Goal: Information Seeking & Learning: Learn about a topic

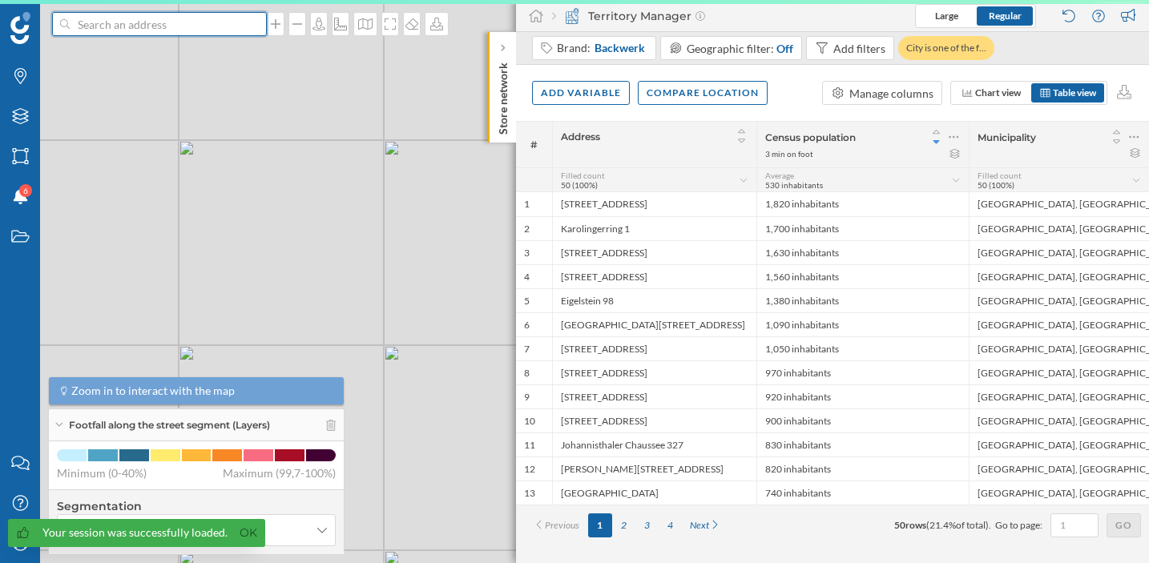
click at [150, 25] on input at bounding box center [160, 24] width 180 height 24
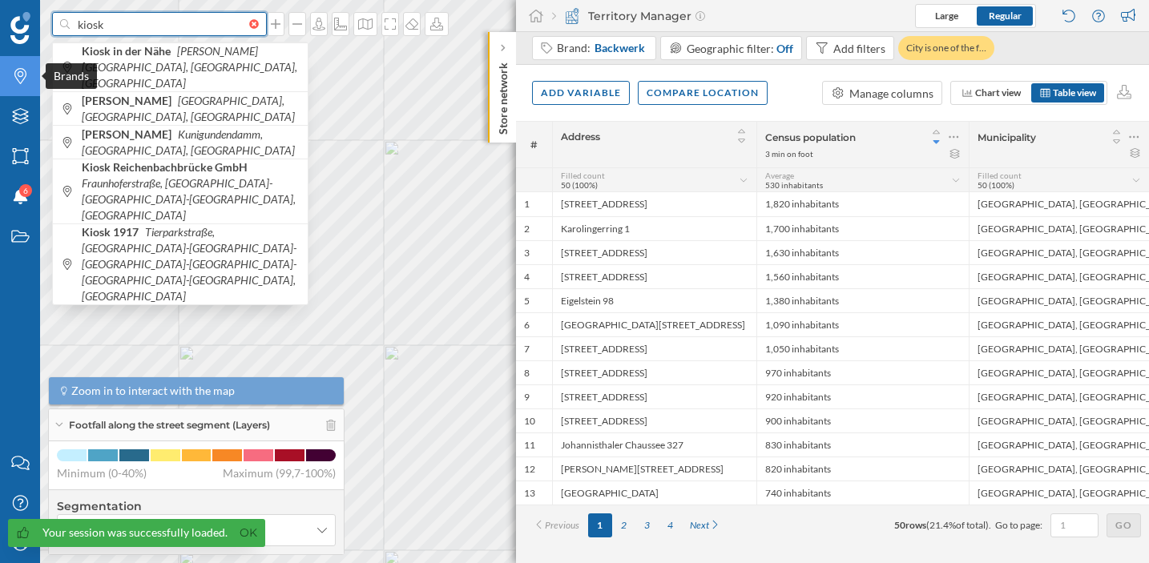
type input "kiosk"
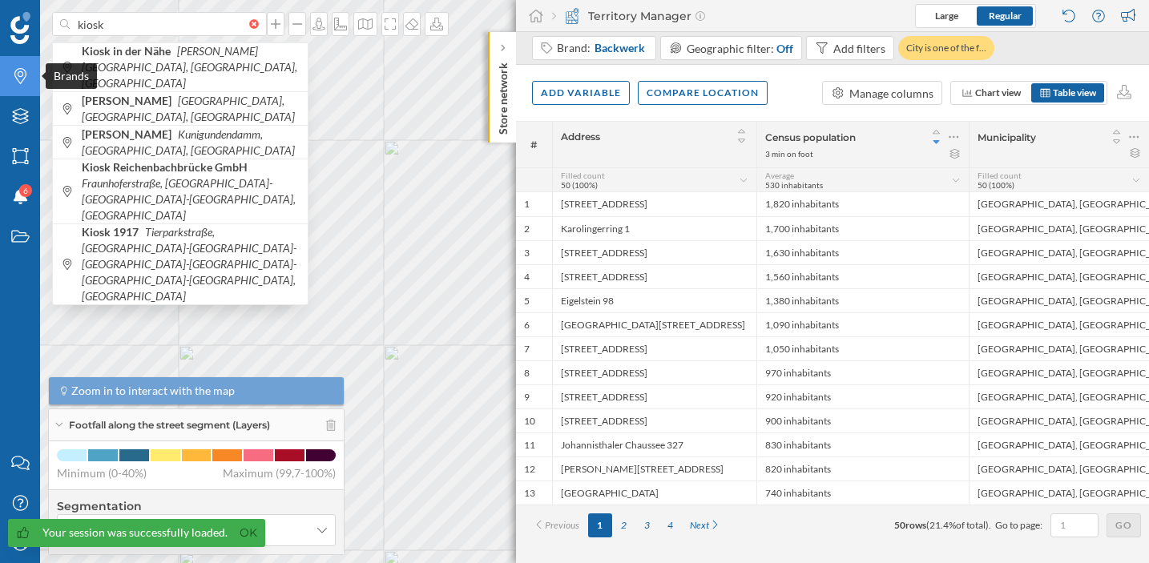
click at [24, 83] on icon "Brands" at bounding box center [20, 76] width 20 height 16
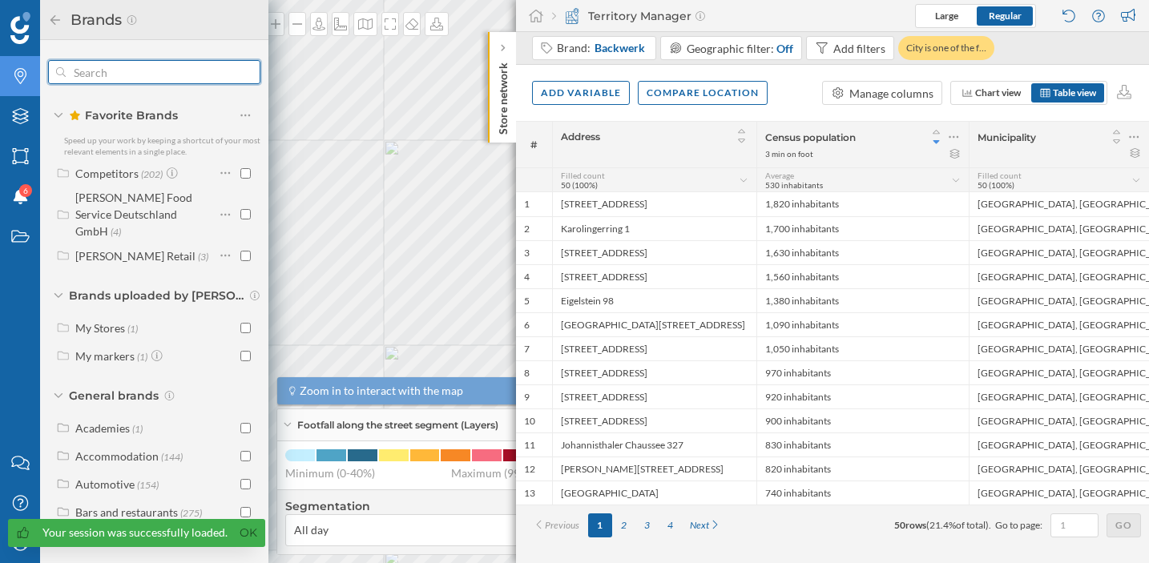
click at [128, 73] on input "text" at bounding box center [154, 72] width 177 height 32
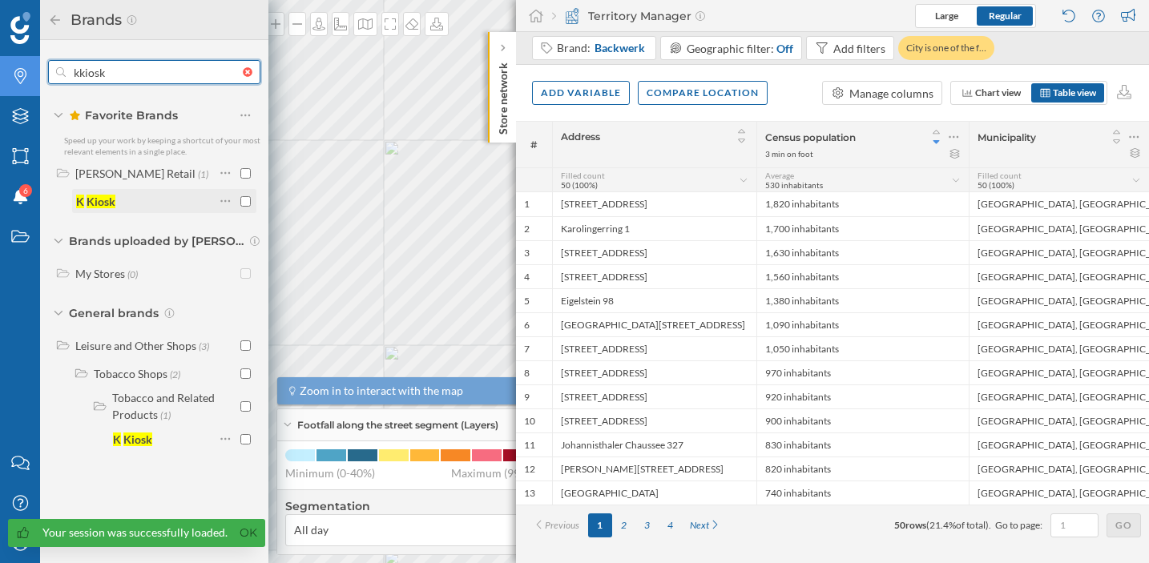
type input "kkiosk"
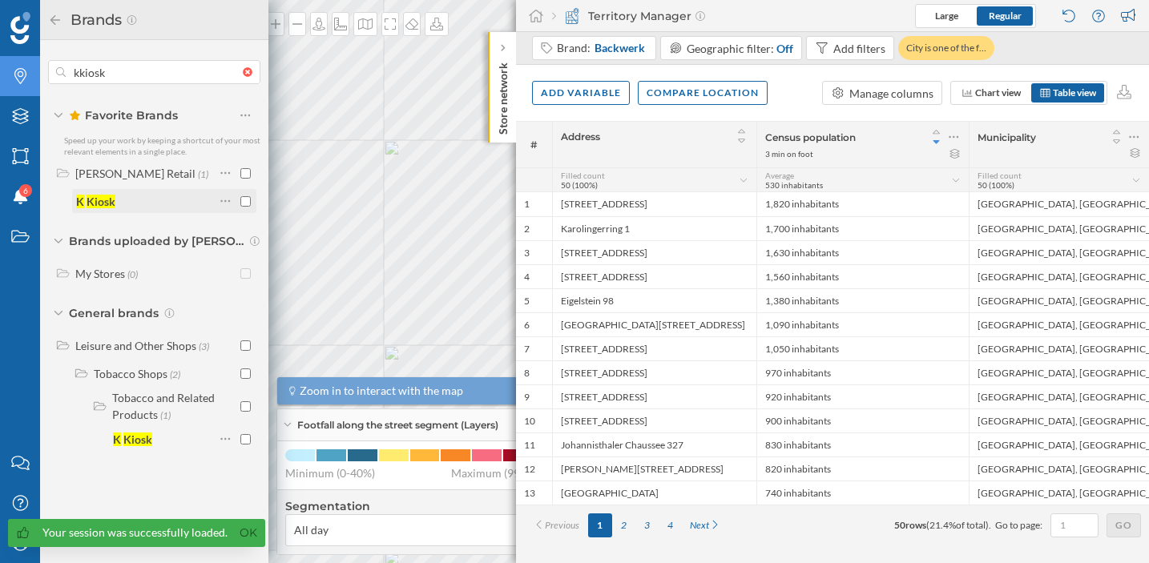
click at [240, 199] on input "checkbox" at bounding box center [245, 201] width 10 height 10
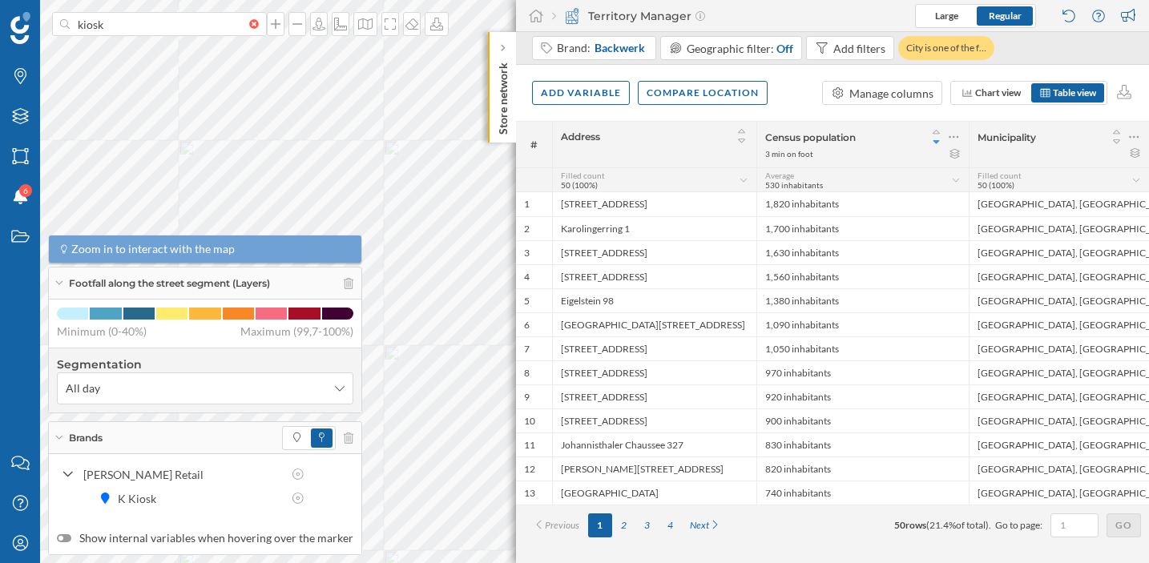
click at [349, 440] on div "Brands" at bounding box center [205, 438] width 313 height 32
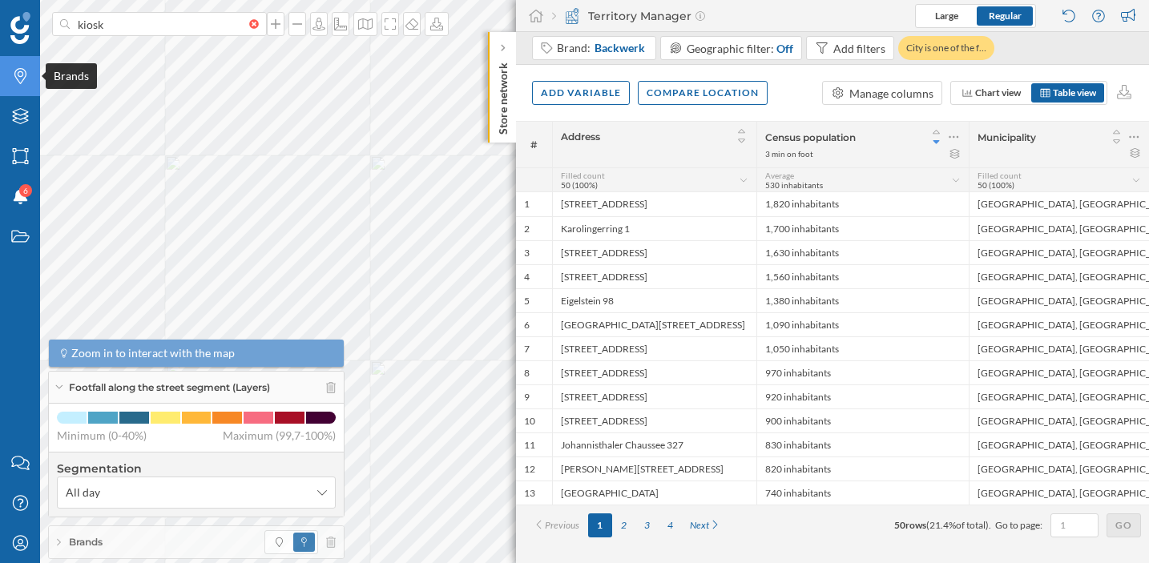
click at [16, 83] on icon "Brands" at bounding box center [20, 76] width 20 height 16
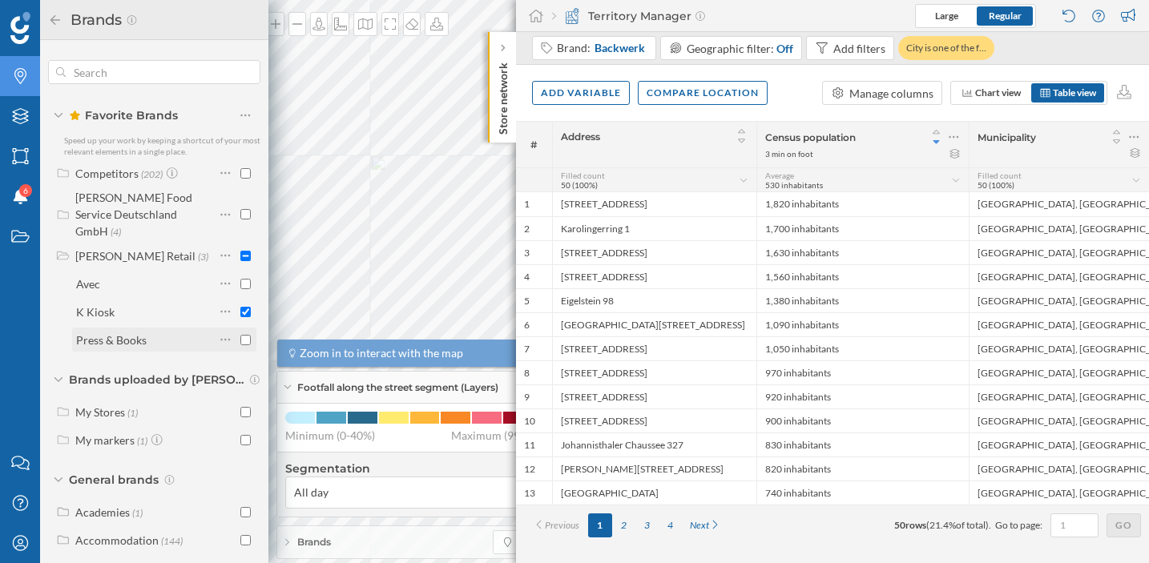
click at [244, 335] on input "checkbox" at bounding box center [245, 340] width 10 height 10
click at [240, 279] on input "checkbox" at bounding box center [245, 284] width 10 height 10
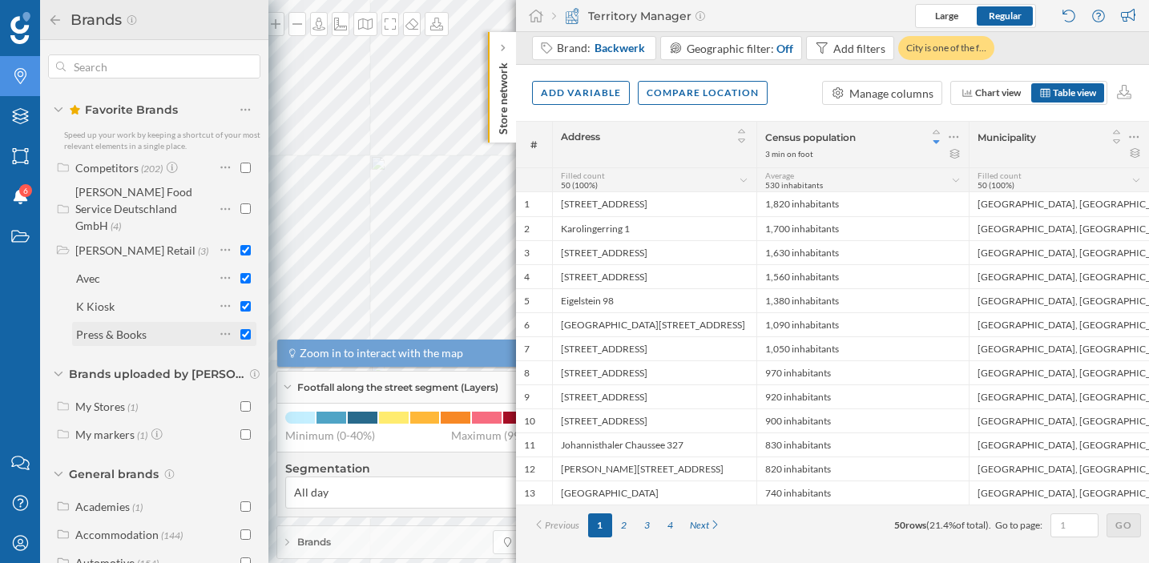
scroll to position [4, 0]
click at [167, 75] on input "text" at bounding box center [154, 68] width 177 height 32
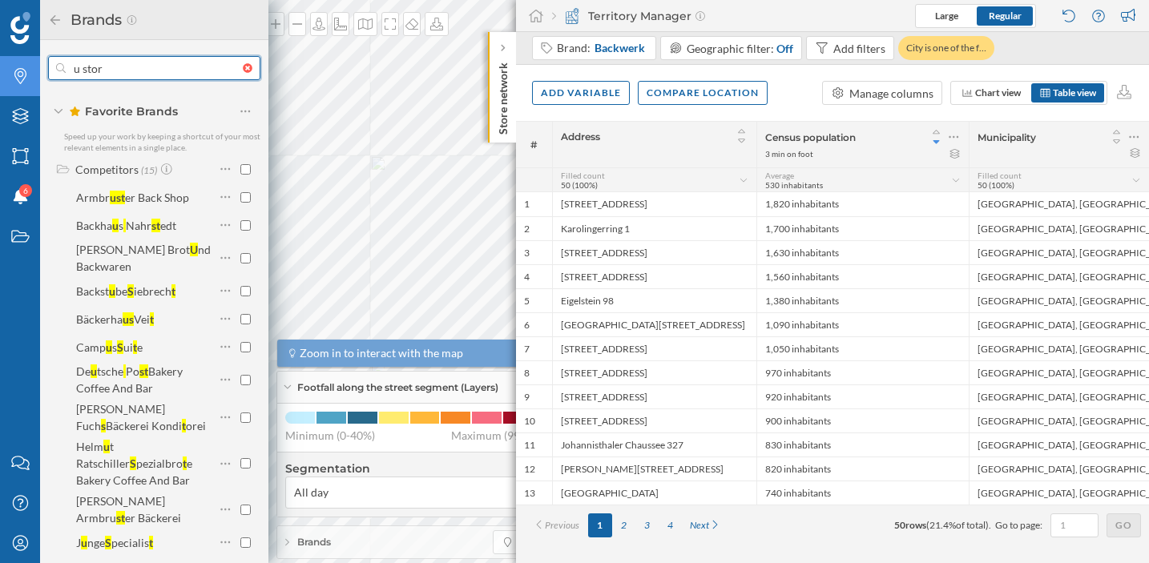
type input "u store"
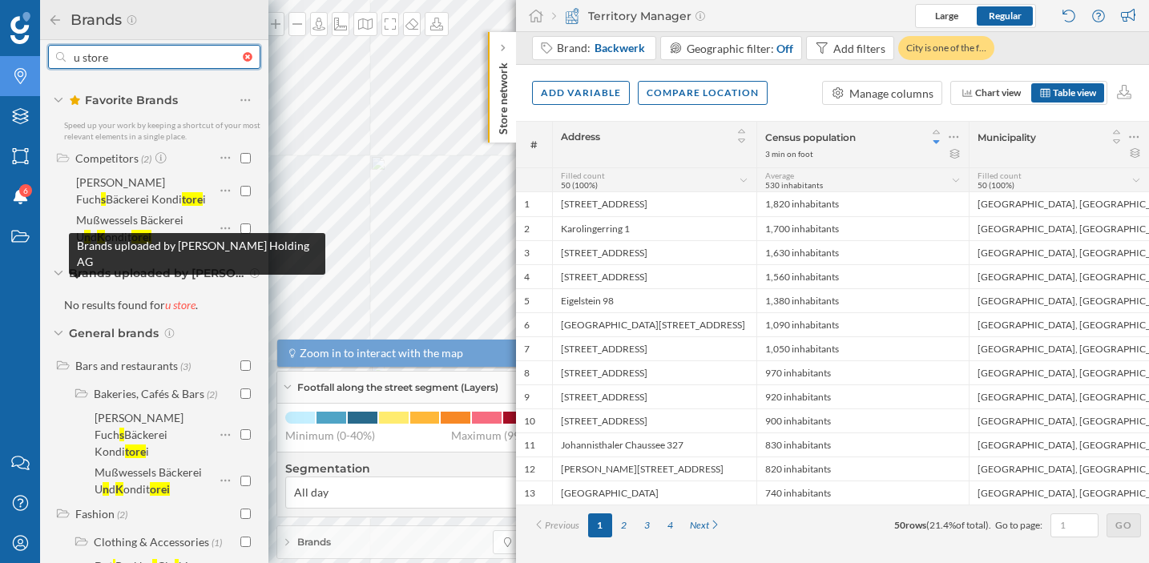
scroll to position [20, 0]
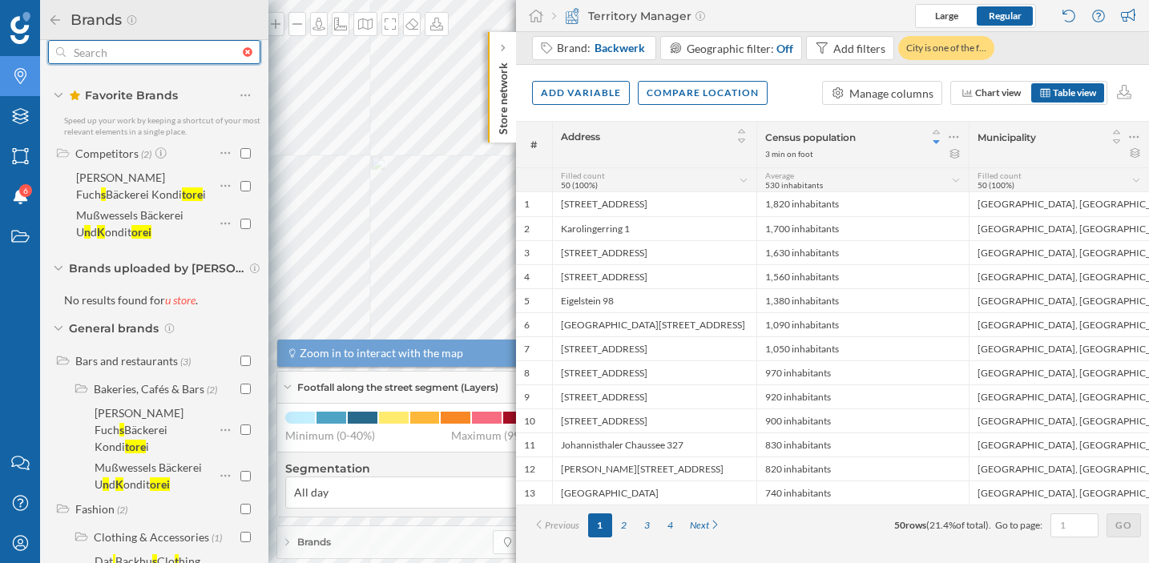
click at [248, 52] on div at bounding box center [252, 52] width 18 height 10
click at [243, 52] on input "text" at bounding box center [154, 52] width 177 height 32
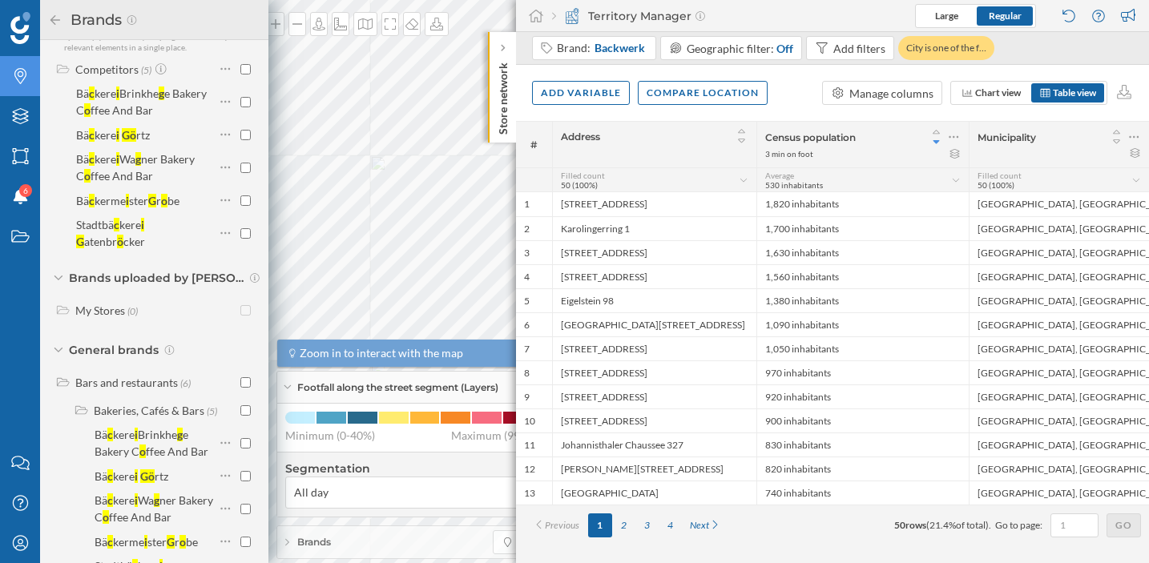
scroll to position [0, 0]
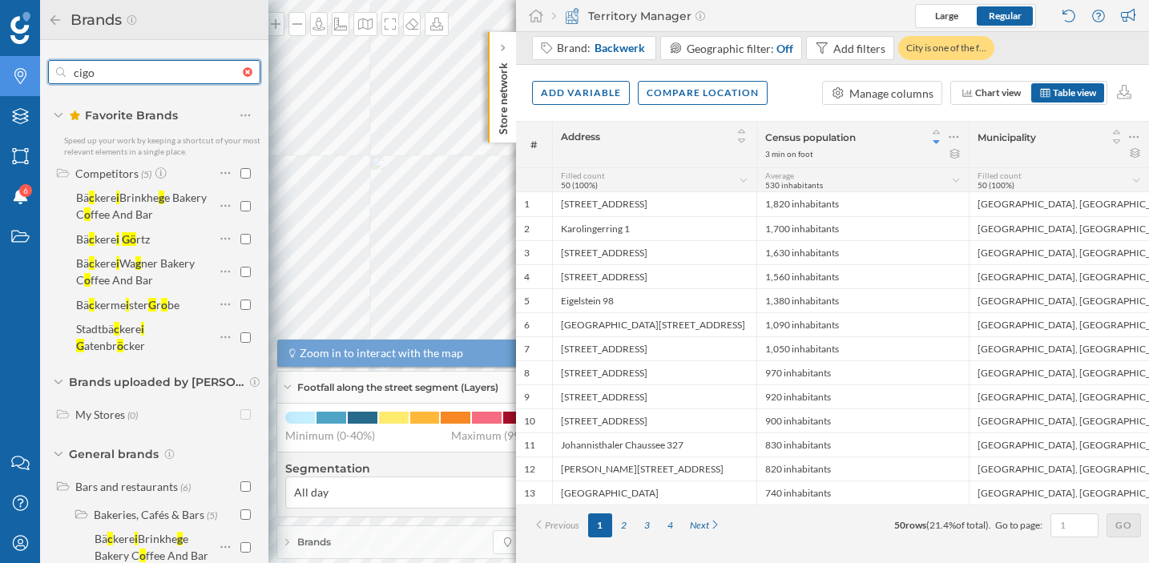
click at [145, 75] on input "cigo" at bounding box center [154, 72] width 177 height 32
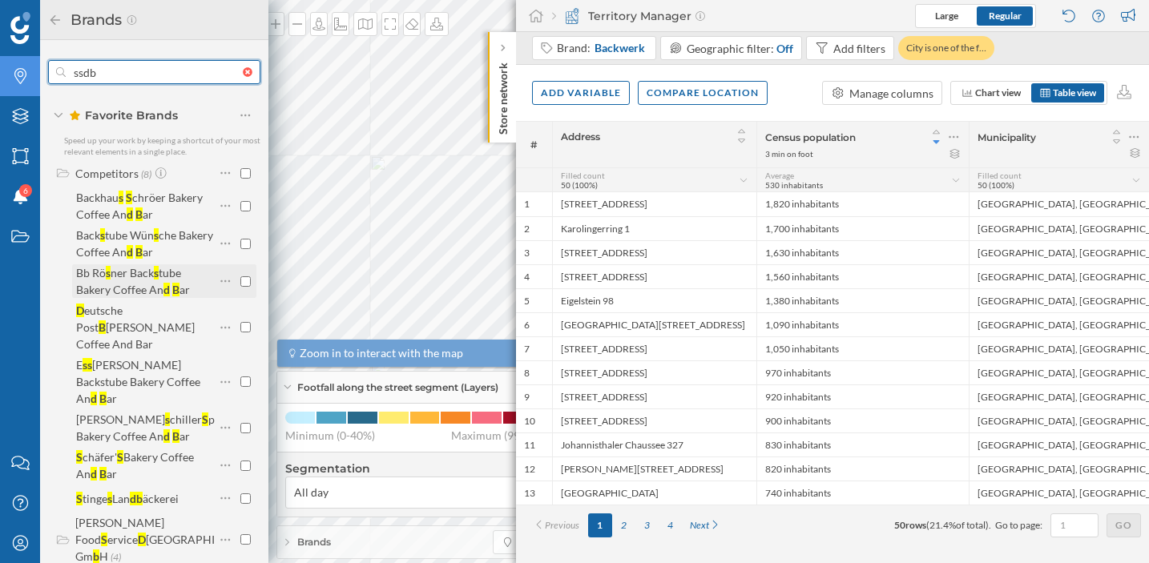
scroll to position [684, 0]
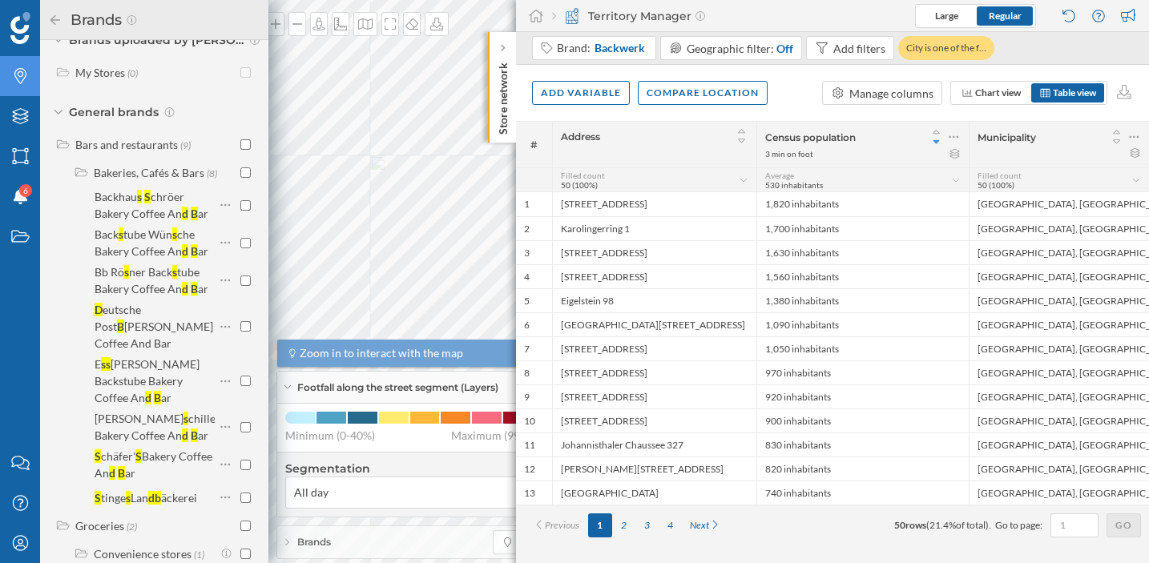
type input "ssdb"
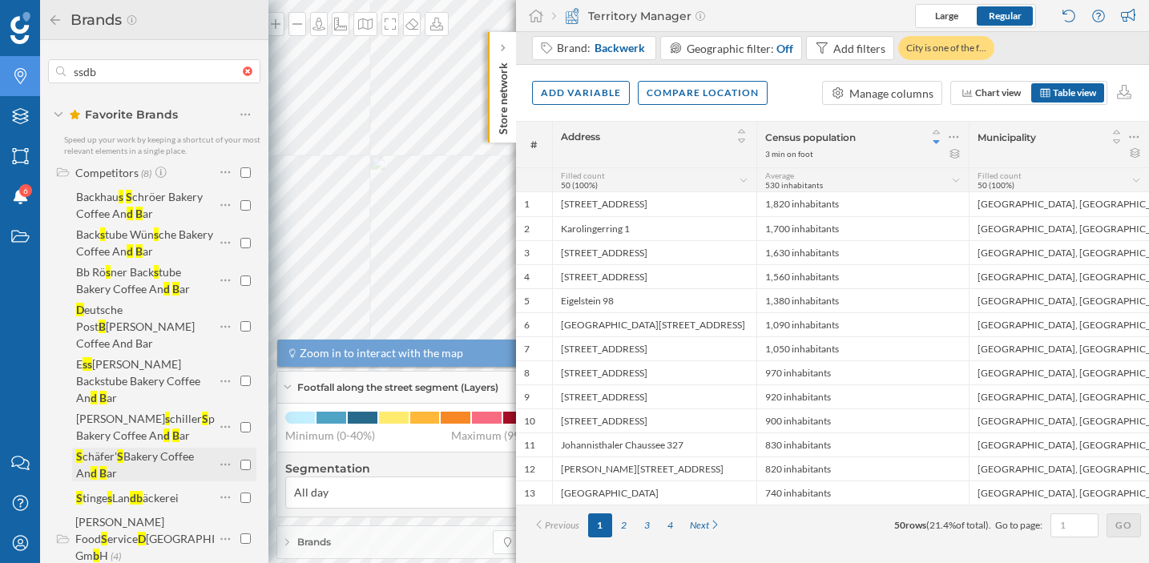
scroll to position [0, 0]
click at [507, 54] on div at bounding box center [503, 48] width 16 height 16
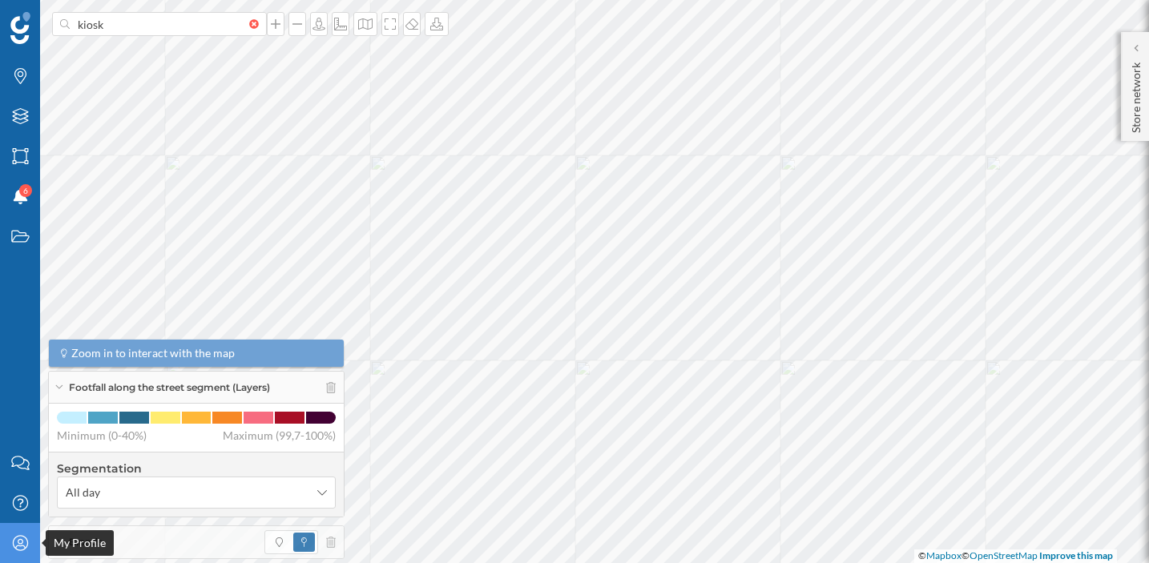
click at [17, 547] on icon "My Profile" at bounding box center [20, 543] width 20 height 16
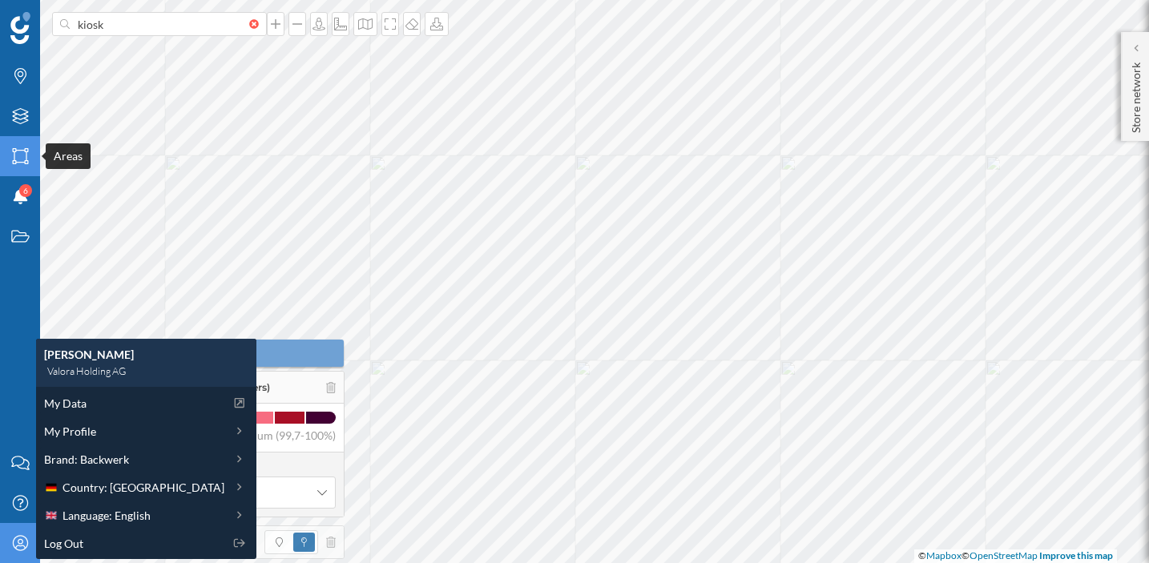
click at [22, 169] on div "Areas" at bounding box center [20, 156] width 40 height 40
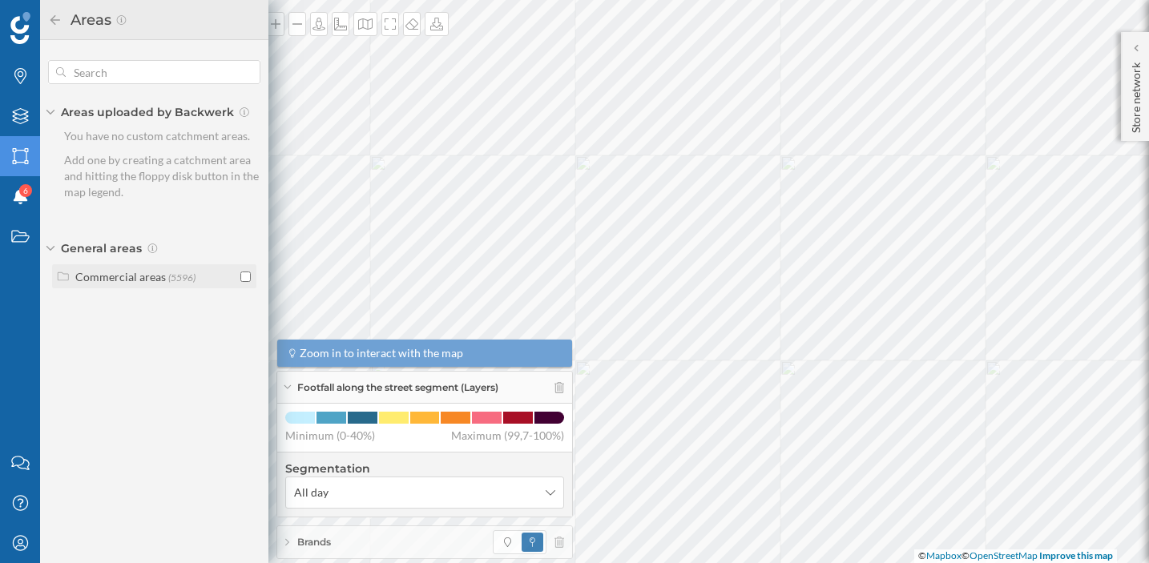
click at [103, 271] on div "Commercial areas" at bounding box center [120, 277] width 91 height 14
click at [139, 339] on div "Shopping centers" at bounding box center [137, 333] width 86 height 14
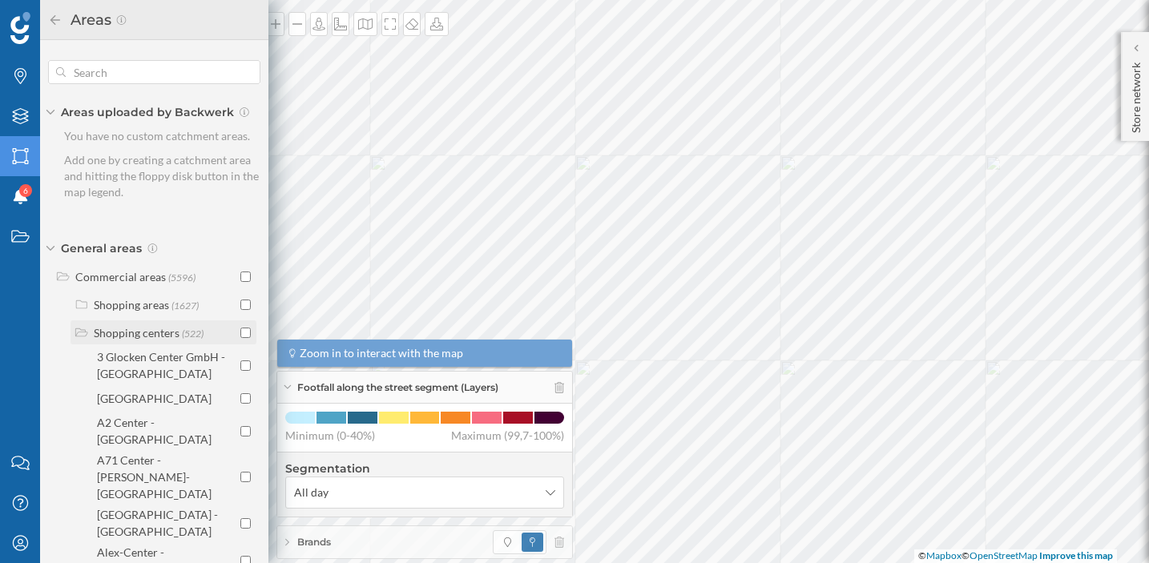
click at [236, 333] on div "Shopping centers (522)" at bounding box center [163, 333] width 176 height 17
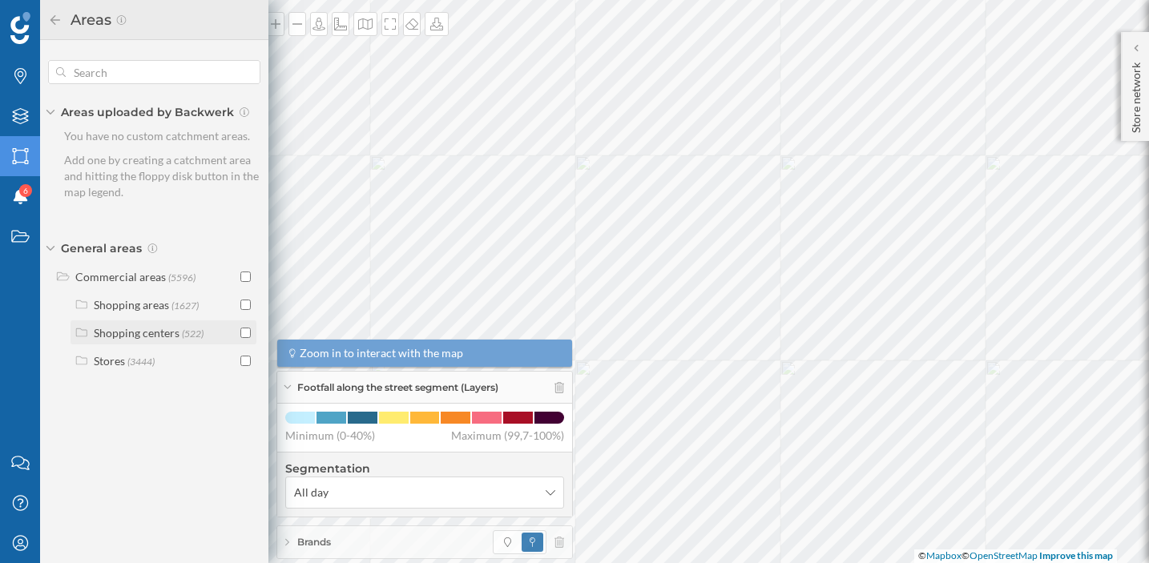
click at [247, 332] on input "checkbox" at bounding box center [245, 333] width 10 height 10
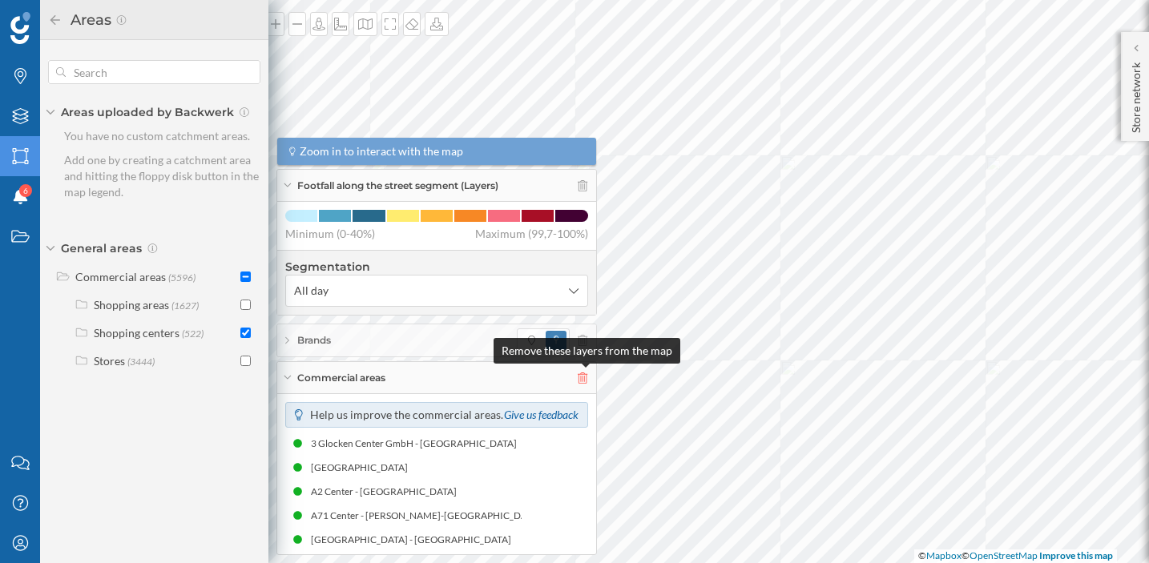
click at [582, 373] on icon at bounding box center [583, 378] width 10 height 11
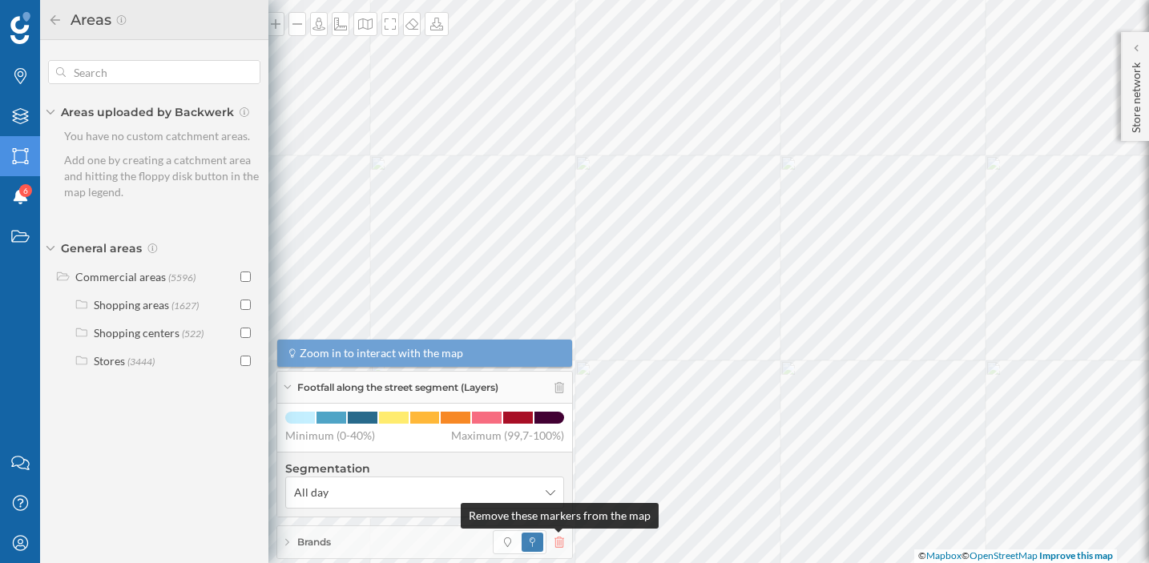
click at [558, 543] on icon at bounding box center [560, 542] width 10 height 11
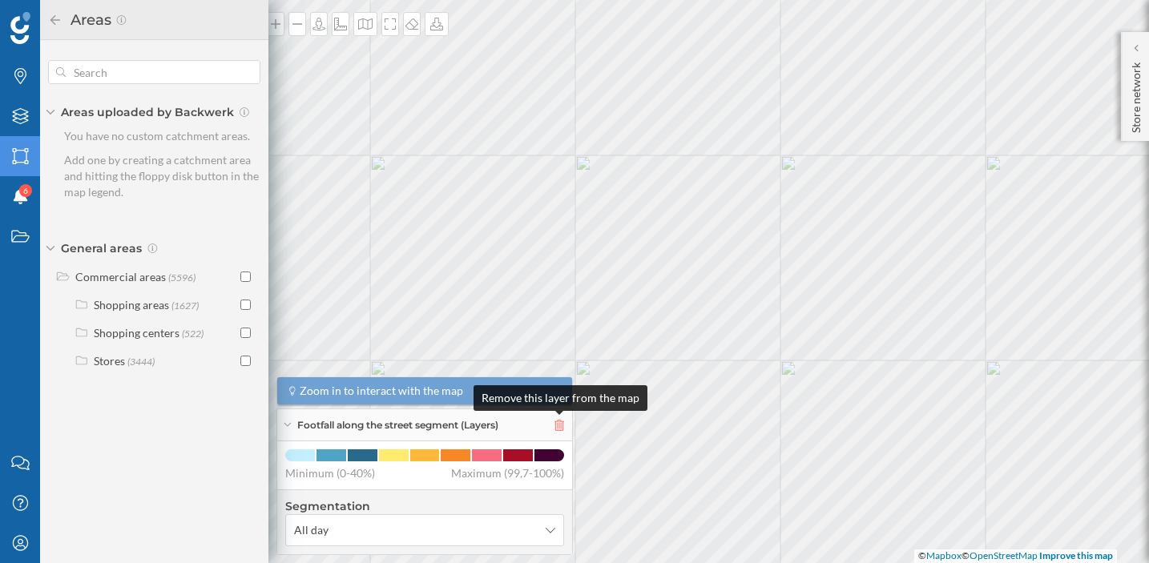
click at [563, 427] on icon at bounding box center [560, 425] width 10 height 11
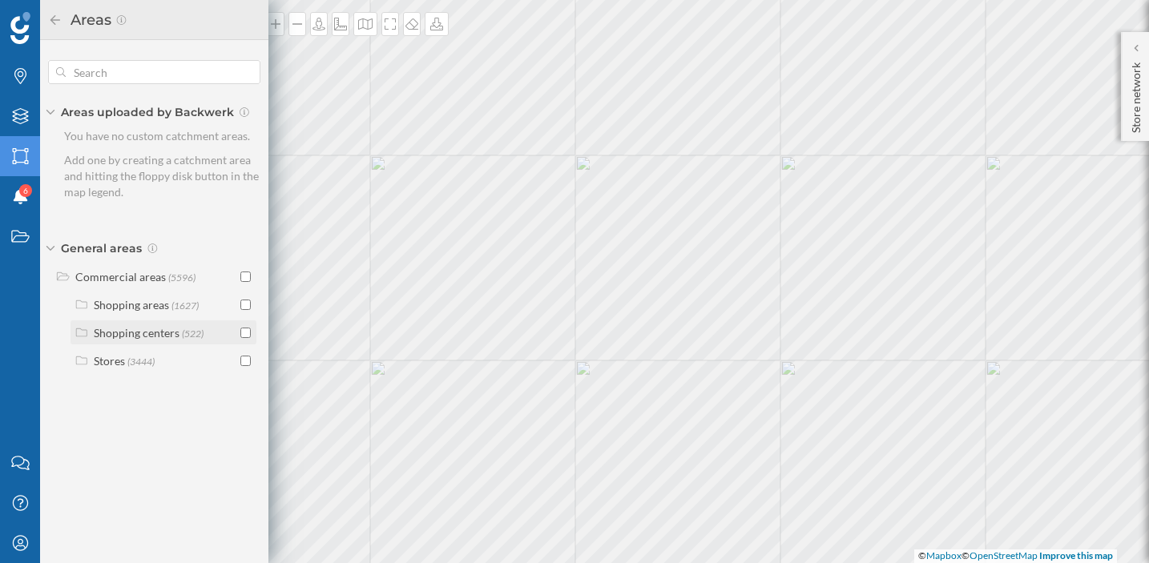
click at [240, 332] on input "checkbox" at bounding box center [245, 333] width 10 height 10
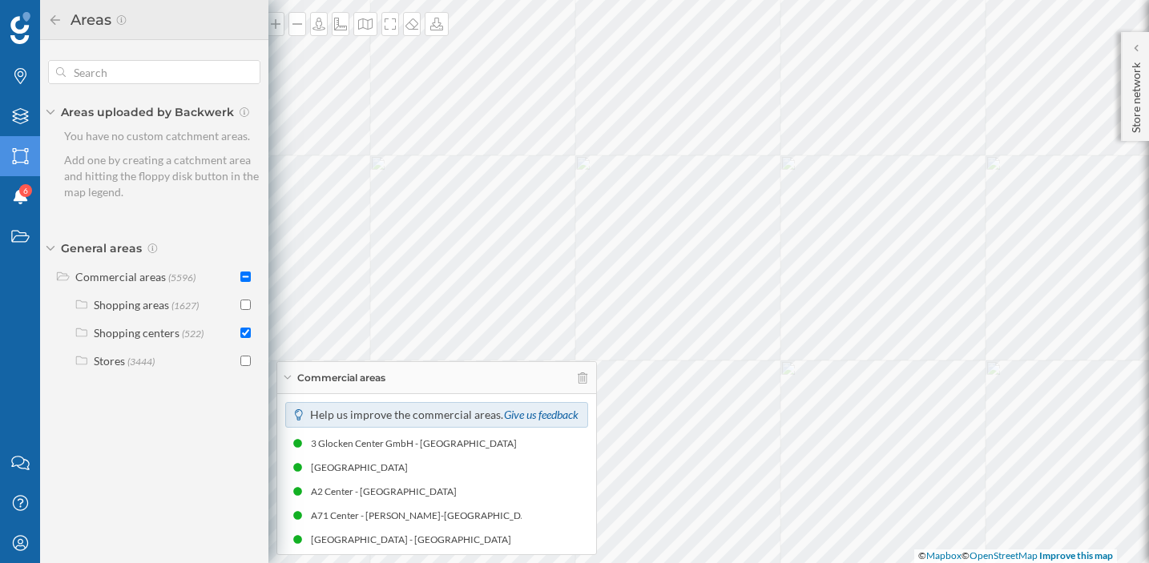
click at [591, 380] on div "Commercial areas" at bounding box center [436, 378] width 319 height 32
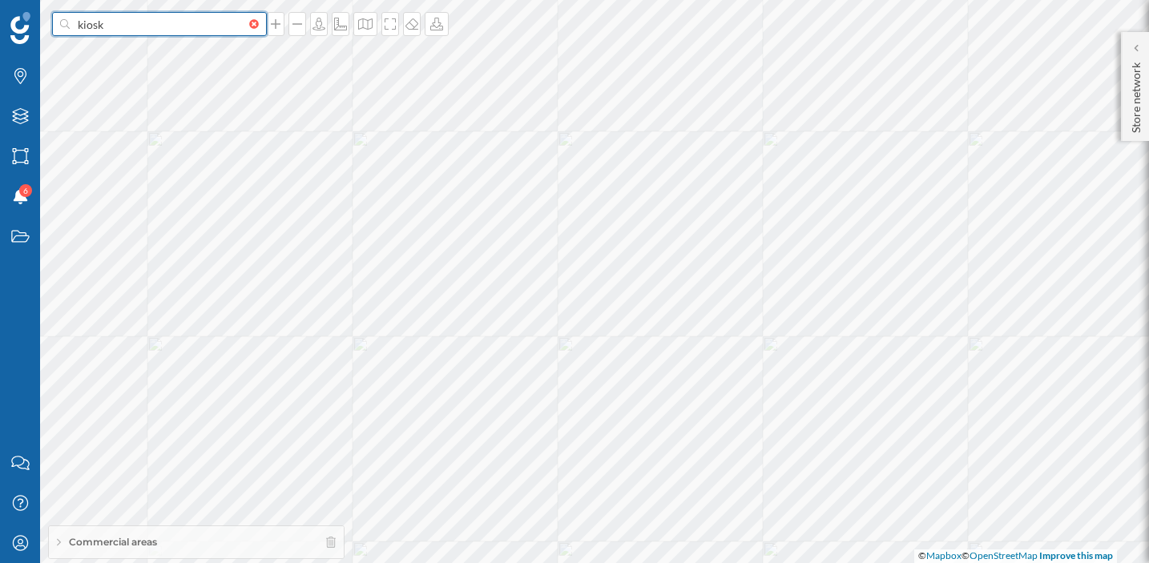
click at [215, 33] on input "kiosk" at bounding box center [160, 24] width 180 height 24
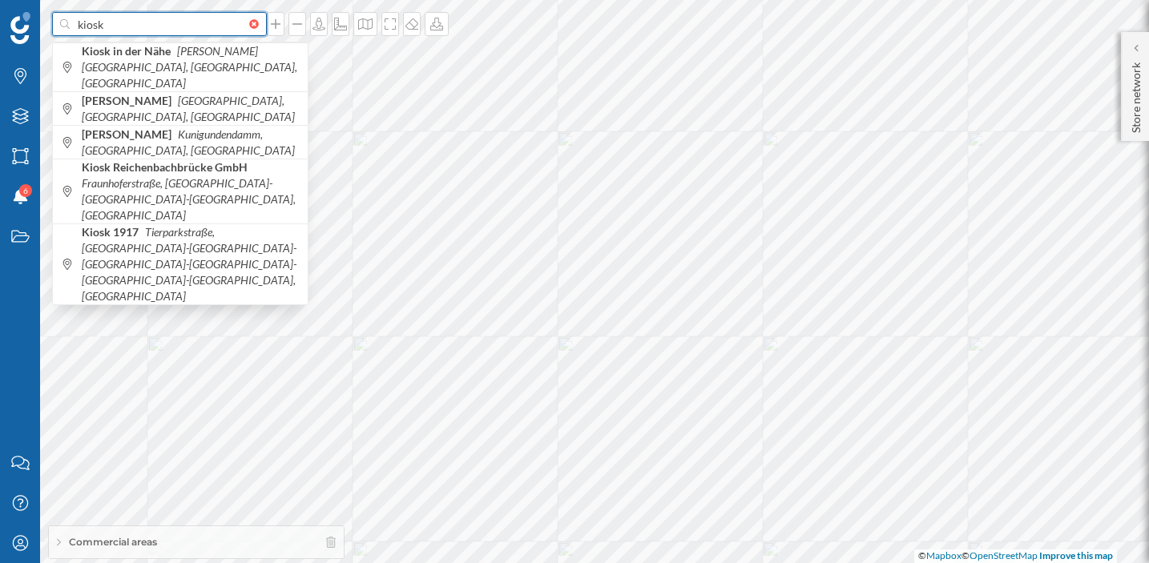
click at [215, 33] on input "kiosk" at bounding box center [160, 24] width 180 height 24
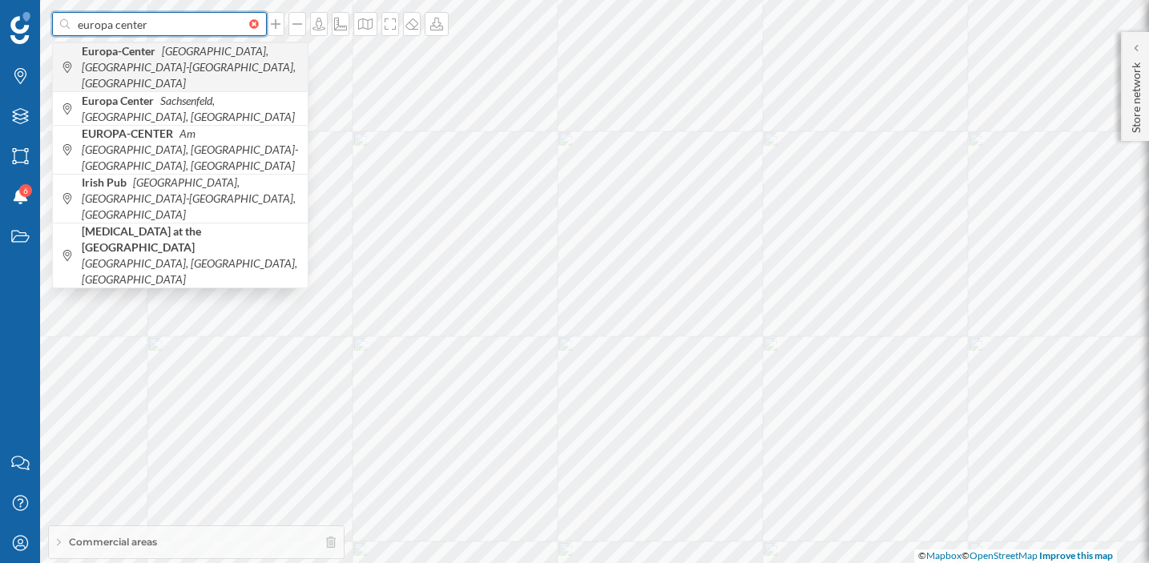
type input "europa center"
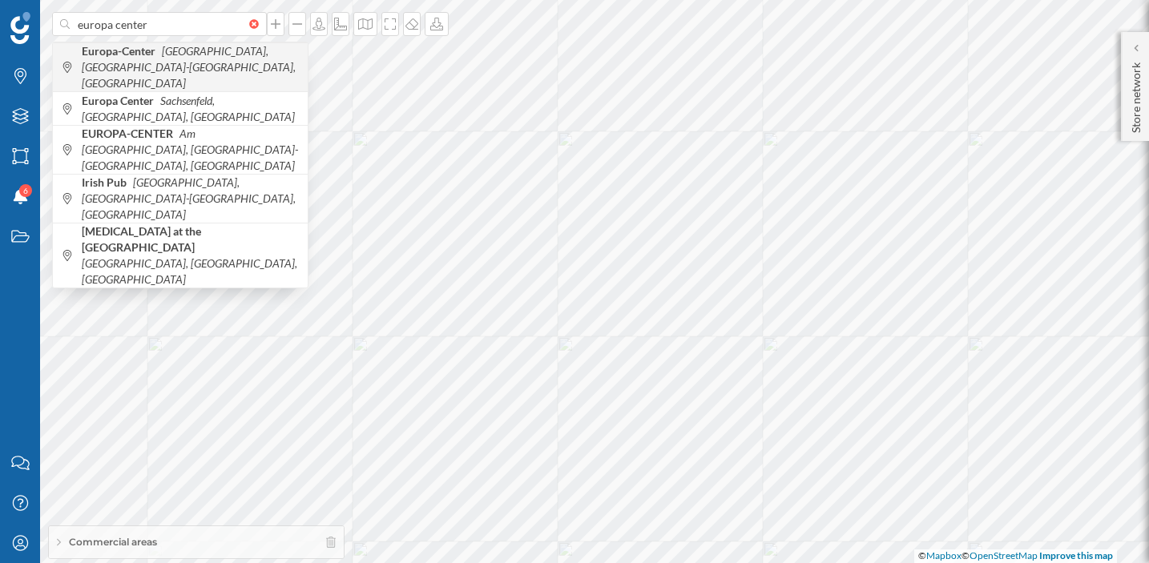
click at [210, 72] on icon "Tauentzienstraße, Berlin-Charlottenburg-Wilmersdorf, Germany" at bounding box center [189, 67] width 214 height 46
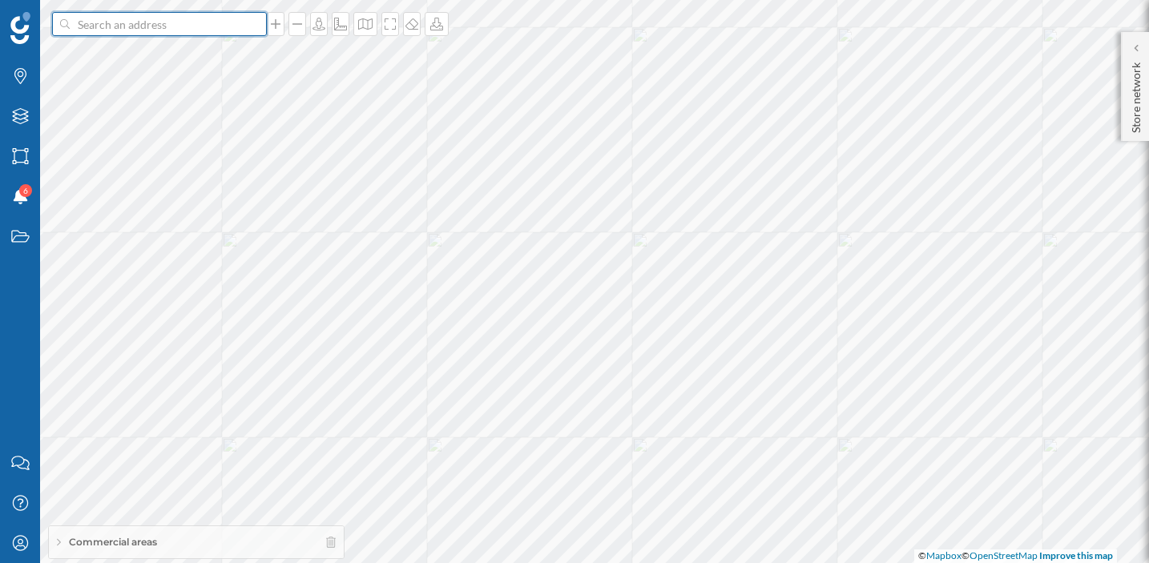
click at [216, 31] on input at bounding box center [160, 24] width 180 height 24
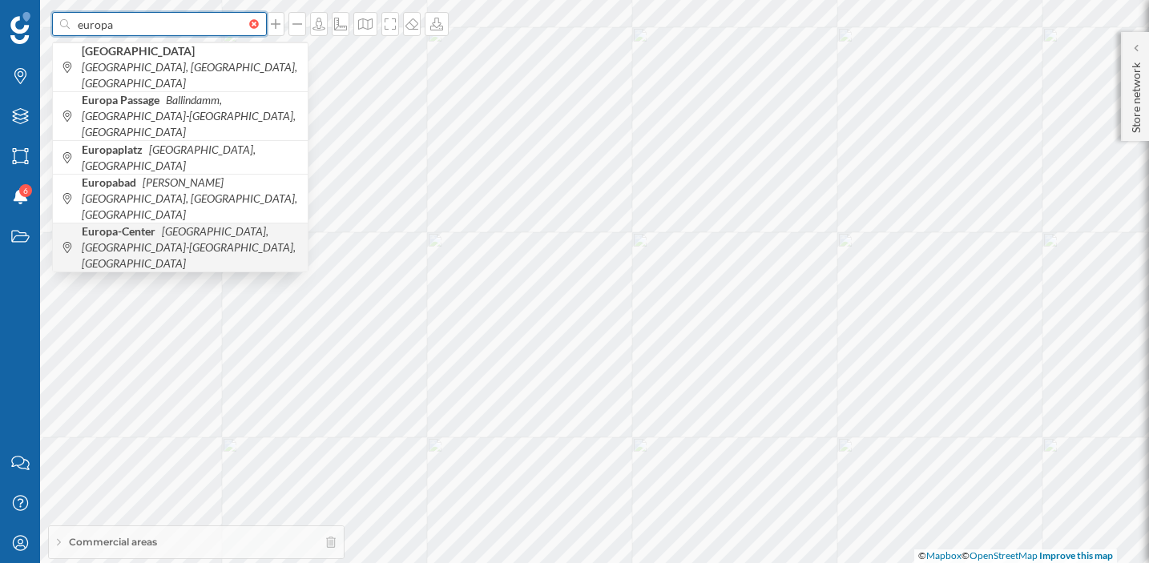
type input "europa"
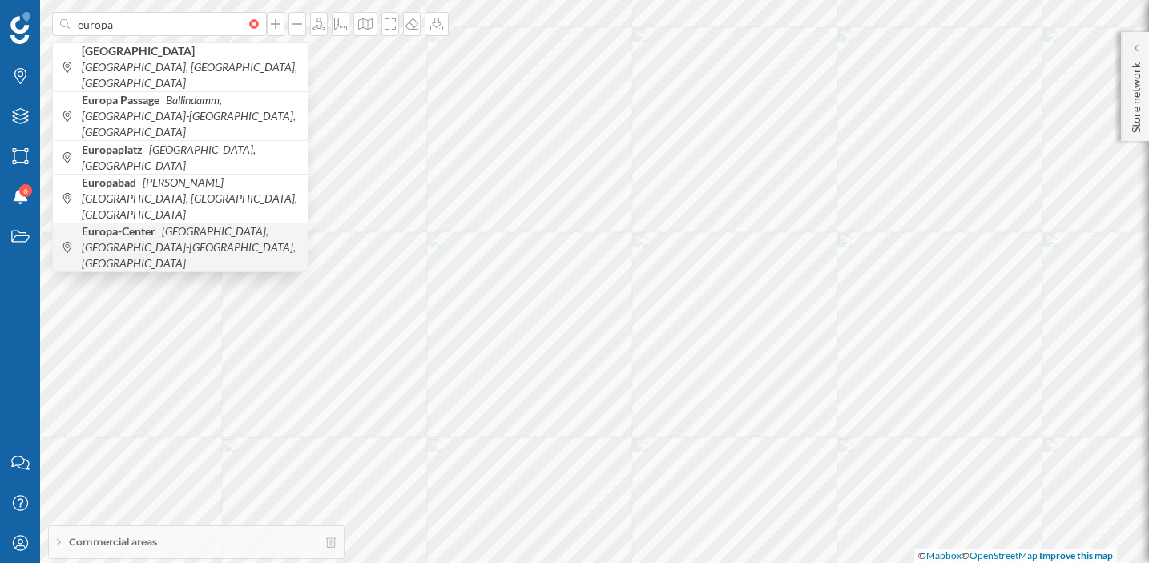
click at [181, 224] on icon "Tauentzienstraße, Berlin-Charlottenburg-Wilmersdorf, Germany" at bounding box center [189, 247] width 214 height 46
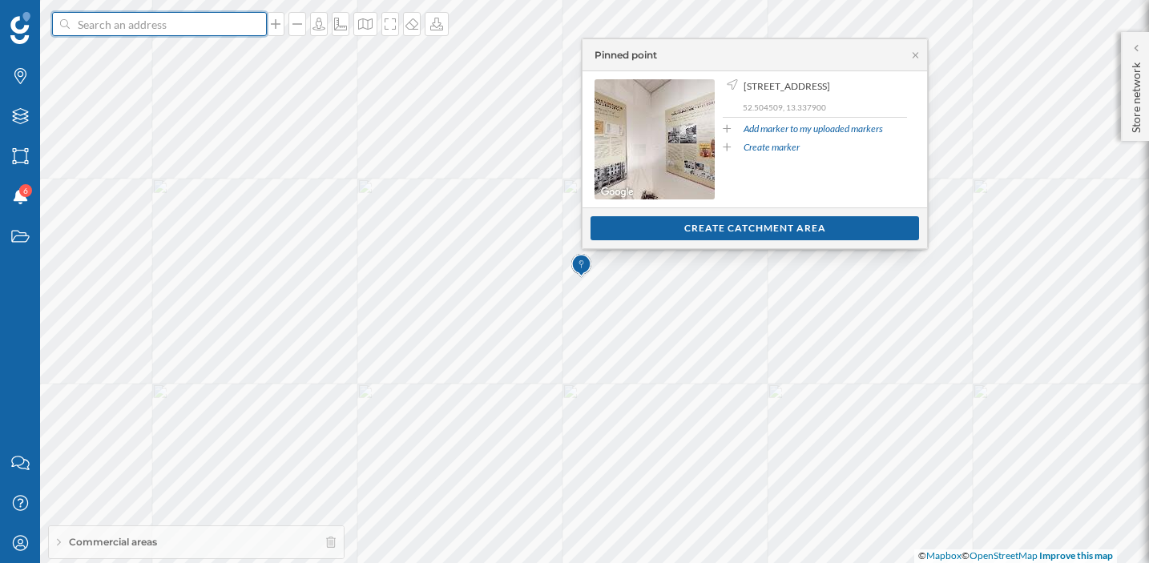
click at [206, 25] on input at bounding box center [160, 24] width 180 height 24
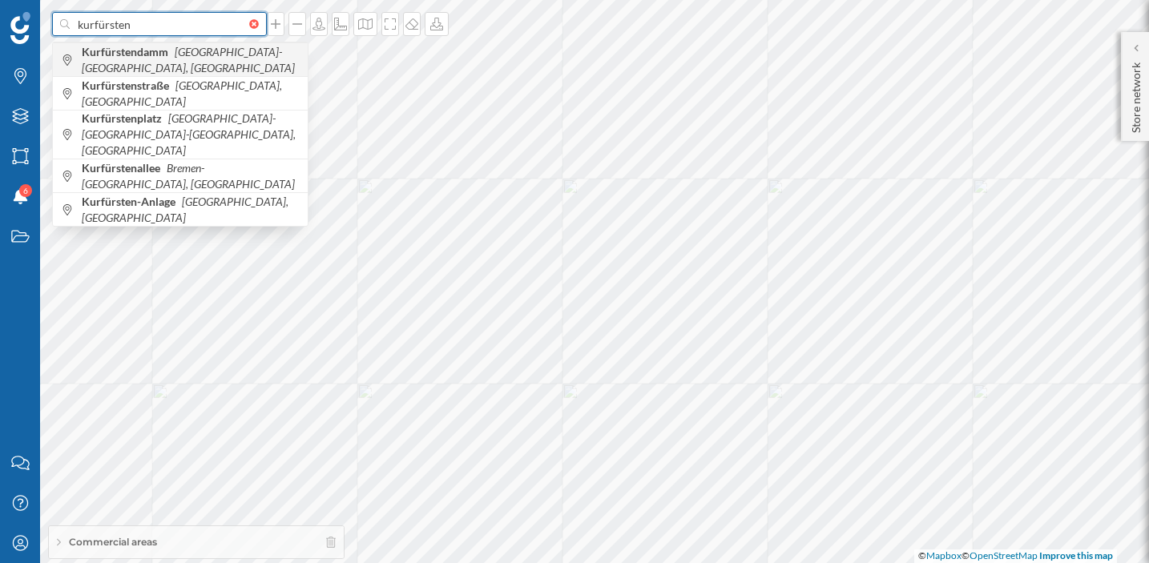
type input "kurfürsten"
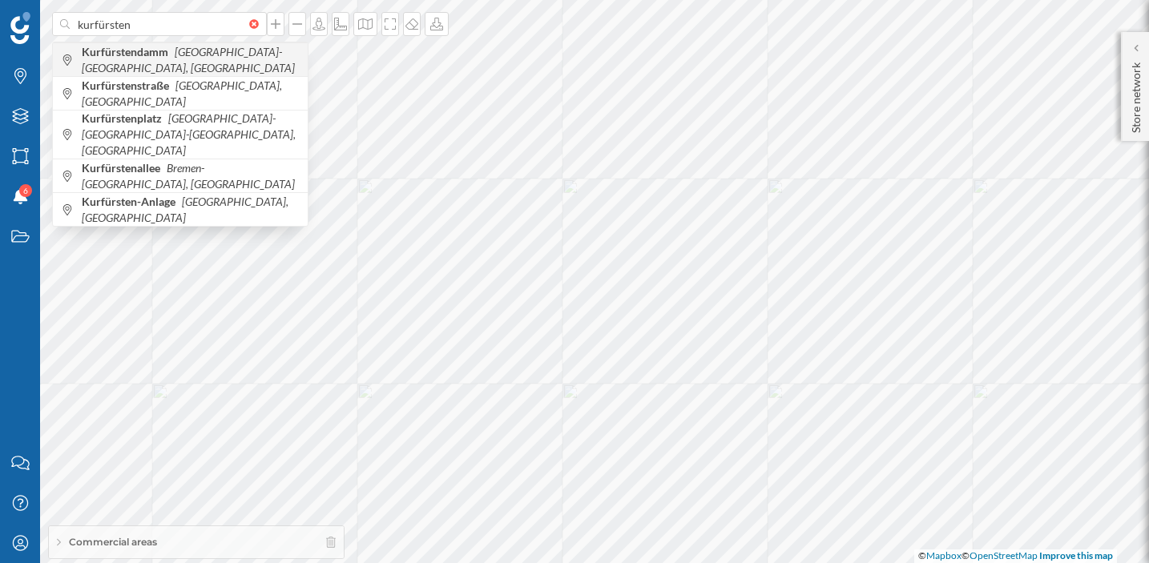
click at [192, 51] on icon "Berlin-Charlottenburg-Wilmersdorf, Germany" at bounding box center [188, 60] width 213 height 30
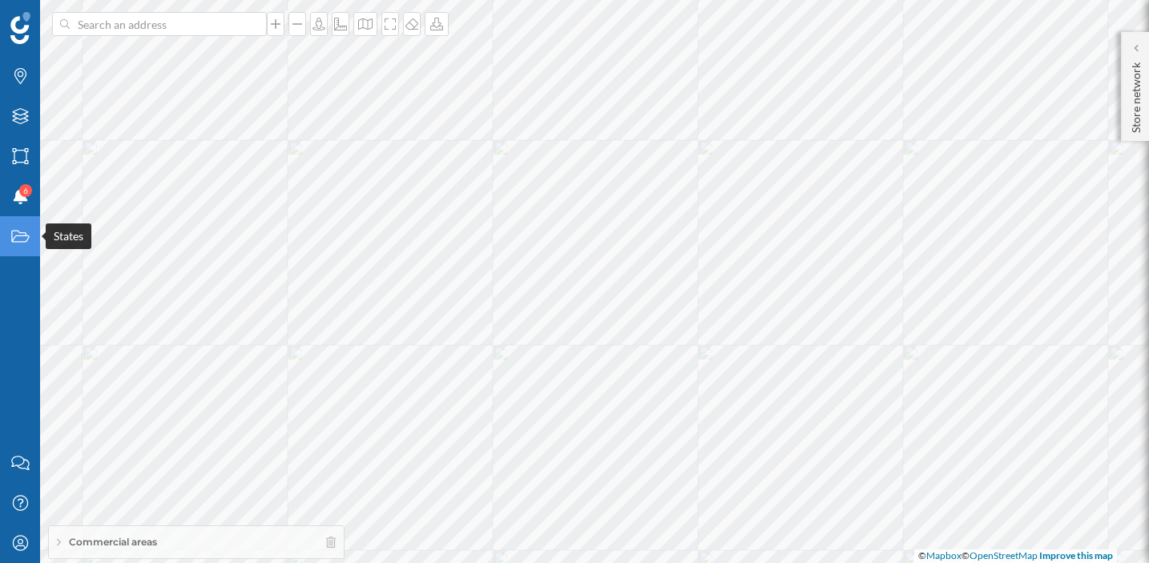
click at [17, 240] on icon "States" at bounding box center [20, 236] width 20 height 16
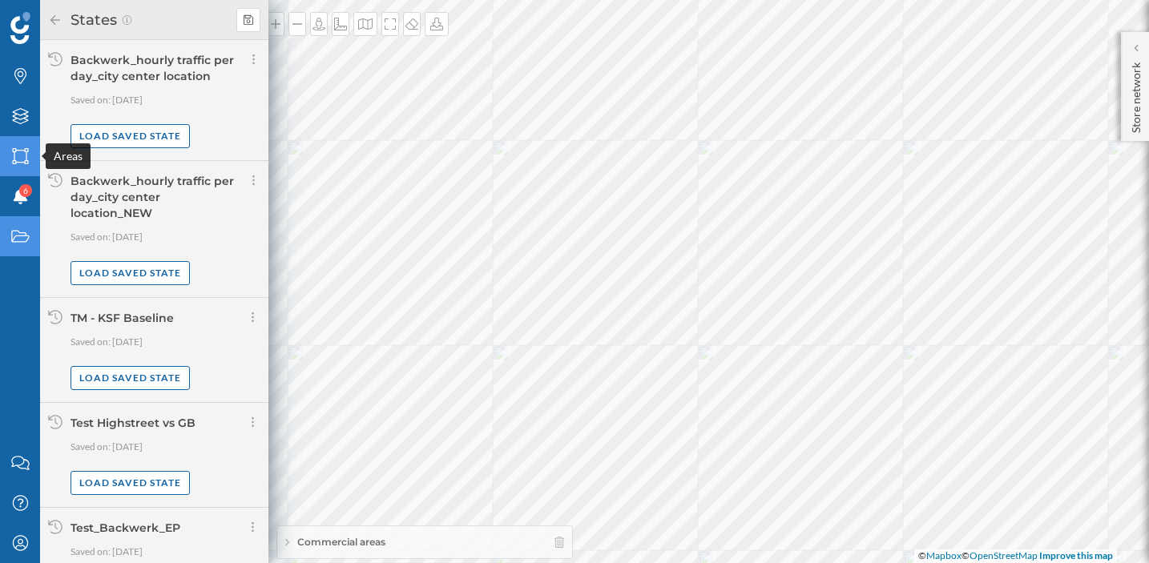
click at [23, 143] on div "Areas" at bounding box center [20, 156] width 40 height 40
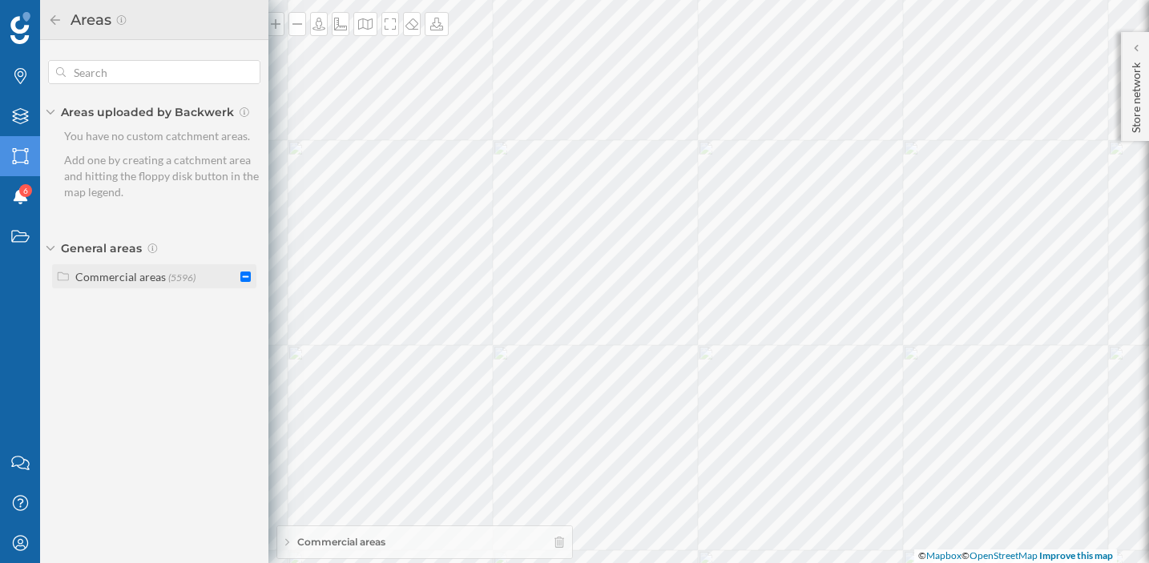
click at [111, 272] on div "Commercial areas" at bounding box center [120, 277] width 91 height 14
click at [247, 307] on input "checkbox" at bounding box center [245, 305] width 10 height 10
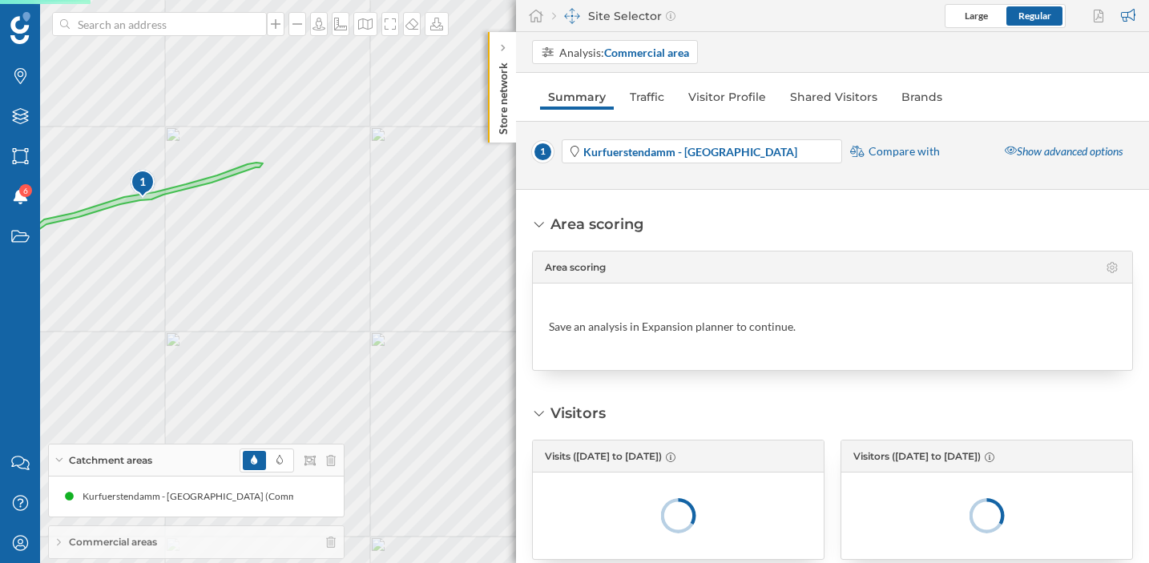
click at [492, 46] on div "Store network" at bounding box center [502, 87] width 28 height 111
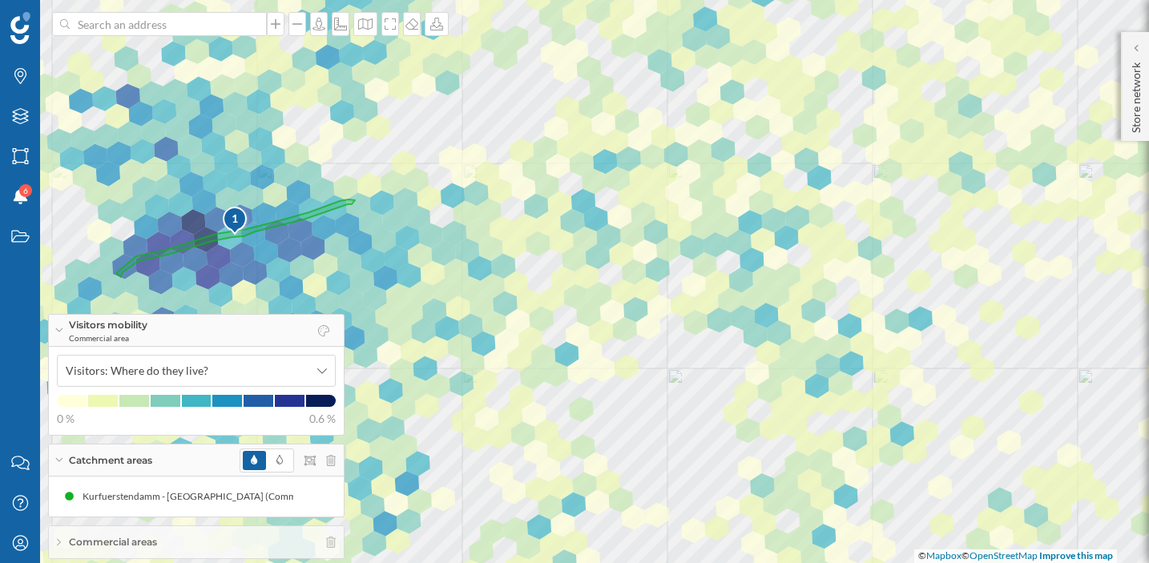
click at [59, 330] on icon at bounding box center [58, 331] width 9 height 4
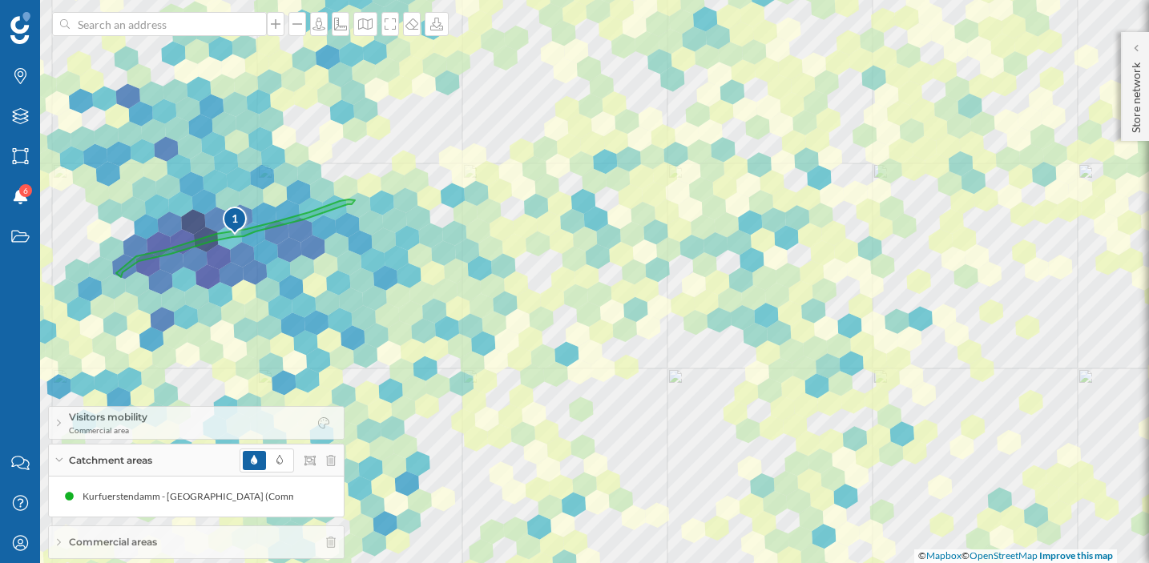
click at [57, 418] on div "Visitors mobility Commercial area" at bounding box center [196, 423] width 295 height 32
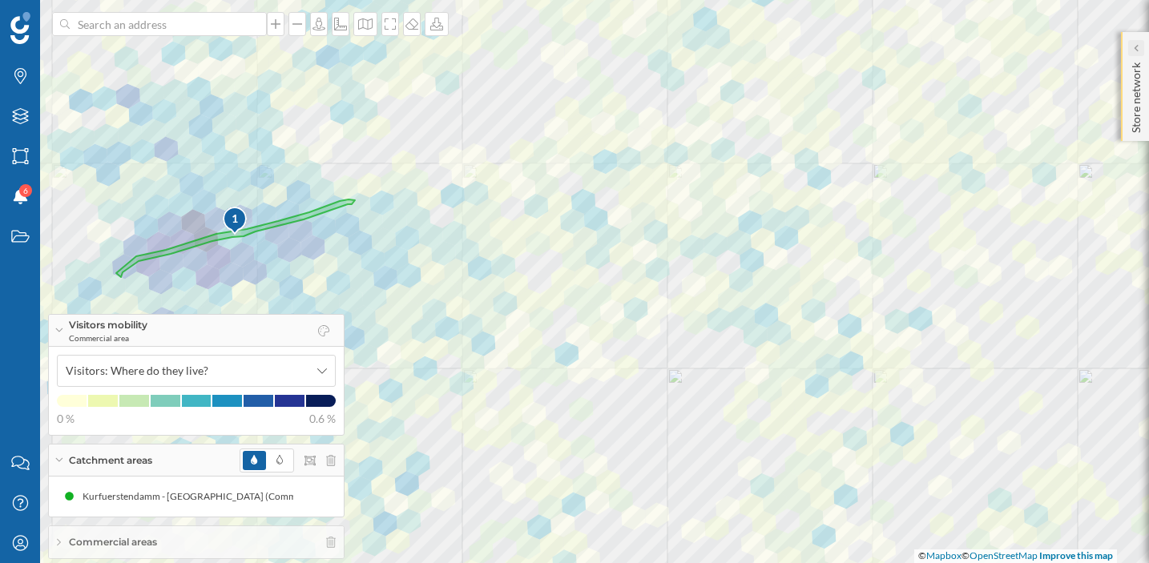
click at [1132, 50] on div at bounding box center [1136, 48] width 16 height 16
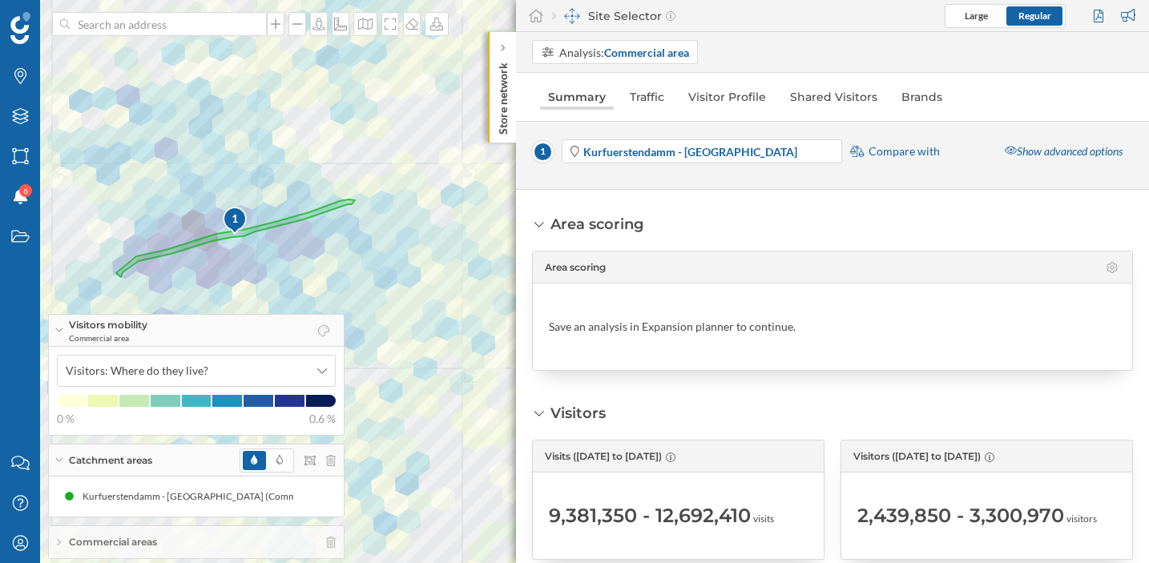
click at [575, 92] on link "Summary" at bounding box center [577, 97] width 74 height 26
click at [20, 118] on icon "Layers" at bounding box center [20, 116] width 20 height 16
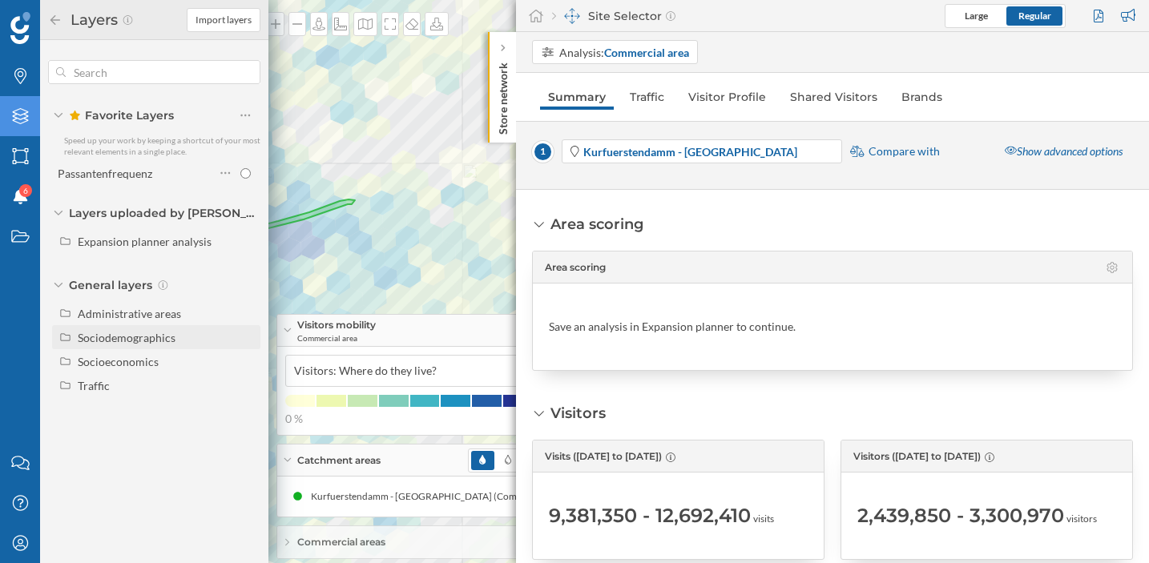
click at [116, 341] on div "Sociodemographics" at bounding box center [127, 338] width 98 height 14
click at [79, 339] on div "Sociodemographics" at bounding box center [127, 338] width 98 height 14
click at [385, 337] on div "Visitors mobility Commercial area" at bounding box center [424, 331] width 295 height 32
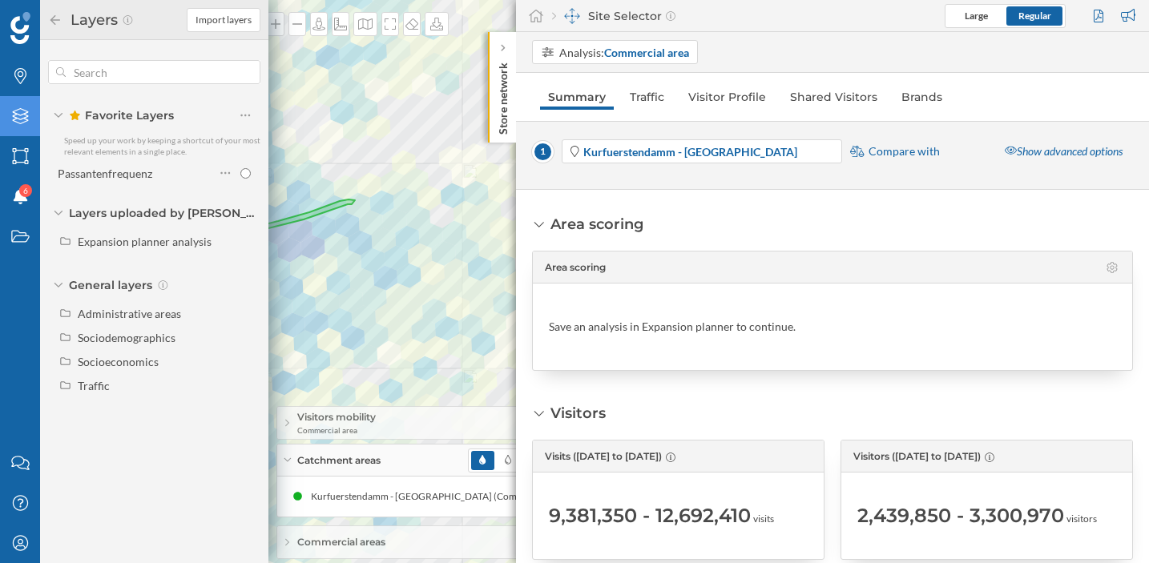
click at [285, 430] on div "Visitors mobility Commercial area" at bounding box center [424, 423] width 295 height 32
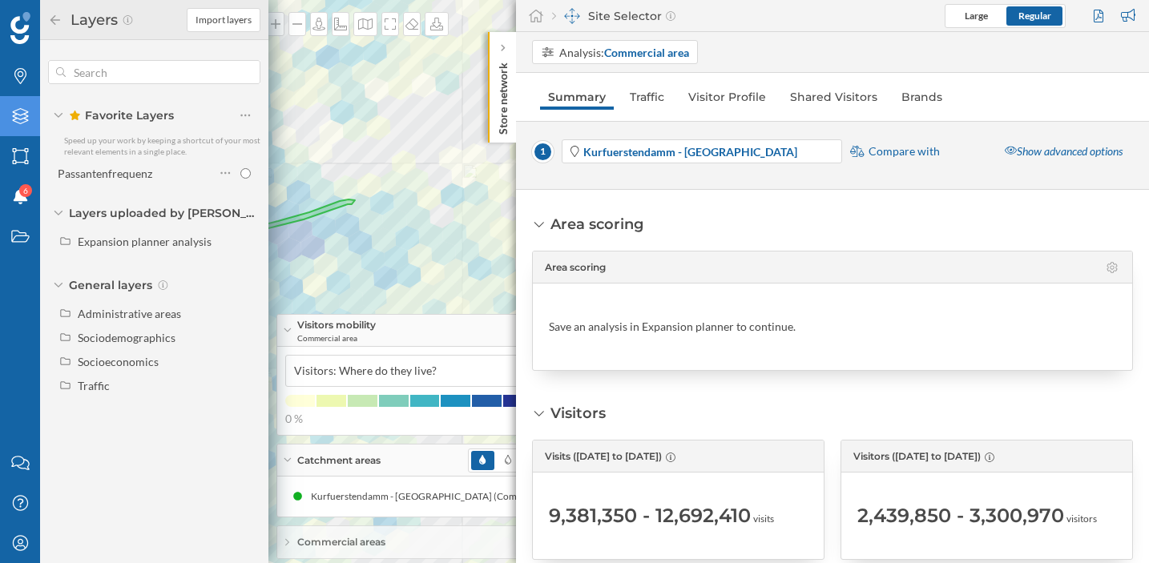
click at [289, 457] on div "Catchment areas" at bounding box center [424, 461] width 295 height 32
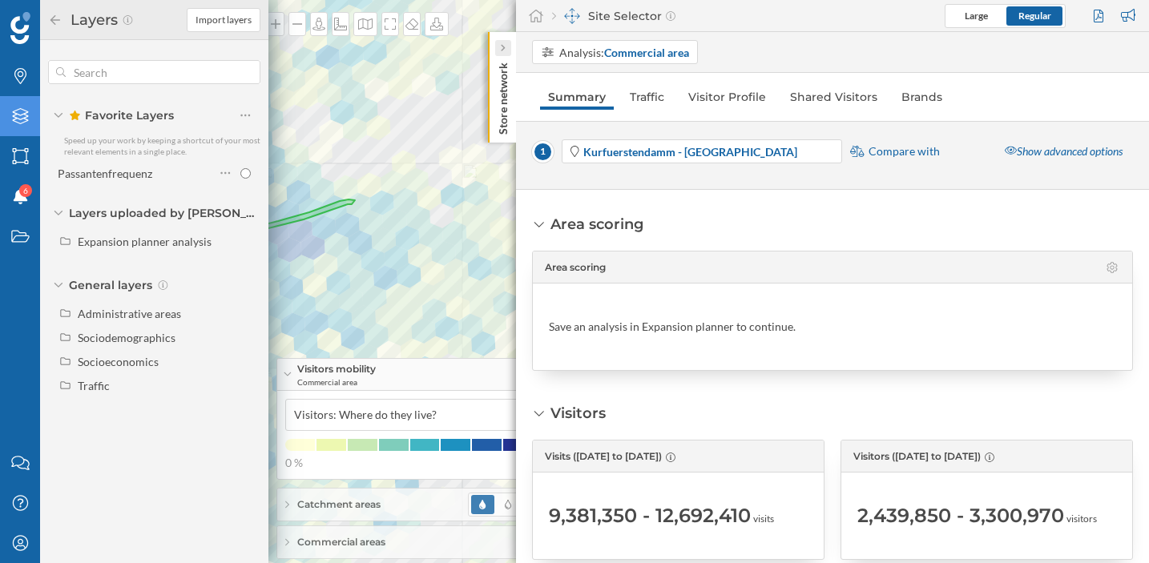
click at [507, 40] on div at bounding box center [503, 48] width 16 height 16
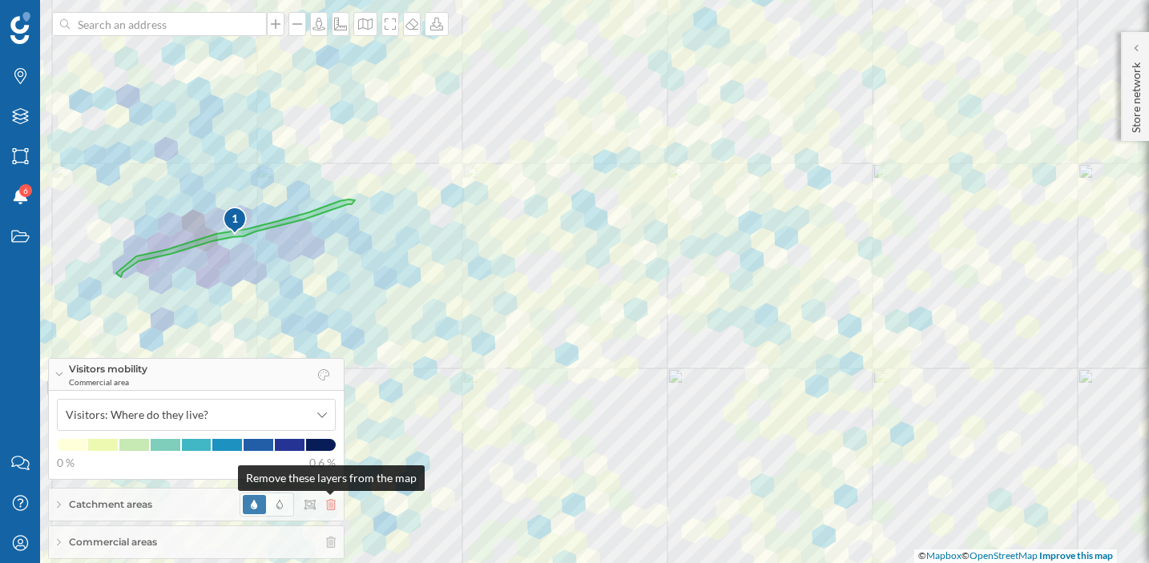
click at [330, 501] on icon at bounding box center [331, 504] width 10 height 11
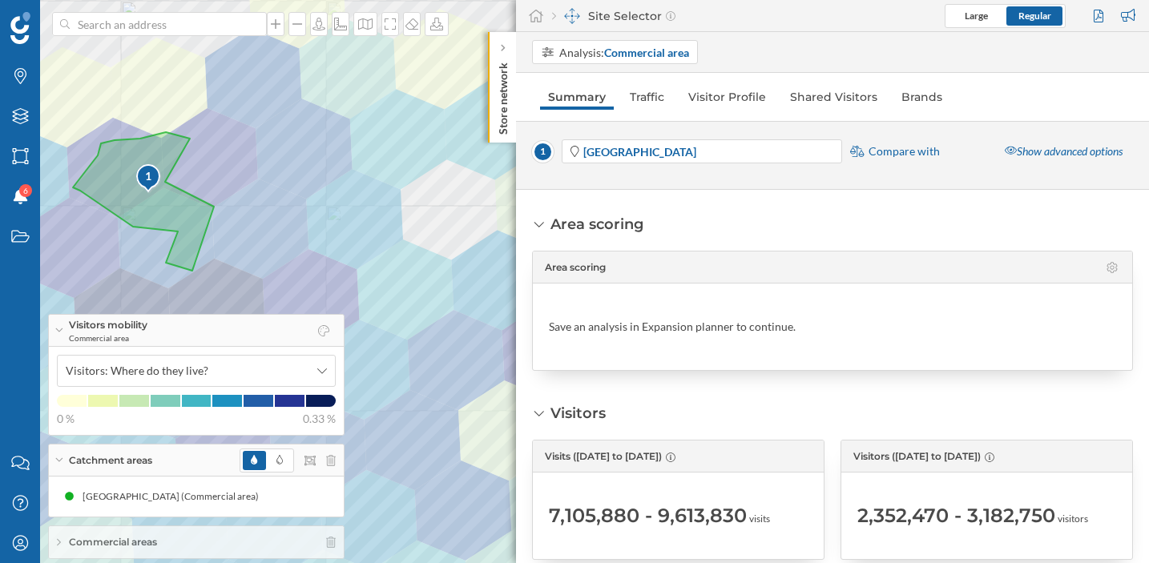
click at [499, 38] on div "Store network" at bounding box center [502, 87] width 28 height 111
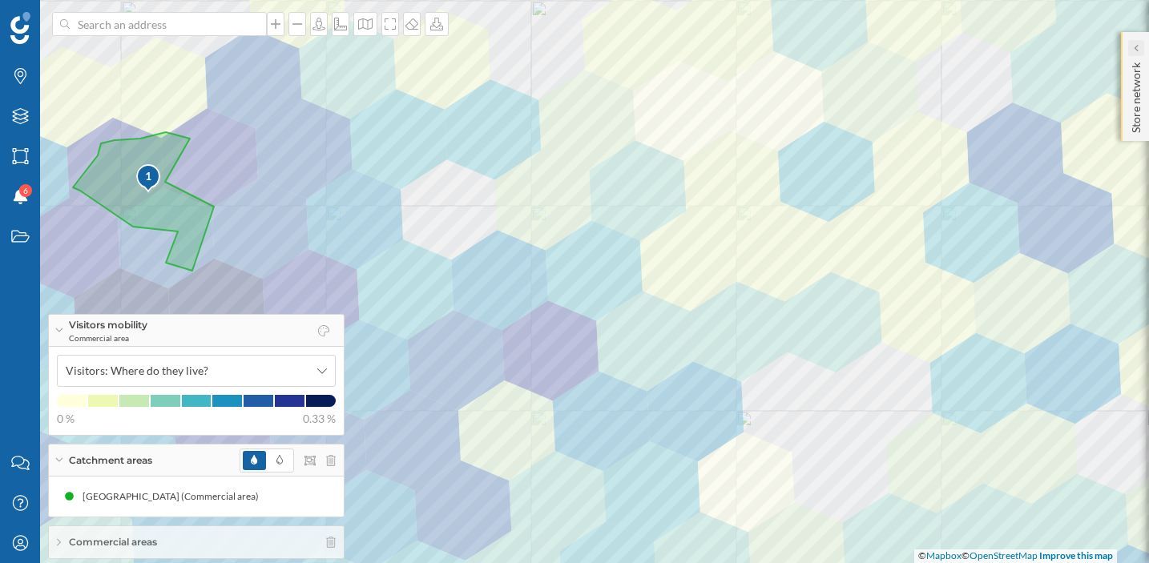
click at [1133, 50] on icon at bounding box center [1135, 48] width 5 height 8
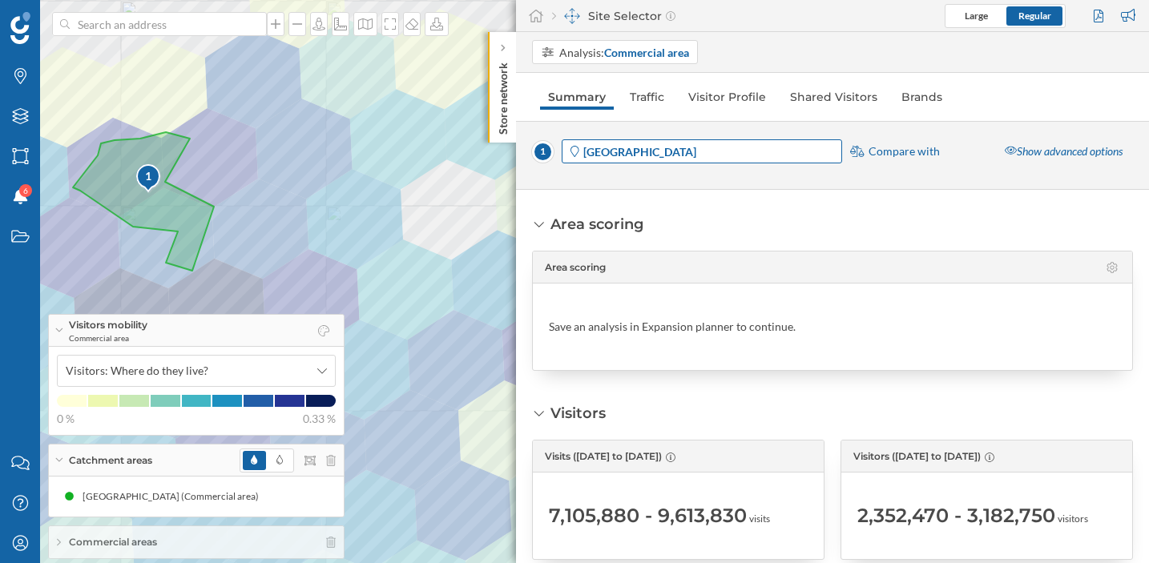
click at [744, 148] on span "Berlin Europa-Center" at bounding box center [711, 151] width 256 height 17
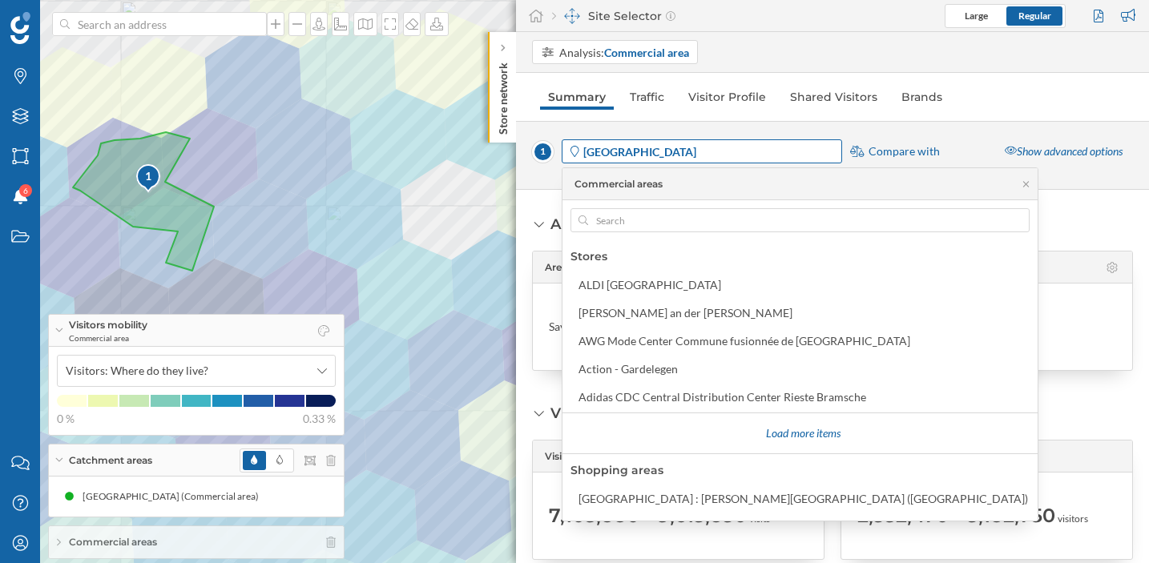
click at [744, 148] on span "Berlin Europa-Center" at bounding box center [711, 151] width 256 height 17
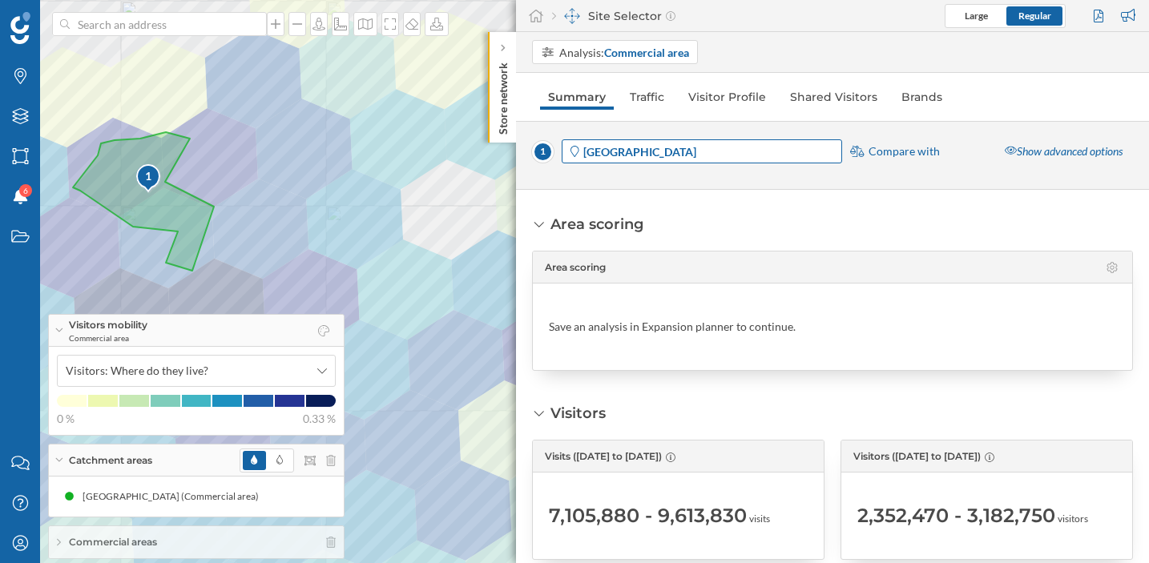
click at [744, 148] on span "Berlin Europa-Center" at bounding box center [711, 151] width 256 height 17
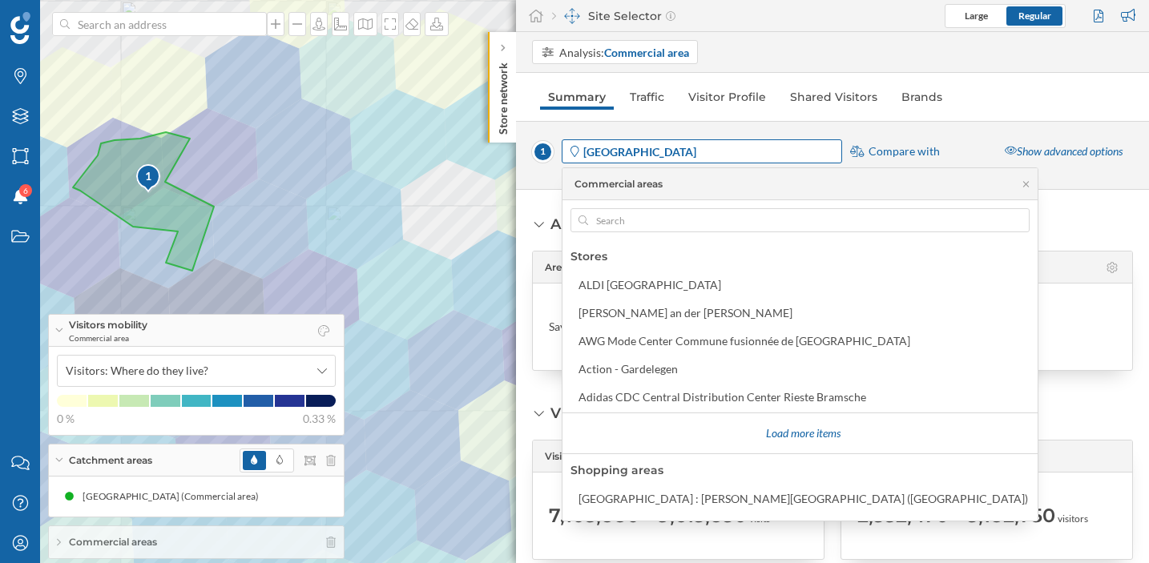
click at [669, 147] on strong "Berlin Europa-Center" at bounding box center [639, 152] width 113 height 14
click at [636, 147] on strong "Berlin Europa-Center" at bounding box center [639, 152] width 113 height 14
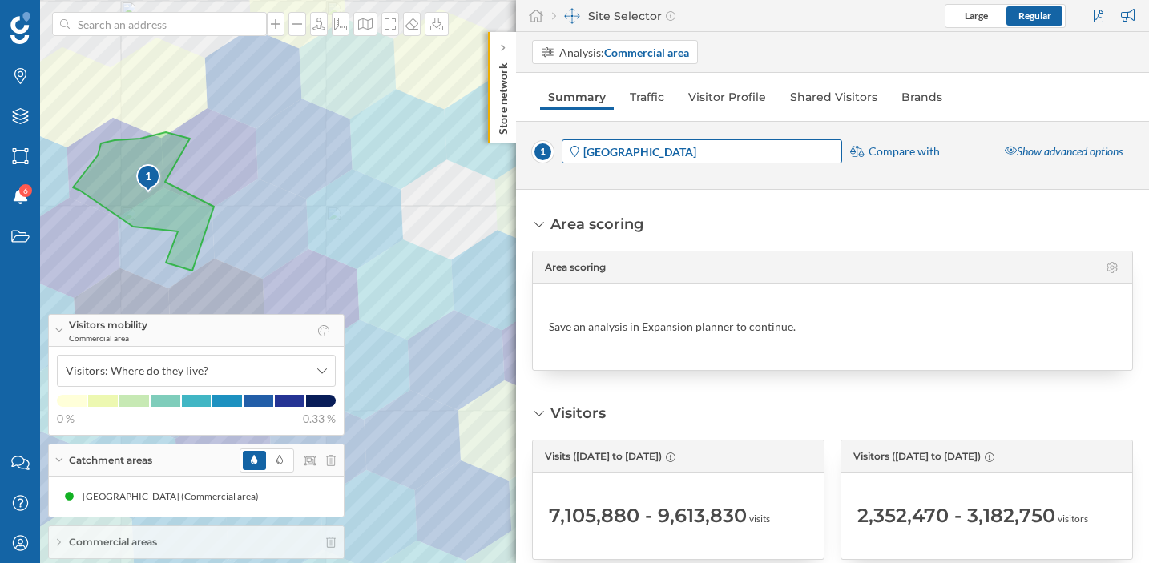
click at [636, 147] on strong "Berlin Europa-Center" at bounding box center [639, 152] width 113 height 14
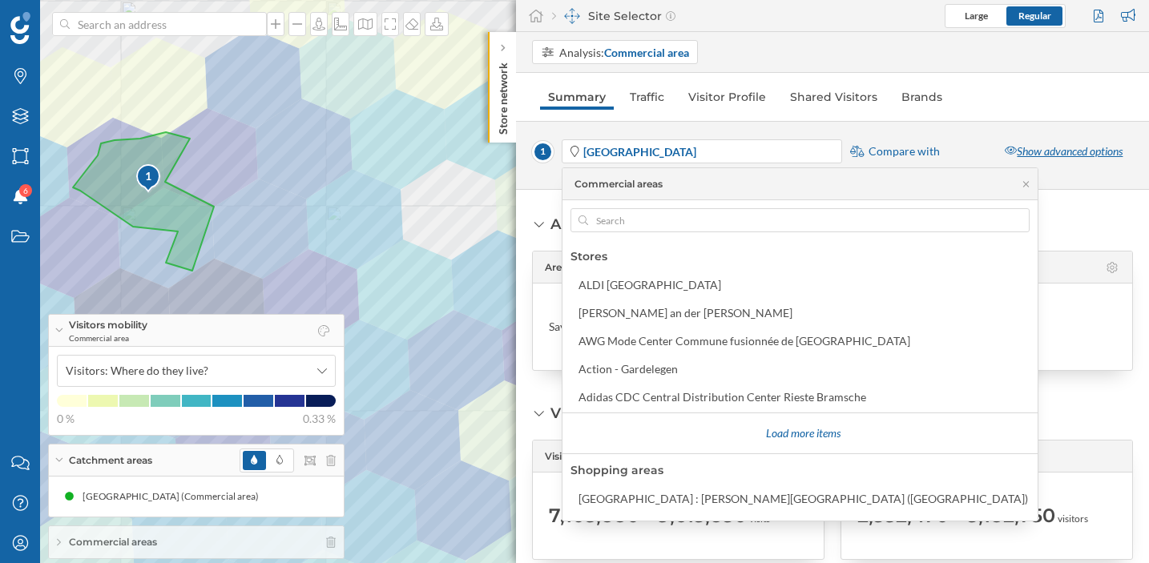
click at [1039, 150] on div "Show advanced options" at bounding box center [1064, 151] width 139 height 24
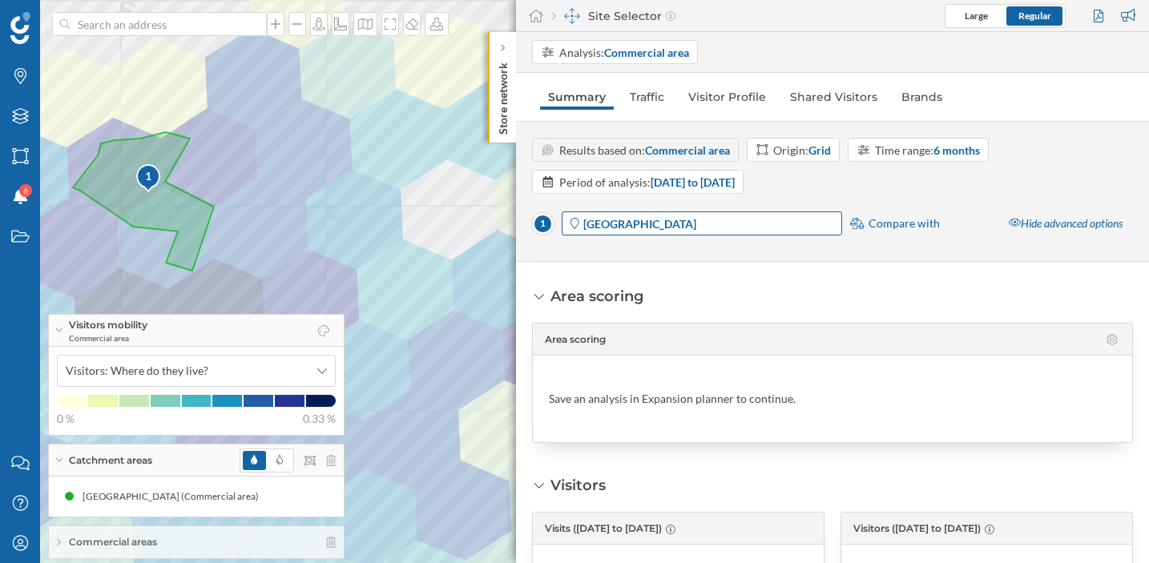
click at [711, 221] on span "Berlin Europa-Center" at bounding box center [711, 224] width 256 height 17
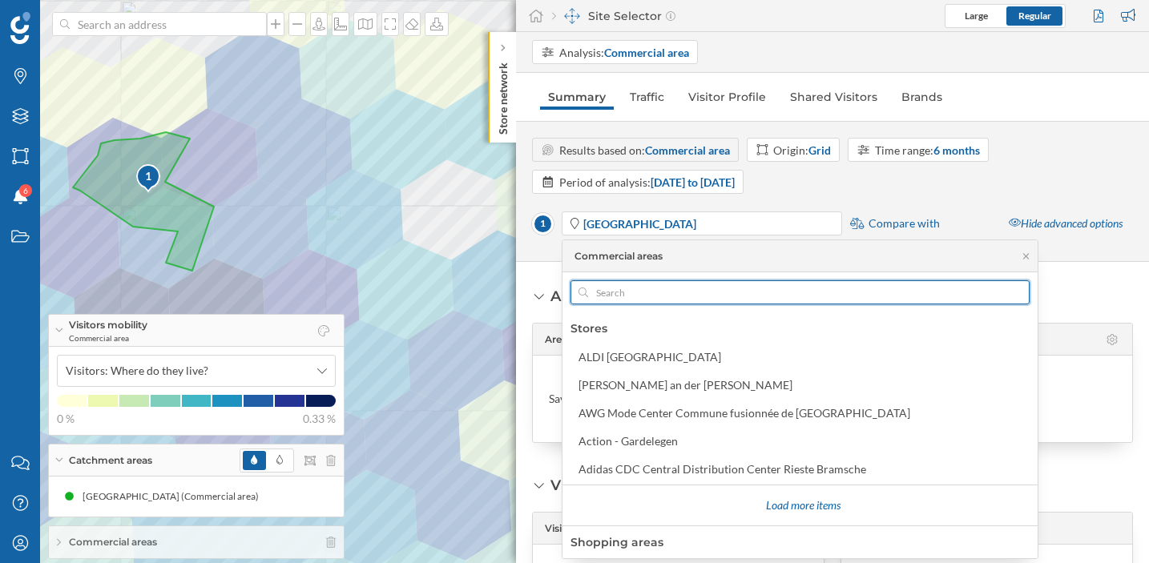
click at [665, 294] on input "text" at bounding box center [800, 293] width 424 height 24
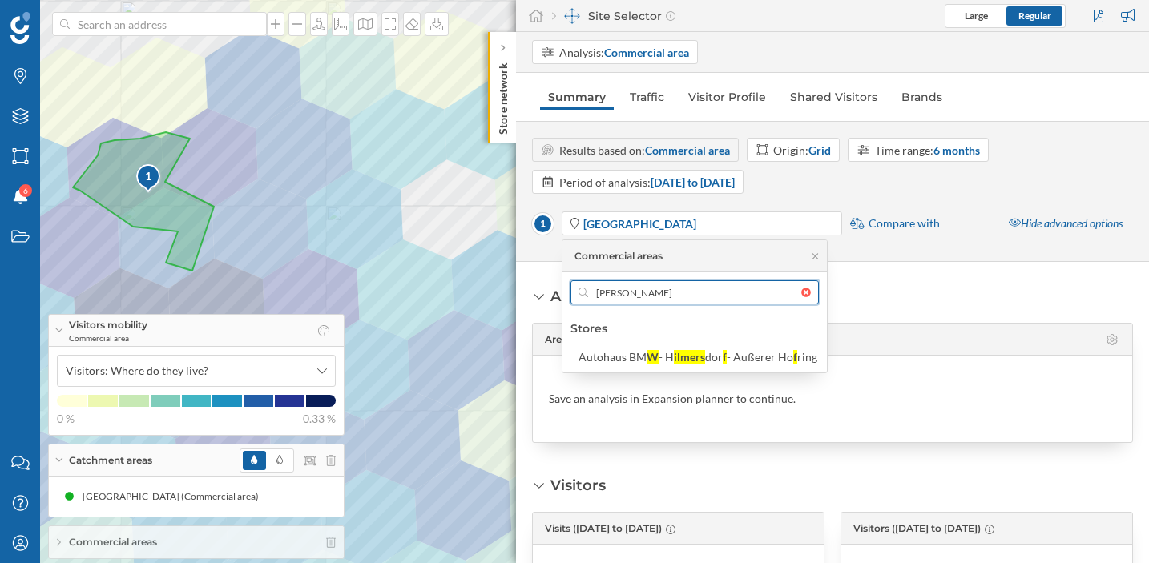
type input "wilmersd"
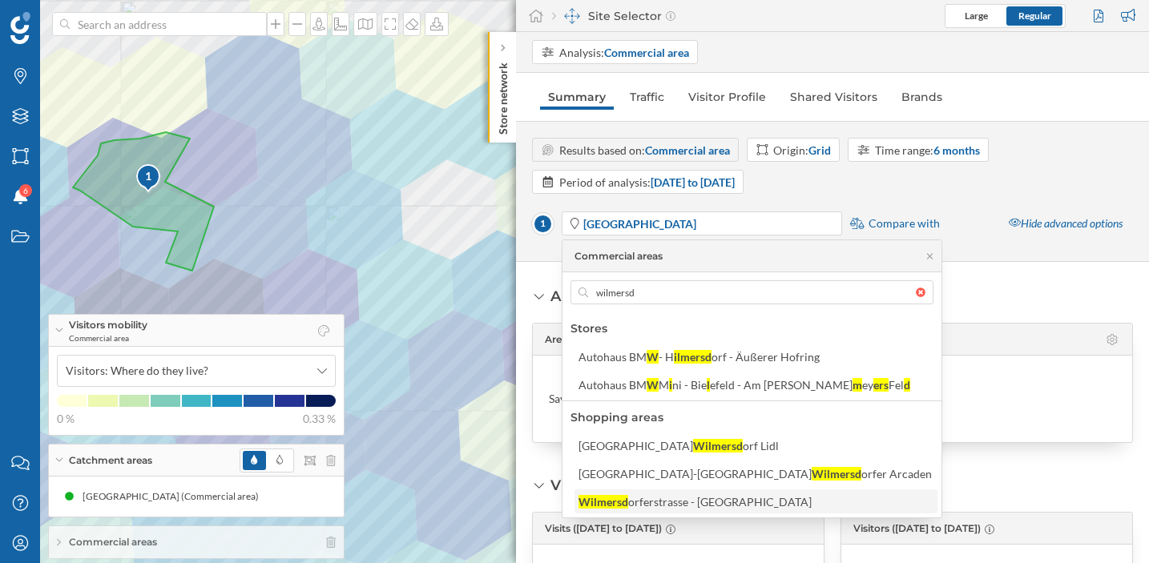
click at [629, 501] on div "orferstrasse - Berlin" at bounding box center [720, 502] width 184 height 14
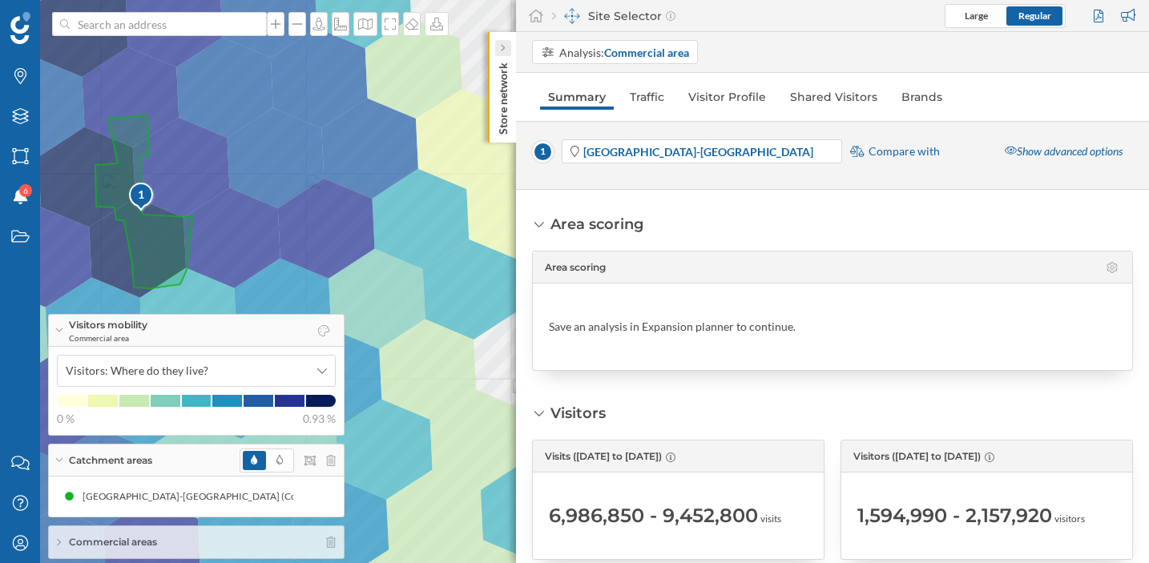
click at [506, 46] on div at bounding box center [503, 48] width 16 height 16
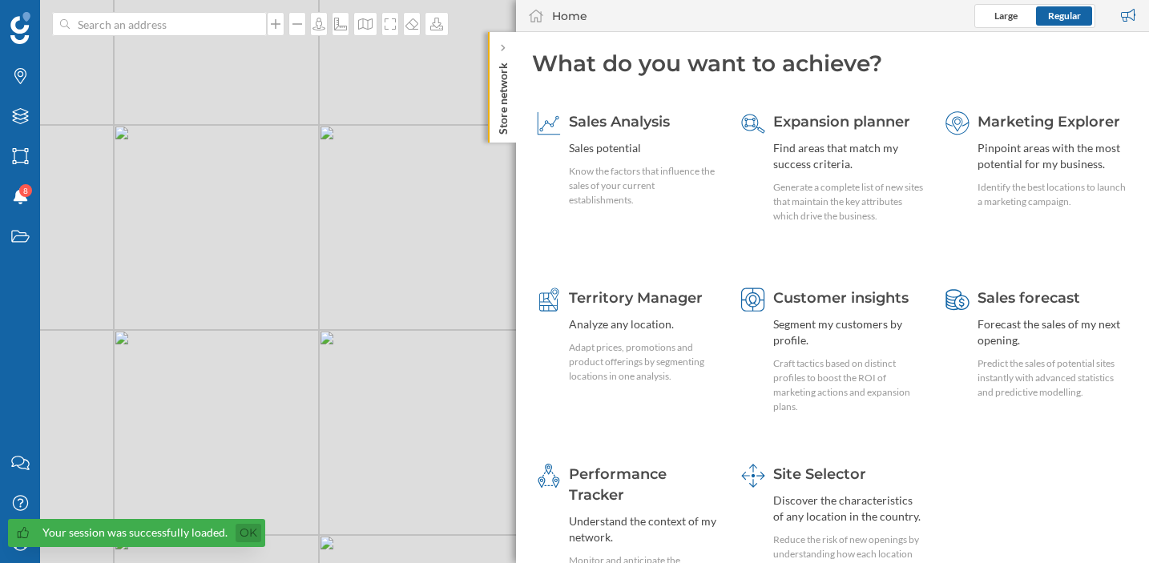
click at [247, 531] on link "Ok" at bounding box center [249, 533] width 26 height 18
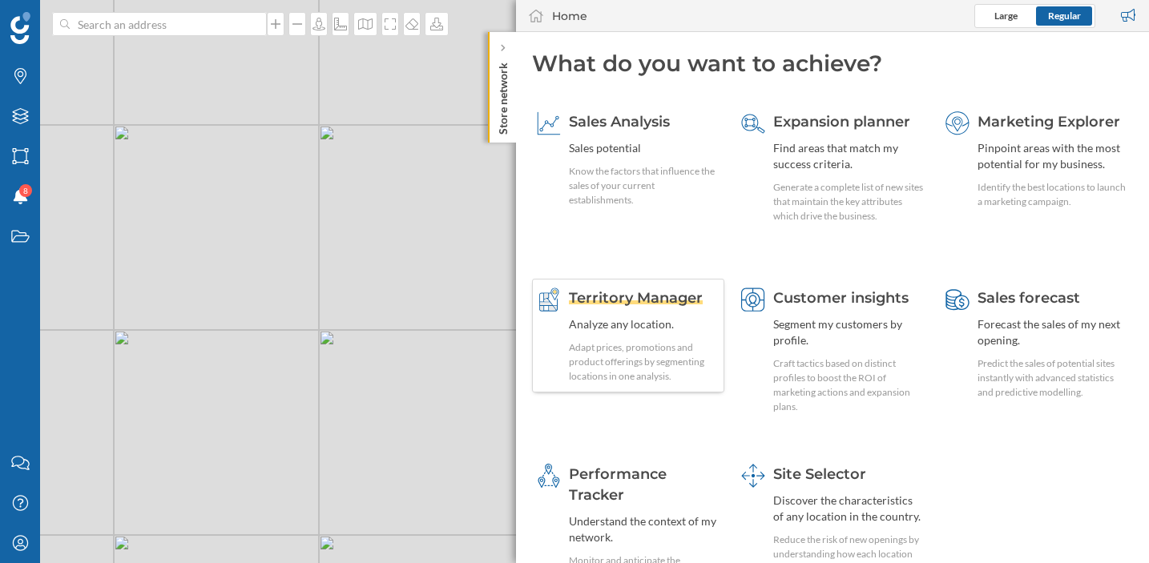
click at [660, 296] on span "Territory Manager" at bounding box center [636, 298] width 134 height 18
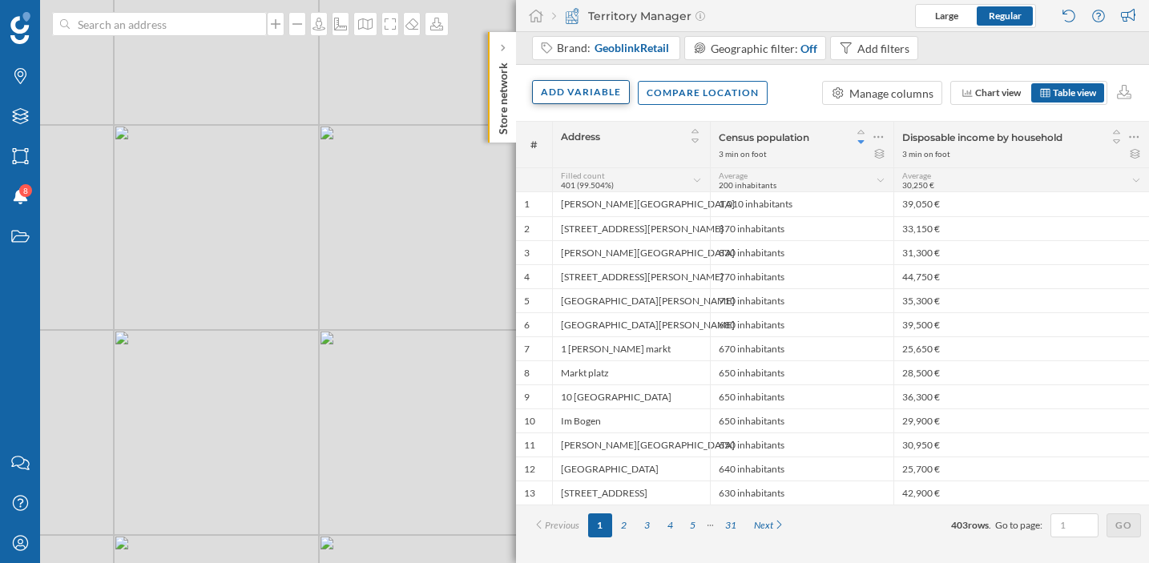
click at [602, 96] on div "Add variable" at bounding box center [581, 92] width 98 height 24
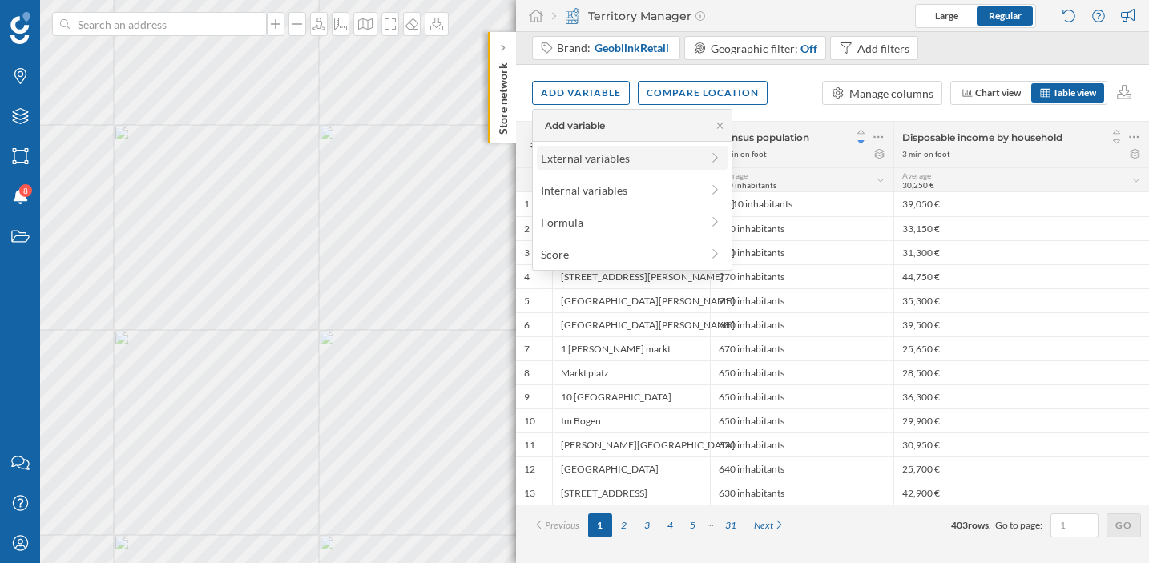
click at [599, 160] on div "External variables" at bounding box center [620, 158] width 159 height 17
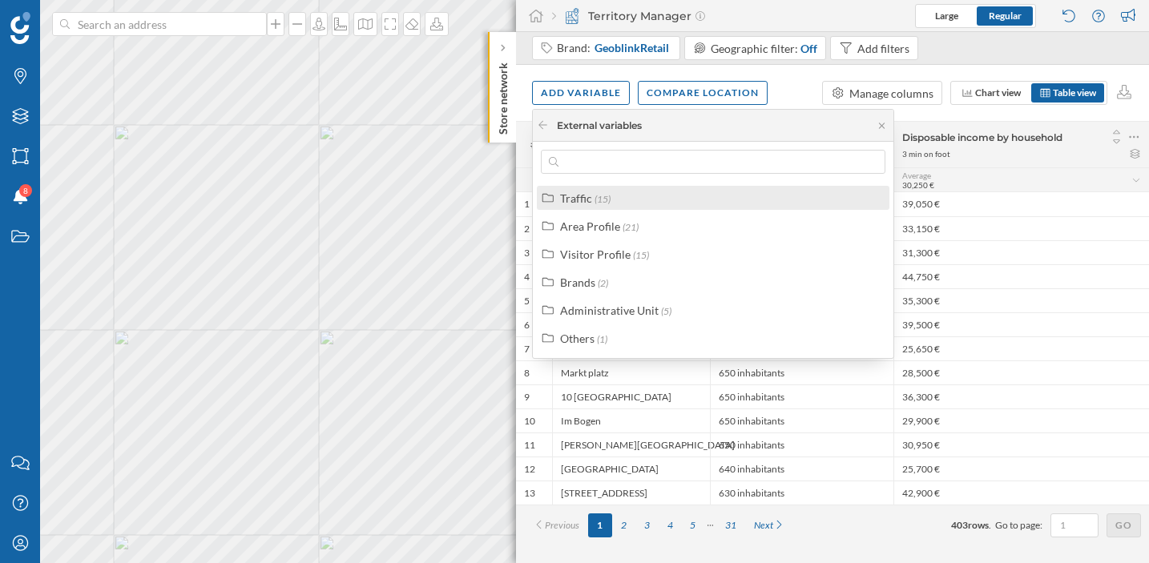
click at [618, 193] on div "Traffic (15)" at bounding box center [720, 198] width 320 height 17
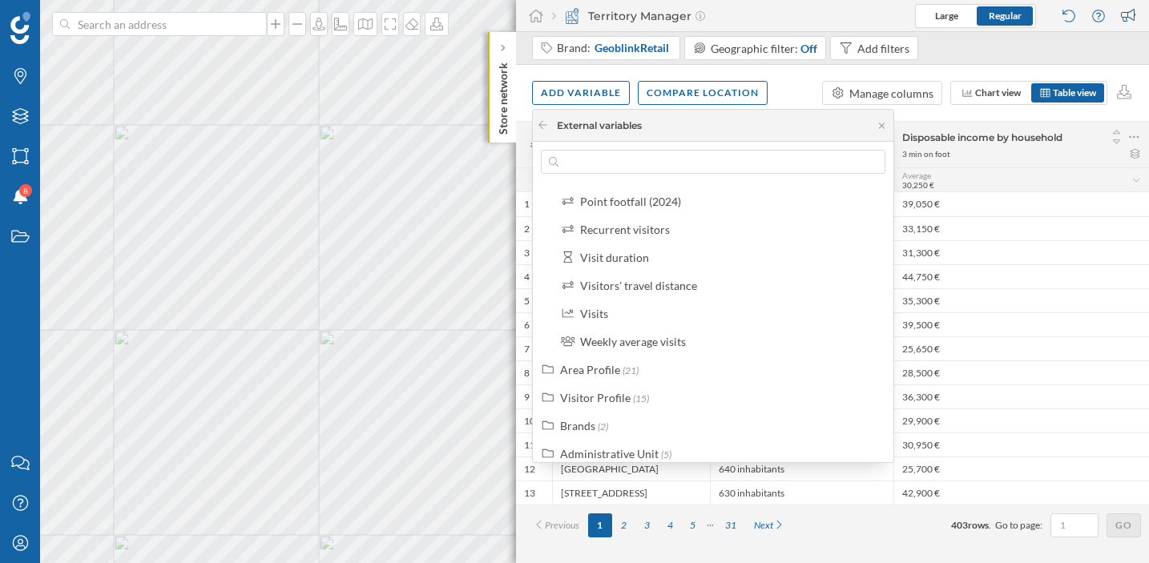
scroll to position [280, 0]
click at [672, 339] on div "Weekly average visits" at bounding box center [633, 340] width 106 height 14
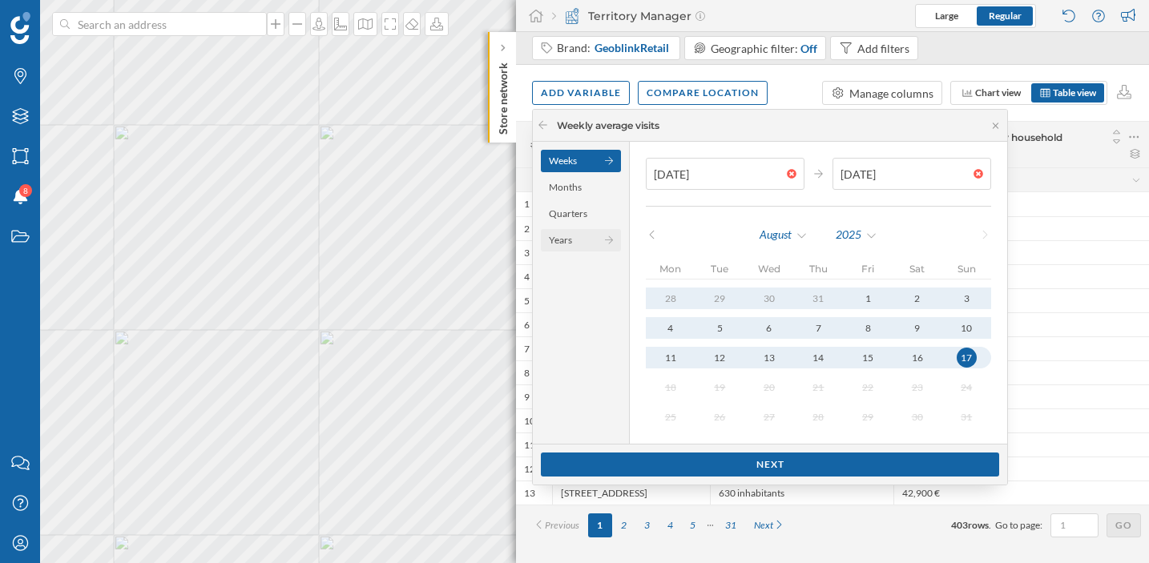
click at [583, 241] on div "Years" at bounding box center [581, 240] width 80 height 22
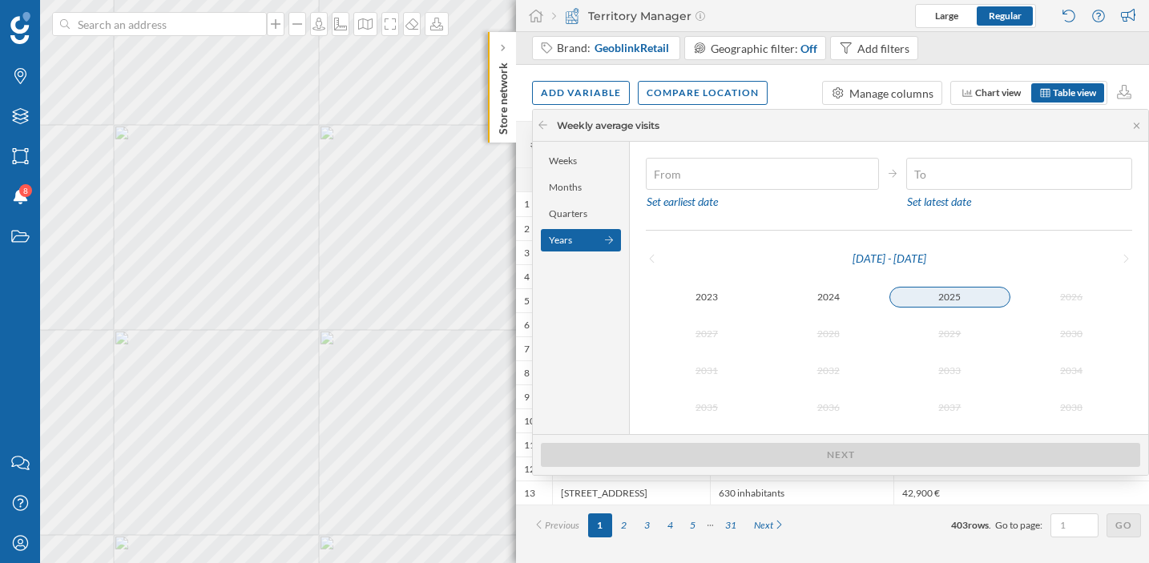
type input "01/01/2025"
click at [941, 297] on div "2025" at bounding box center [951, 297] width 122 height 21
click at [905, 289] on div "2025" at bounding box center [951, 297] width 122 height 19
type input "17/08/2025"
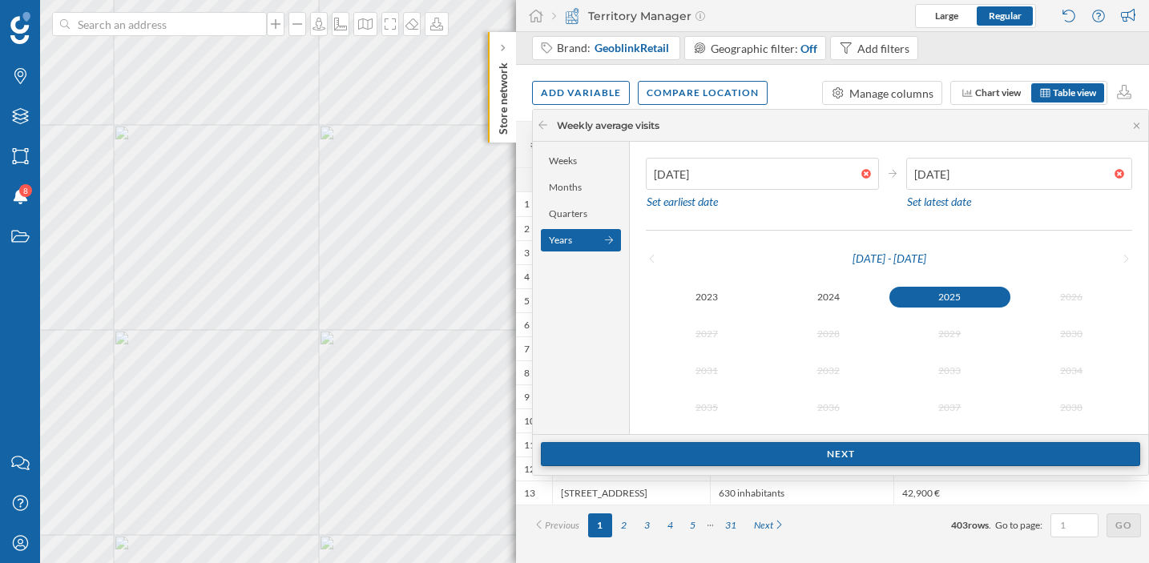
click at [791, 450] on div "Next" at bounding box center [840, 454] width 599 height 24
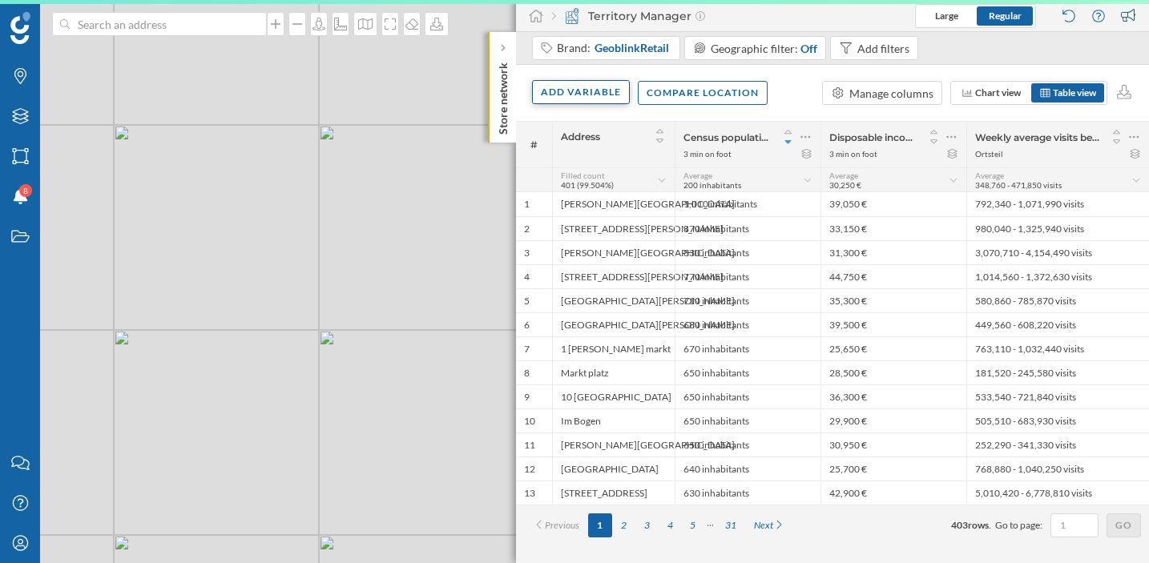
scroll to position [0, 0]
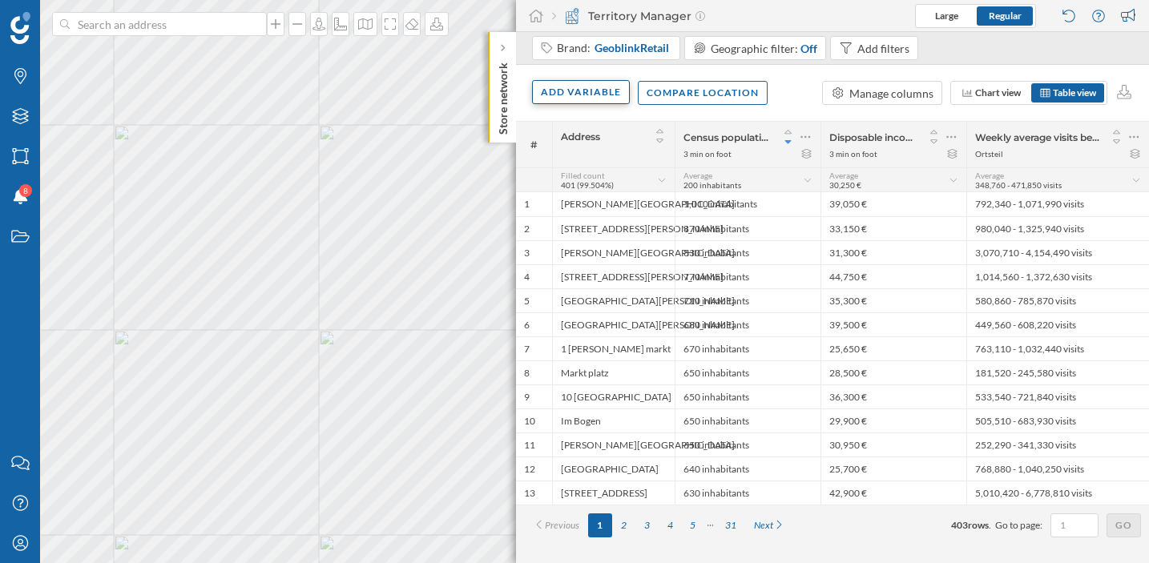
click at [567, 97] on div "Add variable" at bounding box center [581, 92] width 98 height 24
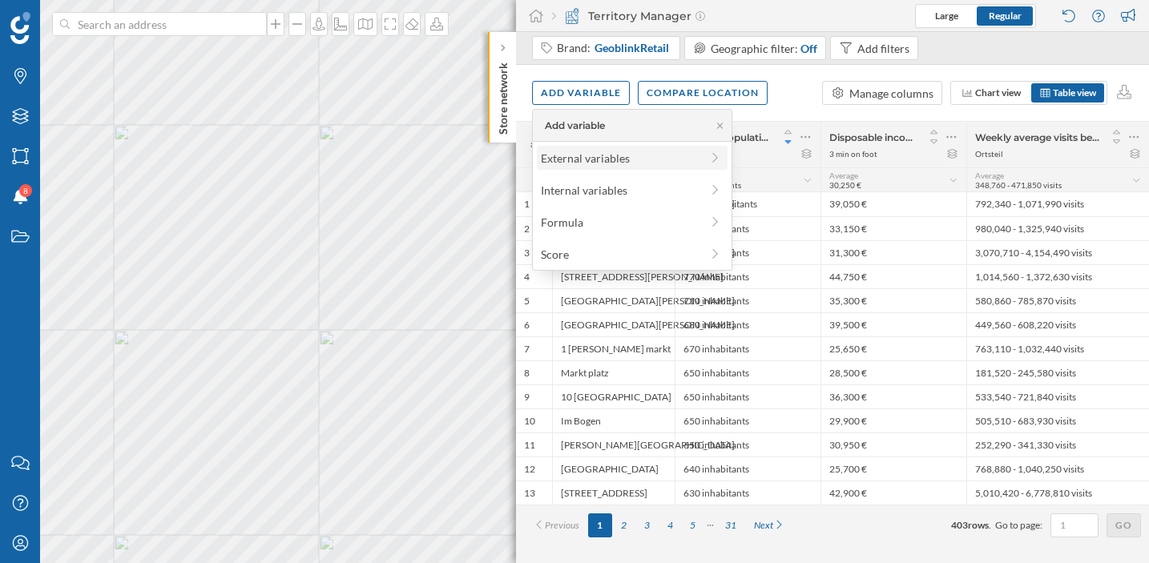
click at [563, 157] on div "External variables" at bounding box center [620, 158] width 159 height 17
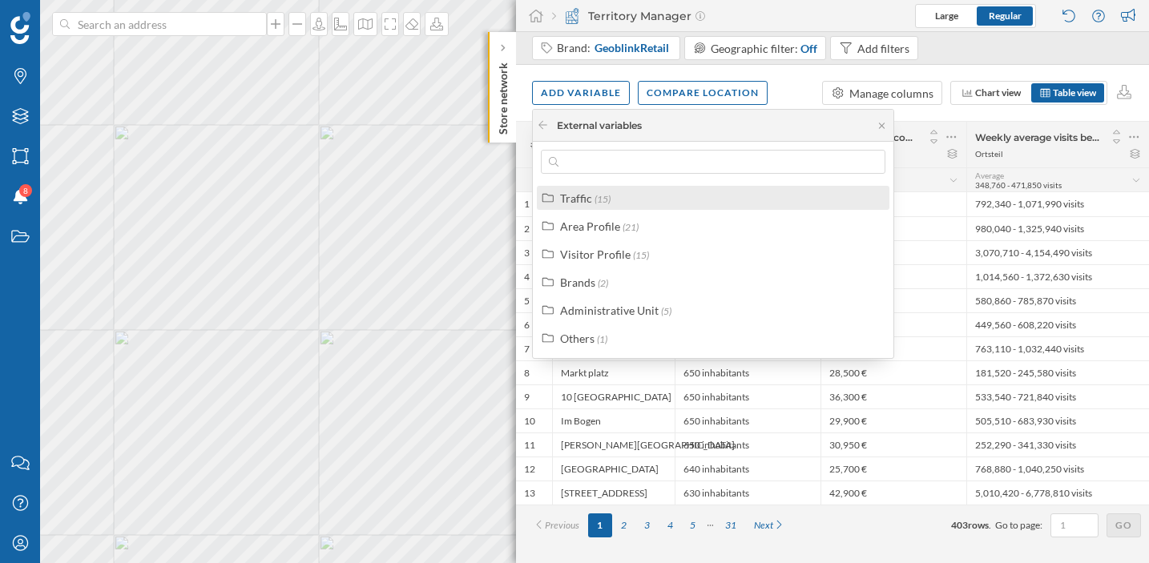
click at [595, 205] on label "Traffic (15)" at bounding box center [585, 198] width 50 height 17
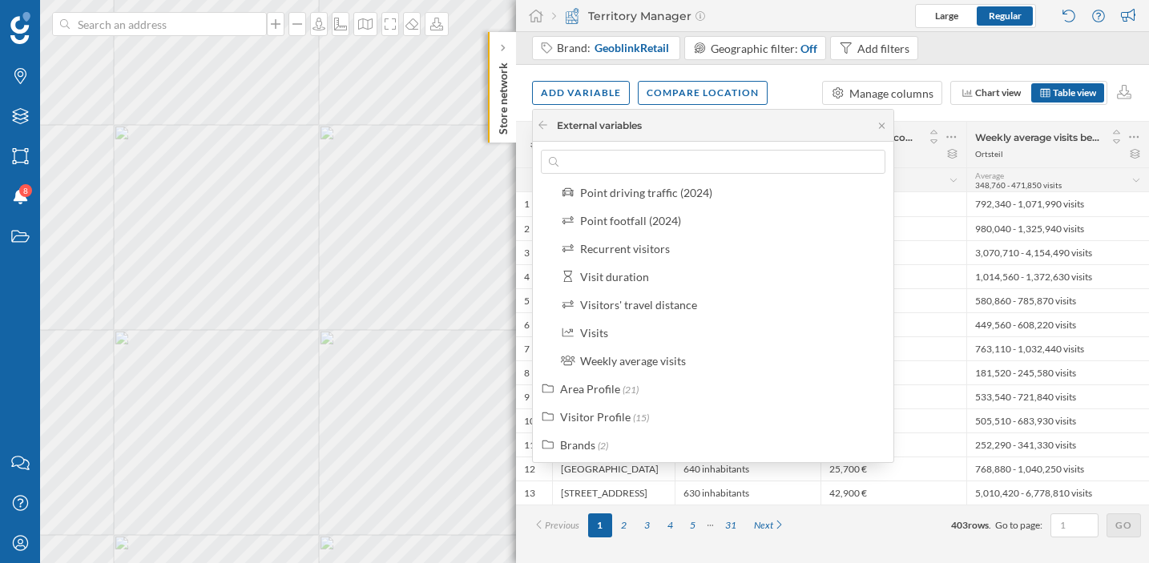
scroll to position [260, 0]
click at [651, 329] on div "Visits" at bounding box center [730, 331] width 300 height 17
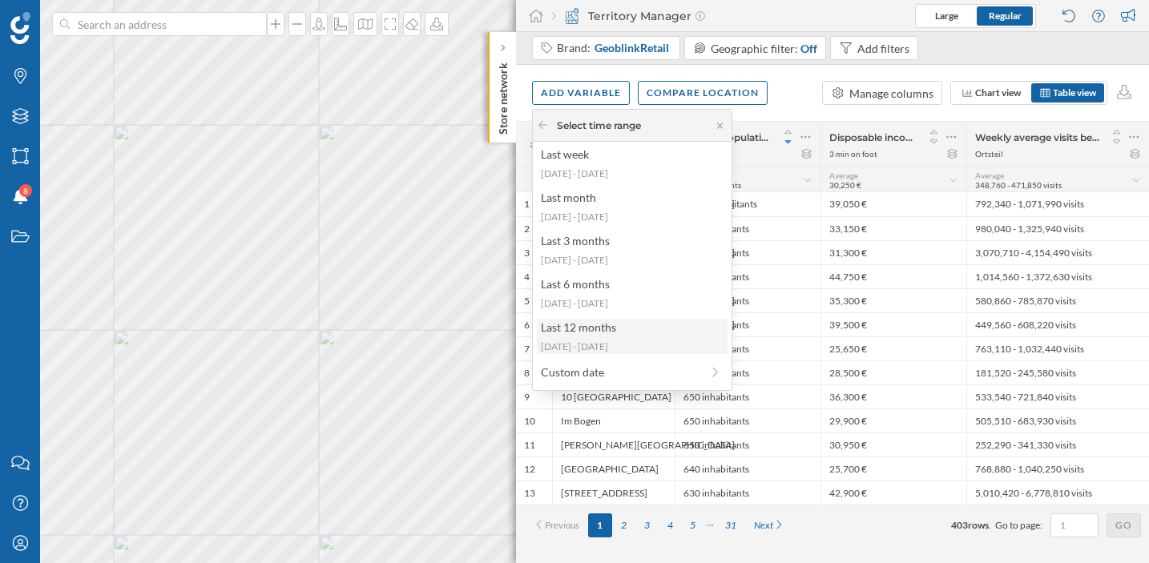
click at [640, 337] on div "Last 12 months 2024-08-26 - 2025-08-24" at bounding box center [632, 336] width 191 height 35
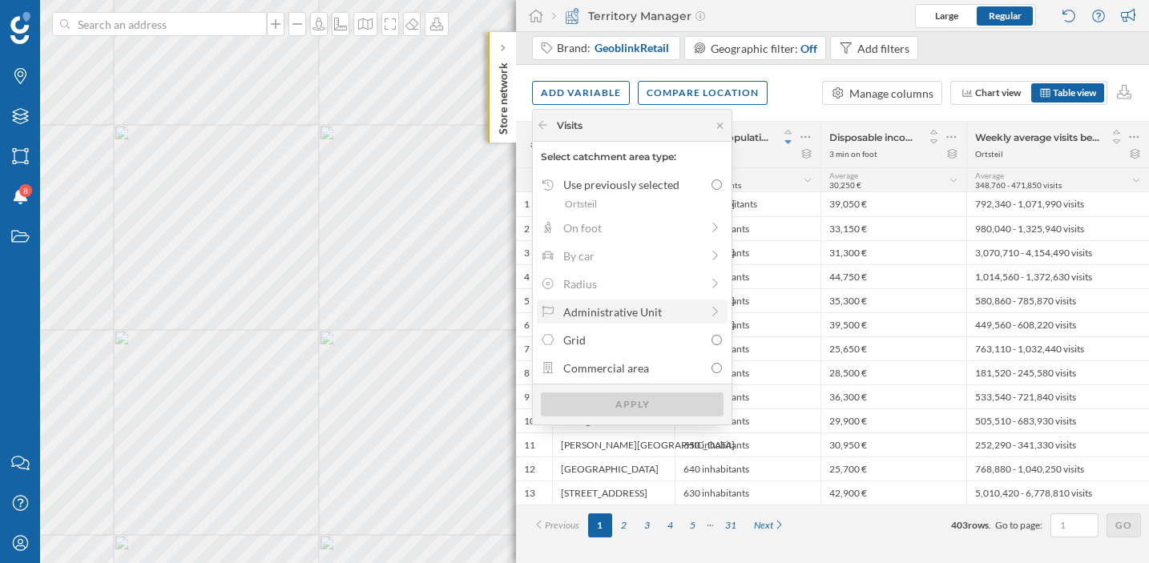
click at [632, 322] on div "Administrative Unit" at bounding box center [632, 312] width 191 height 24
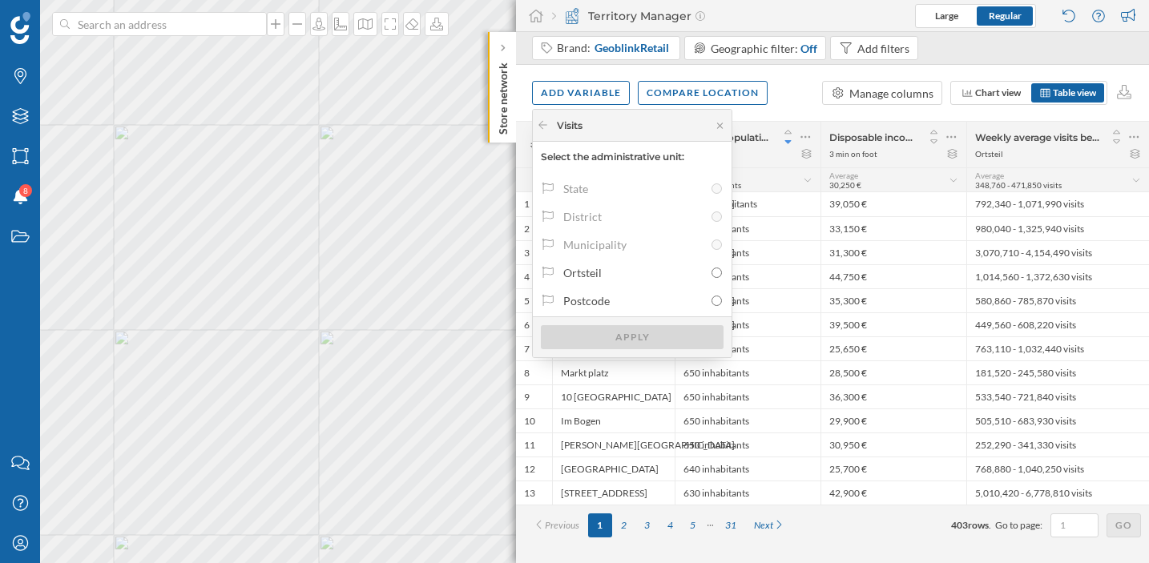
click at [793, 90] on div "Add variable Compare location Manage columns Chart view Table view" at bounding box center [832, 93] width 633 height 56
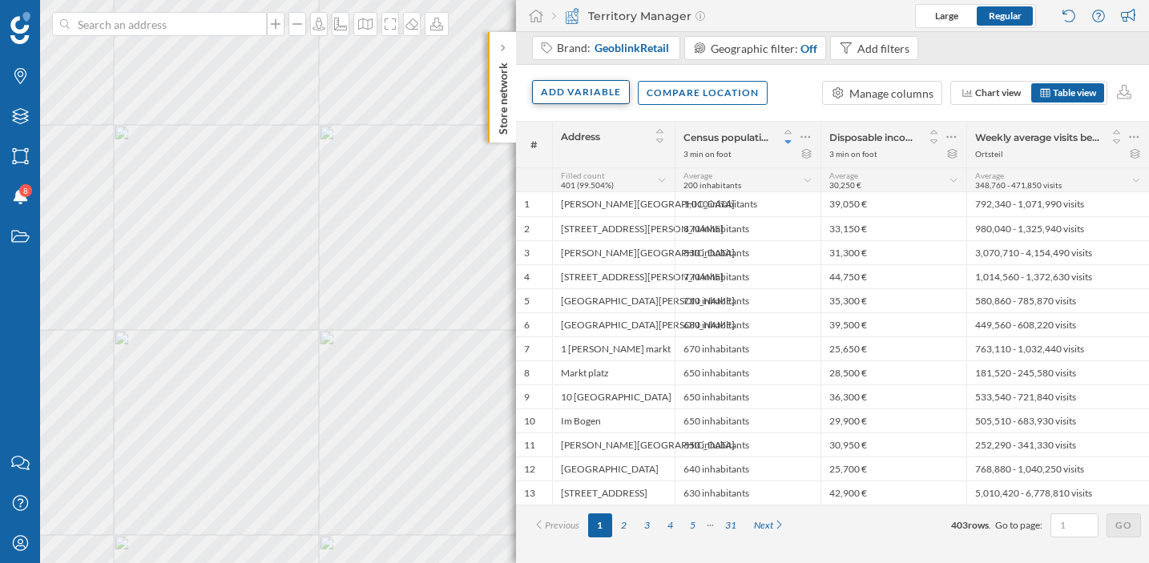
click at [610, 95] on div "Add variable" at bounding box center [581, 92] width 98 height 24
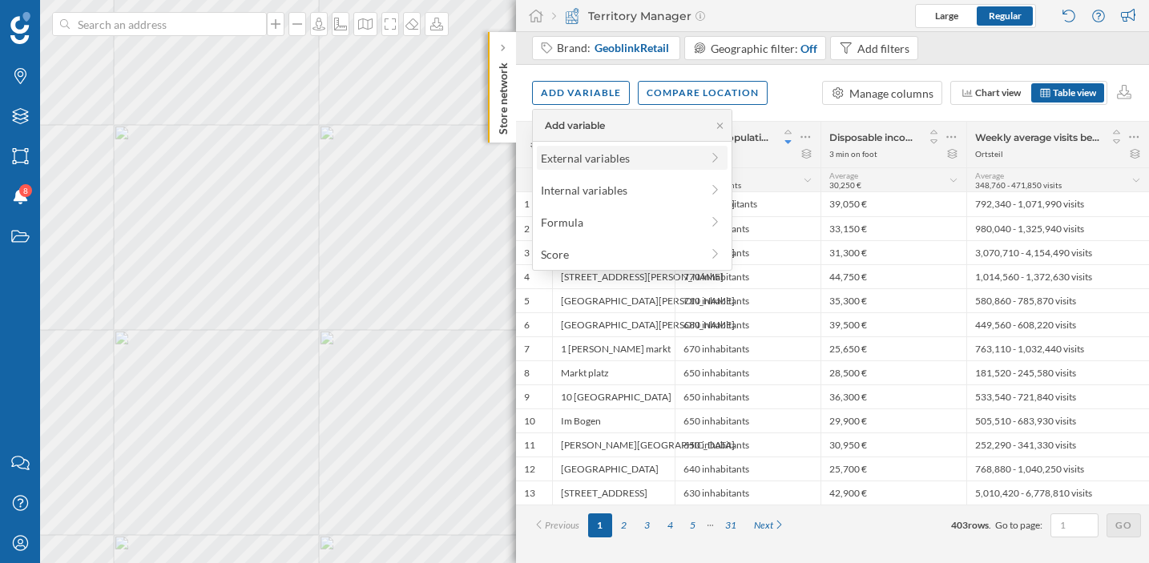
click at [590, 153] on div "External variables" at bounding box center [620, 158] width 159 height 17
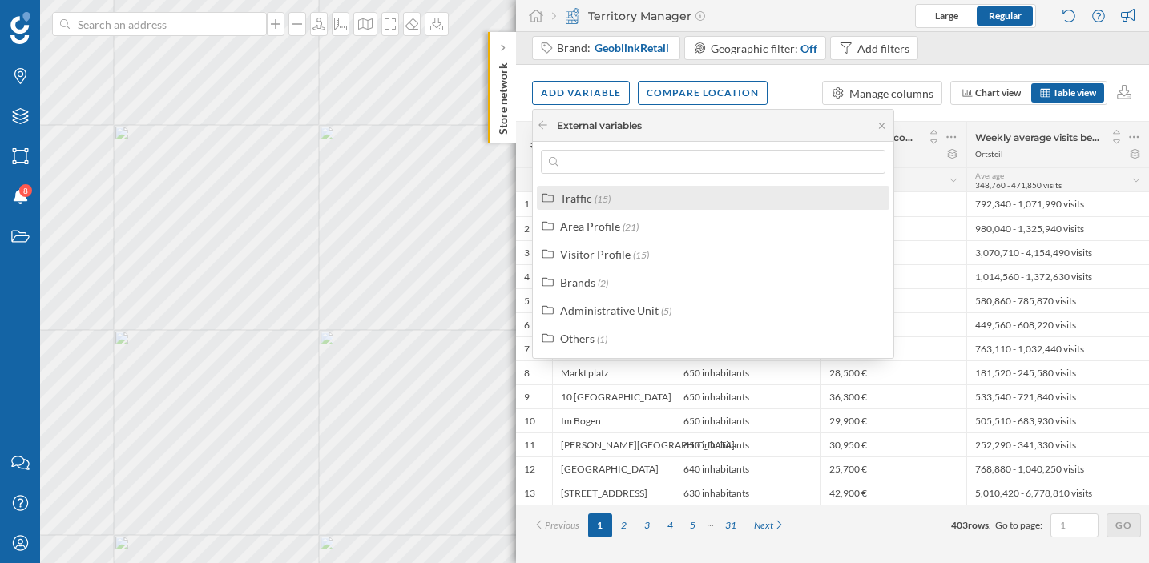
click at [603, 203] on span "(15)" at bounding box center [603, 199] width 16 height 12
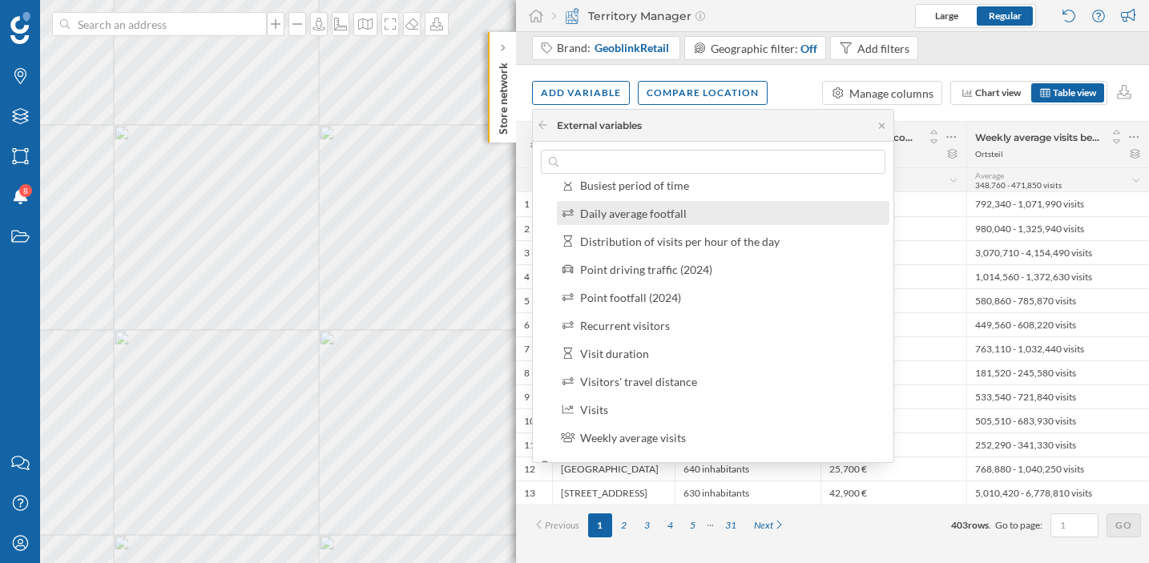
scroll to position [184, 0]
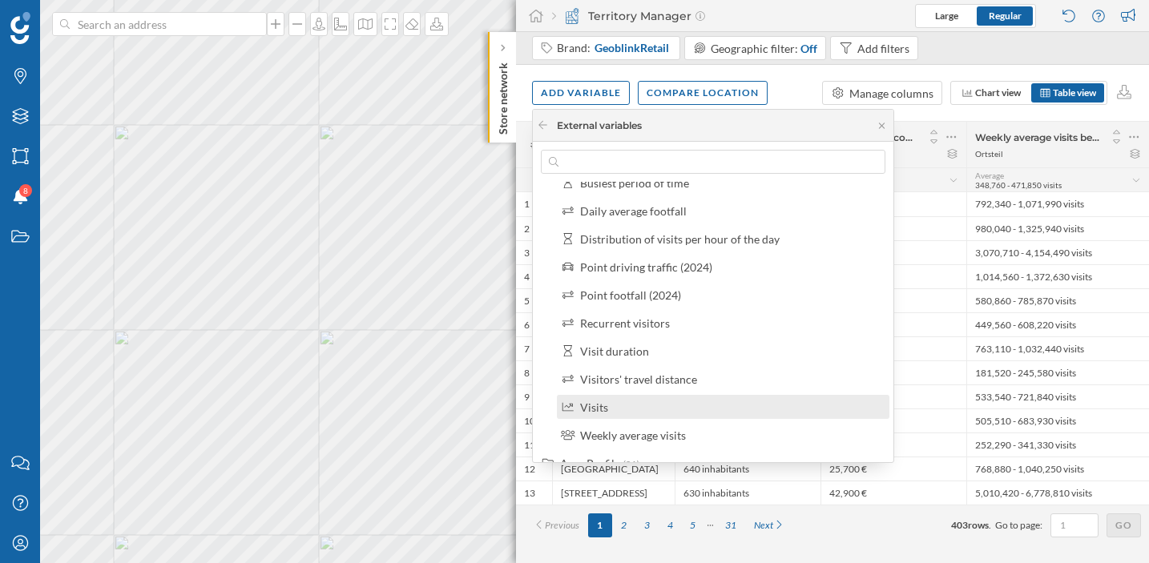
click at [611, 405] on div "Visits" at bounding box center [730, 407] width 300 height 17
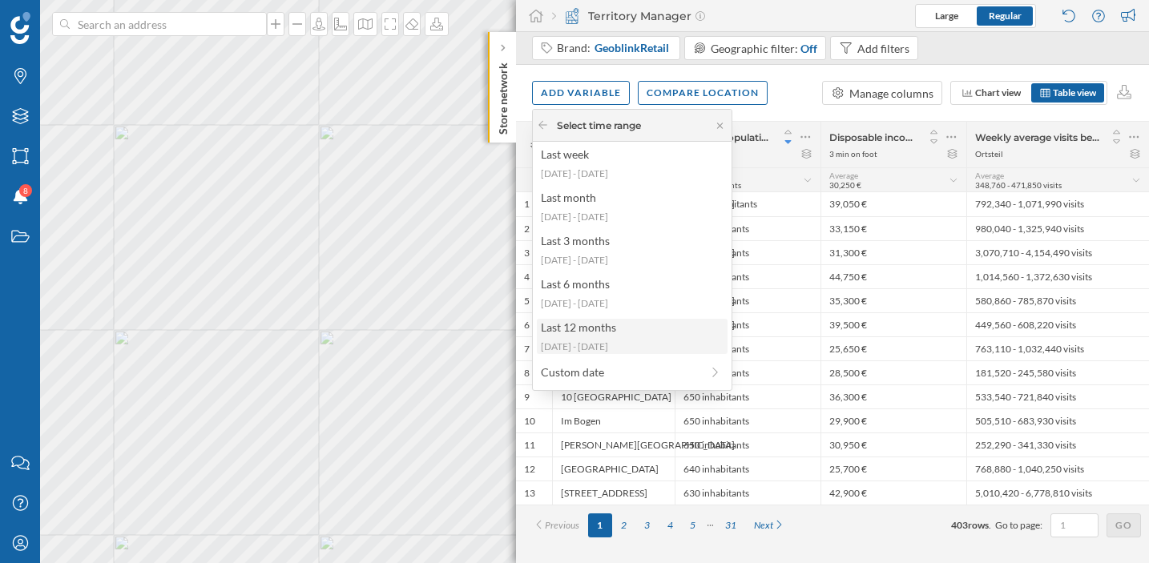
click at [626, 350] on div "2024-08-26 - 2025-08-24" at bounding box center [631, 347] width 181 height 14
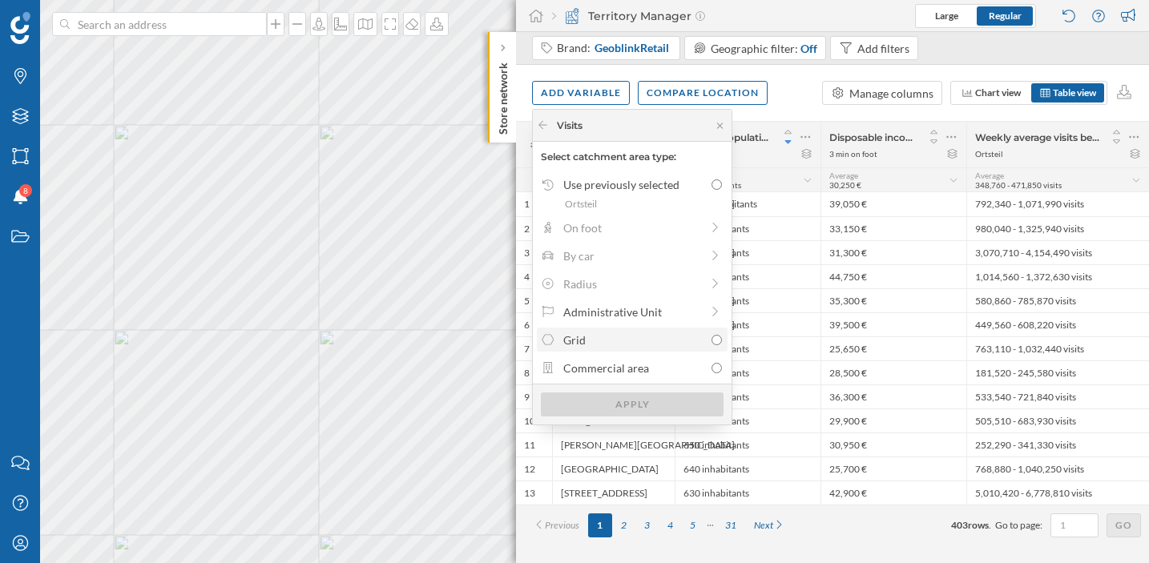
click at [630, 330] on label "Grid" at bounding box center [632, 340] width 191 height 24
click at [712, 335] on input "Grid" at bounding box center [717, 340] width 10 height 10
radio input "true"
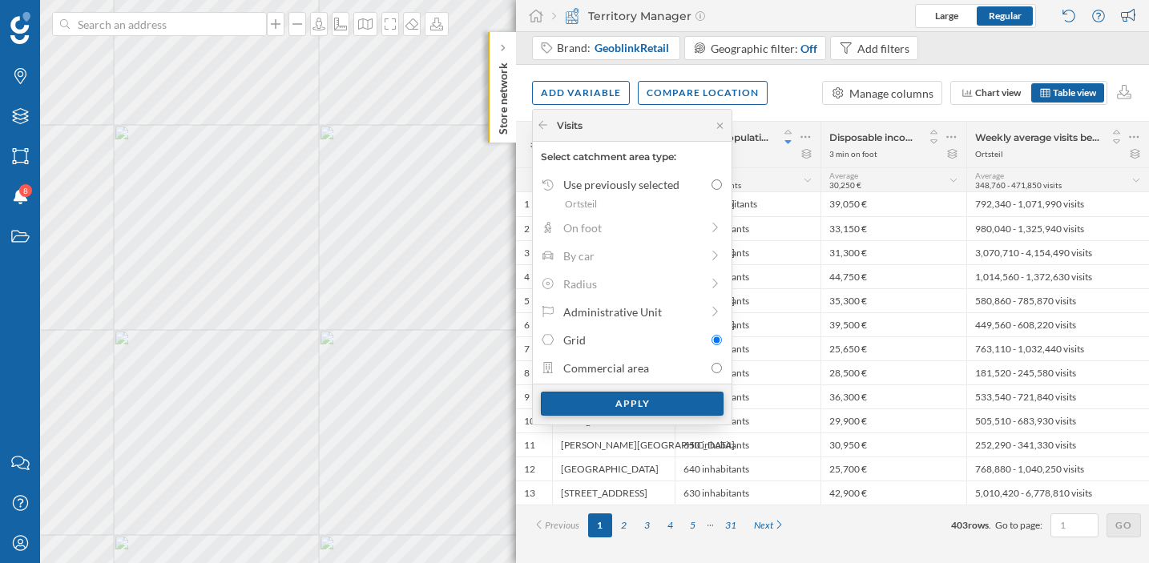
click at [604, 402] on div "Apply" at bounding box center [632, 404] width 183 height 24
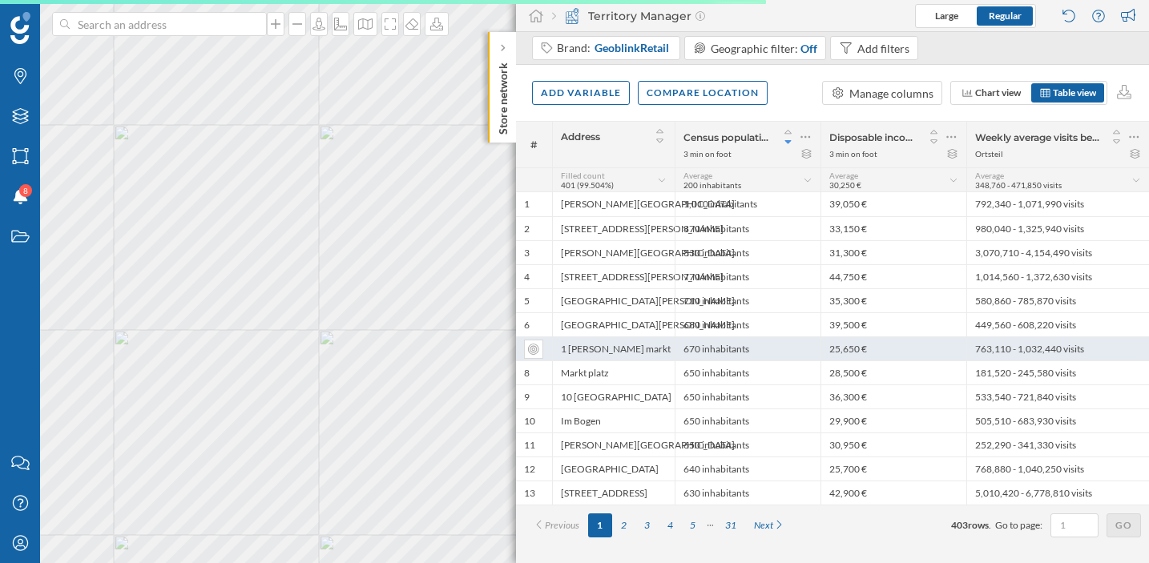
scroll to position [0, 0]
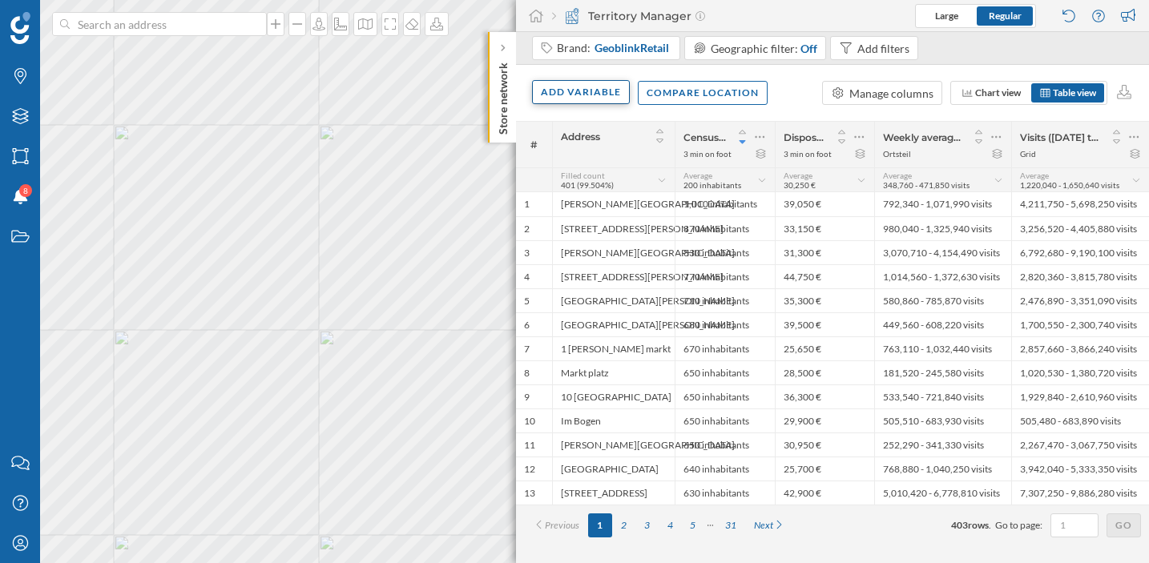
click at [582, 90] on div "Add variable" at bounding box center [581, 92] width 98 height 24
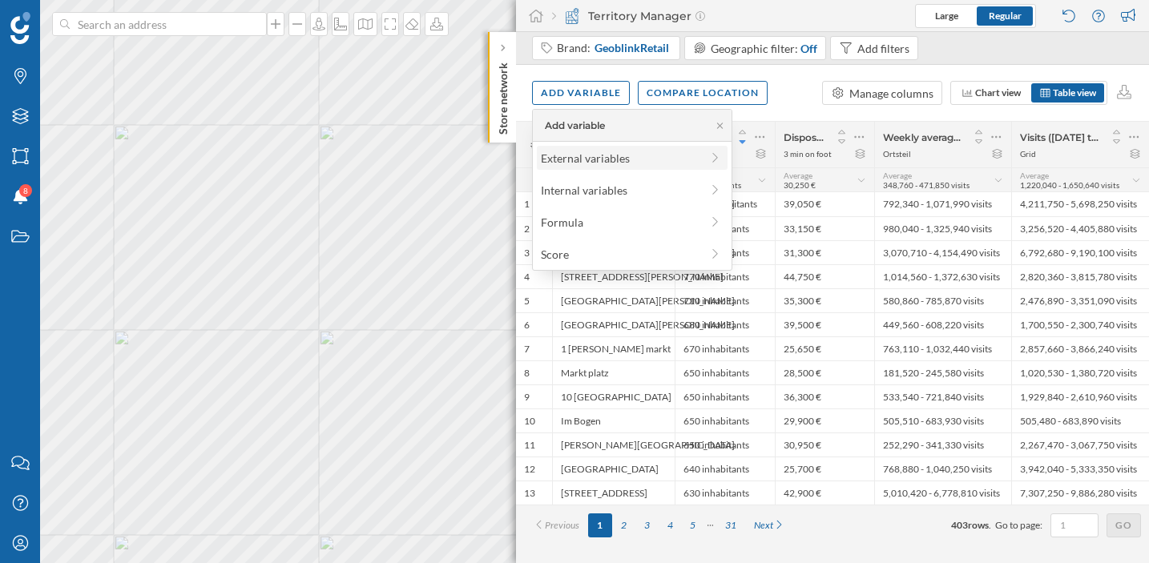
click at [599, 162] on div "External variables" at bounding box center [620, 158] width 159 height 17
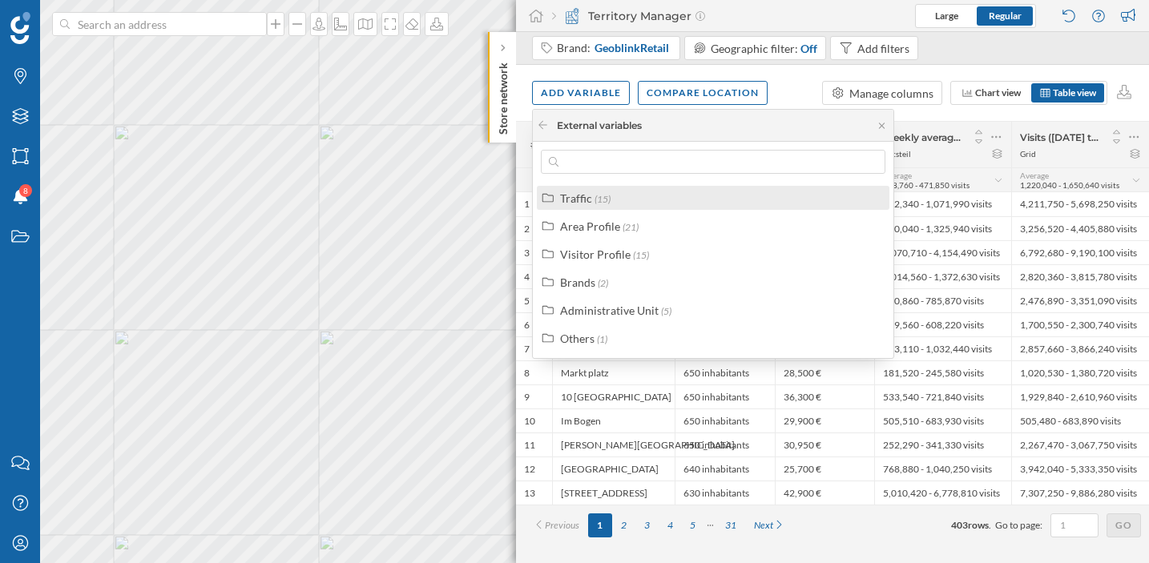
click at [632, 204] on div "Traffic (15)" at bounding box center [720, 198] width 320 height 17
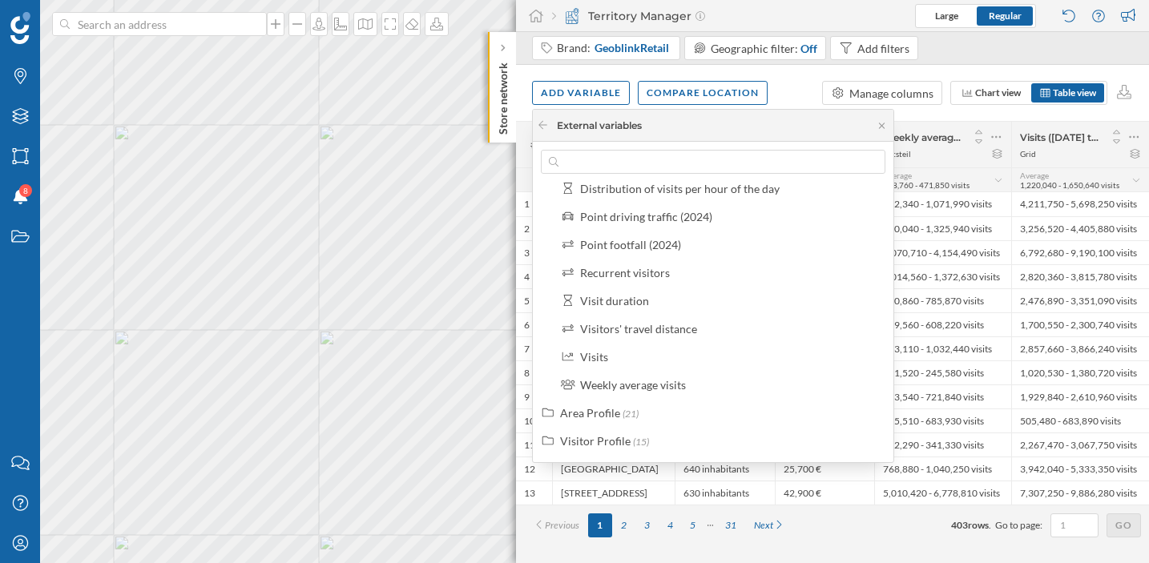
scroll to position [237, 0]
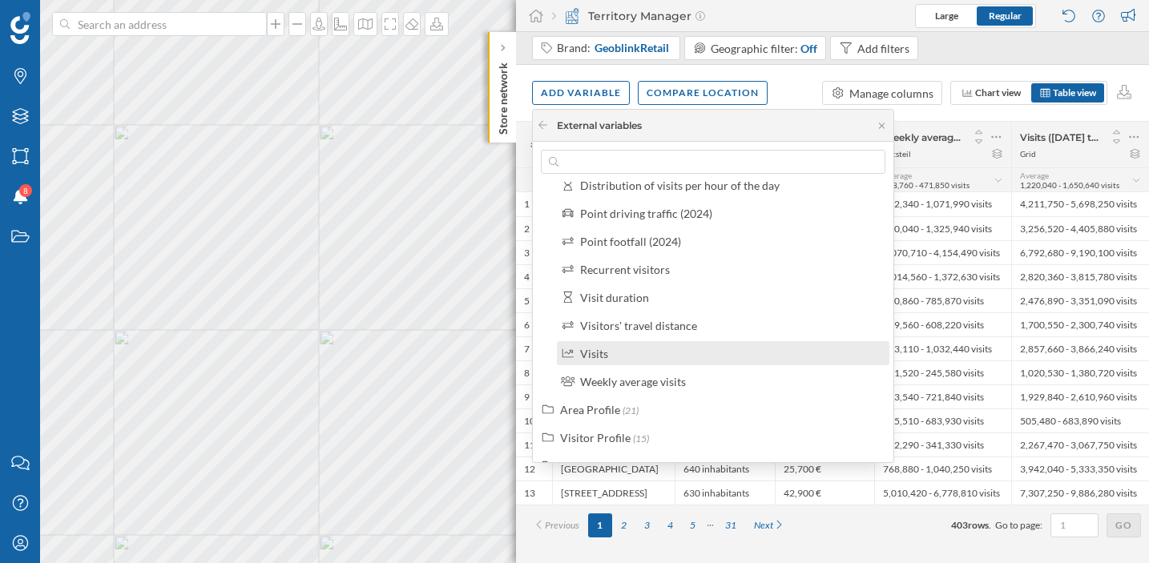
click at [733, 348] on div "Visits" at bounding box center [730, 353] width 300 height 17
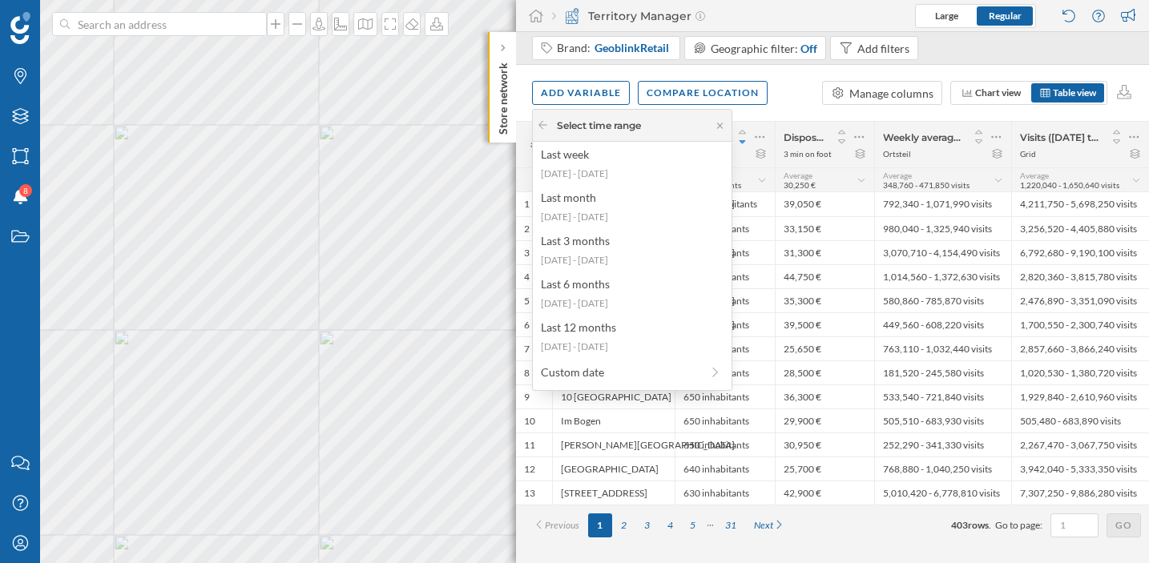
click at [581, 123] on div "Select time range" at bounding box center [599, 126] width 84 height 14
click at [537, 127] on icon at bounding box center [543, 125] width 12 height 10
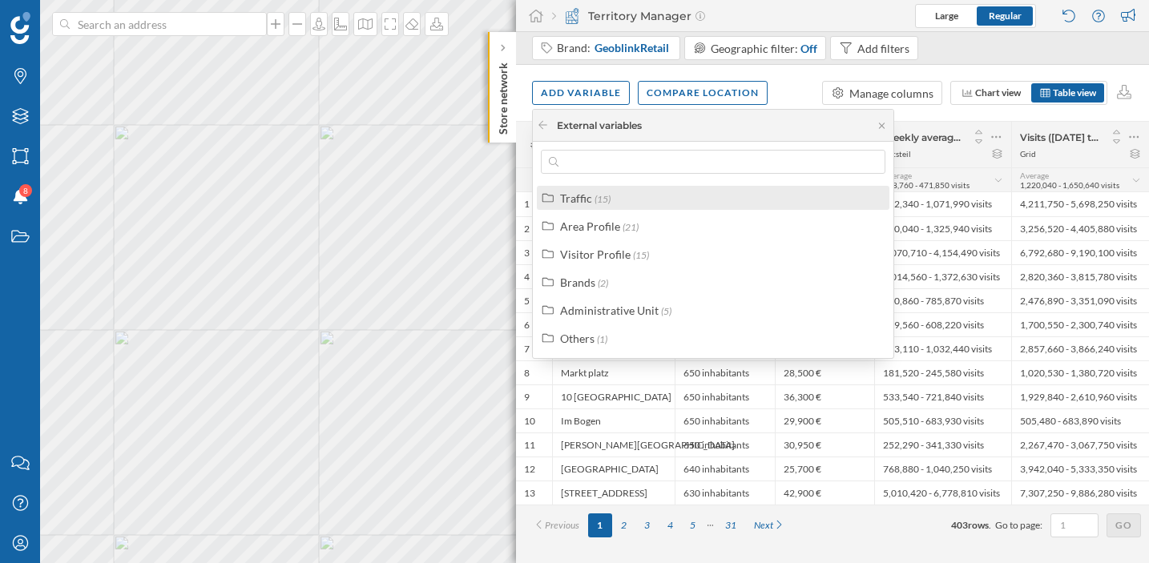
click at [630, 209] on div "Traffic (15)" at bounding box center [713, 198] width 353 height 24
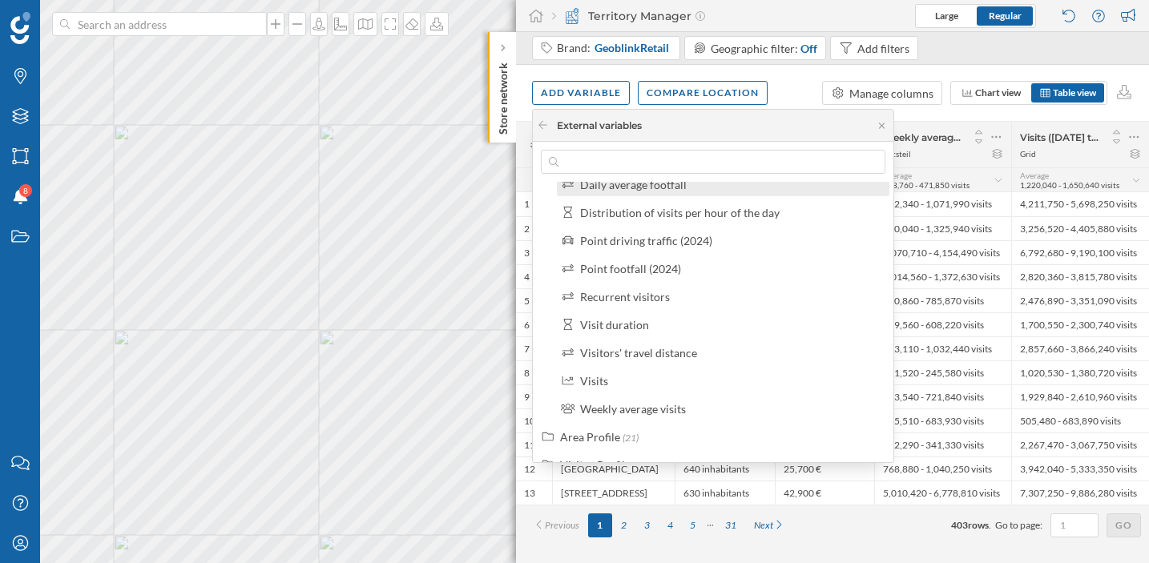
scroll to position [215, 0]
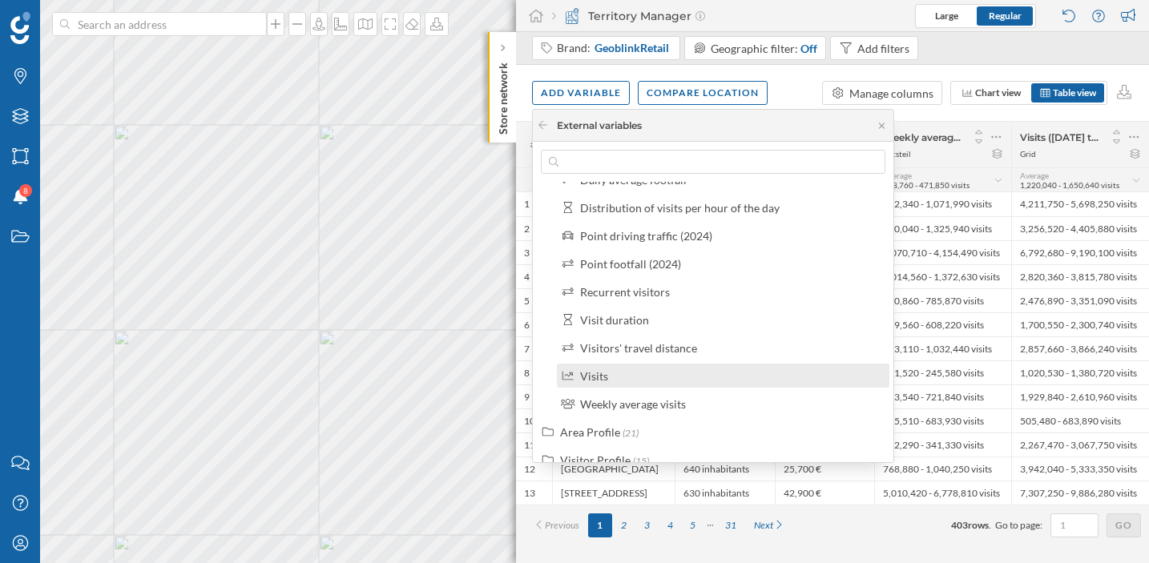
click at [625, 379] on div "Visits" at bounding box center [730, 376] width 300 height 17
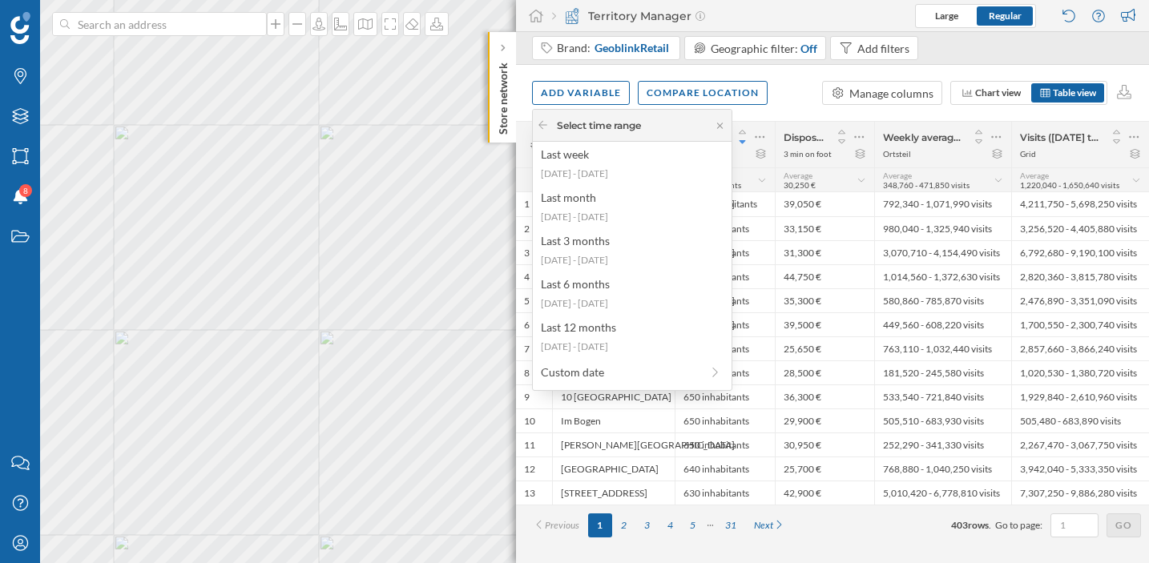
click at [575, 120] on div "Select time range" at bounding box center [599, 126] width 84 height 14
click at [545, 122] on icon at bounding box center [543, 125] width 12 height 10
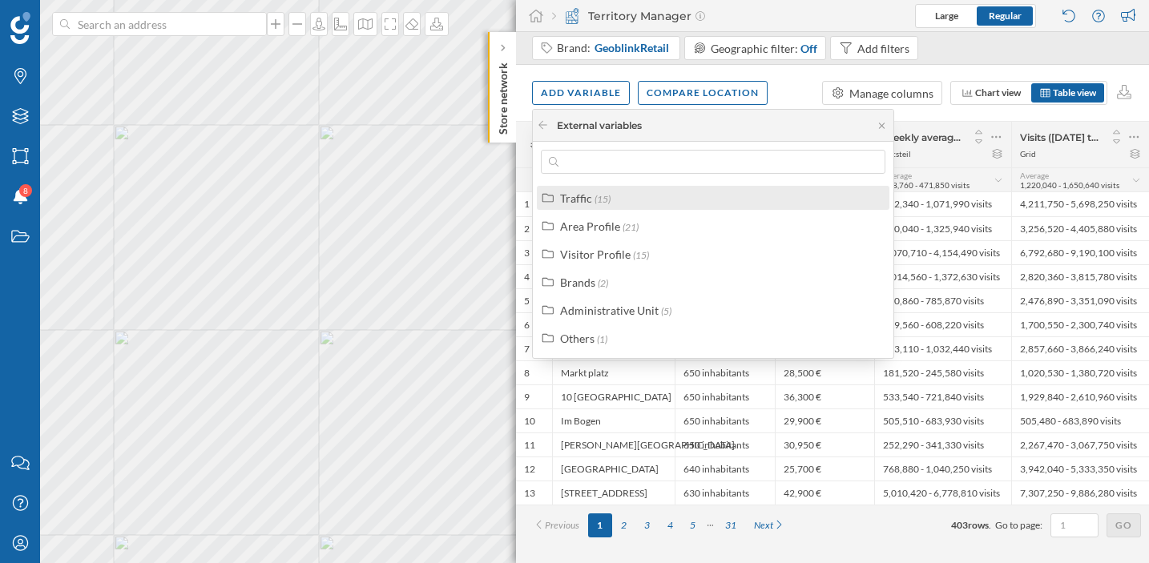
click at [580, 208] on div "Traffic (15)" at bounding box center [713, 198] width 353 height 24
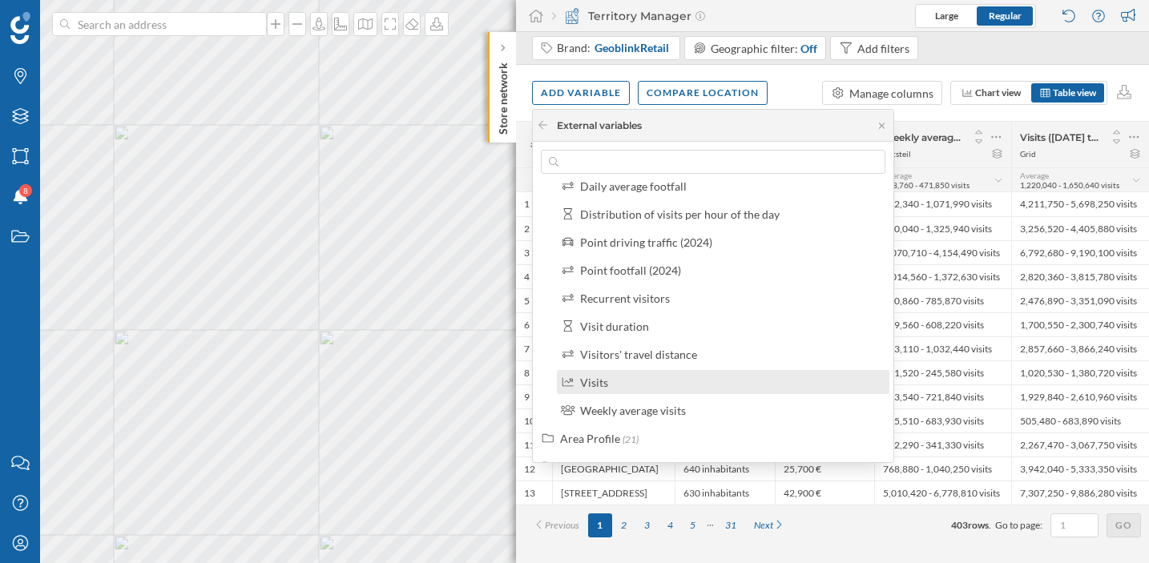
scroll to position [216, 0]
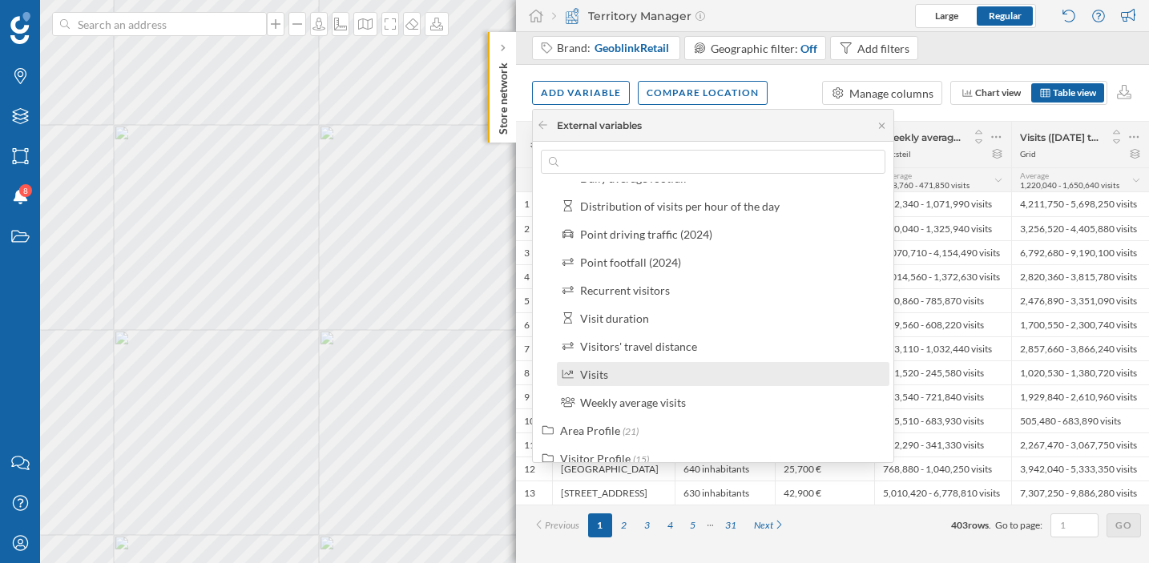
click at [617, 379] on div "Visits" at bounding box center [730, 374] width 300 height 17
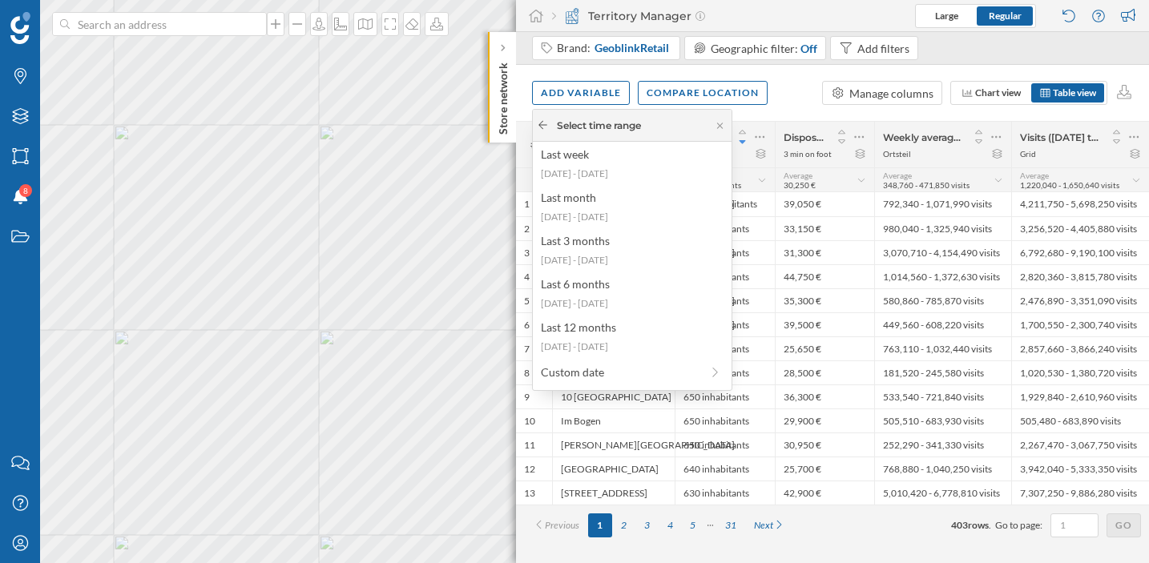
click at [545, 124] on icon at bounding box center [543, 125] width 9 height 8
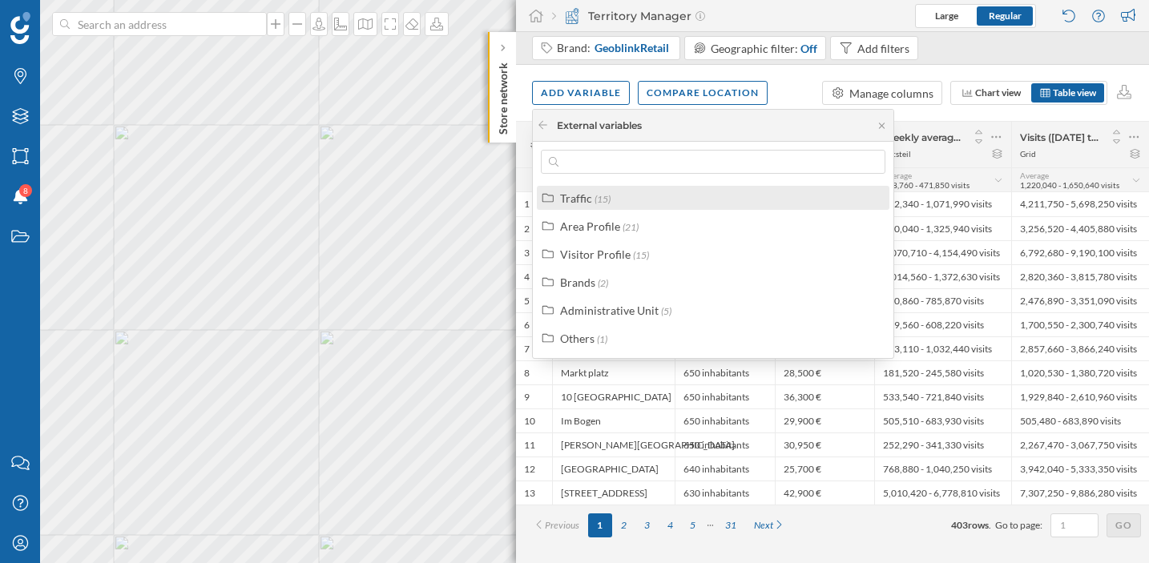
click at [605, 196] on span "(15)" at bounding box center [603, 199] width 16 height 12
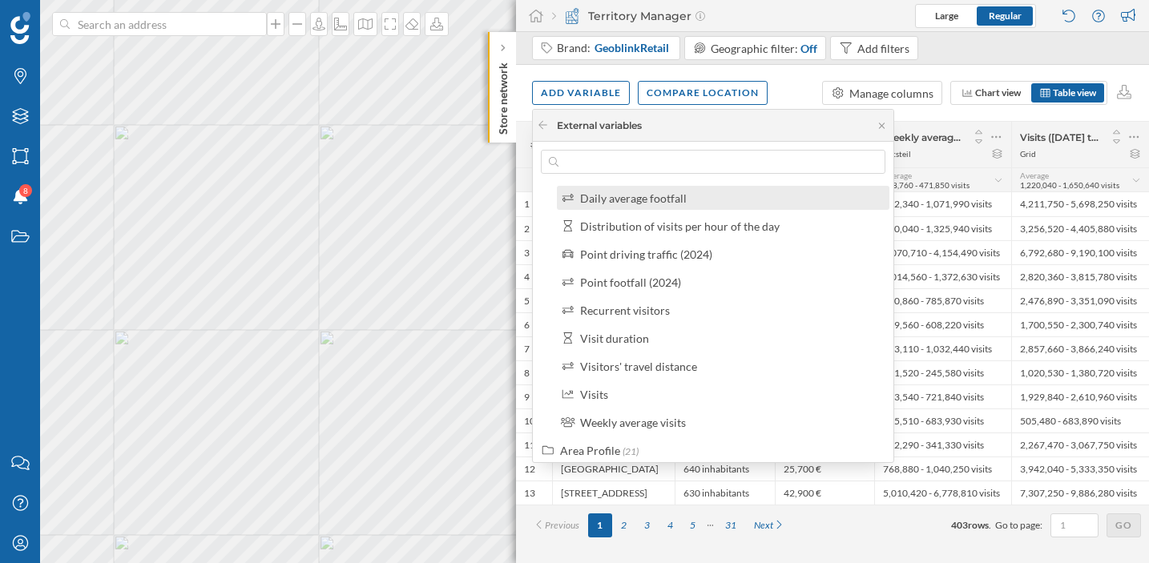
scroll to position [200, 0]
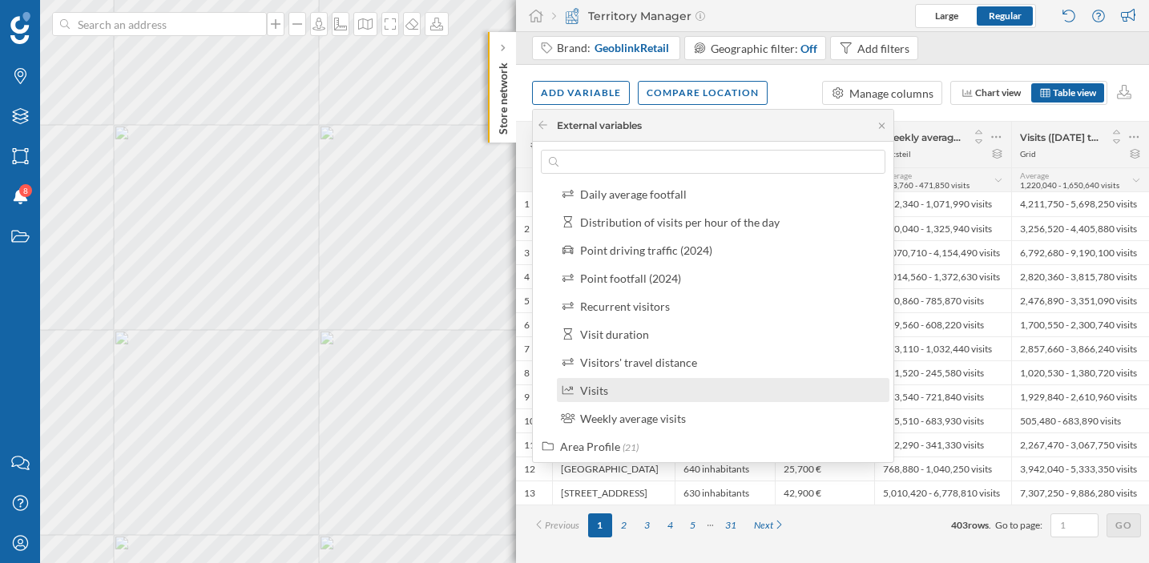
click at [629, 393] on div "Visits" at bounding box center [730, 390] width 300 height 17
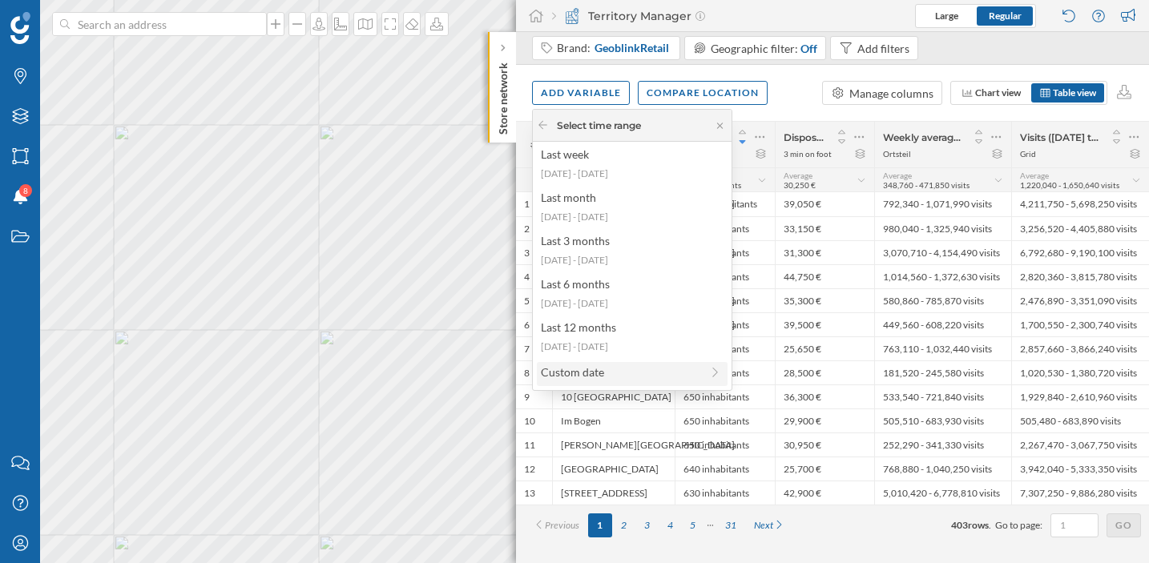
click at [620, 364] on div "Custom date" at bounding box center [620, 372] width 159 height 17
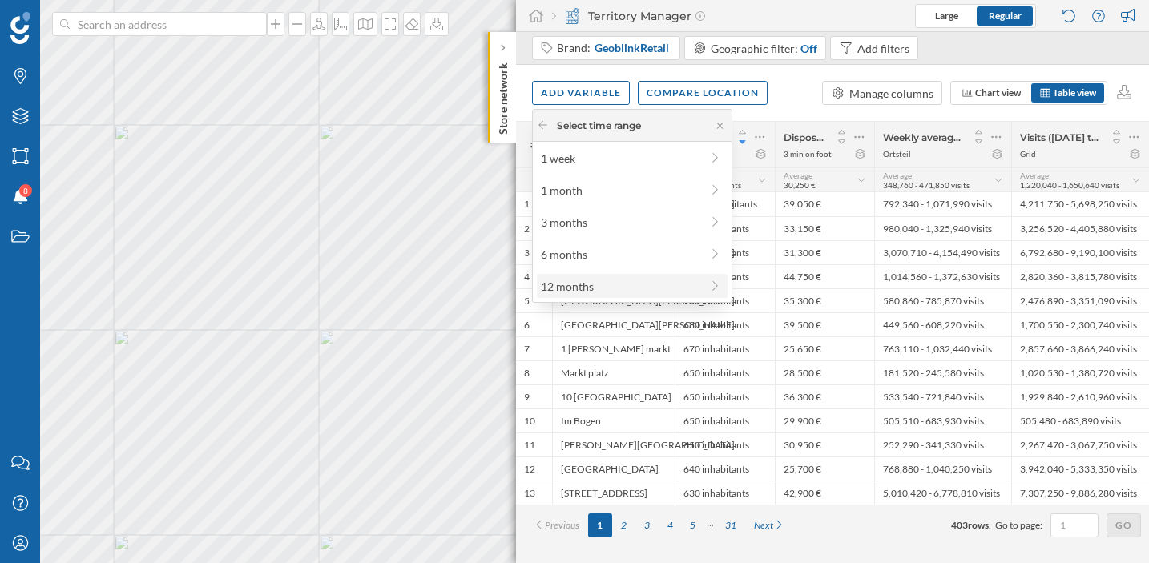
click at [612, 282] on div "12 months" at bounding box center [620, 286] width 159 height 17
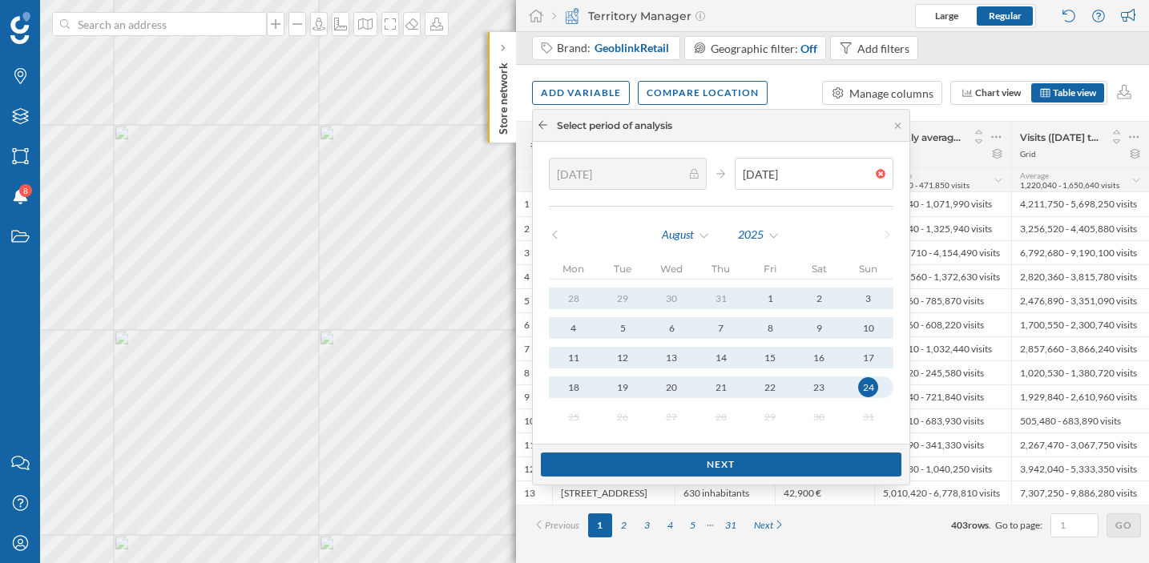
click at [546, 125] on icon at bounding box center [543, 125] width 9 height 8
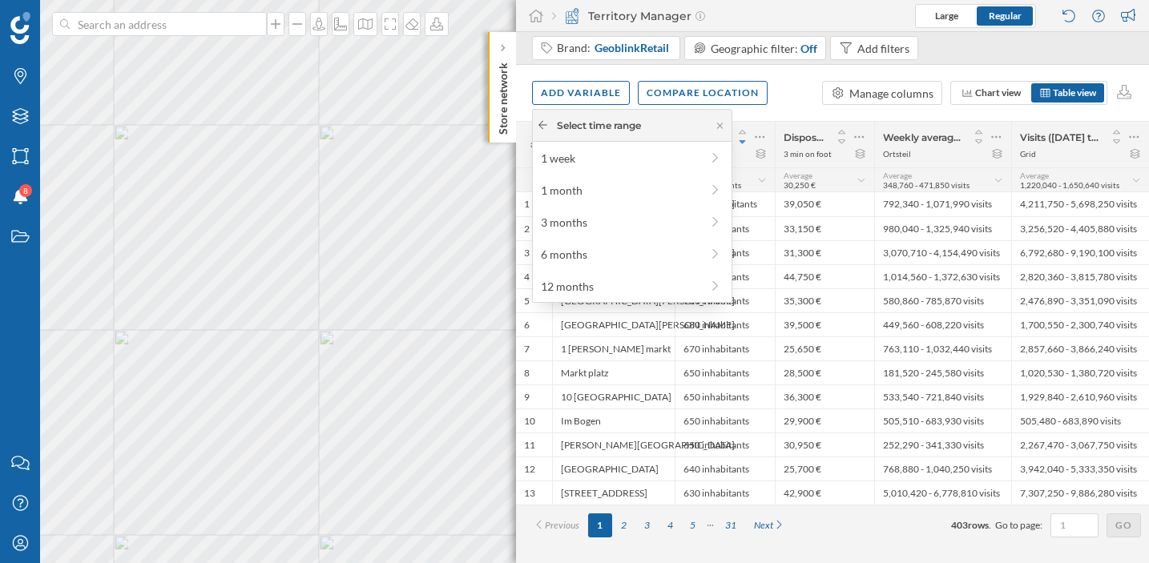
click at [543, 127] on icon at bounding box center [543, 125] width 12 height 10
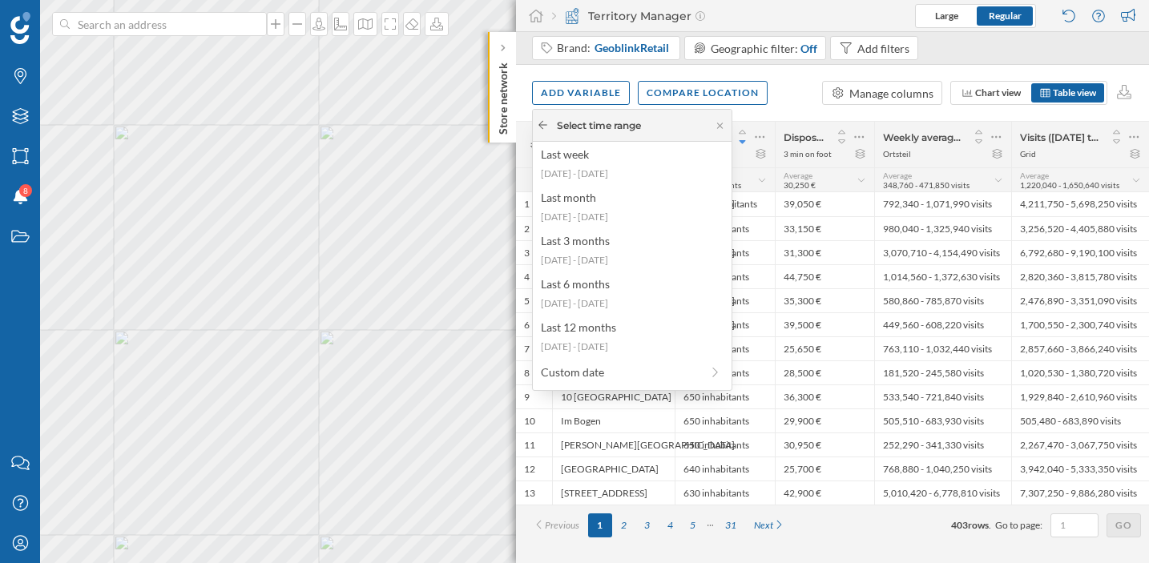
click at [546, 123] on icon at bounding box center [543, 125] width 12 height 10
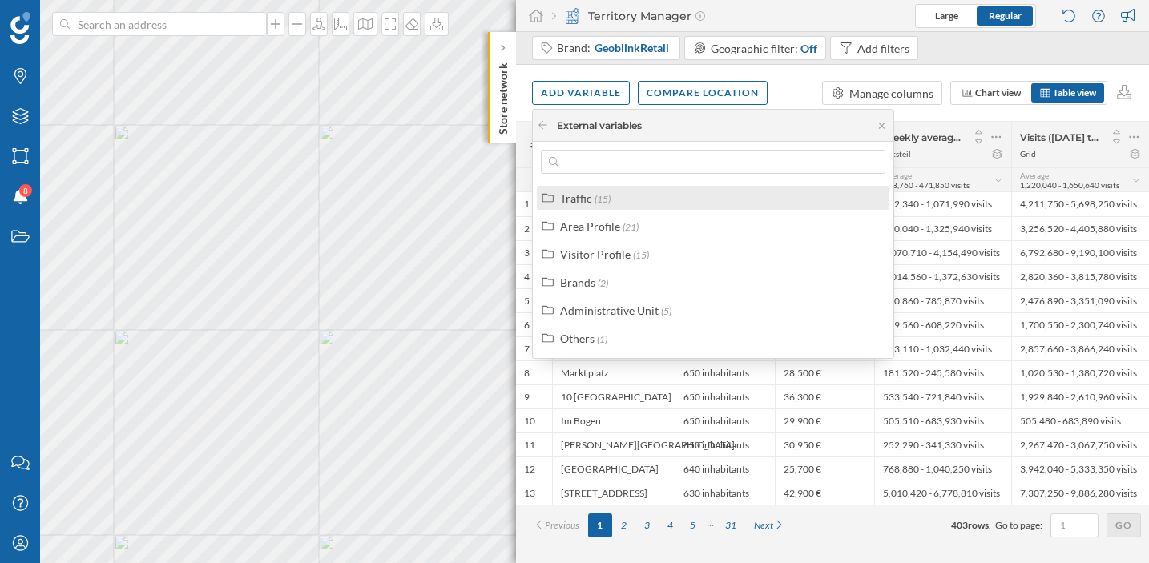
click at [611, 200] on div "Traffic (15)" at bounding box center [720, 198] width 320 height 17
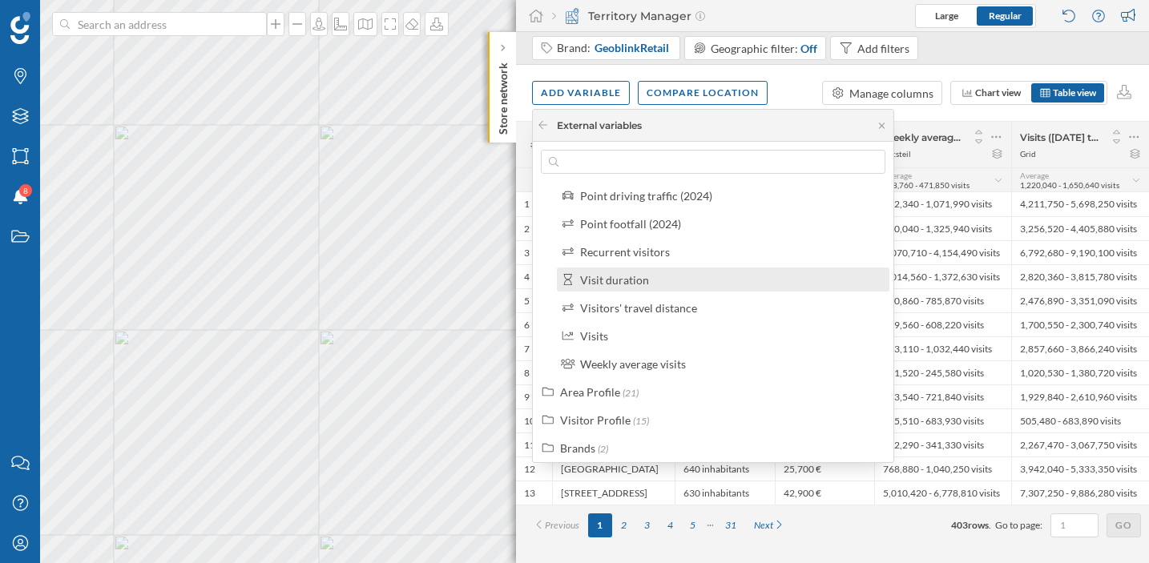
scroll to position [260, 0]
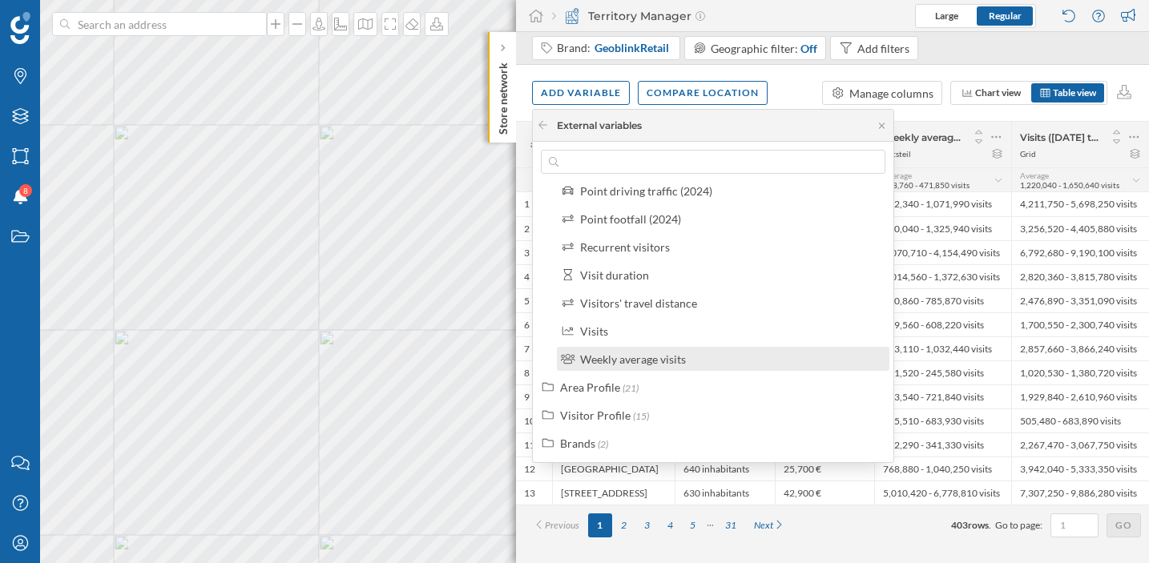
click at [642, 362] on div "Weekly average visits" at bounding box center [633, 360] width 106 height 14
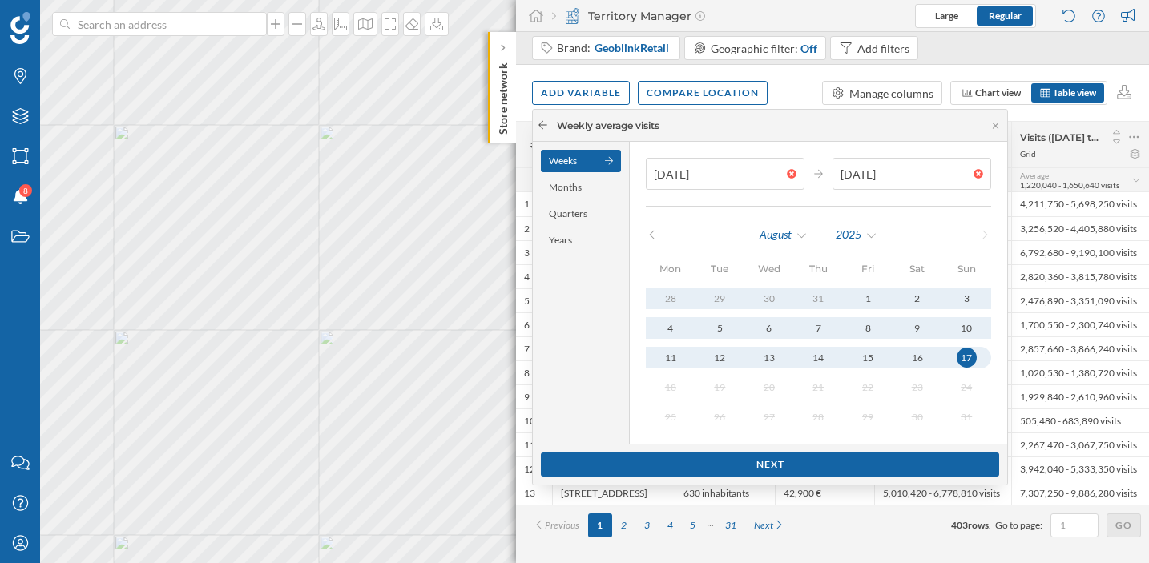
click at [547, 123] on icon at bounding box center [543, 125] width 12 height 10
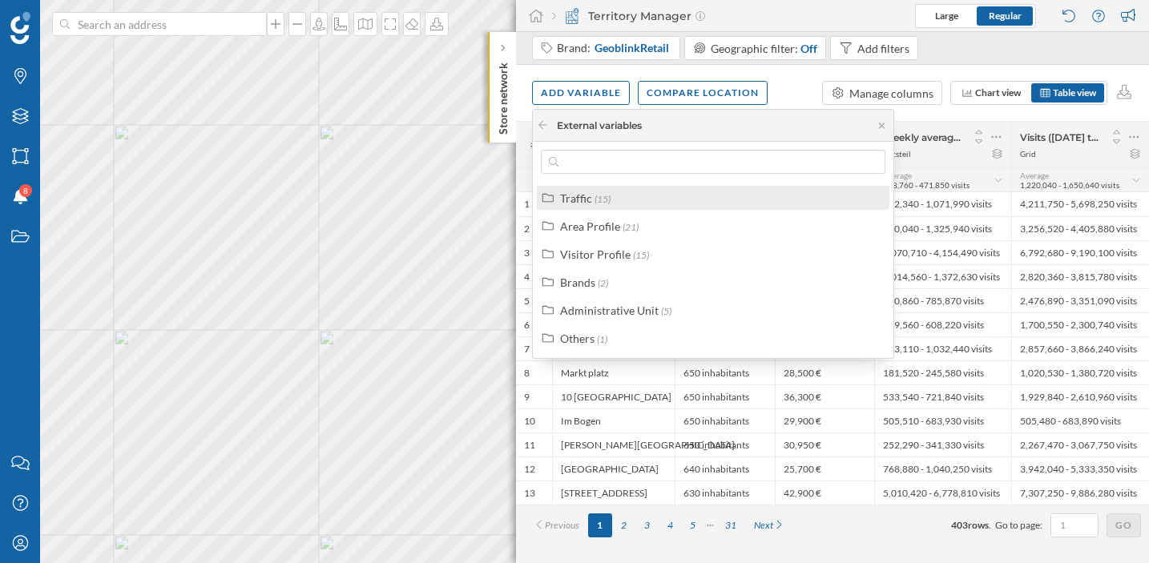
click at [658, 204] on div "Traffic (15)" at bounding box center [720, 198] width 320 height 17
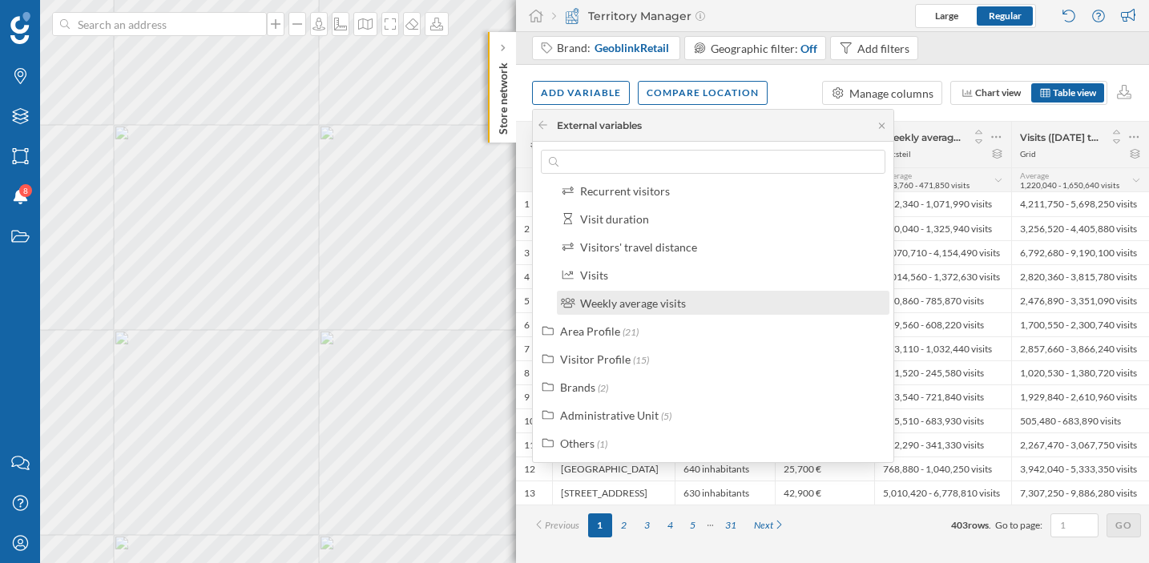
scroll to position [317, 0]
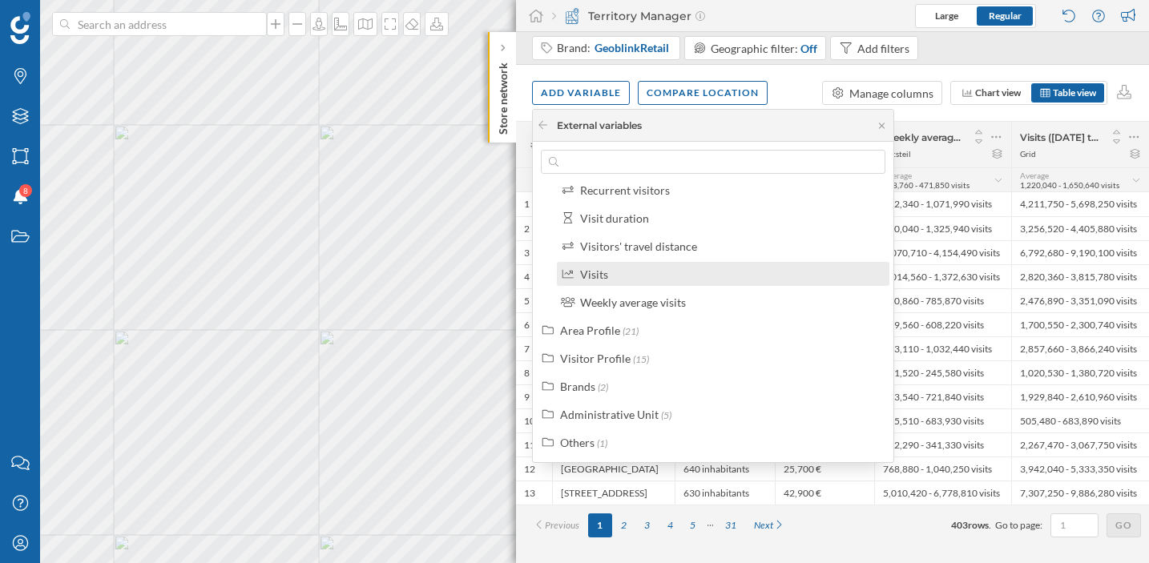
click at [669, 276] on div "Visits" at bounding box center [730, 274] width 300 height 17
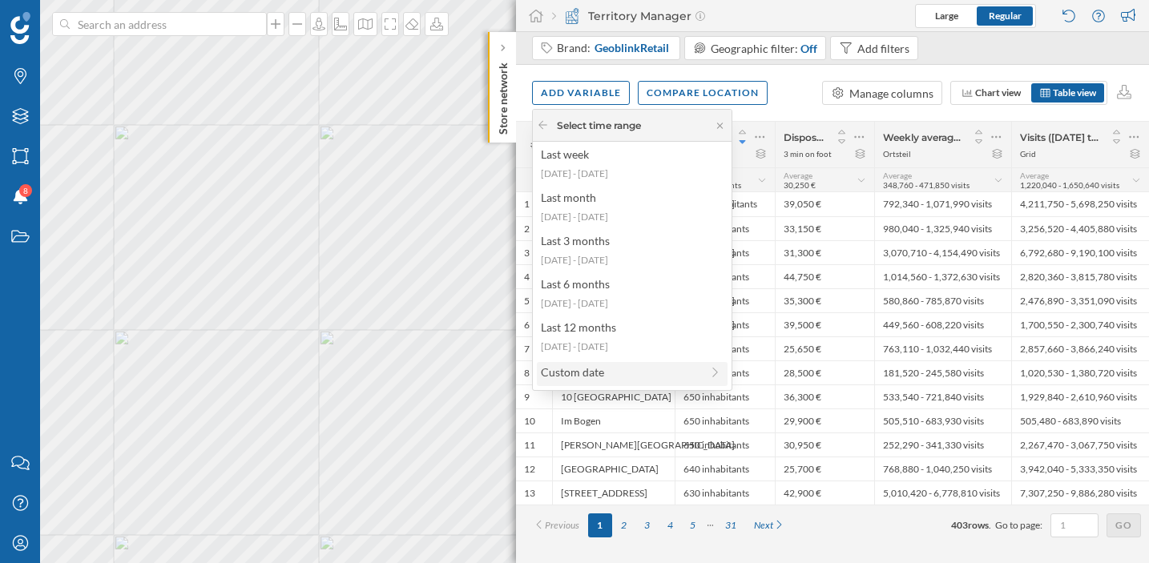
click at [616, 369] on div "Custom date" at bounding box center [620, 372] width 159 height 17
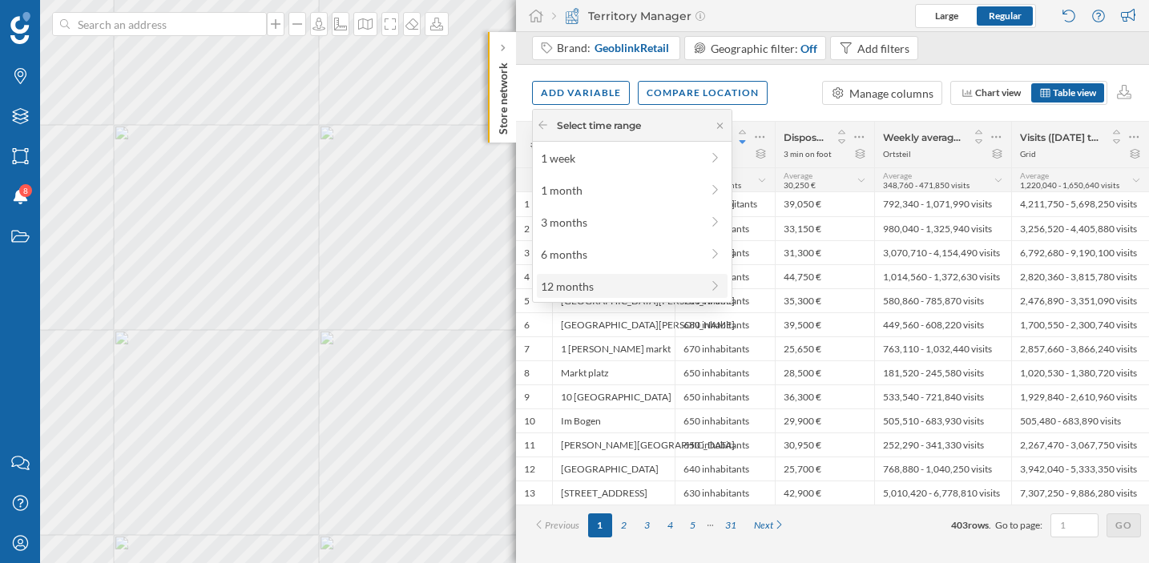
click at [635, 294] on div "12 months" at bounding box center [620, 286] width 159 height 17
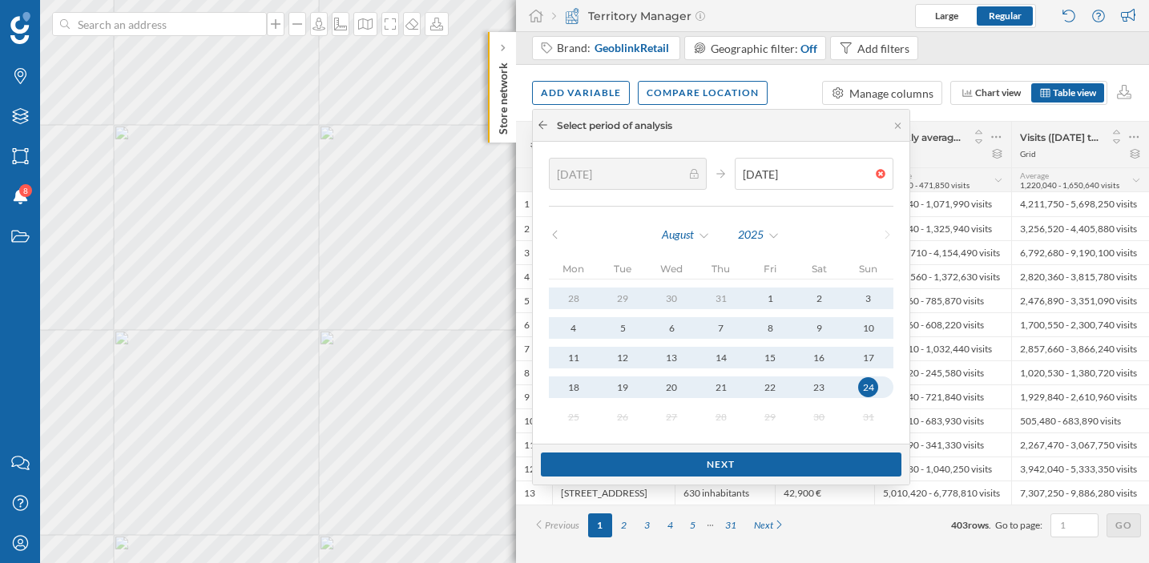
click at [547, 123] on icon at bounding box center [543, 125] width 12 height 10
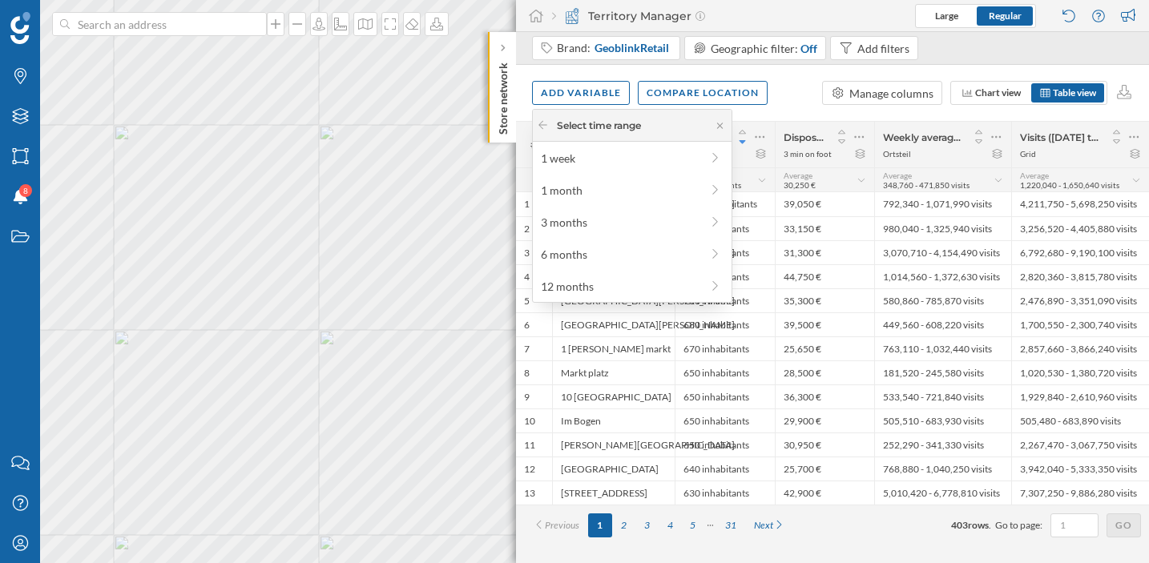
click at [816, 110] on div "Add variable Compare location Manage columns Chart view Table view" at bounding box center [832, 93] width 633 height 56
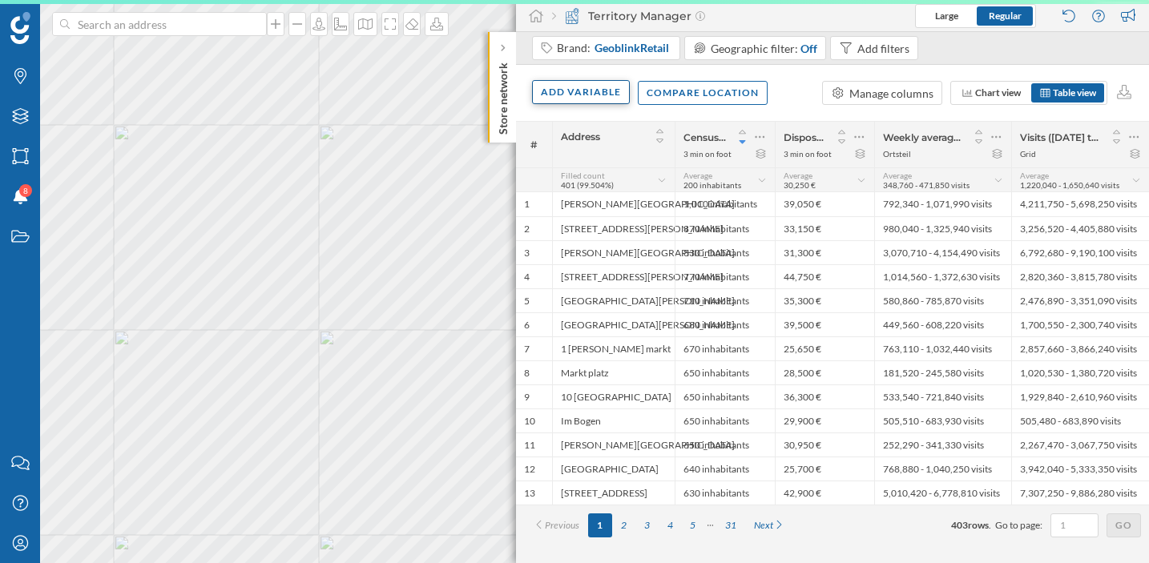
click at [585, 96] on div "Add variable" at bounding box center [581, 92] width 98 height 24
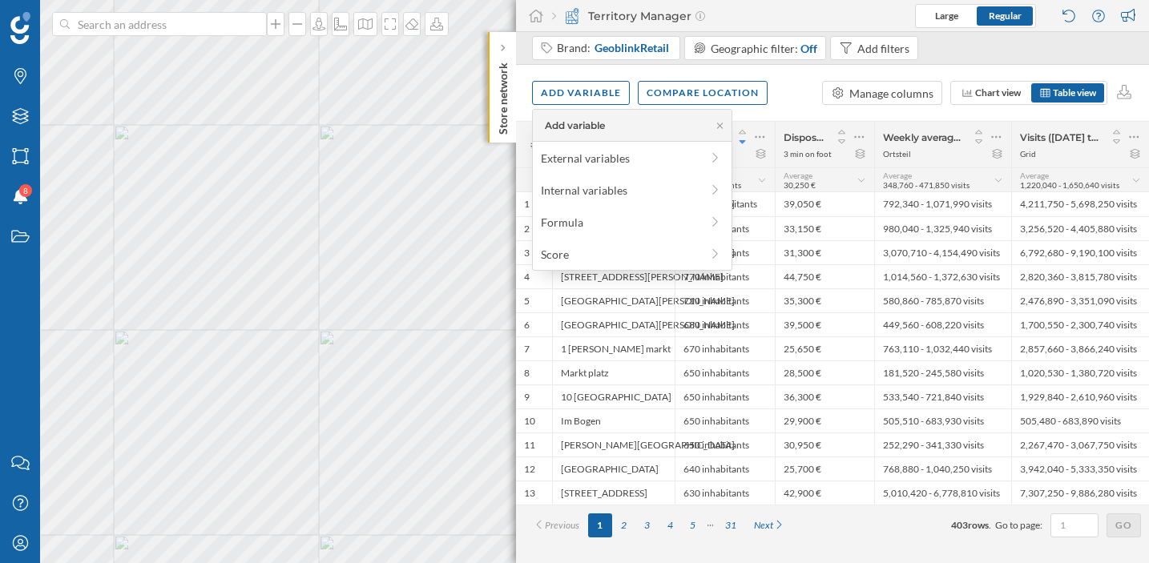
click at [613, 72] on div "Add variable Compare location Manage columns Chart view Table view" at bounding box center [832, 93] width 633 height 56
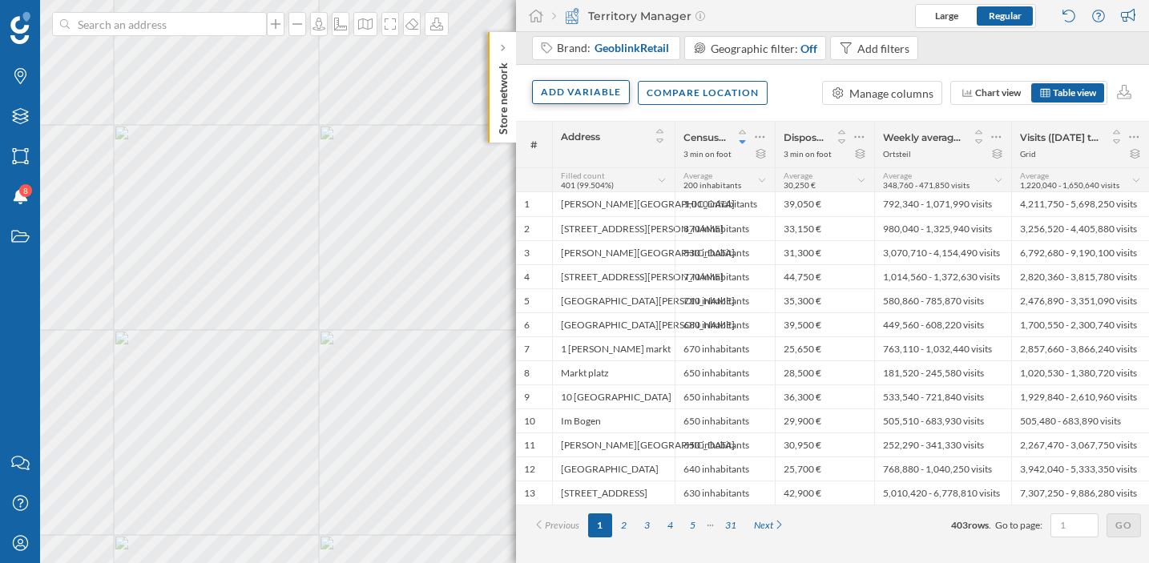
click at [593, 93] on div "Add variable" at bounding box center [581, 92] width 98 height 24
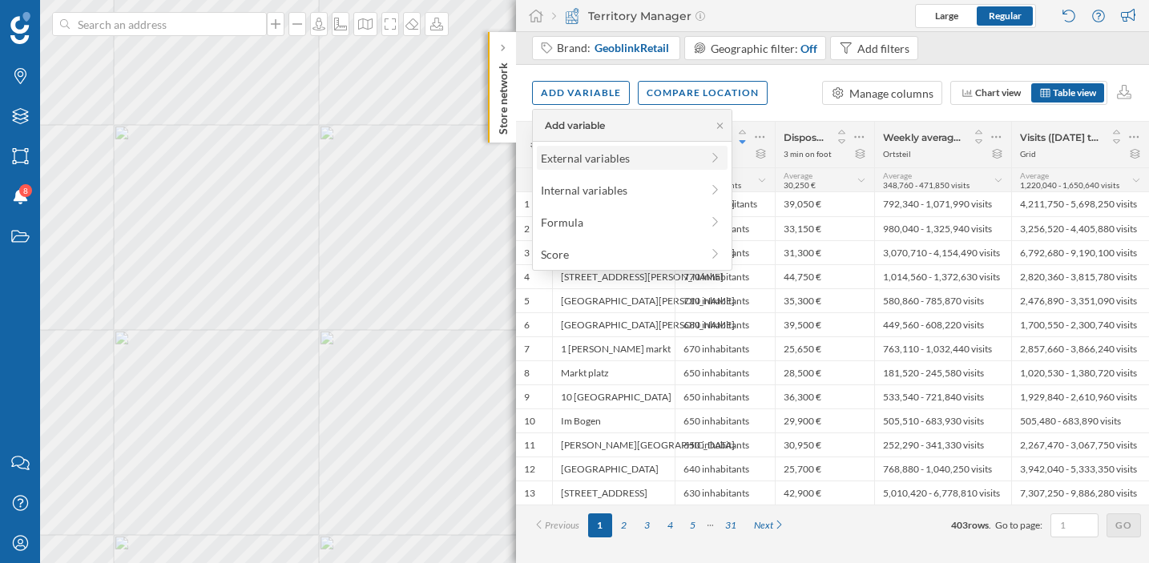
click at [619, 155] on div "External variables" at bounding box center [620, 158] width 159 height 17
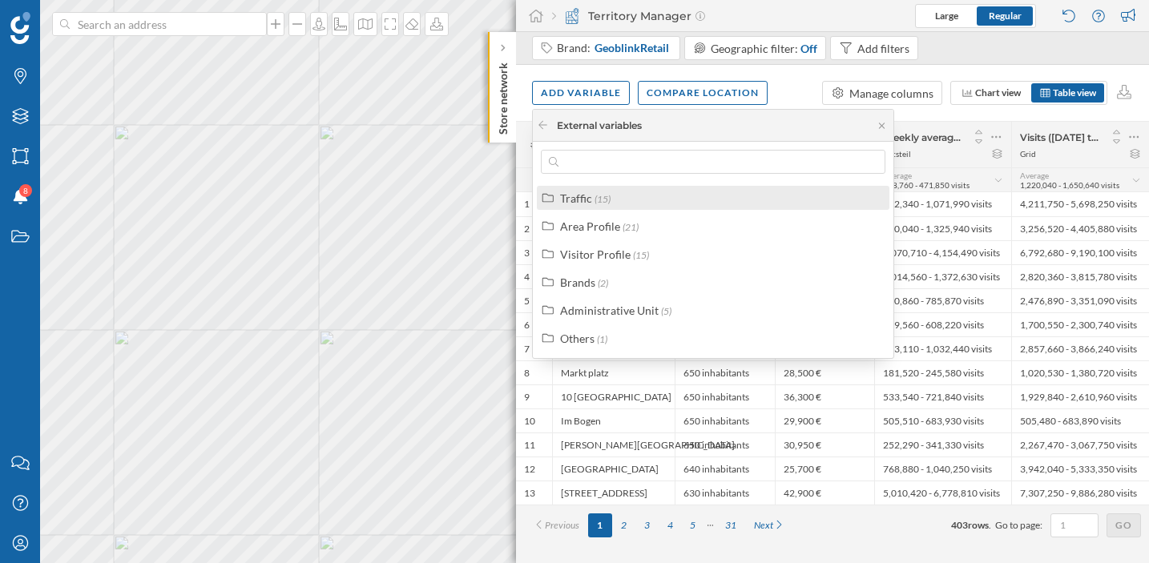
click at [629, 187] on div "Traffic (15)" at bounding box center [713, 198] width 353 height 24
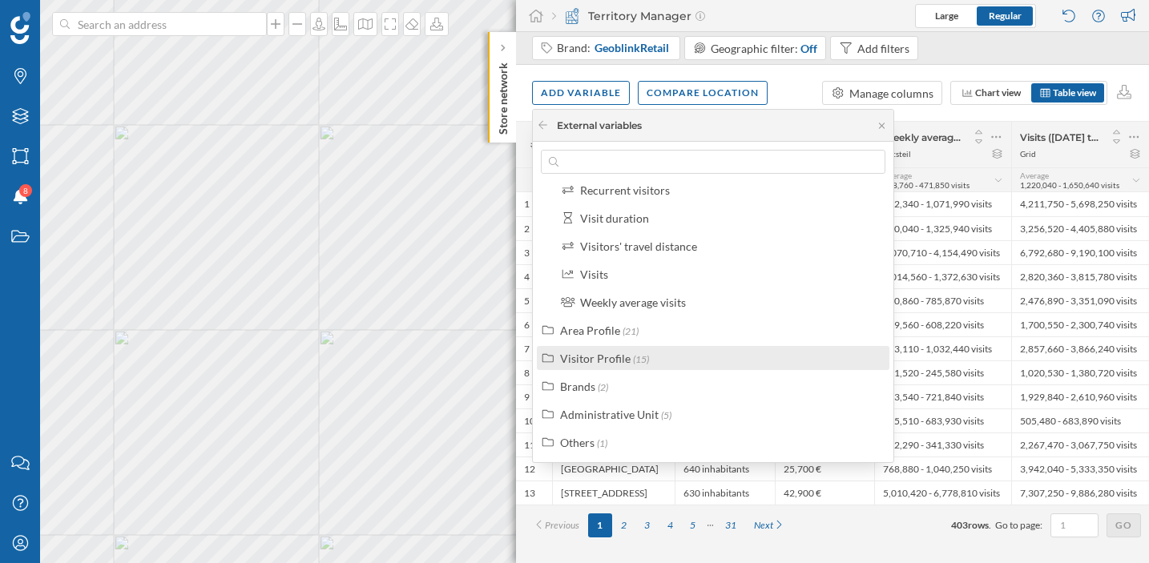
click at [647, 351] on label "Visitor Profile (15)" at bounding box center [604, 358] width 89 height 17
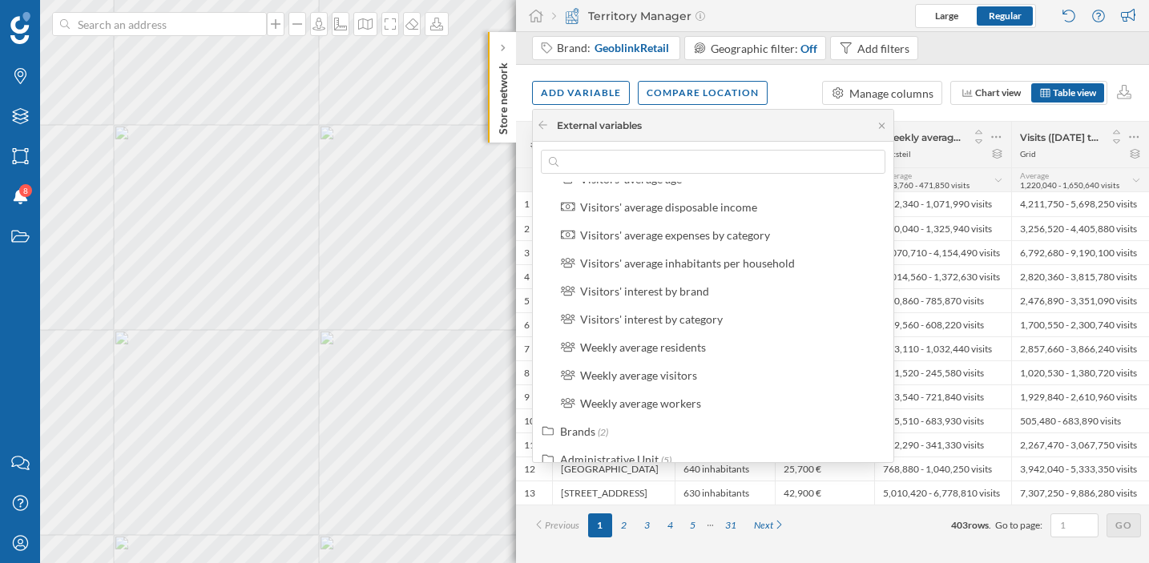
scroll to position [699, 0]
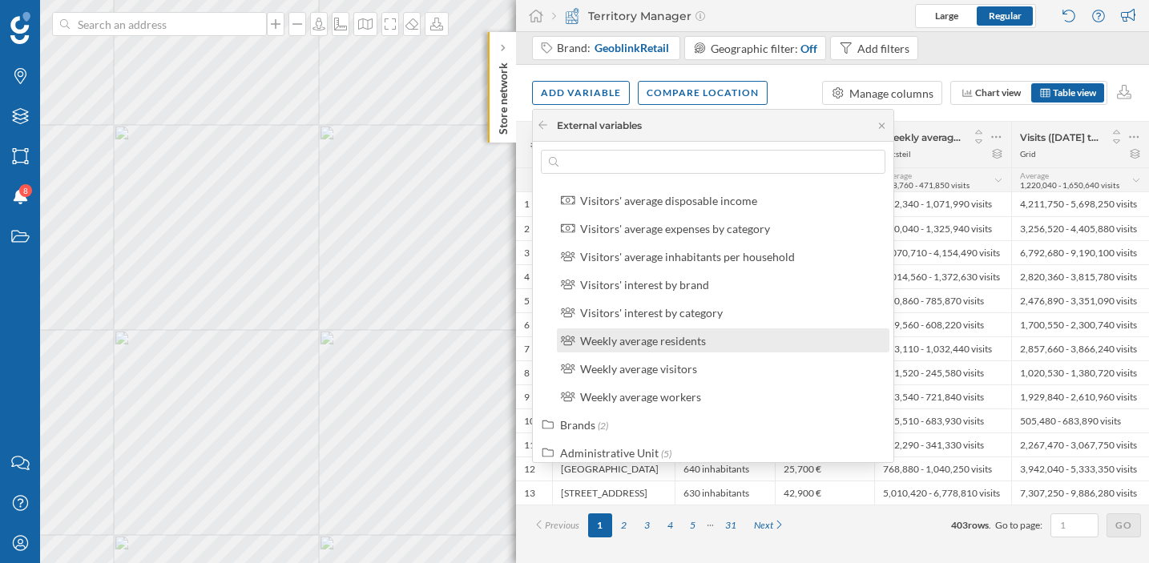
click at [644, 345] on div "Weekly average residents" at bounding box center [643, 341] width 126 height 14
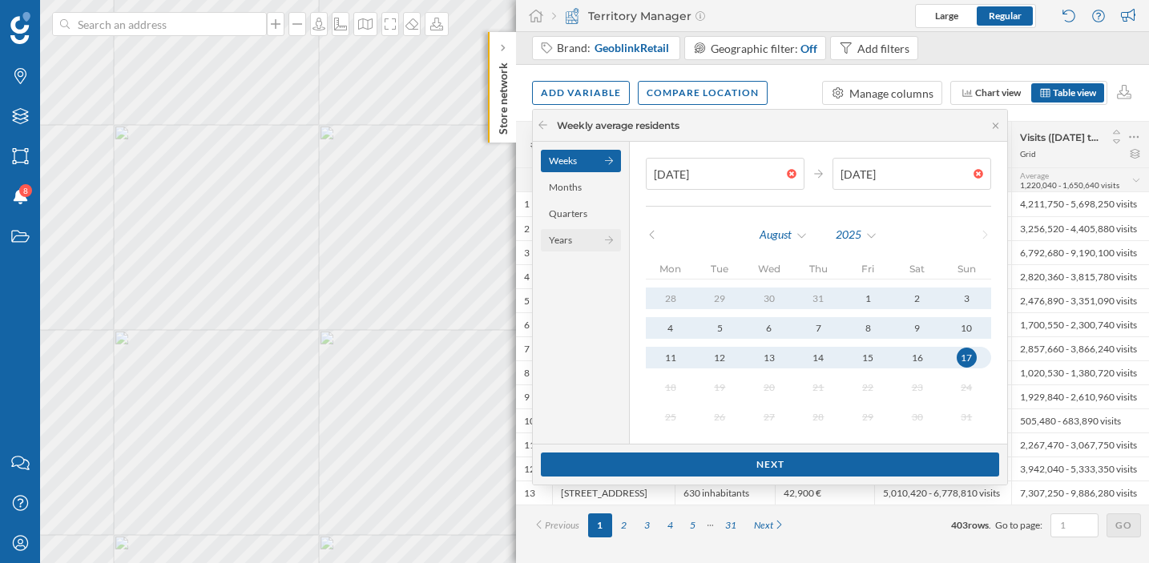
click at [591, 237] on div "Years" at bounding box center [581, 240] width 80 height 22
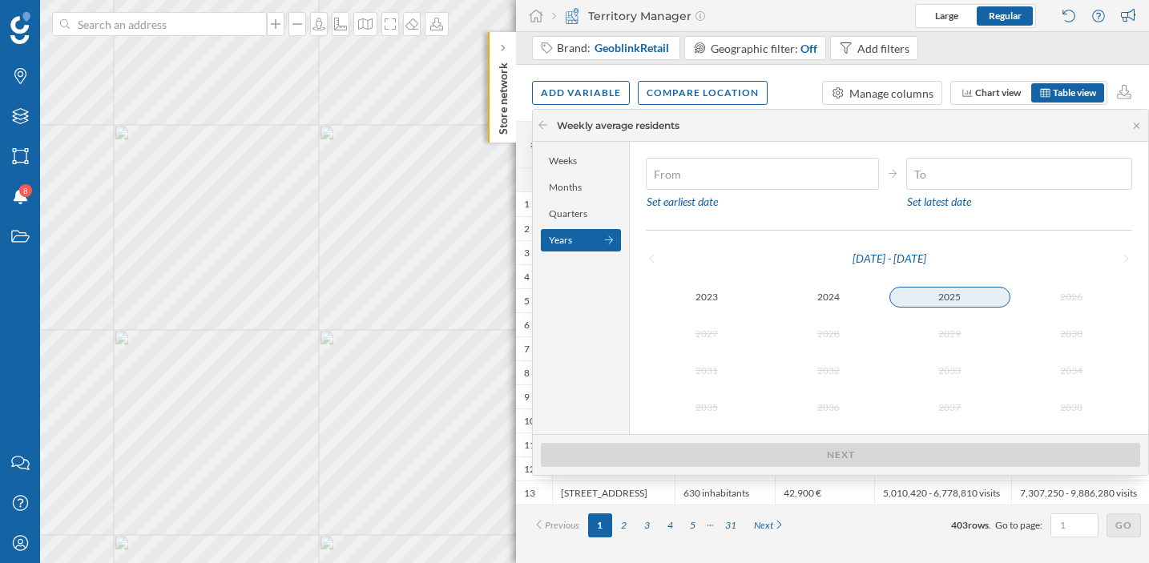
type input "01/01/2025"
click at [937, 289] on div "2025" at bounding box center [951, 297] width 122 height 21
type input "17/08/2025"
click at [937, 289] on div "2025" at bounding box center [951, 297] width 122 height 19
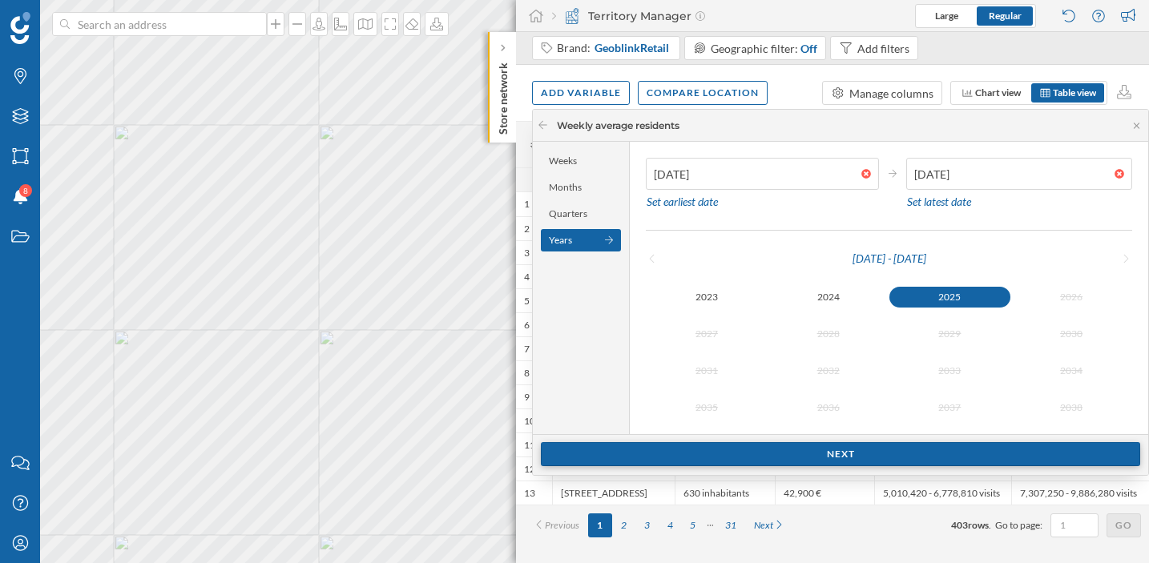
click at [802, 447] on div "Next" at bounding box center [840, 454] width 599 height 24
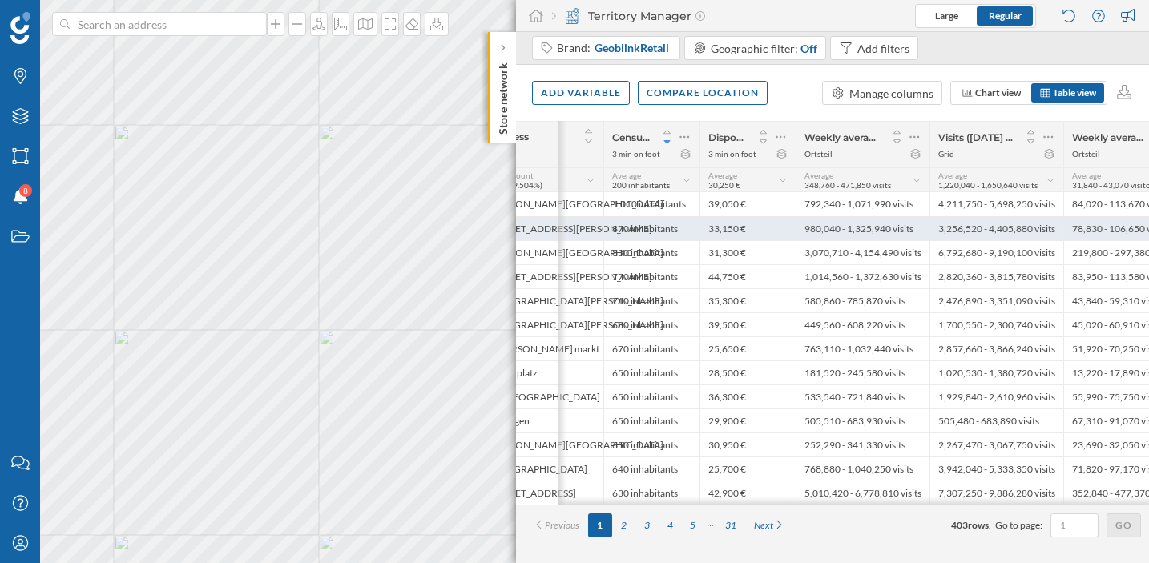
scroll to position [0, 114]
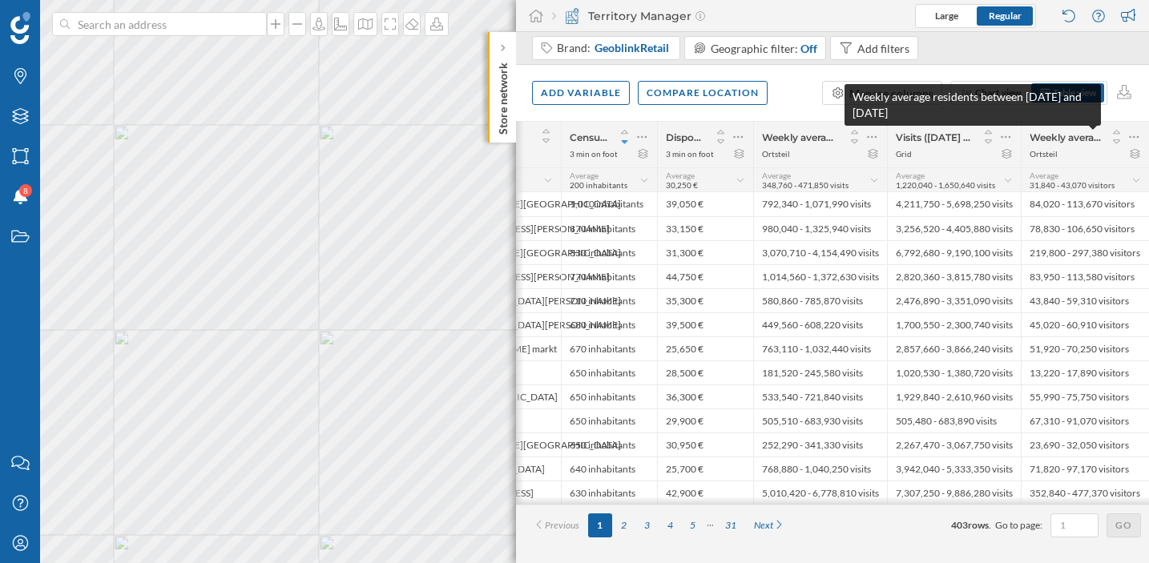
click at [1059, 136] on span "Weekly average residents between 01/01/2025 and 17/08/2025" at bounding box center [1065, 137] width 71 height 12
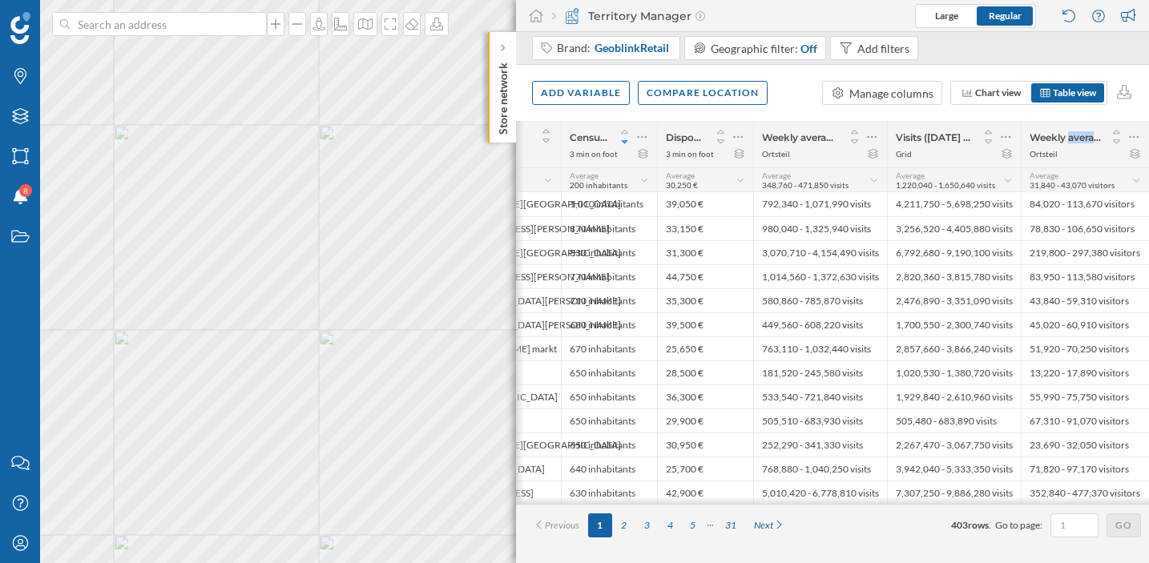
click at [1055, 148] on div "Ortsteil" at bounding box center [1044, 153] width 28 height 11
click at [595, 86] on div "Add variable" at bounding box center [581, 92] width 98 height 24
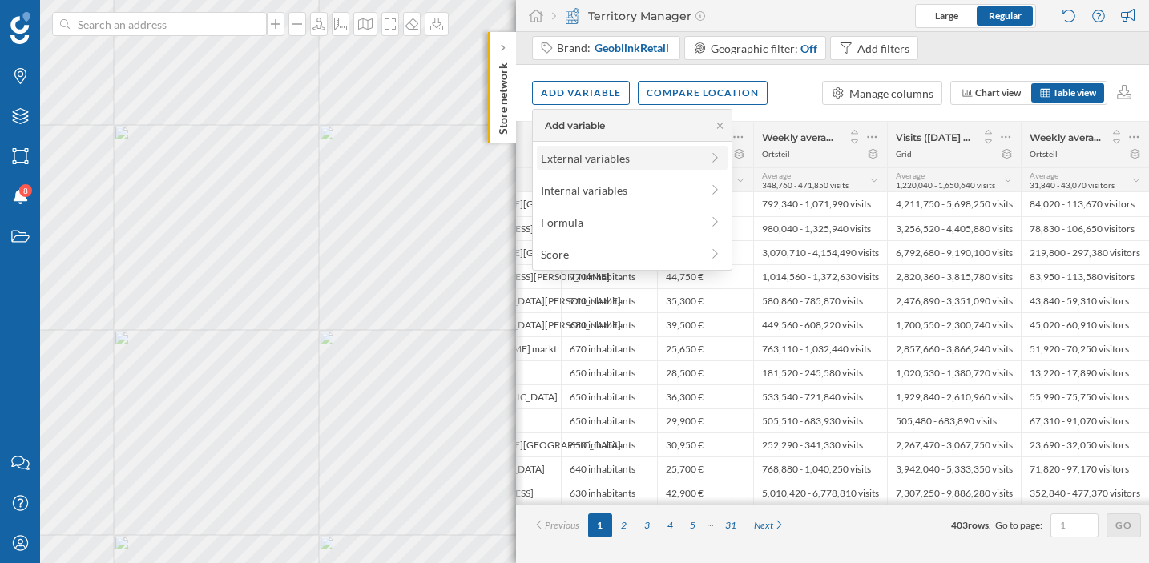
click at [587, 161] on div "External variables" at bounding box center [620, 158] width 159 height 17
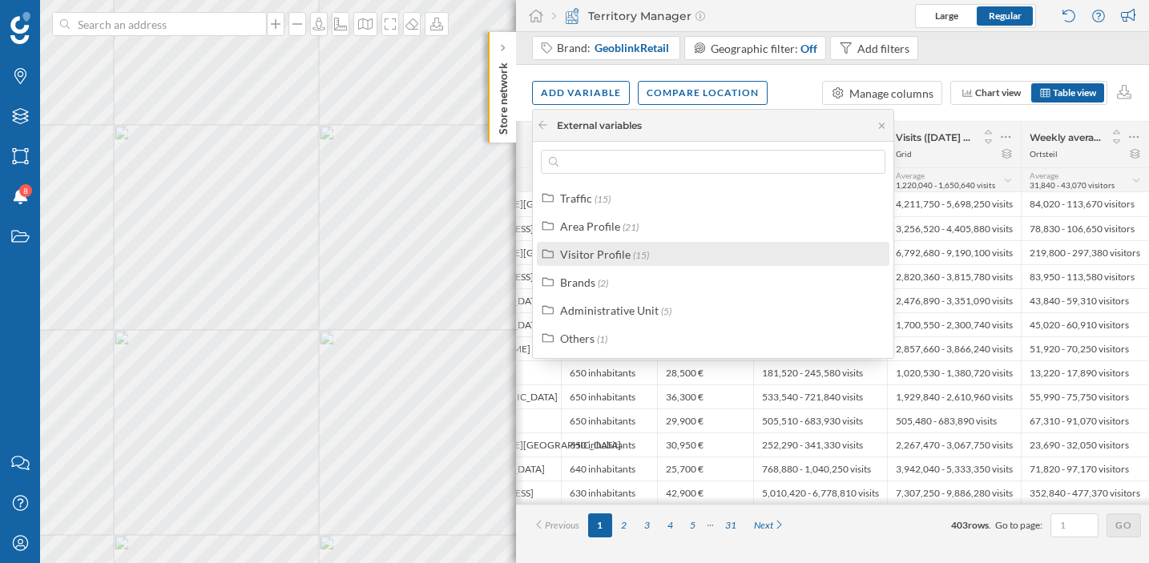
click at [594, 256] on div "Visitor Profile" at bounding box center [595, 255] width 71 height 14
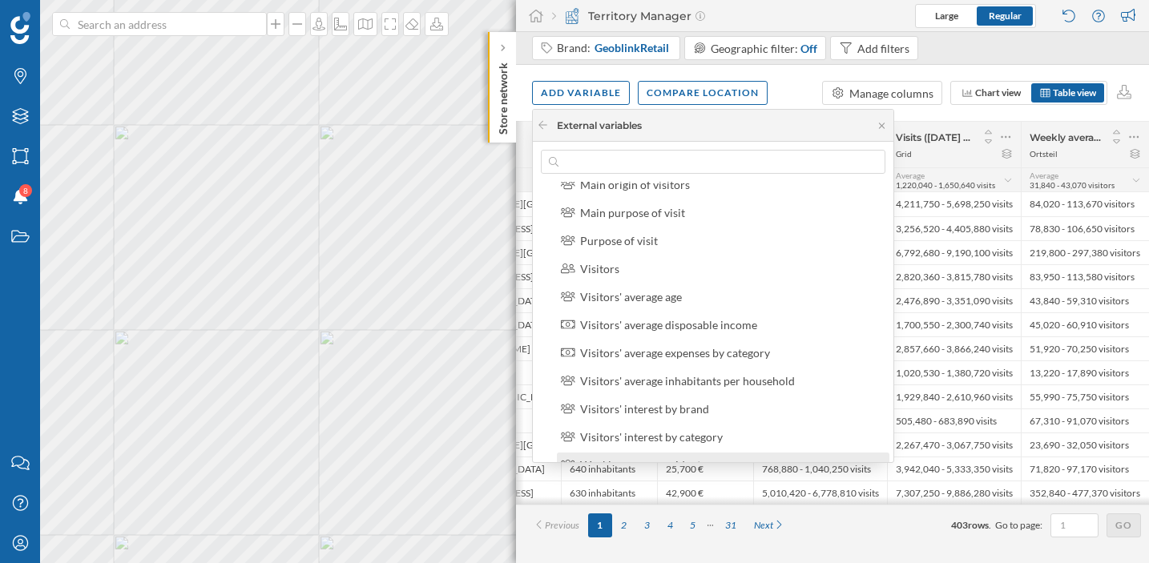
scroll to position [317, 0]
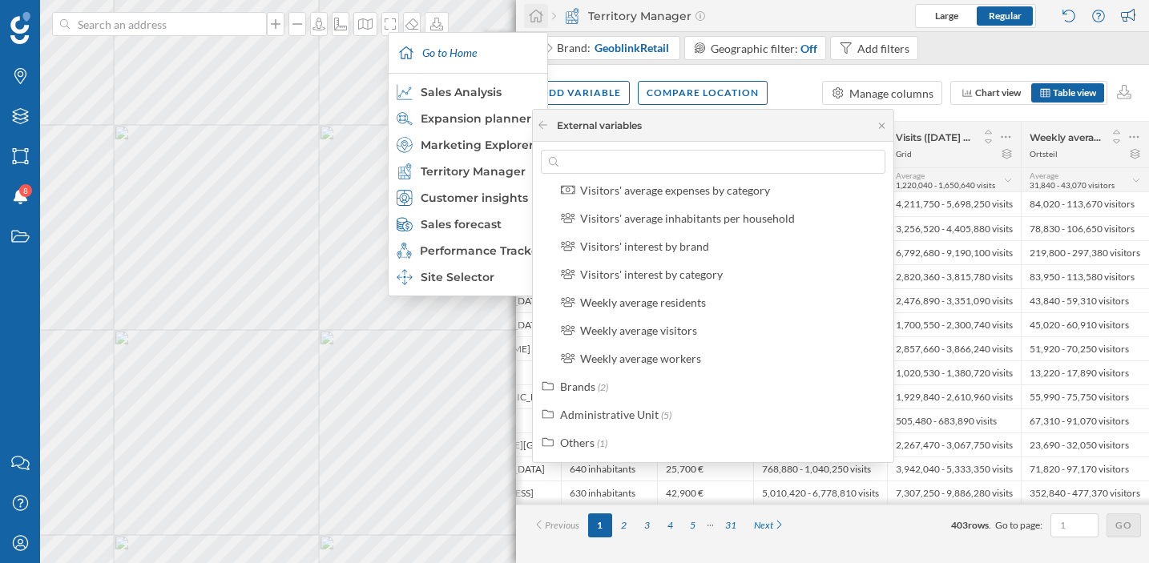
click at [535, 15] on icon at bounding box center [536, 16] width 16 height 14
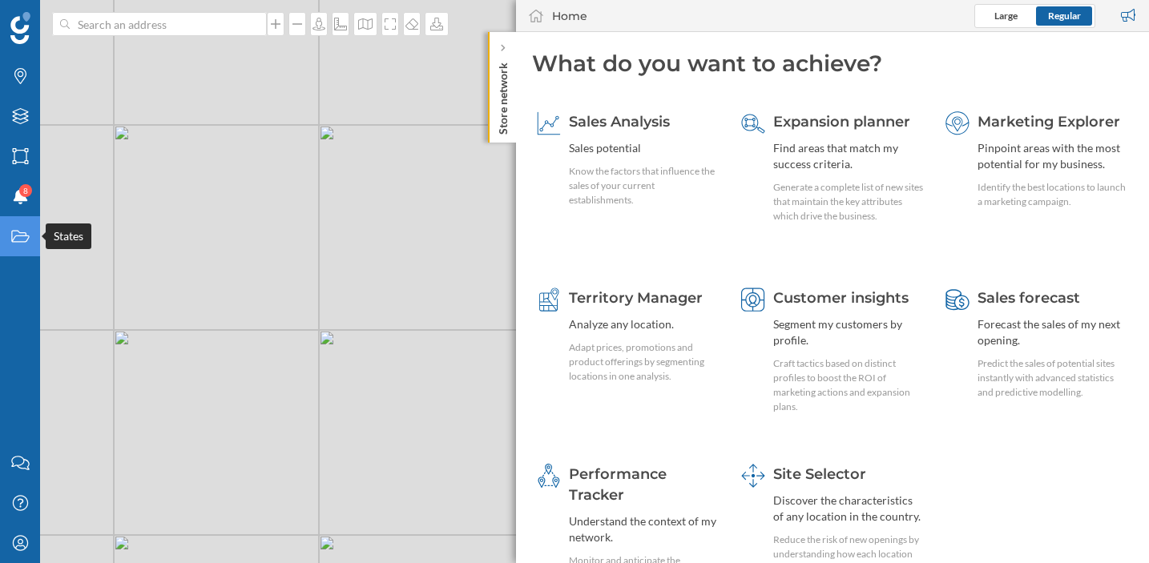
click at [11, 250] on div "States" at bounding box center [20, 236] width 40 height 40
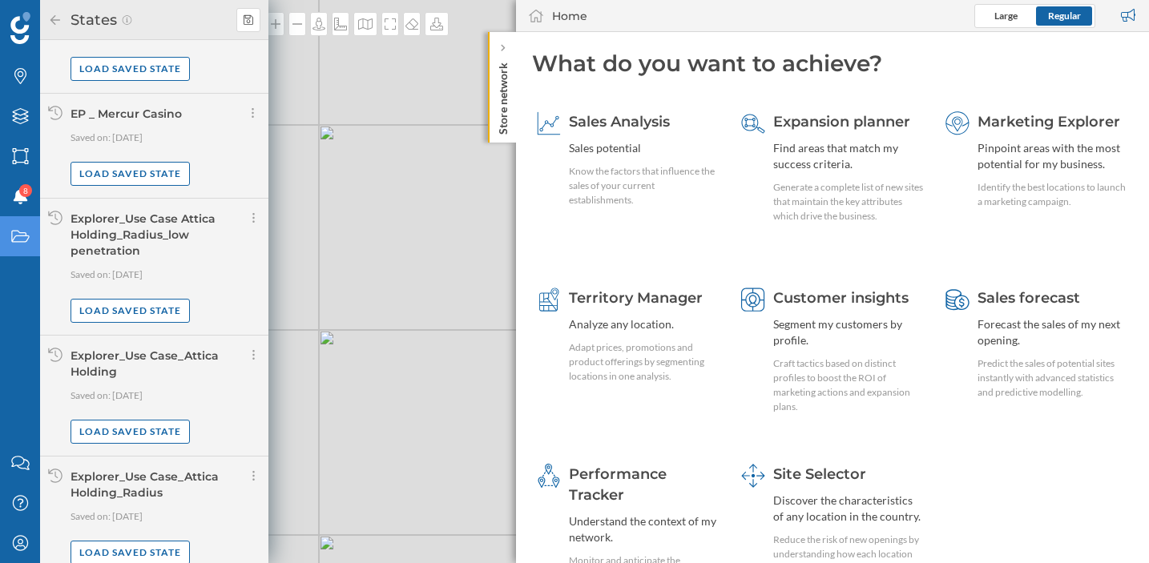
scroll to position [627, 0]
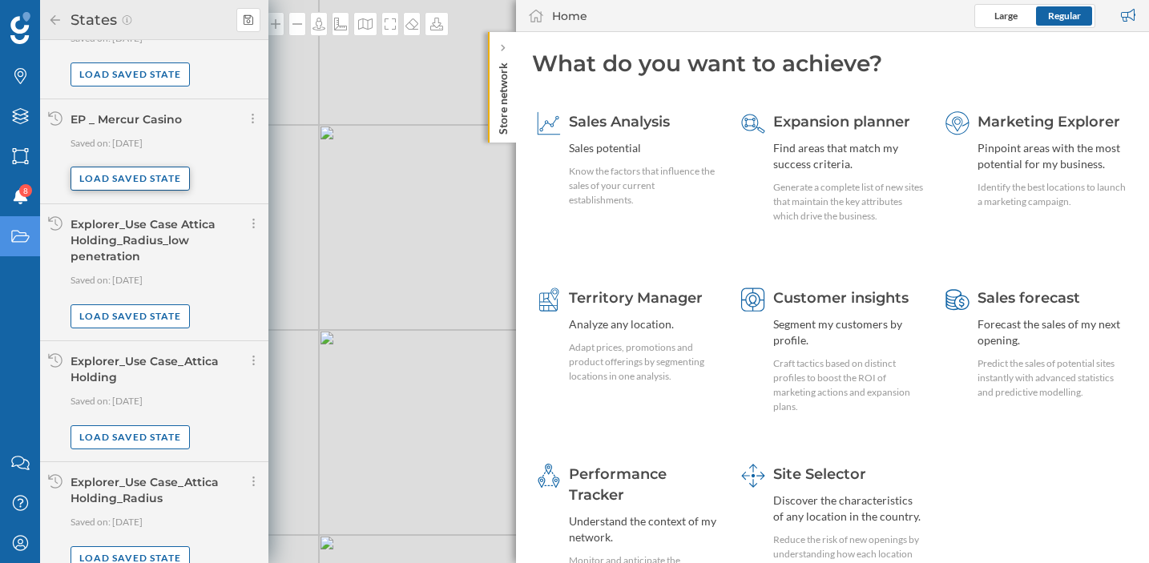
click at [154, 175] on div "Load saved state" at bounding box center [130, 179] width 119 height 24
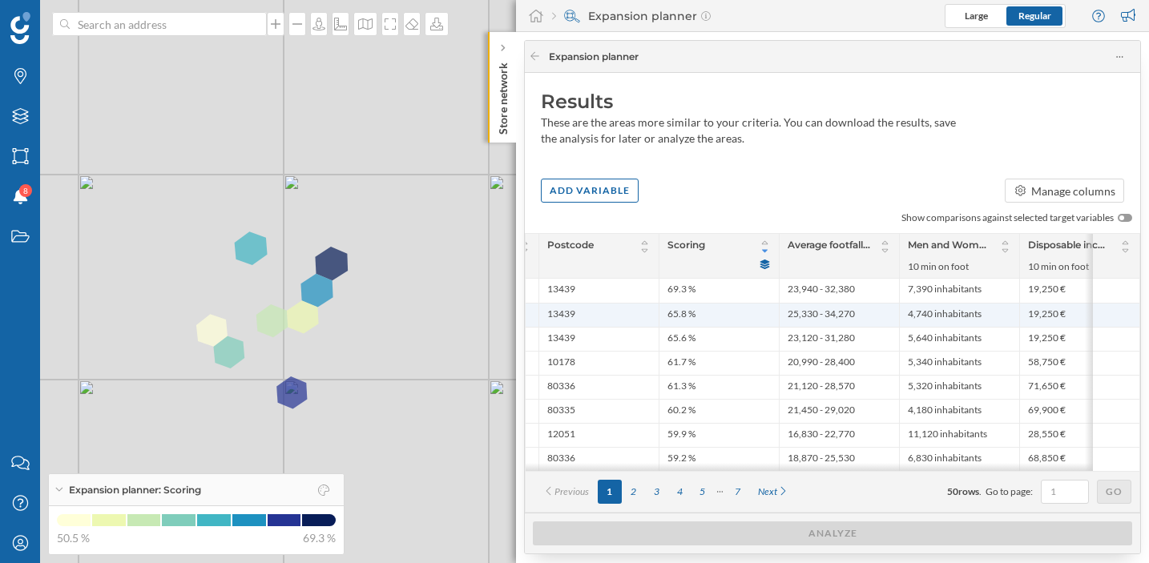
scroll to position [0, 301]
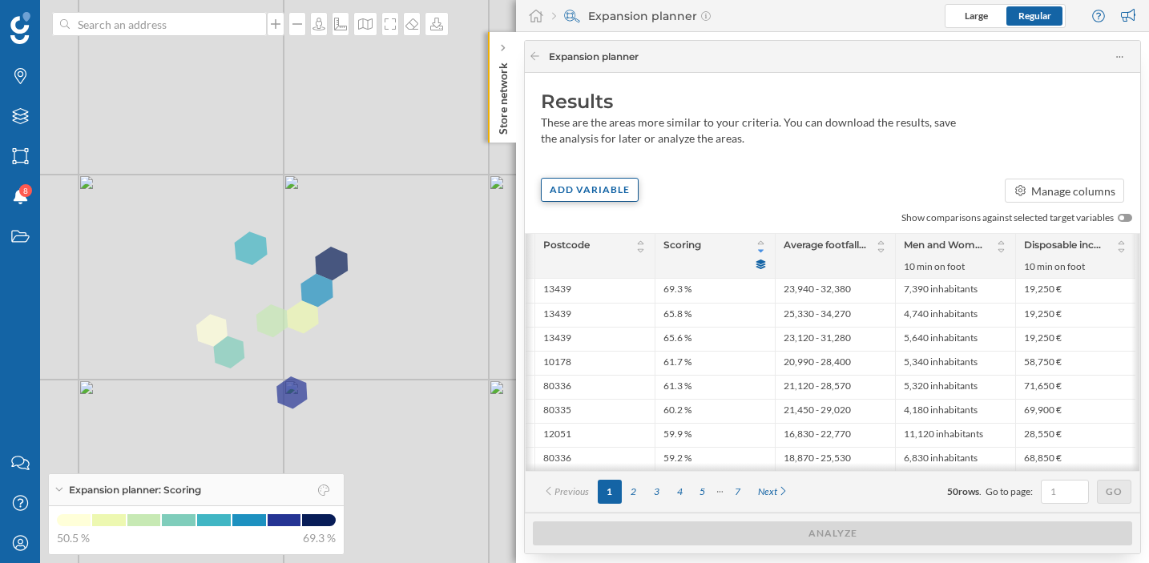
click at [631, 194] on div "Add variable" at bounding box center [590, 190] width 98 height 24
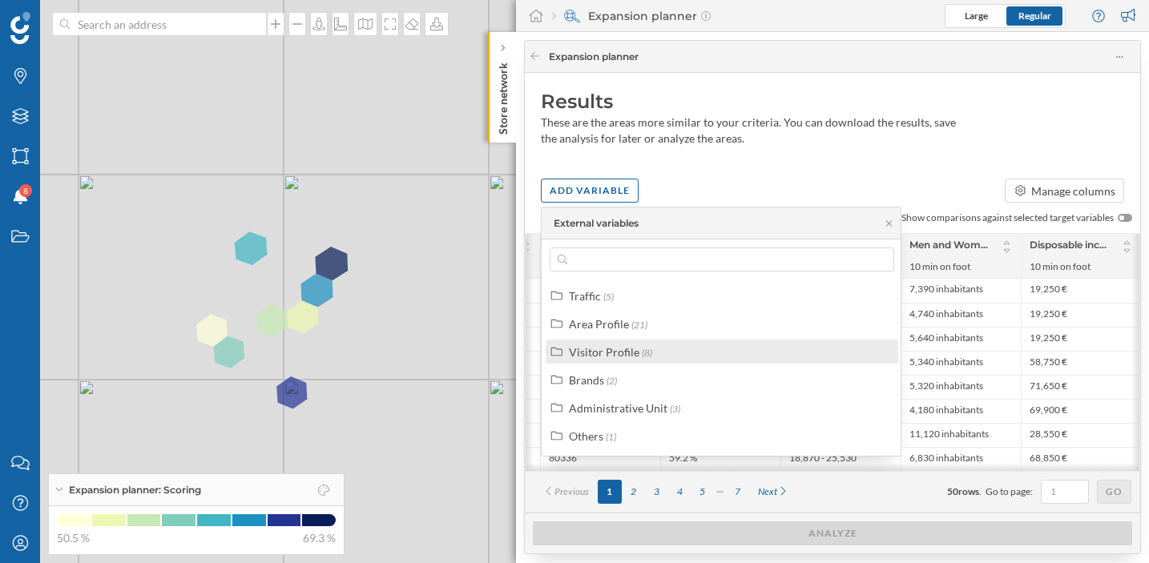
click at [642, 353] on span "(8)" at bounding box center [647, 353] width 10 height 12
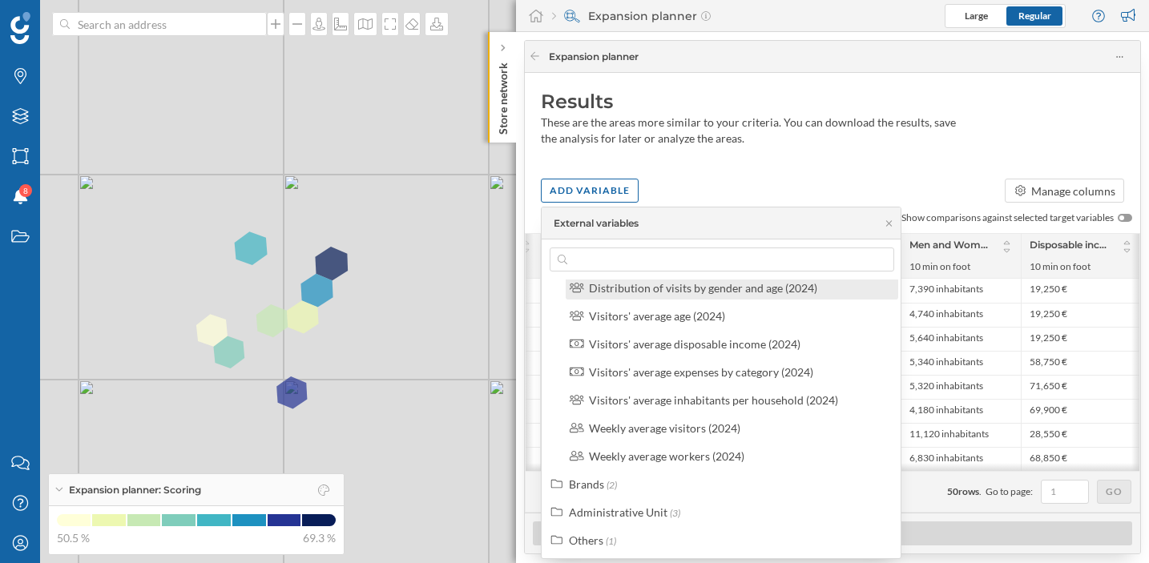
scroll to position [122, 0]
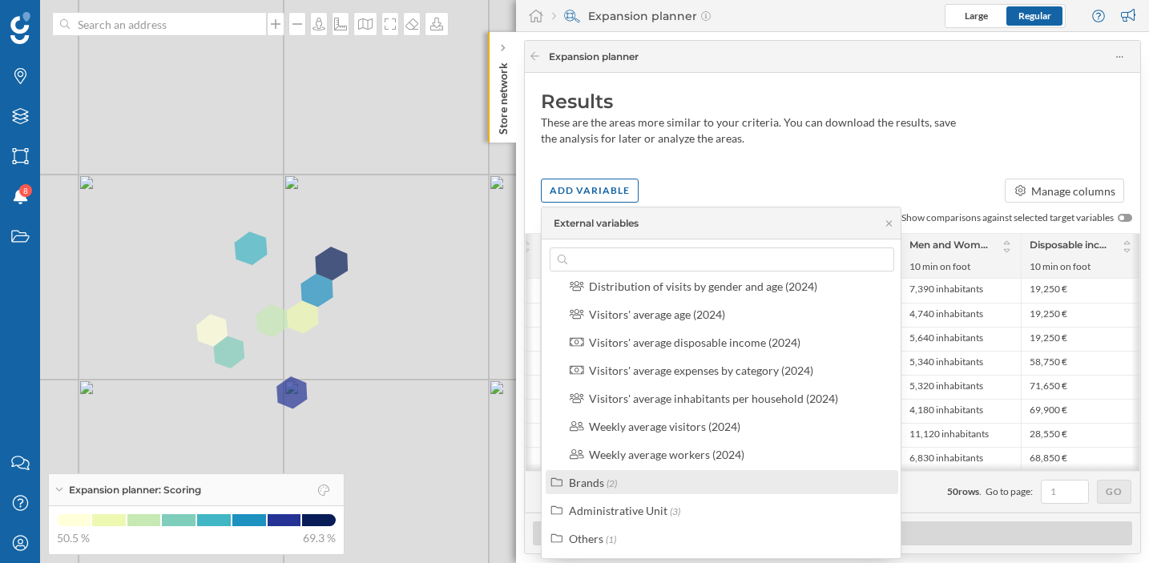
click at [632, 474] on div "Brands (2)" at bounding box center [729, 482] width 320 height 17
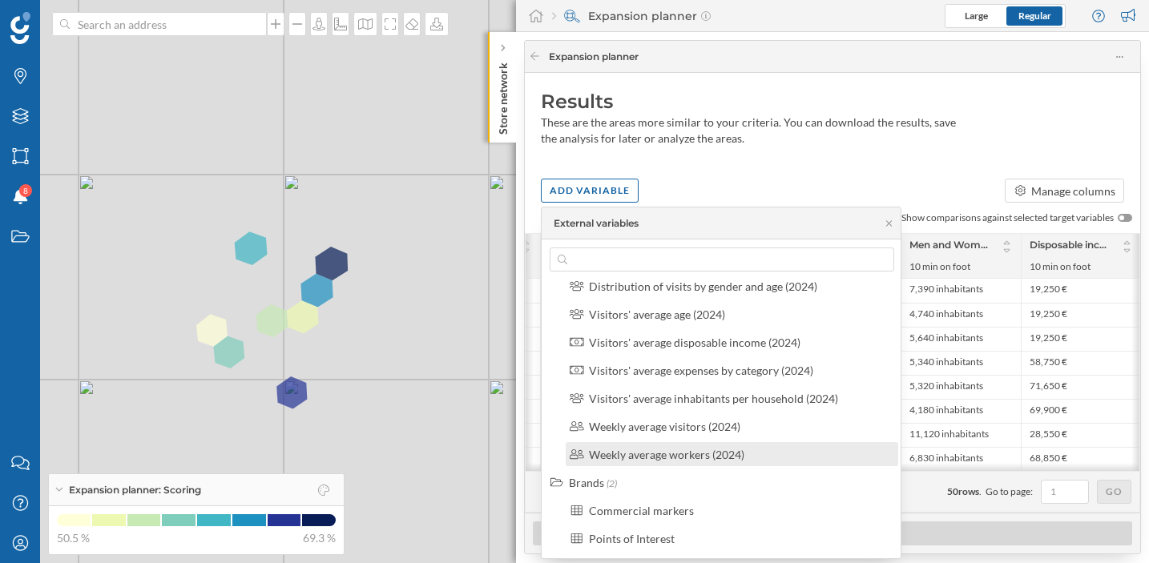
scroll to position [178, 0]
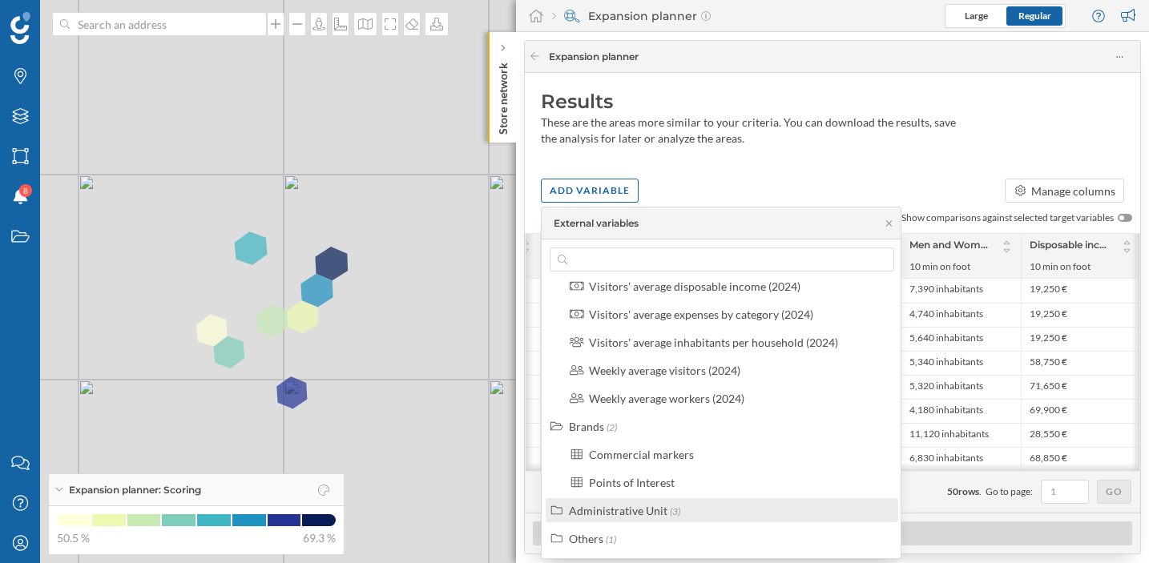
click at [637, 504] on div "Administrative Unit" at bounding box center [618, 511] width 99 height 14
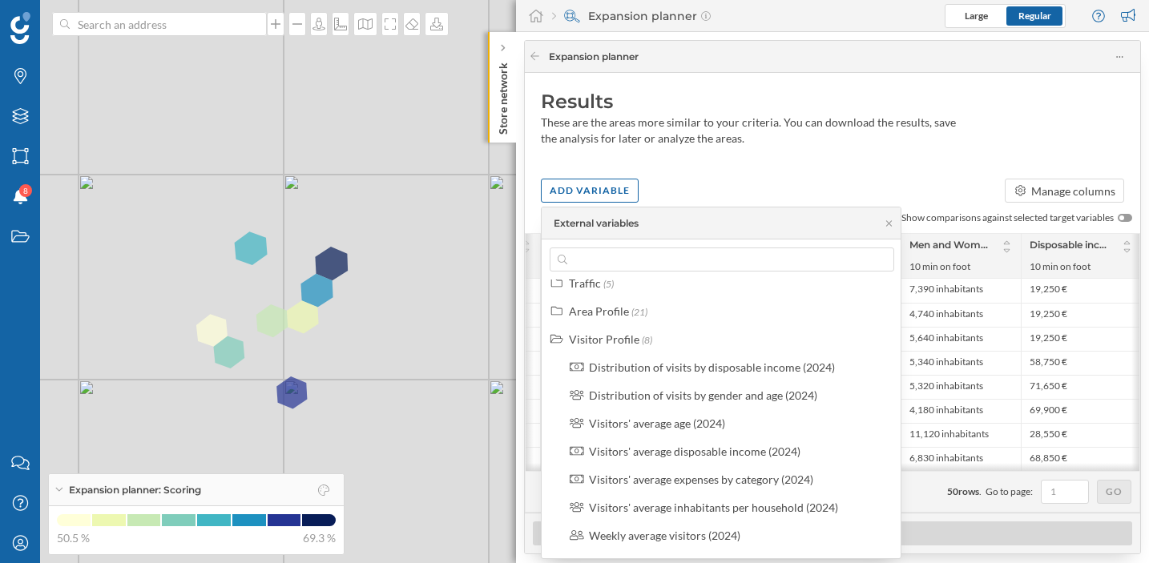
scroll to position [0, 0]
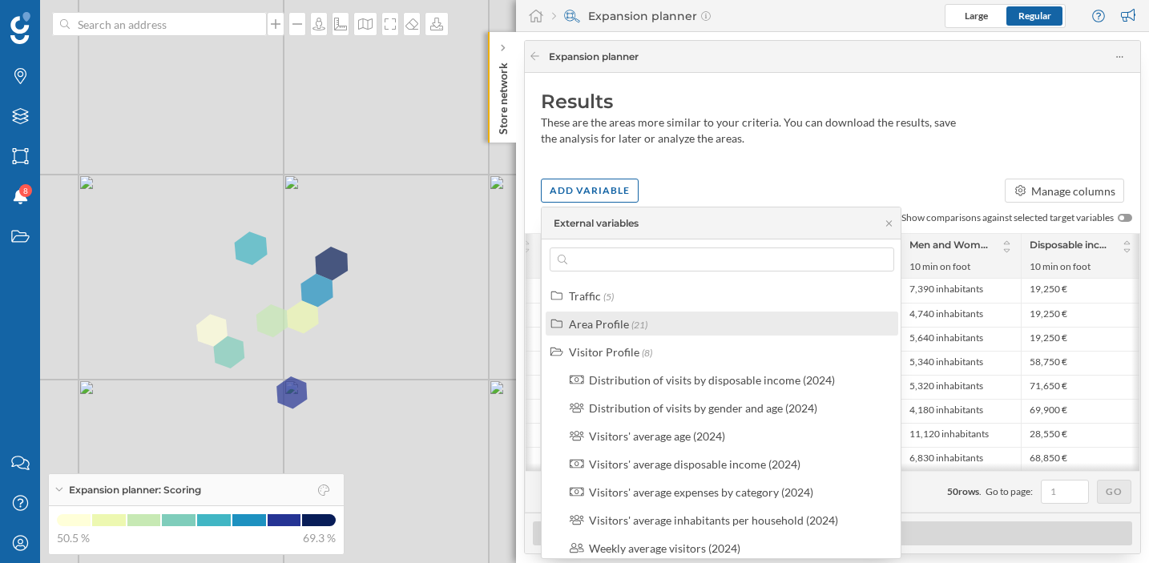
click at [609, 330] on label "Area Profile (21)" at bounding box center [608, 324] width 79 height 17
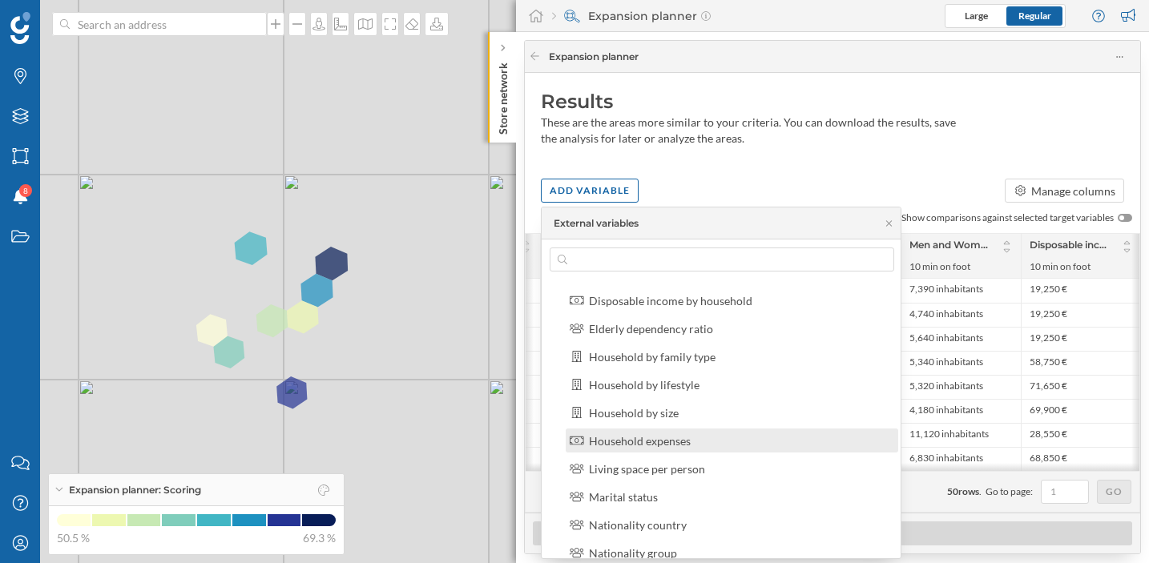
scroll to position [100, 0]
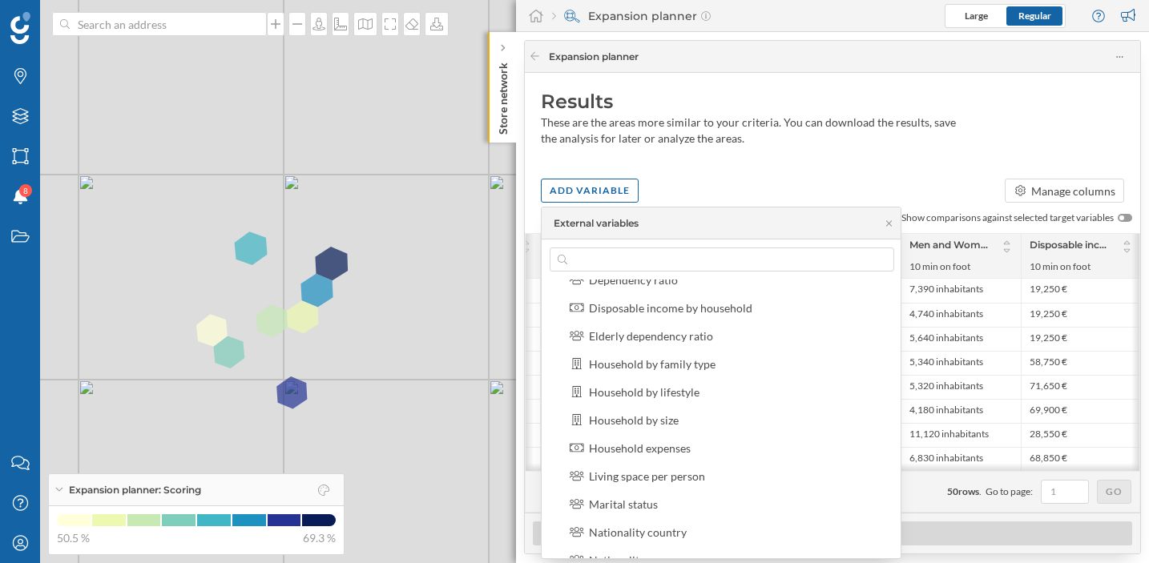
click at [792, 163] on div "Results These are the areas more similar to your criteria. You can download the…" at bounding box center [833, 122] width 616 height 98
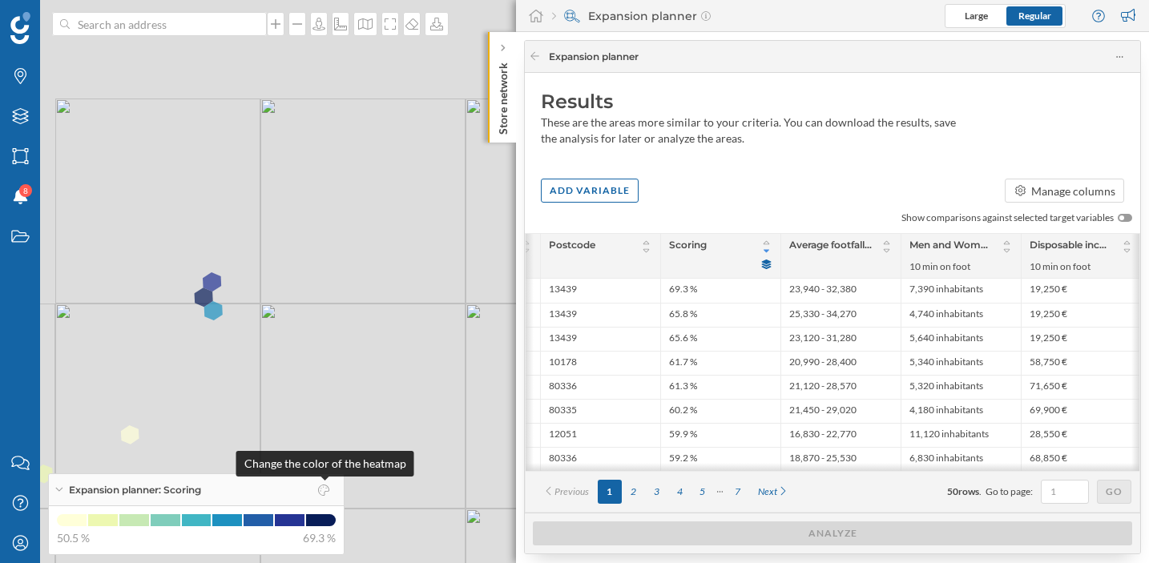
drag, startPoint x: 193, startPoint y: 287, endPoint x: 336, endPoint y: 486, distance: 244.7
click at [336, 486] on div "Brands Layers Areas Notifications 8 States Contact us Help Center My Profile Ex…" at bounding box center [574, 281] width 1149 height 563
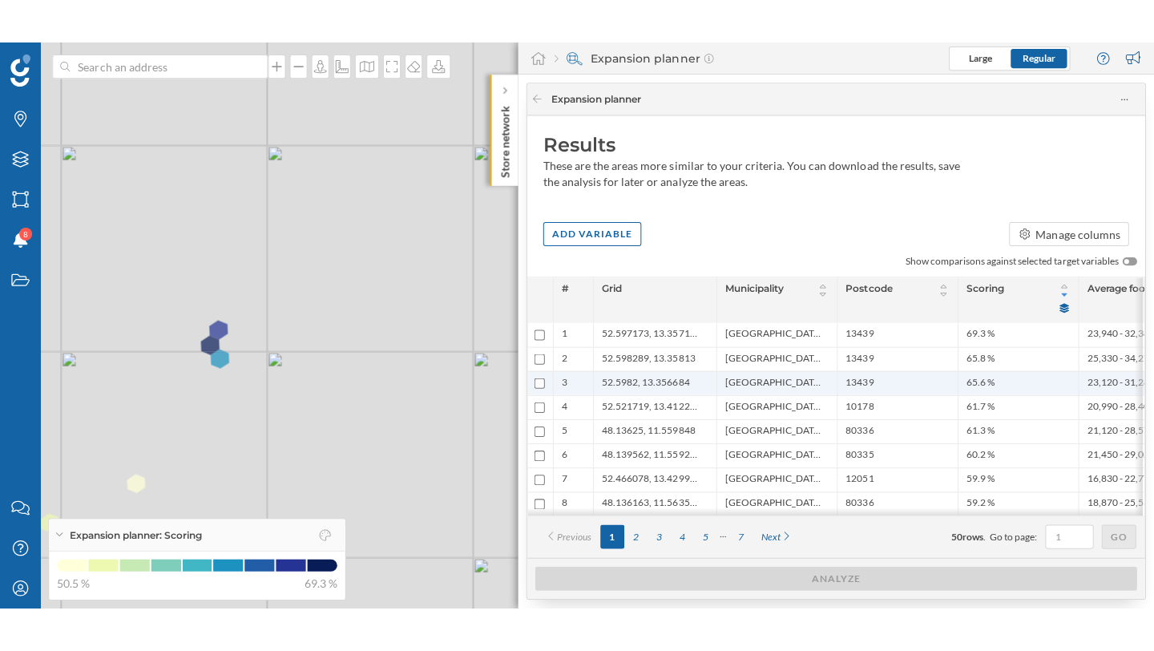
scroll to position [0, 0]
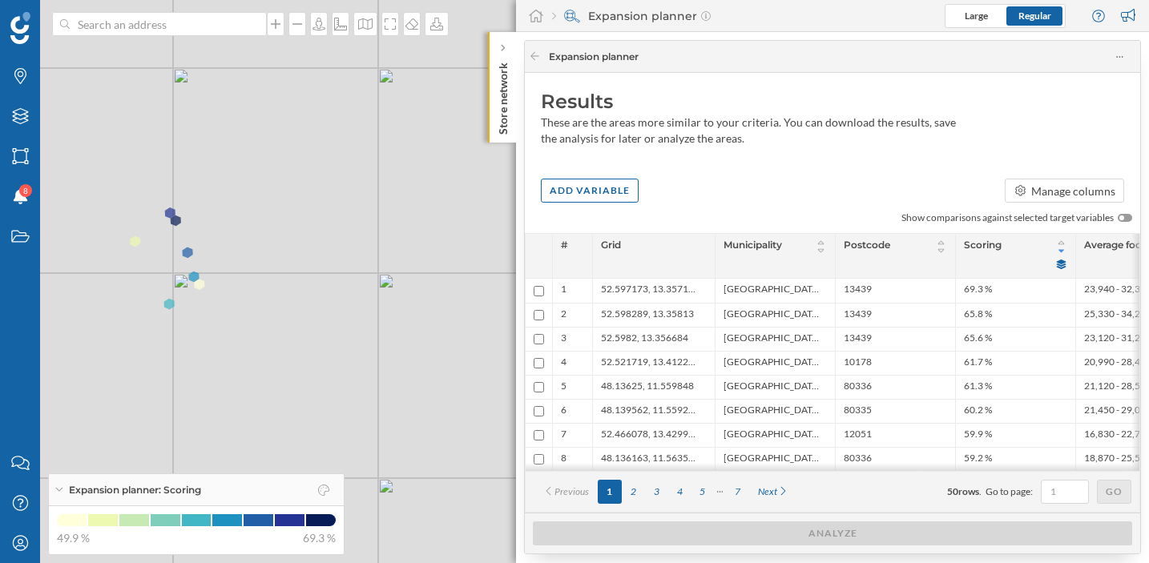
drag, startPoint x: 187, startPoint y: 262, endPoint x: 261, endPoint y: 341, distance: 108.9
click at [261, 341] on div "© Mapbox © OpenStreetMap Improve this map" at bounding box center [574, 281] width 1149 height 563
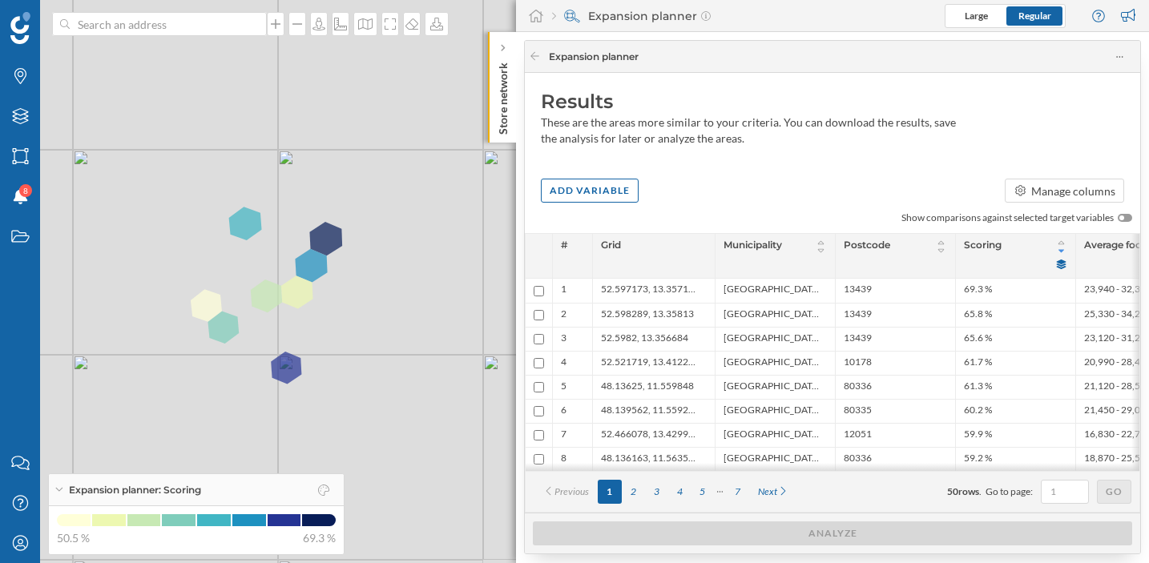
drag, startPoint x: 321, startPoint y: 291, endPoint x: 385, endPoint y: 236, distance: 84.7
click at [385, 236] on div "© Mapbox © OpenStreetMap Improve this map" at bounding box center [574, 281] width 1149 height 563
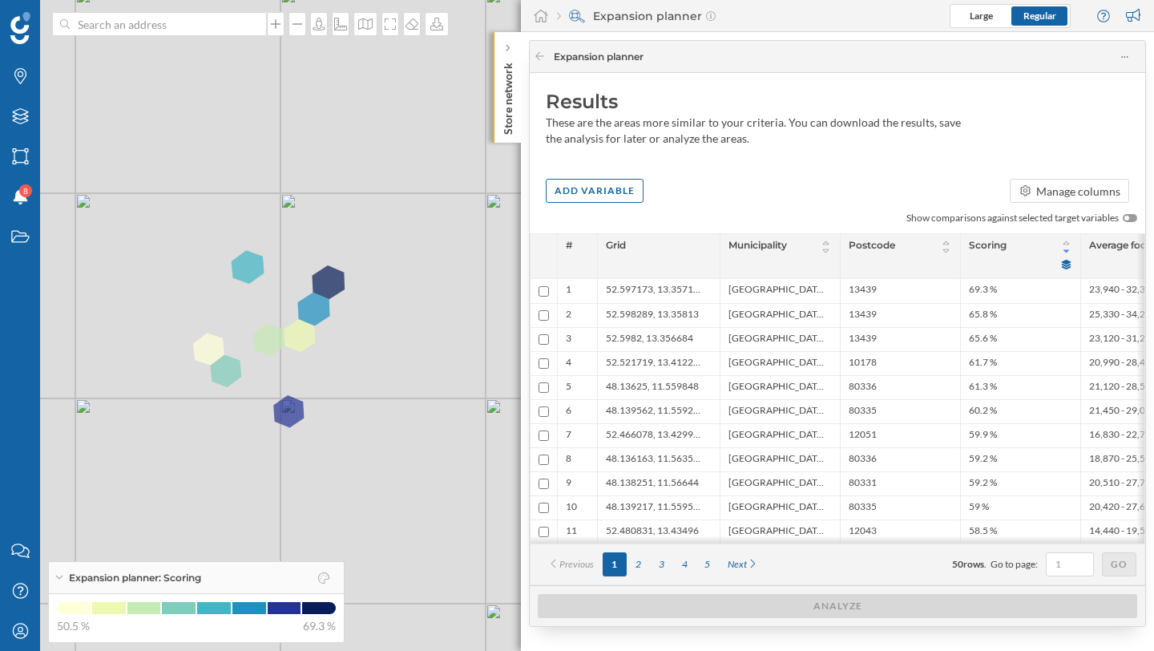
click at [621, 46] on div "Expansion planner" at bounding box center [843, 57] width 578 height 22
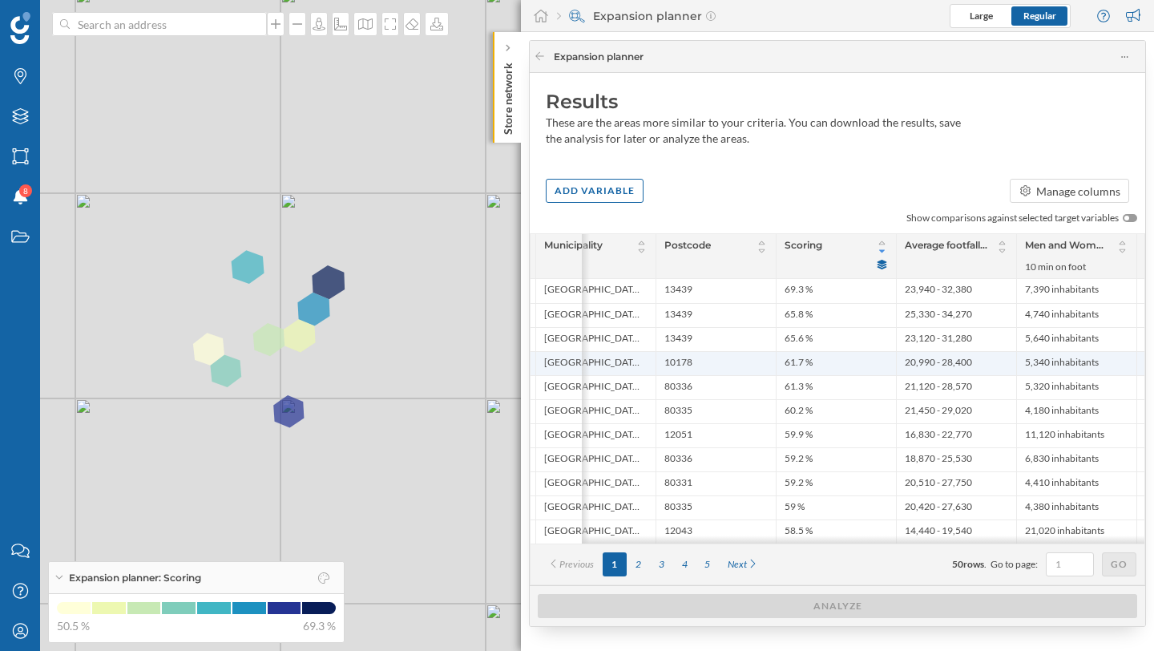
scroll to position [0, 297]
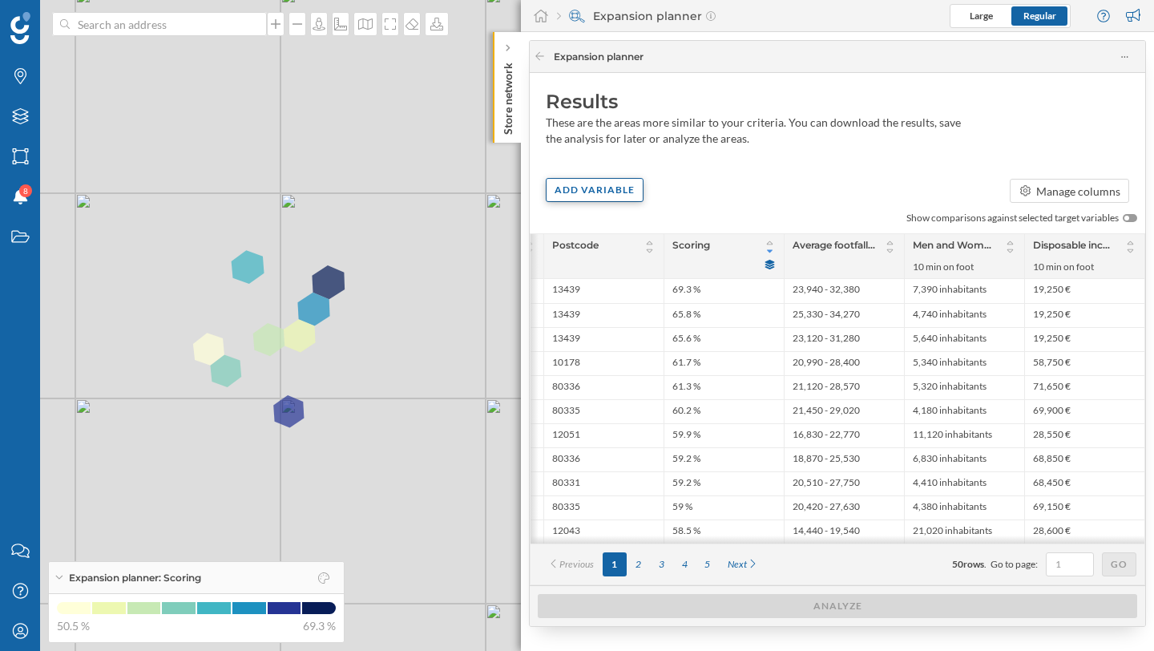
click at [624, 188] on div "Add variable" at bounding box center [595, 190] width 98 height 24
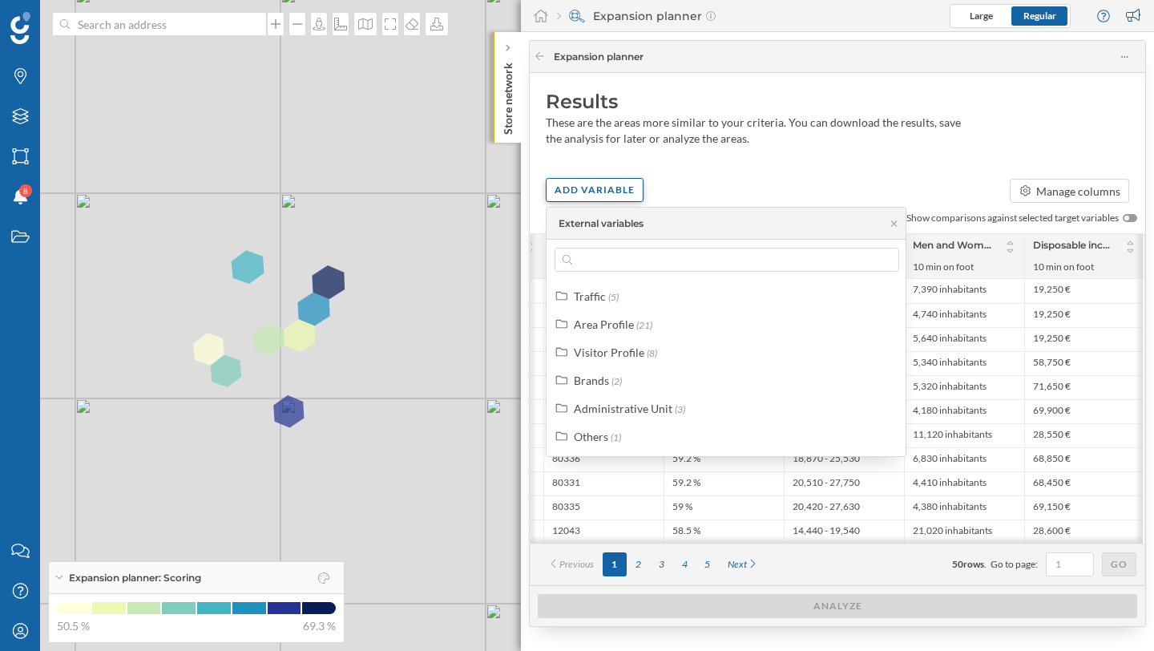
scroll to position [0, 295]
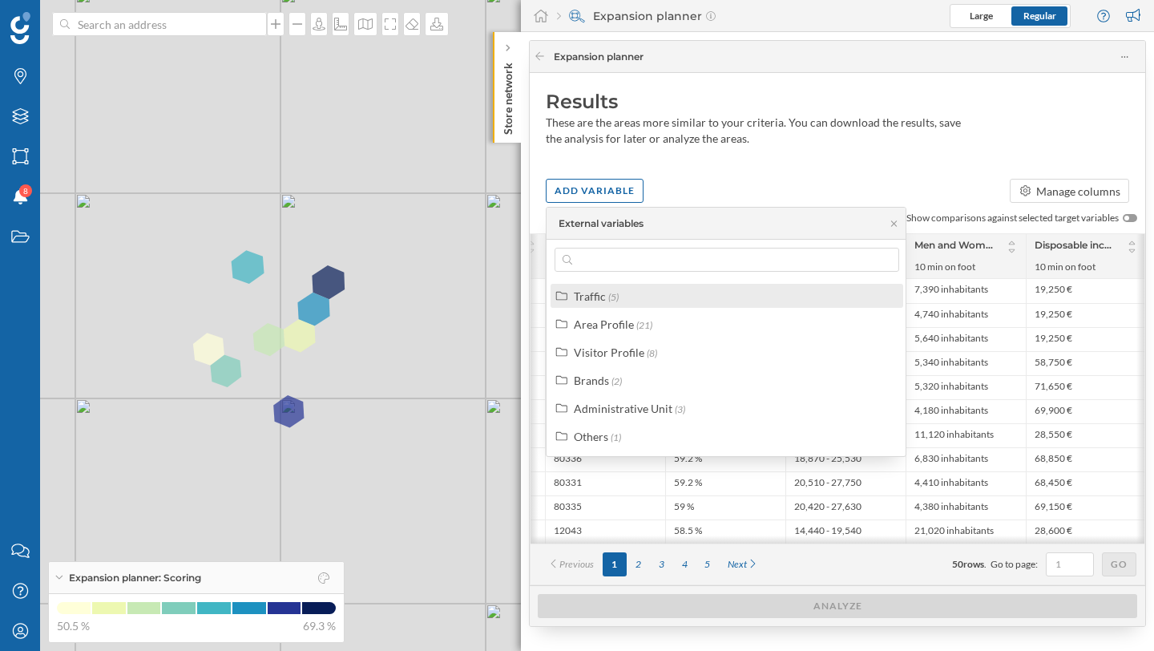
click at [652, 297] on div "Traffic (5)" at bounding box center [734, 296] width 320 height 17
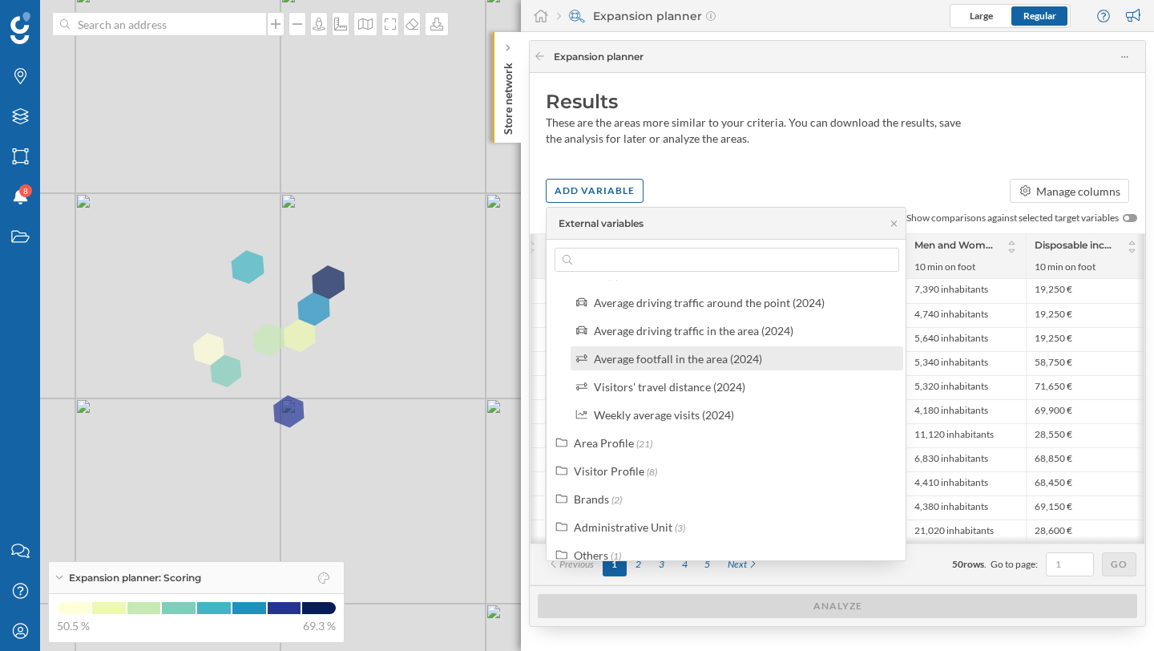
scroll to position [0, 0]
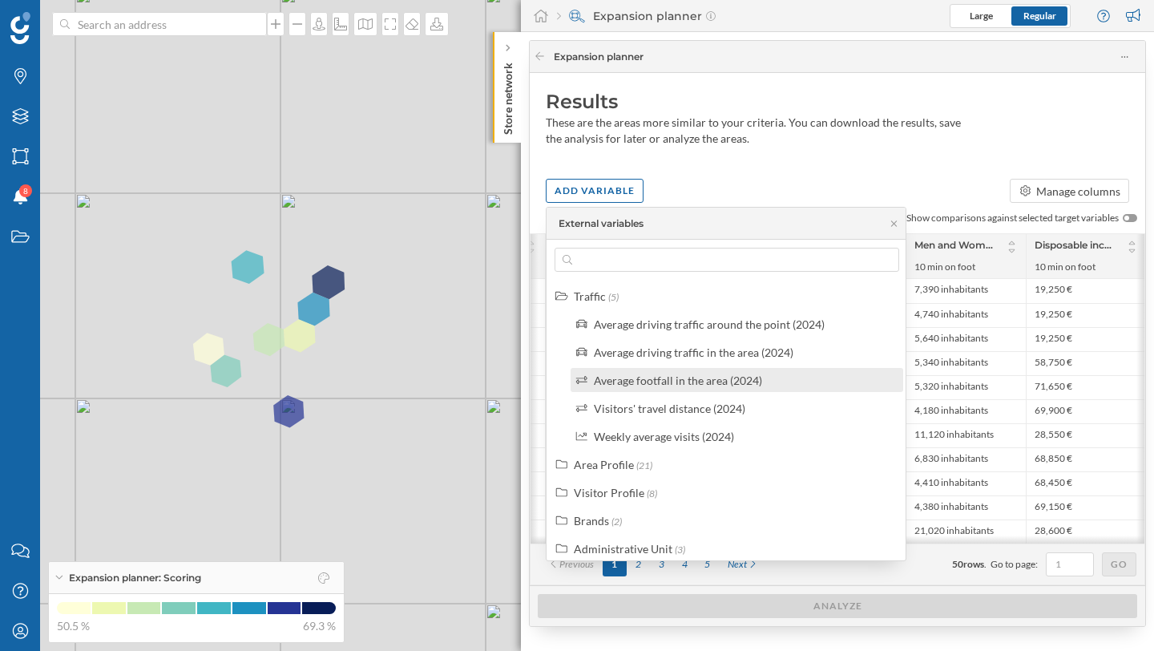
click at [696, 383] on div "Average footfall in the area (2024)" at bounding box center [678, 380] width 168 height 14
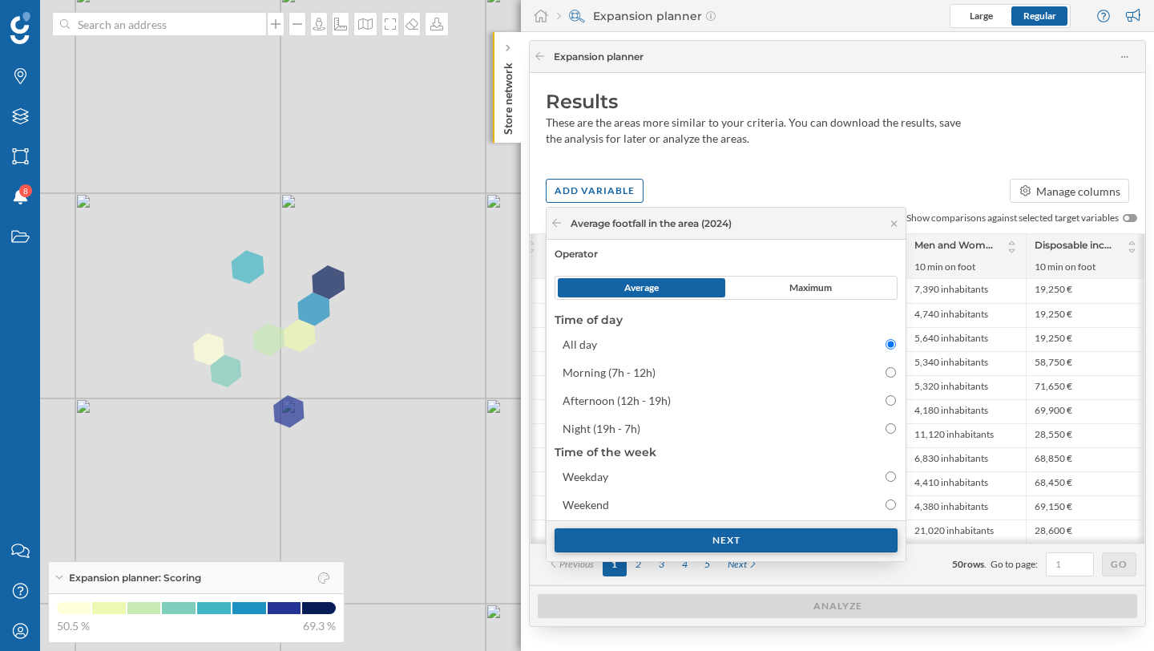
click at [744, 540] on div "Next" at bounding box center [726, 540] width 343 height 24
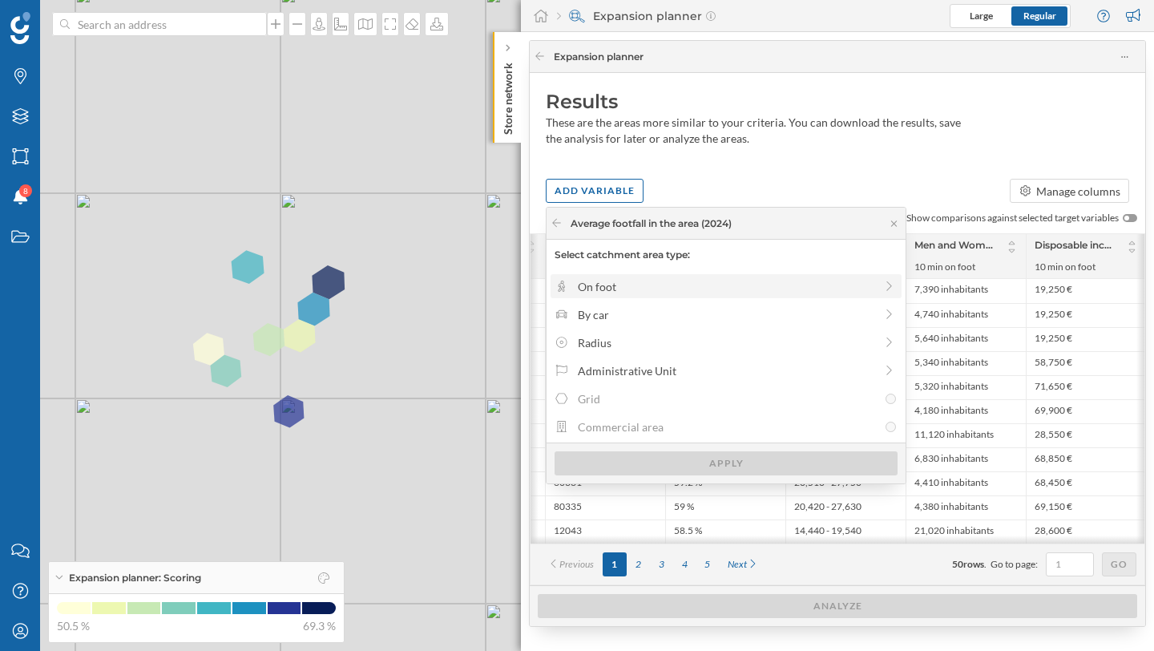
click at [654, 284] on div "On foot" at bounding box center [726, 286] width 297 height 17
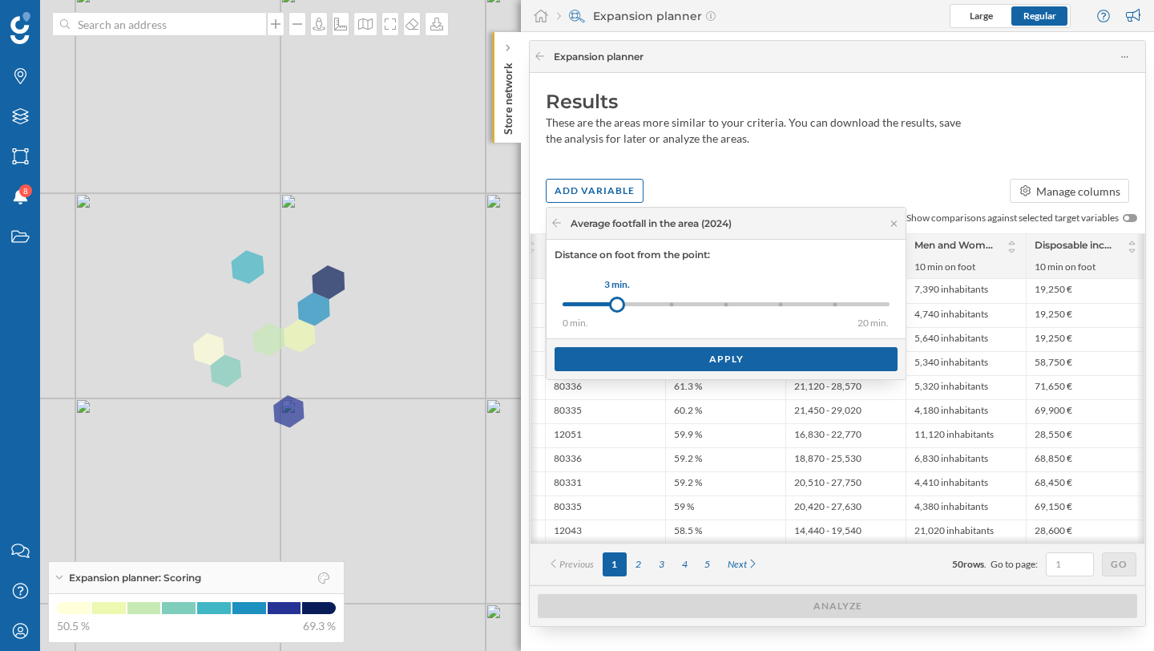
click at [724, 305] on div at bounding box center [726, 304] width 4 height 4
click at [700, 358] on div "Apply" at bounding box center [726, 358] width 343 height 24
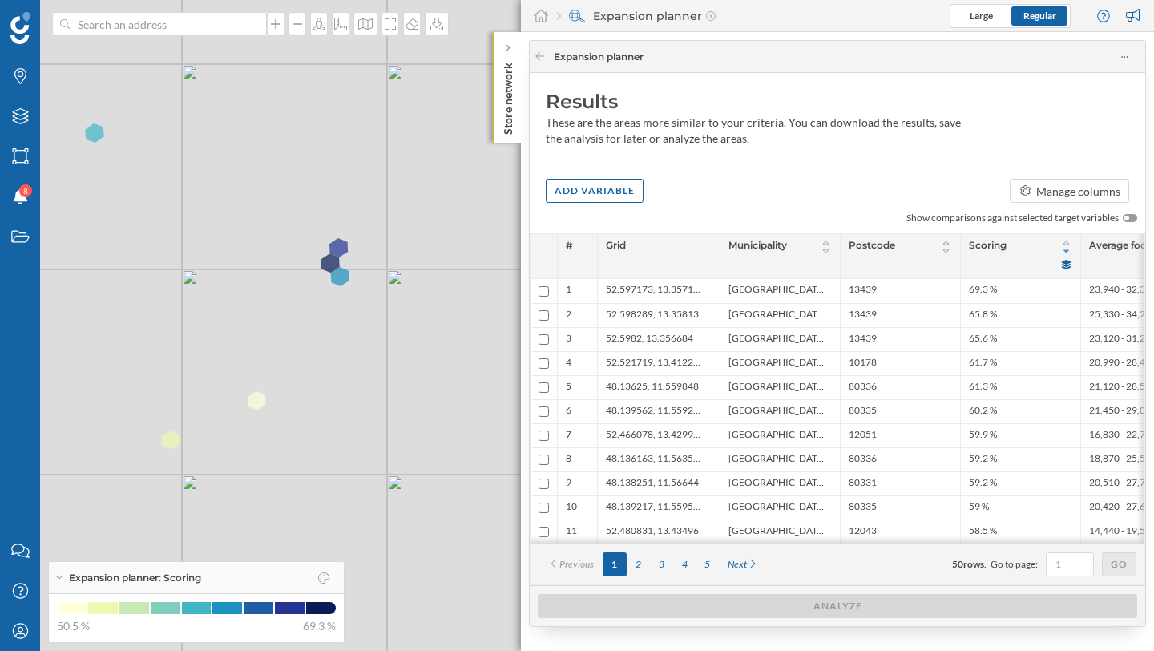
drag, startPoint x: 246, startPoint y: 314, endPoint x: 405, endPoint y: 351, distance: 162.9
click at [405, 351] on div "© Mapbox © OpenStreetMap Improve this map" at bounding box center [577, 325] width 1154 height 651
drag, startPoint x: 289, startPoint y: 246, endPoint x: 272, endPoint y: 512, distance: 266.7
click at [272, 512] on div "© Mapbox © OpenStreetMap Improve this map" at bounding box center [577, 325] width 1154 height 651
drag, startPoint x: 252, startPoint y: 331, endPoint x: 155, endPoint y: 638, distance: 321.7
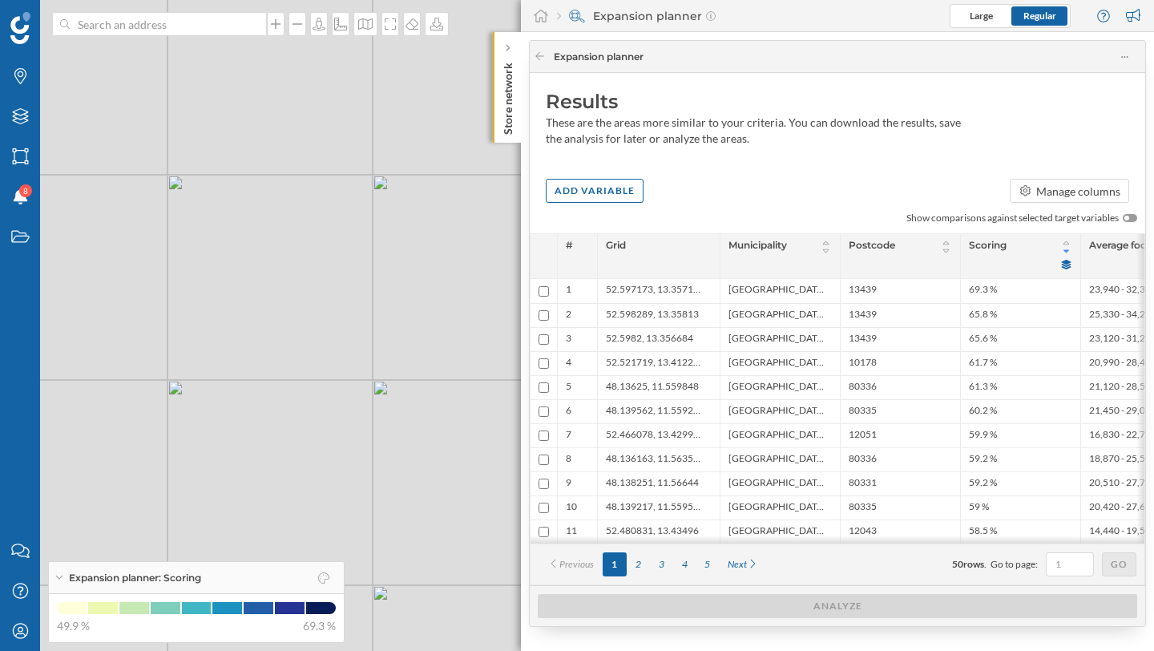
click at [155, 563] on div "Brands Layers Areas Notifications 8 States Contact us Help Center My Profile Ex…" at bounding box center [577, 325] width 1154 height 651
drag, startPoint x: 236, startPoint y: 163, endPoint x: 276, endPoint y: 373, distance: 213.8
click at [276, 373] on div "© Mapbox © OpenStreetMap Improve this map" at bounding box center [577, 325] width 1154 height 651
drag, startPoint x: 325, startPoint y: 255, endPoint x: 329, endPoint y: 489, distance: 234.1
click at [329, 489] on div "© Mapbox © OpenStreetMap Improve this map" at bounding box center [577, 325] width 1154 height 651
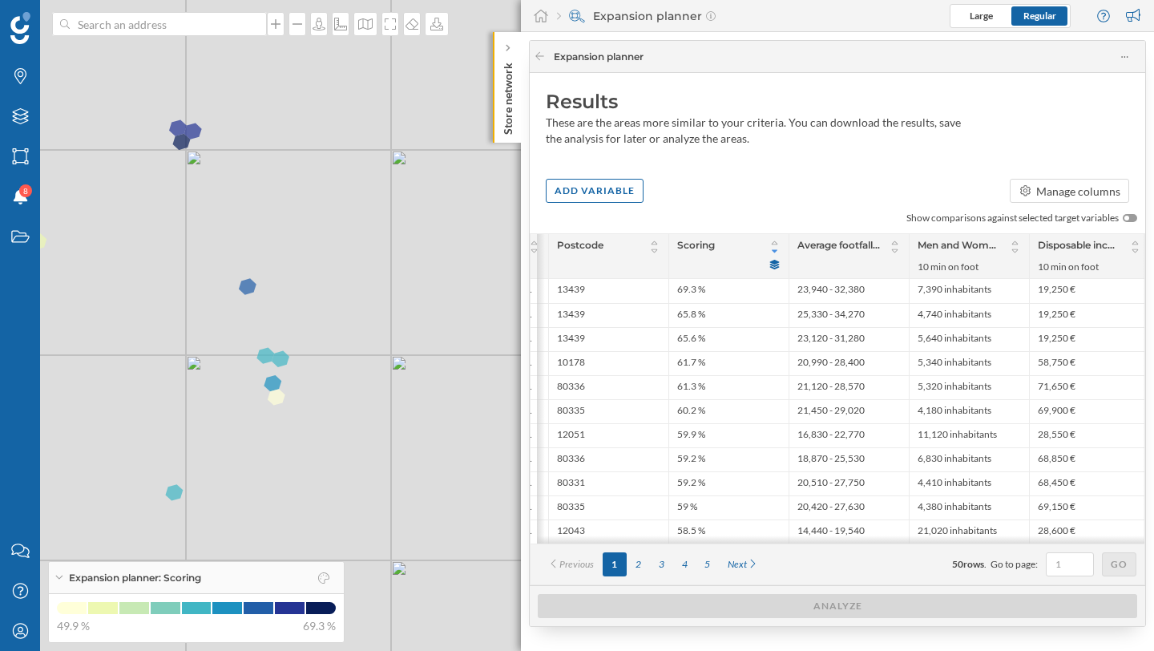
scroll to position [0, 417]
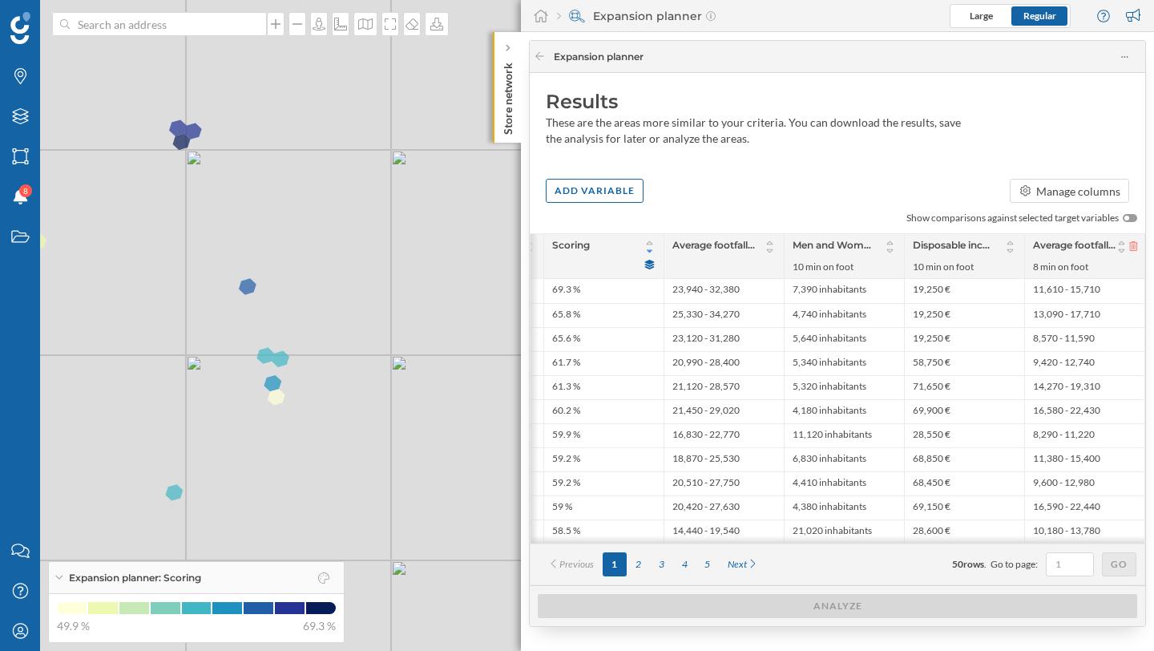
click at [1135, 242] on icon at bounding box center [1133, 246] width 9 height 10
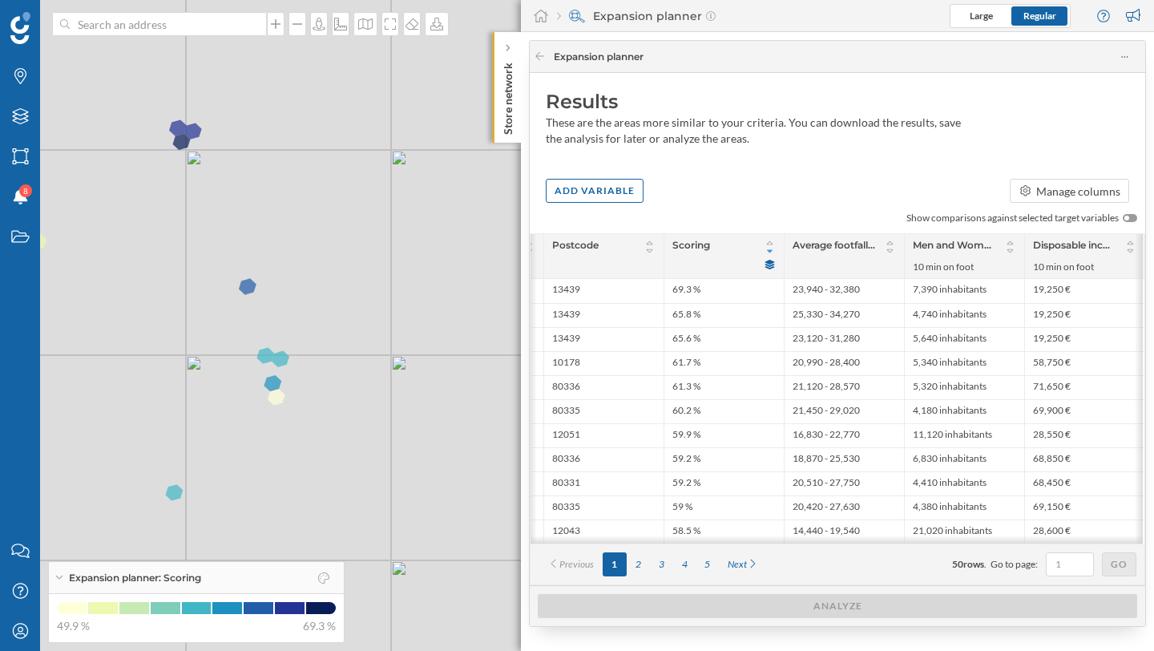
scroll to position [0, 295]
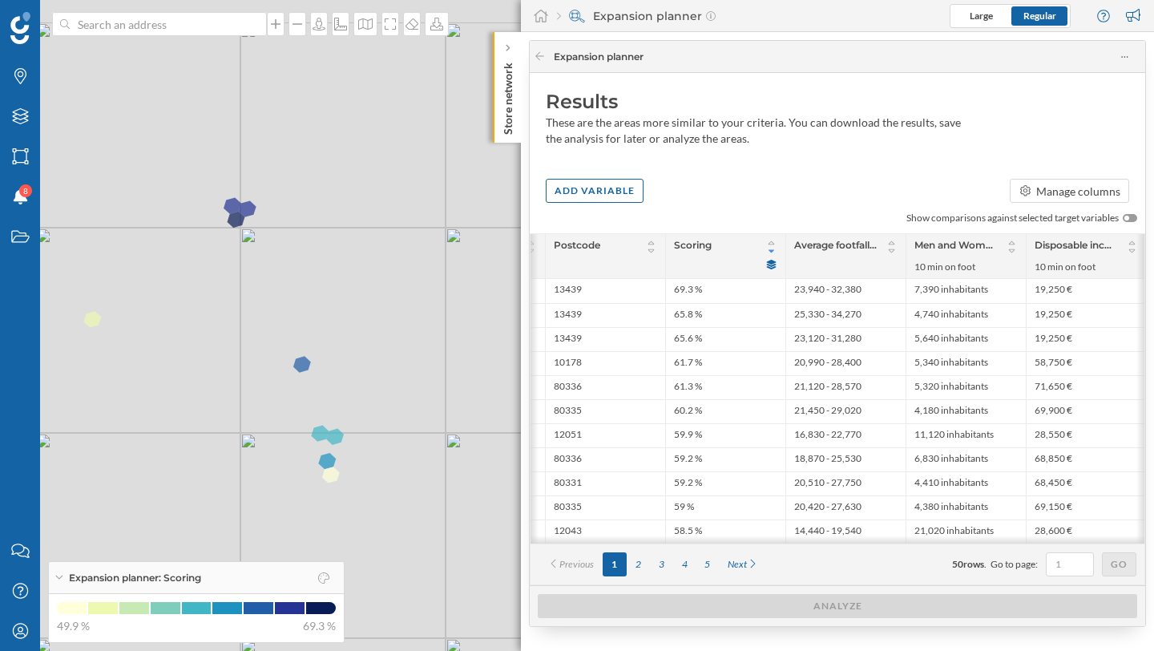
drag, startPoint x: 213, startPoint y: 213, endPoint x: 269, endPoint y: 293, distance: 97.2
click at [269, 293] on div "© Mapbox © OpenStreetMap Improve this map" at bounding box center [577, 325] width 1154 height 651
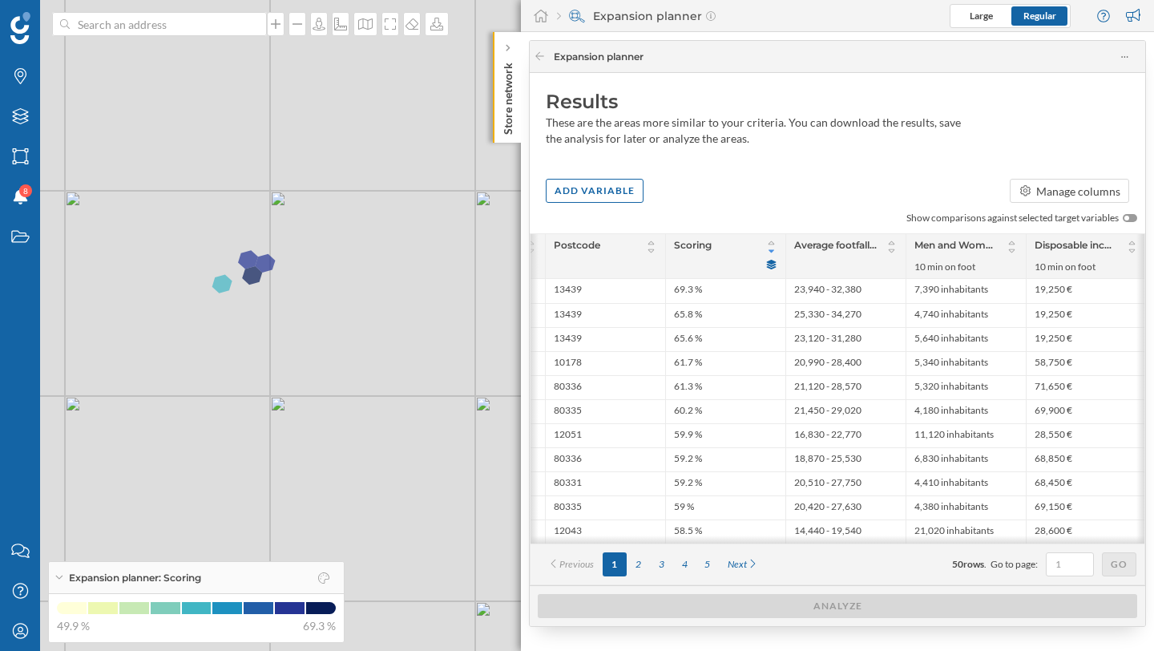
drag, startPoint x: 172, startPoint y: 129, endPoint x: 309, endPoint y: 418, distance: 319.8
click at [309, 418] on div "© Mapbox © OpenStreetMap Improve this map" at bounding box center [577, 325] width 1154 height 651
click at [254, 281] on icon at bounding box center [252, 275] width 20 height 18
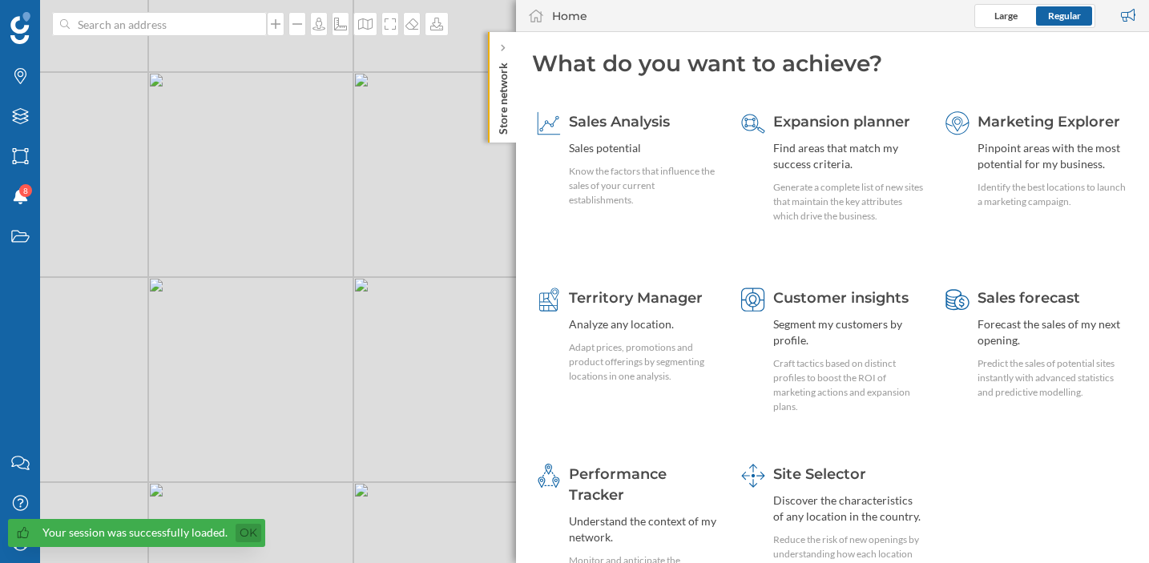
click at [248, 538] on link "Ok" at bounding box center [249, 533] width 26 height 18
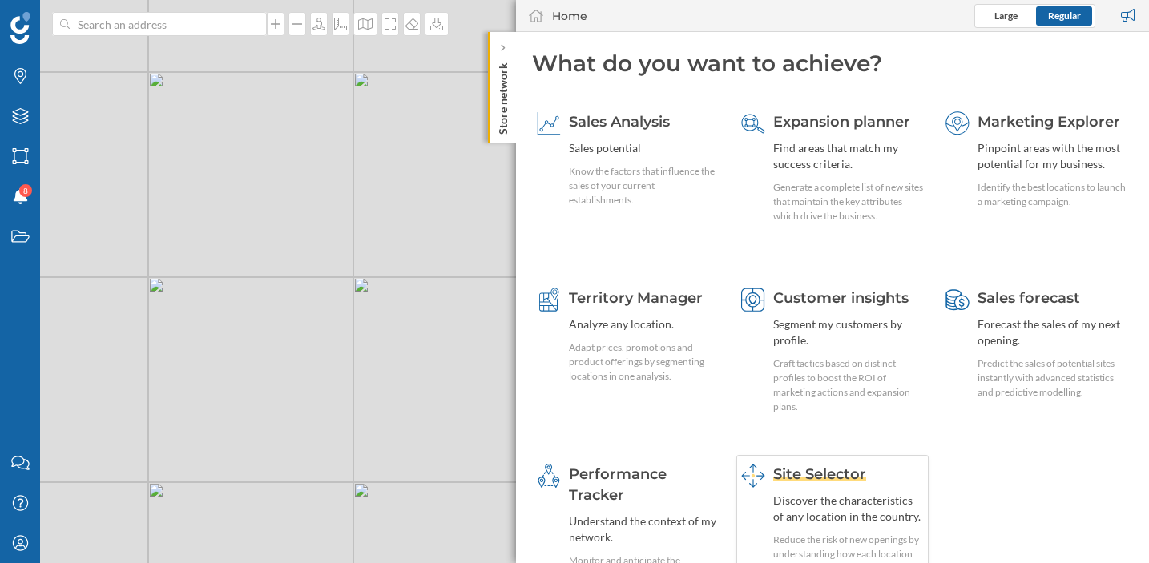
click at [824, 467] on span "Site Selector" at bounding box center [819, 475] width 93 height 18
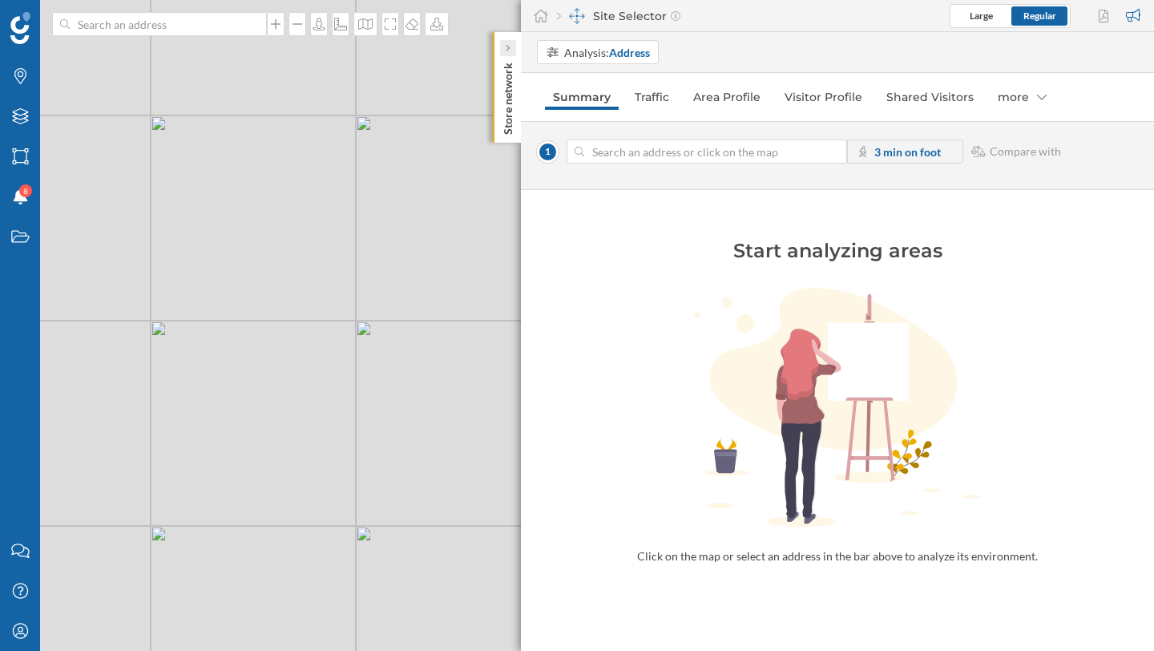
click at [507, 46] on icon at bounding box center [508, 48] width 4 height 7
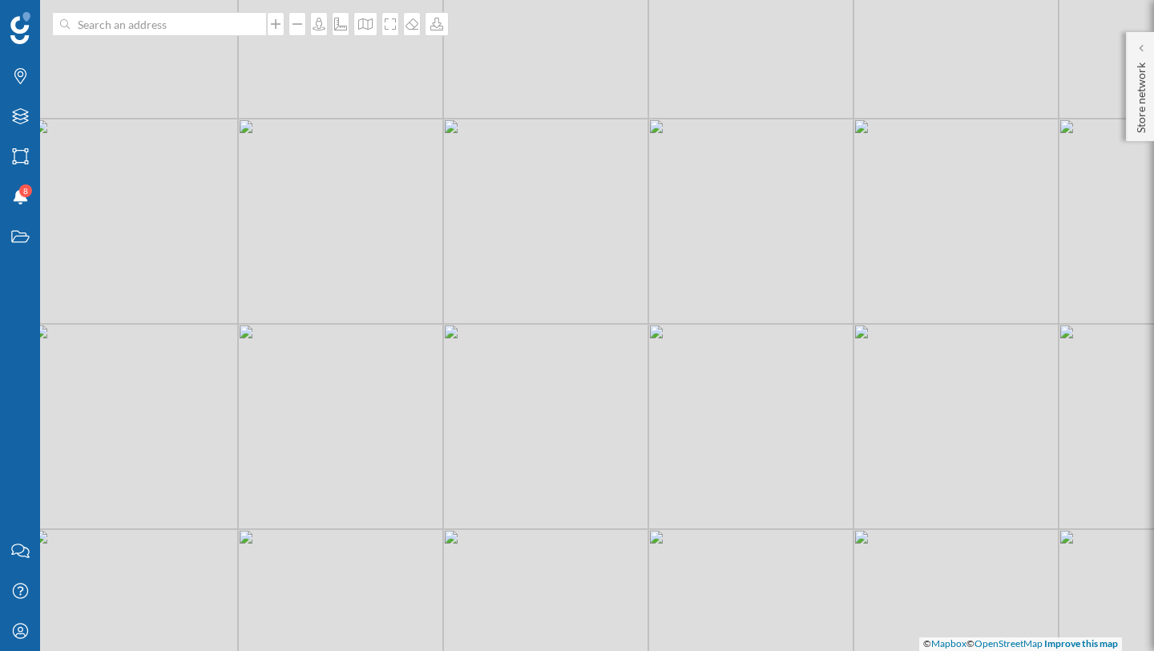
drag, startPoint x: 344, startPoint y: 289, endPoint x: 431, endPoint y: 293, distance: 87.4
click at [431, 293] on div "© Mapbox © OpenStreetMap Improve this map" at bounding box center [577, 325] width 1154 height 651
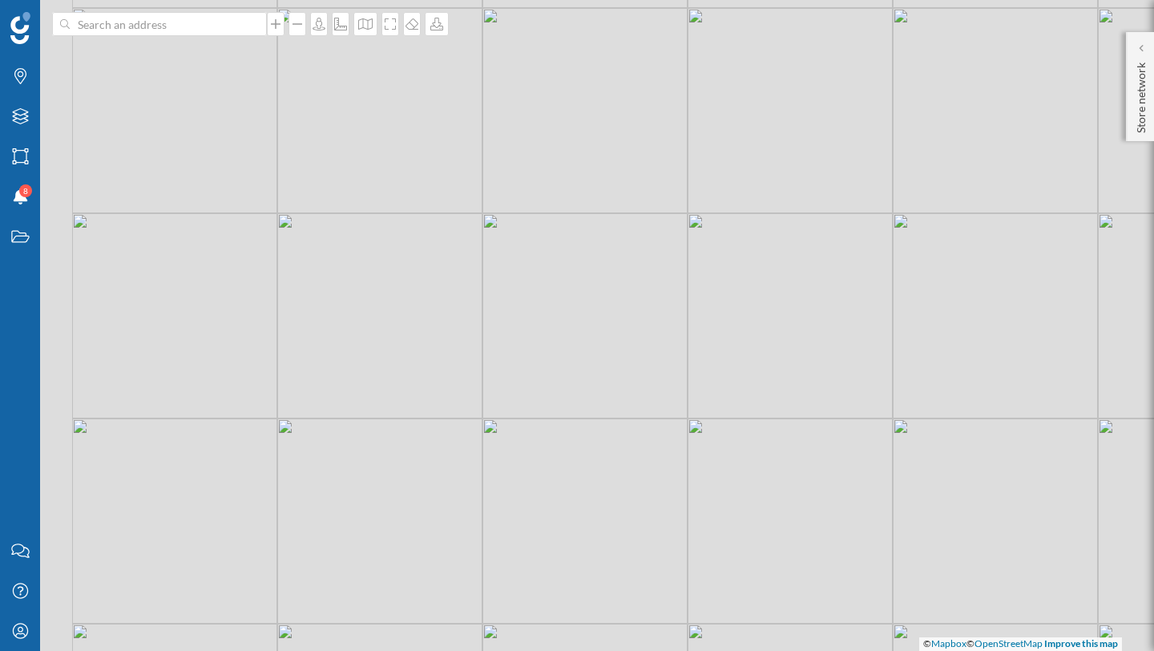
drag, startPoint x: 321, startPoint y: 322, endPoint x: 562, endPoint y: 321, distance: 241.2
click at [562, 321] on div "© Mapbox © OpenStreetMap Improve this map" at bounding box center [577, 325] width 1154 height 651
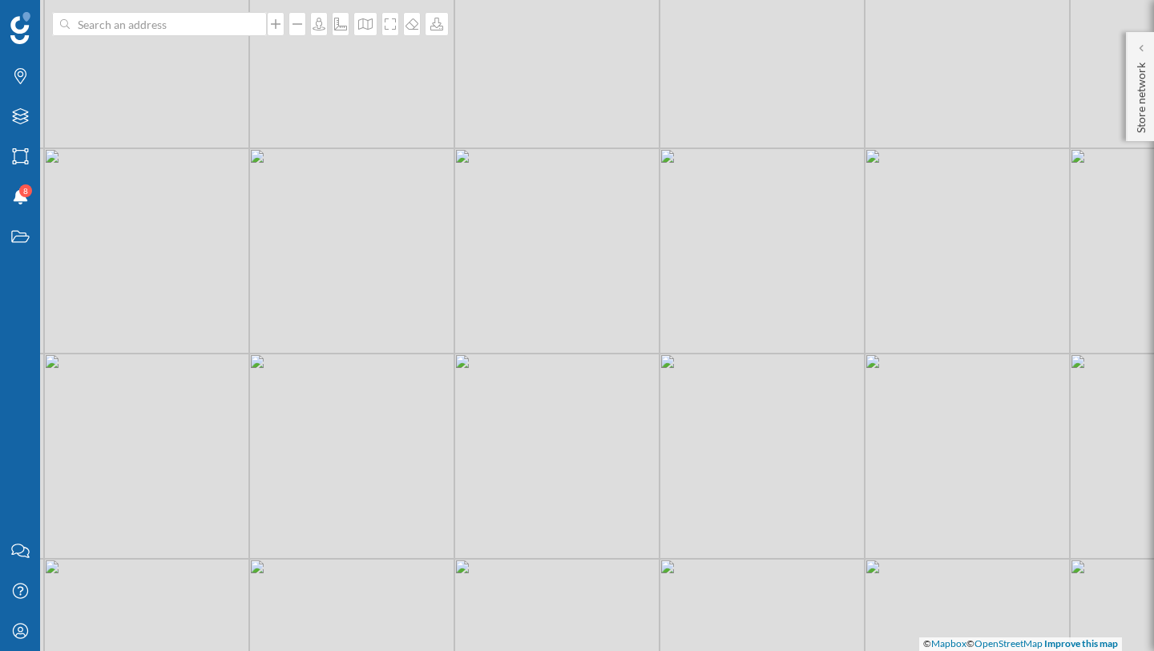
drag, startPoint x: 422, startPoint y: 256, endPoint x: 383, endPoint y: 190, distance: 76.8
click at [383, 189] on div "© Mapbox © OpenStreetMap Improve this map" at bounding box center [577, 325] width 1154 height 651
click at [20, 563] on icon at bounding box center [19, 630] width 15 height 15
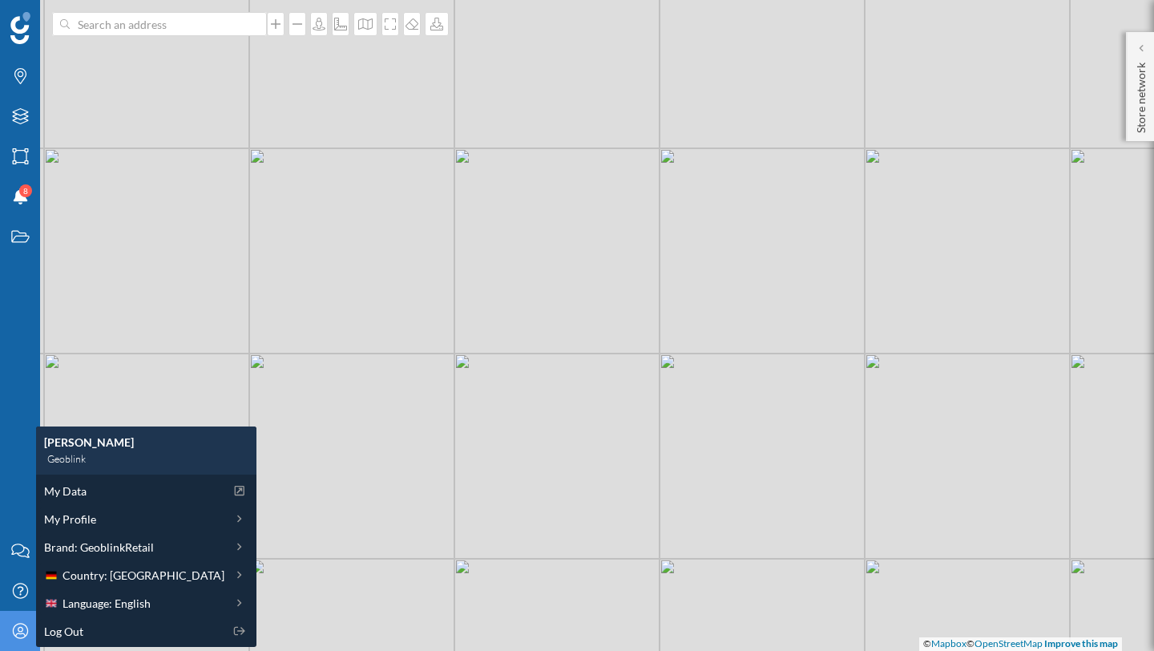
click at [9, 563] on div "My Profile" at bounding box center [20, 631] width 40 height 40
click at [76, 491] on span "My Data" at bounding box center [65, 490] width 42 height 17
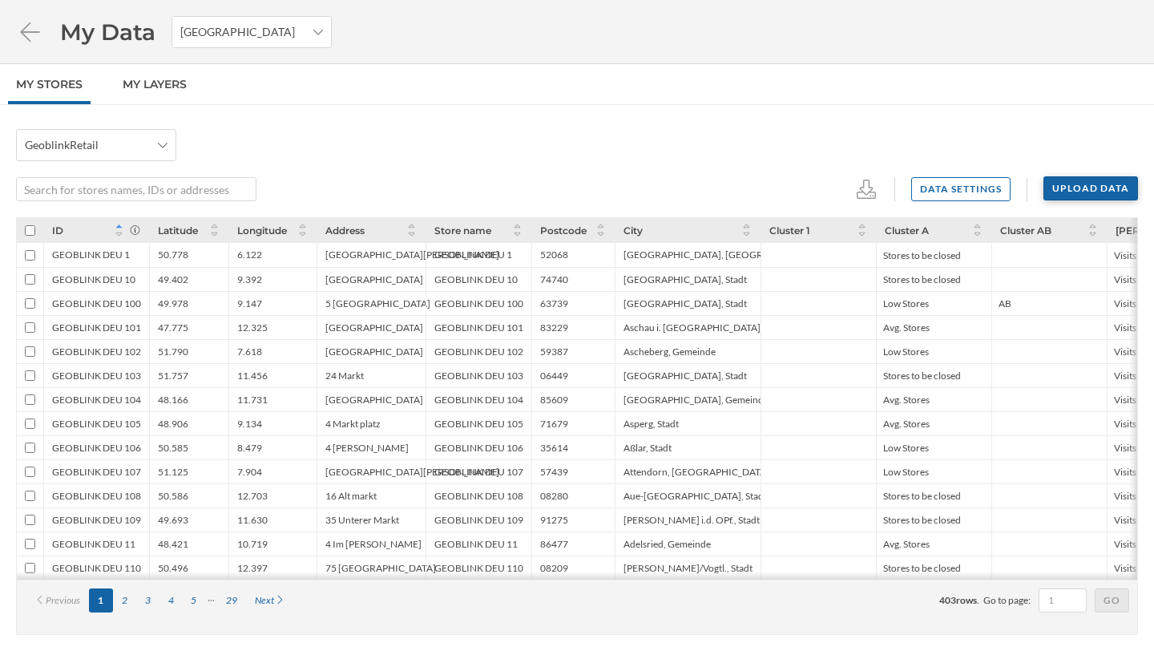
click at [1060, 180] on div "Upload data" at bounding box center [1090, 188] width 95 height 24
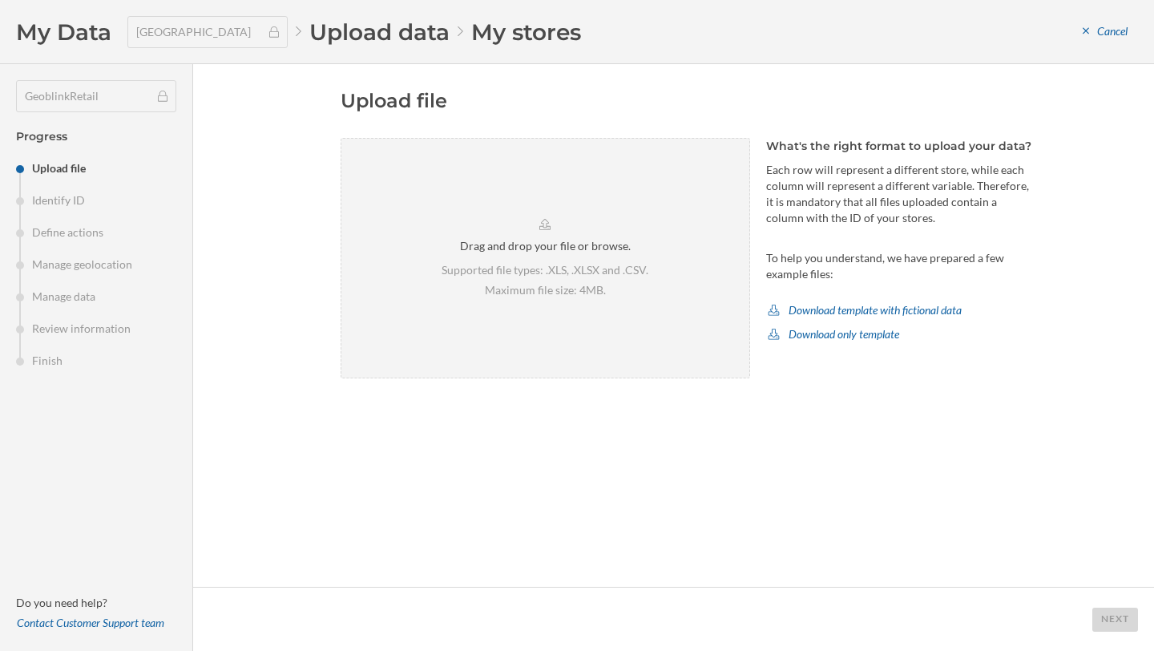
click at [855, 448] on div "Upload file Drag and drop your file or browse. Supported file types: .XLS, .XLS…" at bounding box center [688, 325] width 694 height 474
click at [1105, 32] on div "Cancel" at bounding box center [1105, 32] width 66 height 24
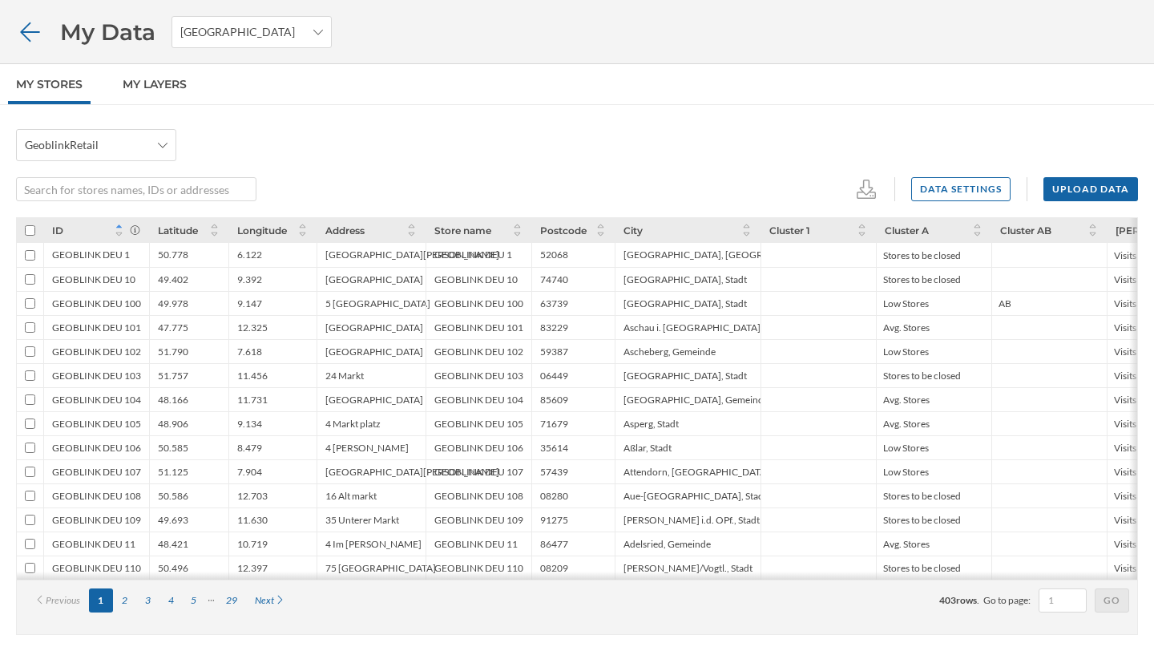
click at [24, 42] on icon at bounding box center [30, 32] width 28 height 22
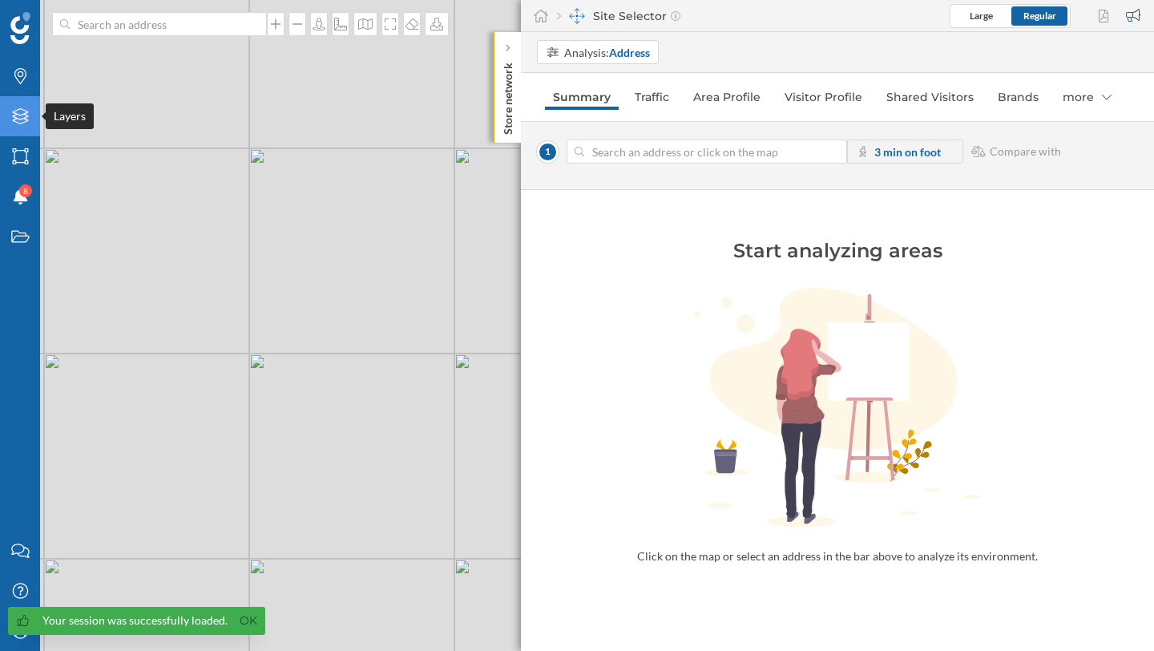
click at [14, 113] on icon at bounding box center [20, 116] width 16 height 16
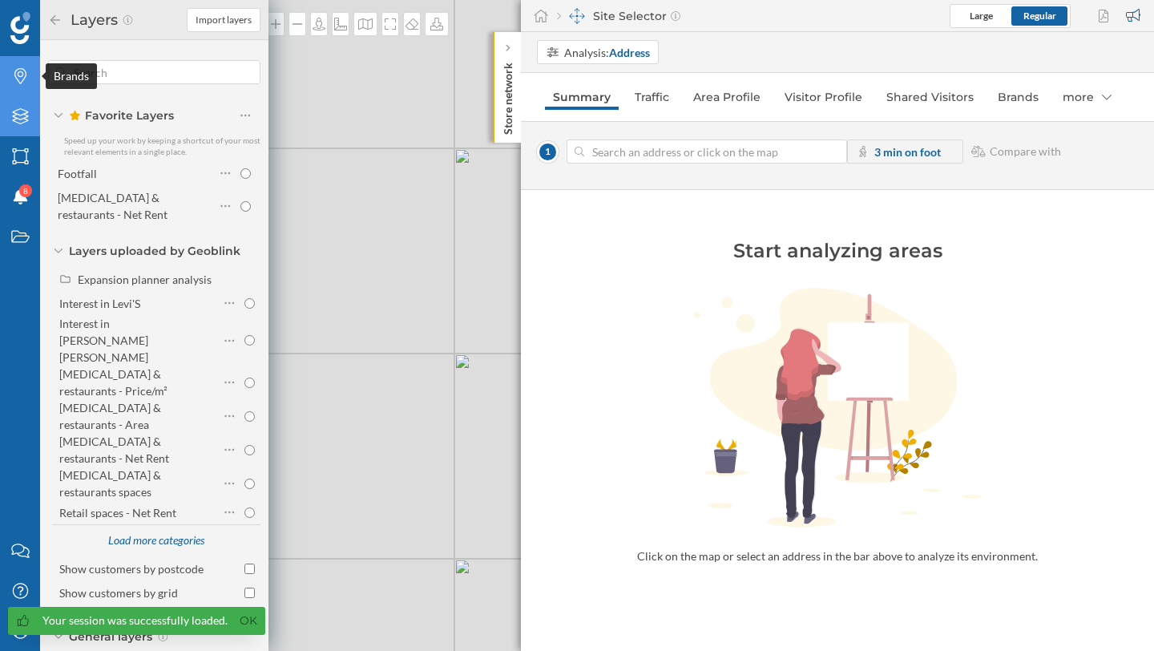
click at [18, 71] on icon "Brands" at bounding box center [20, 76] width 20 height 16
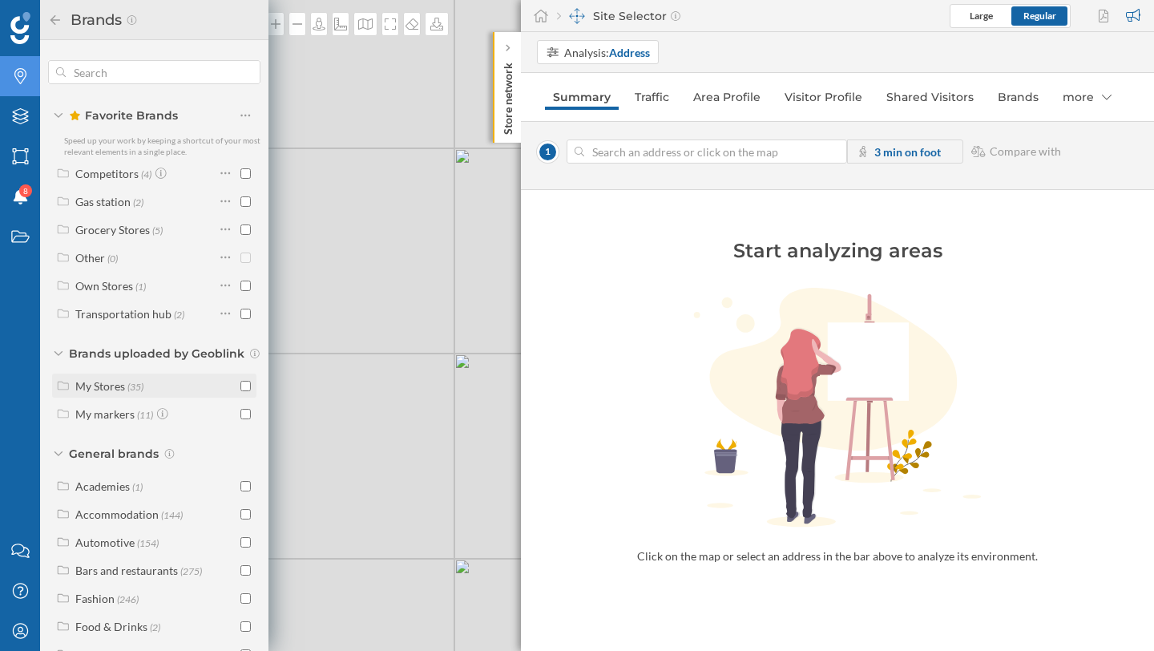
click at [125, 389] on label "My Stores (35)" at bounding box center [109, 385] width 68 height 17
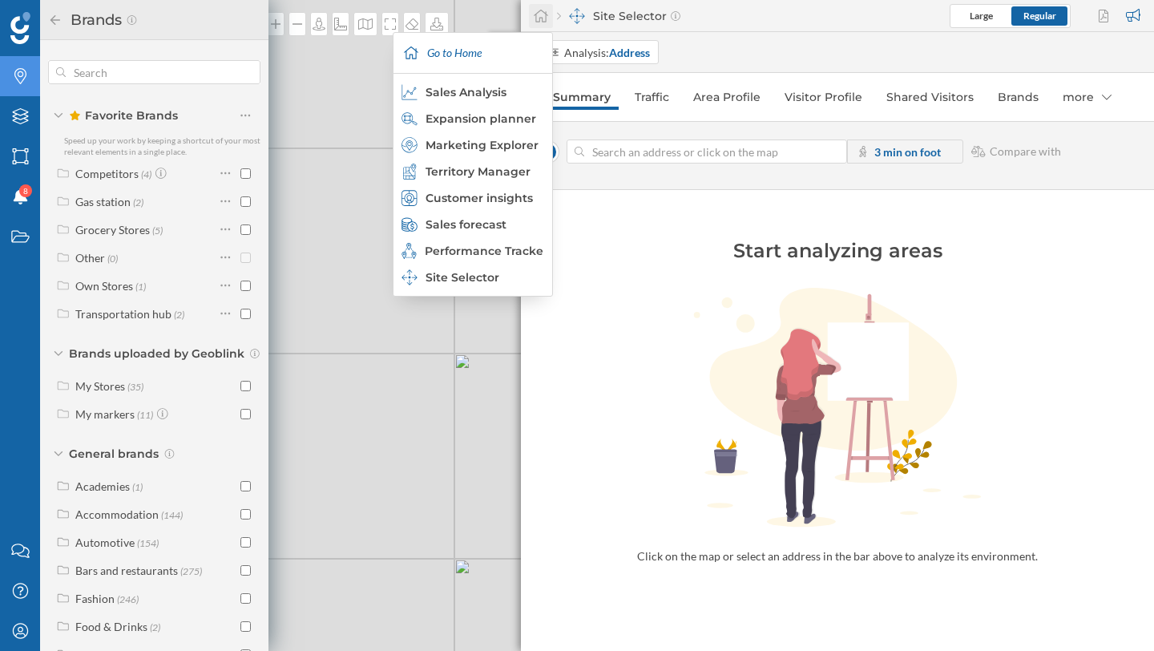
click at [546, 19] on icon at bounding box center [541, 16] width 14 height 13
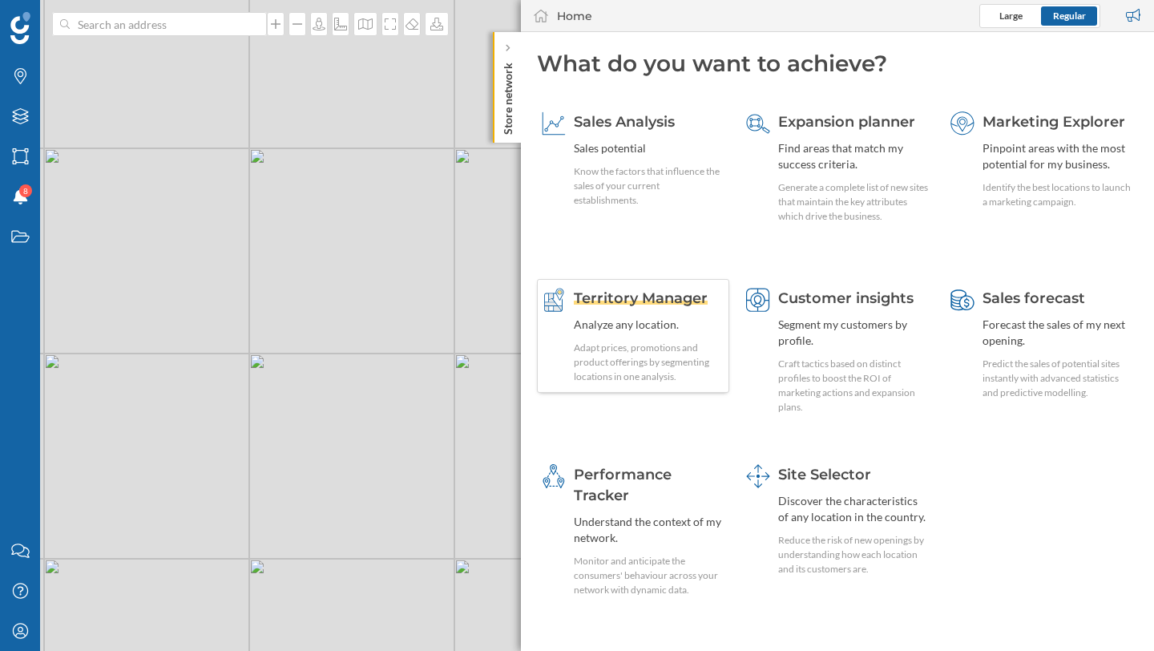
click at [656, 307] on div "Territory Manager" at bounding box center [649, 298] width 151 height 21
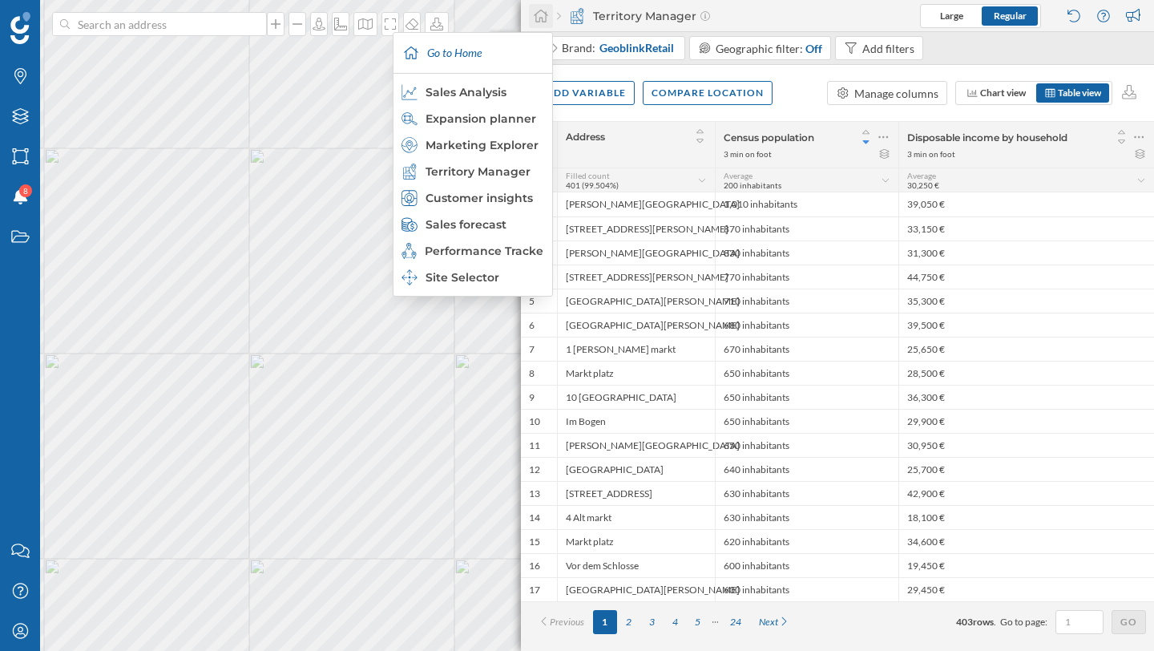
click at [549, 12] on div at bounding box center [541, 16] width 24 height 24
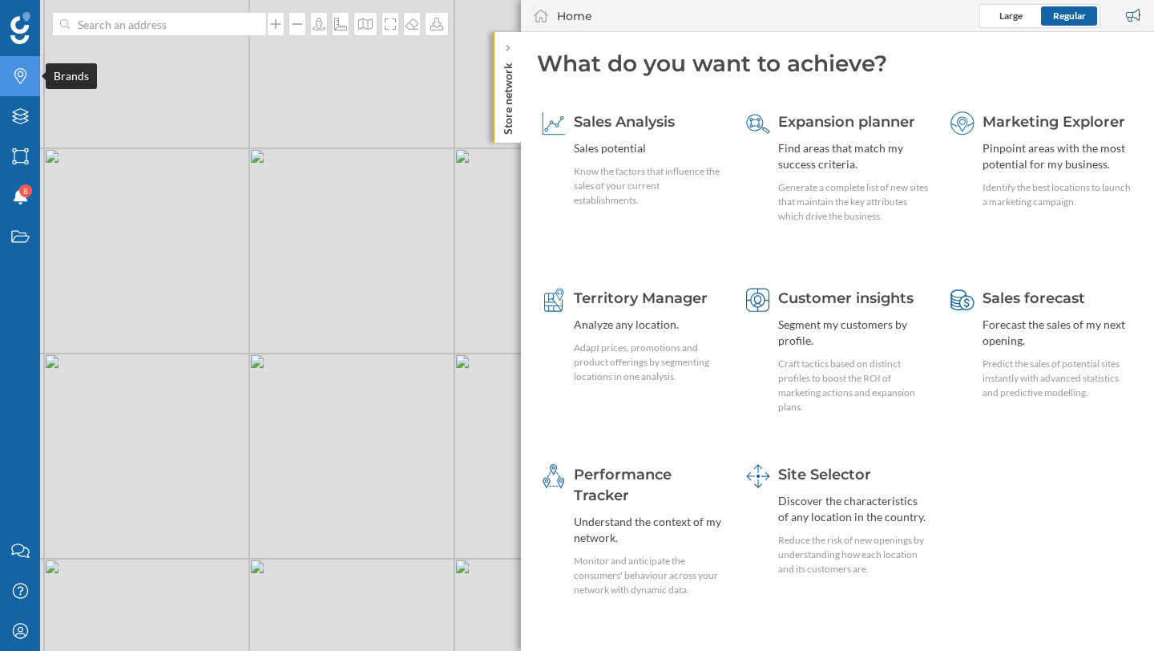
click at [18, 66] on div "Brands" at bounding box center [20, 76] width 40 height 40
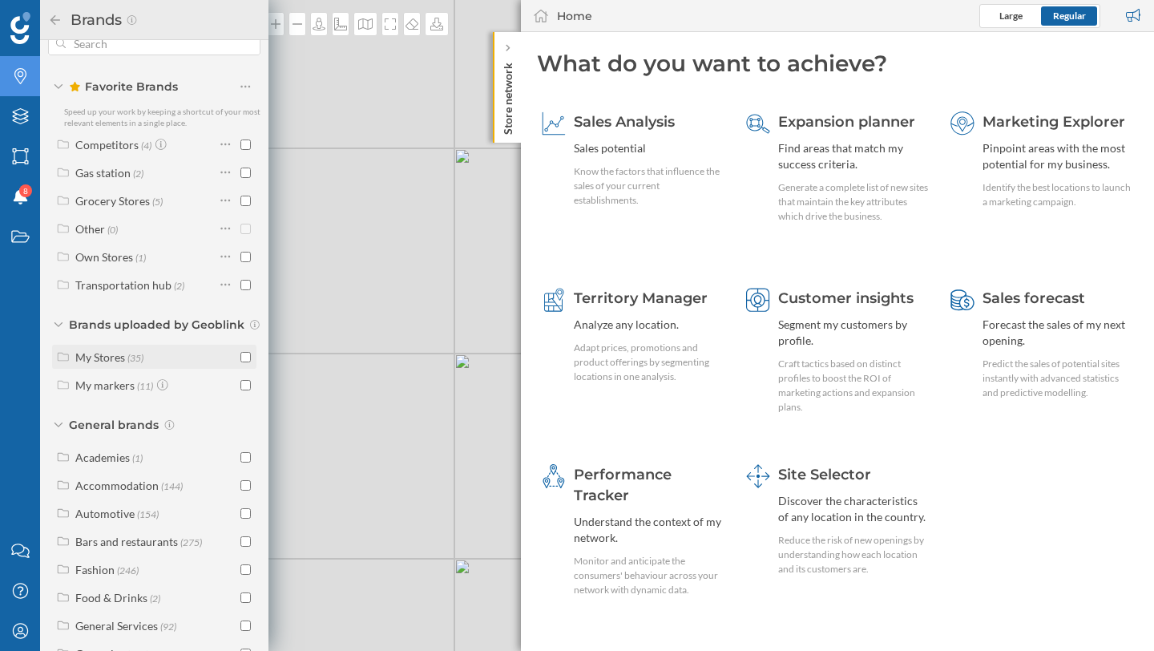
scroll to position [40, 0]
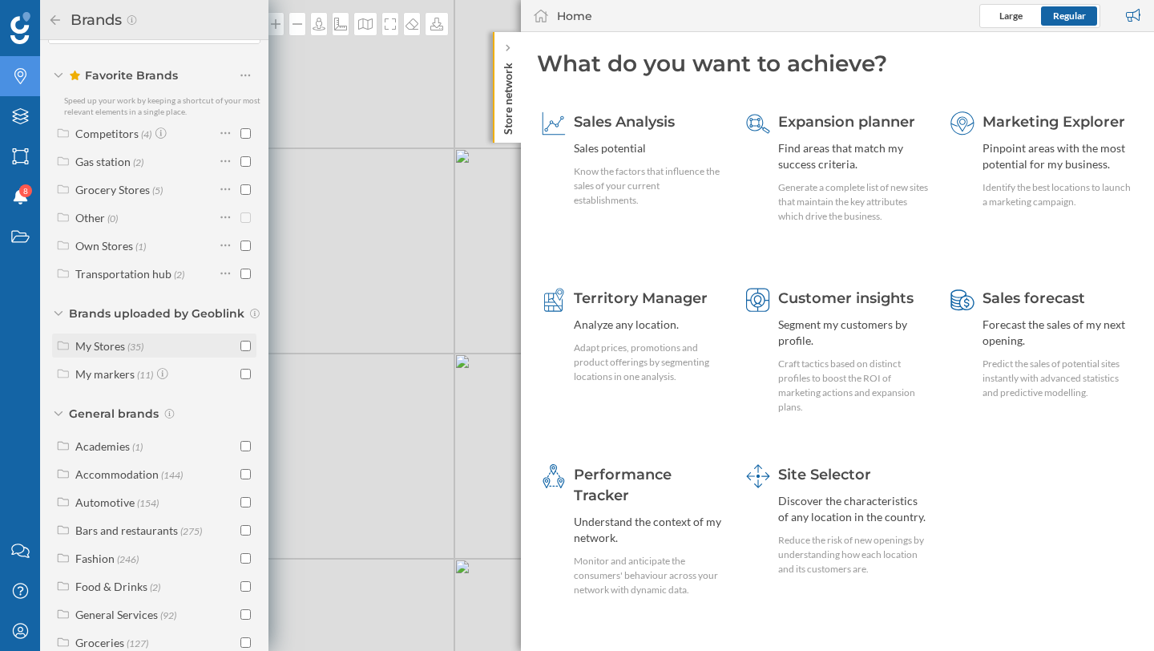
click at [243, 346] on input "checkbox" at bounding box center [245, 346] width 10 height 10
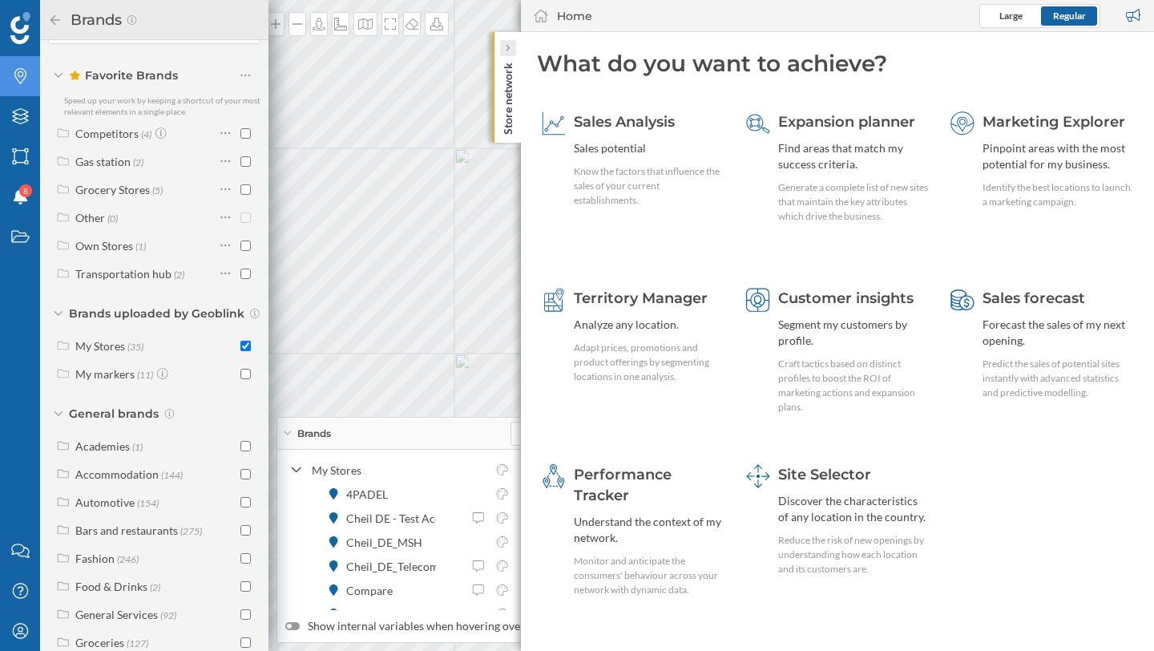
click at [511, 52] on div at bounding box center [508, 48] width 16 height 16
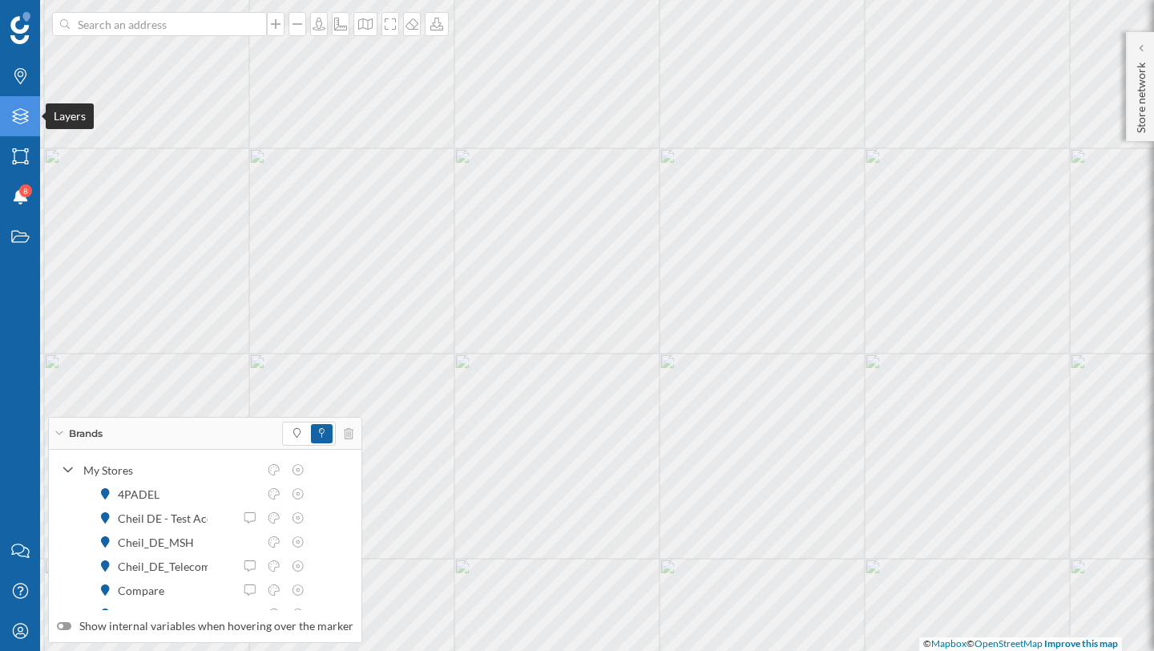
click at [21, 103] on div "Layers" at bounding box center [20, 116] width 40 height 40
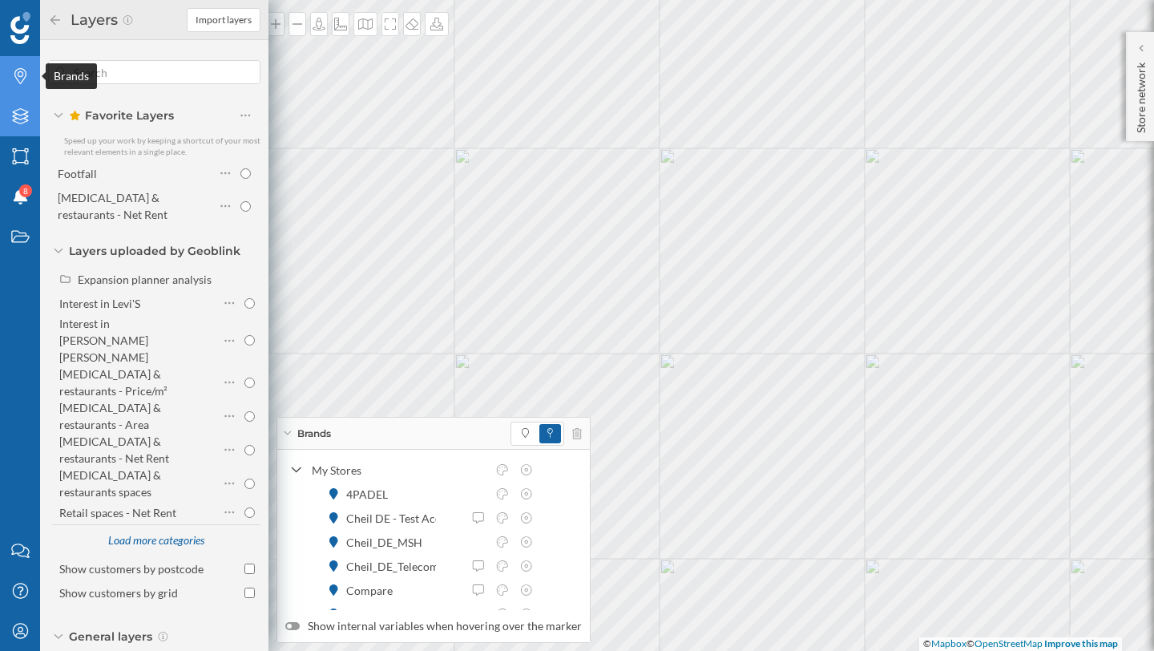
click at [22, 86] on div "Brands" at bounding box center [20, 76] width 40 height 40
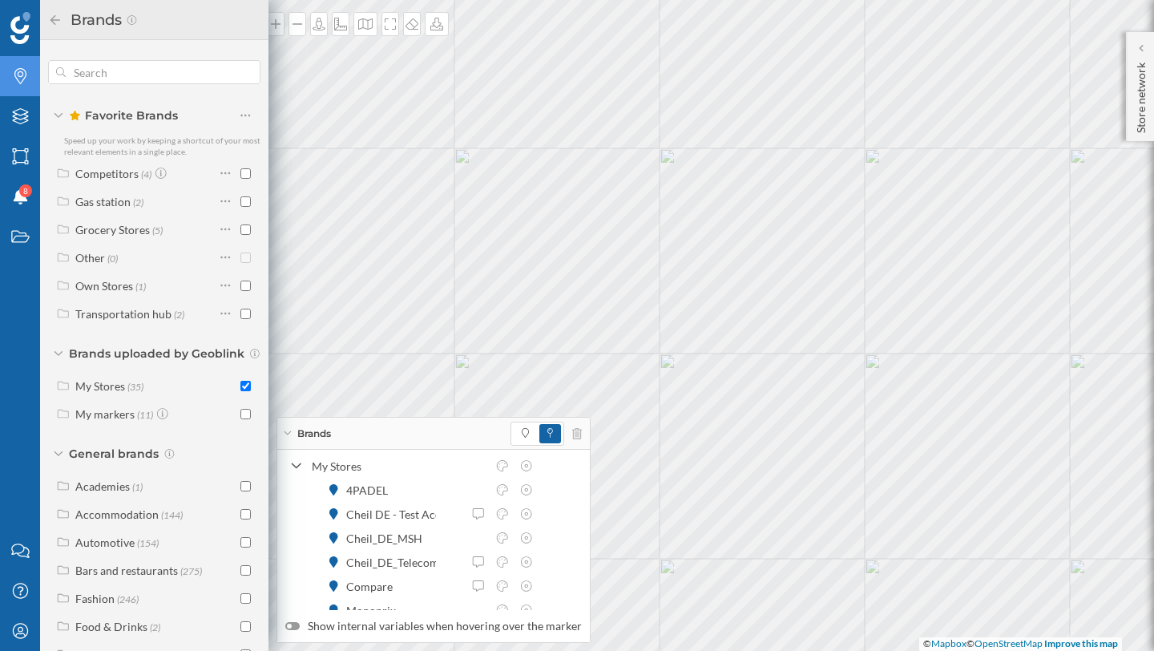
scroll to position [0, 0]
click at [222, 173] on icon at bounding box center [226, 173] width 10 height 2
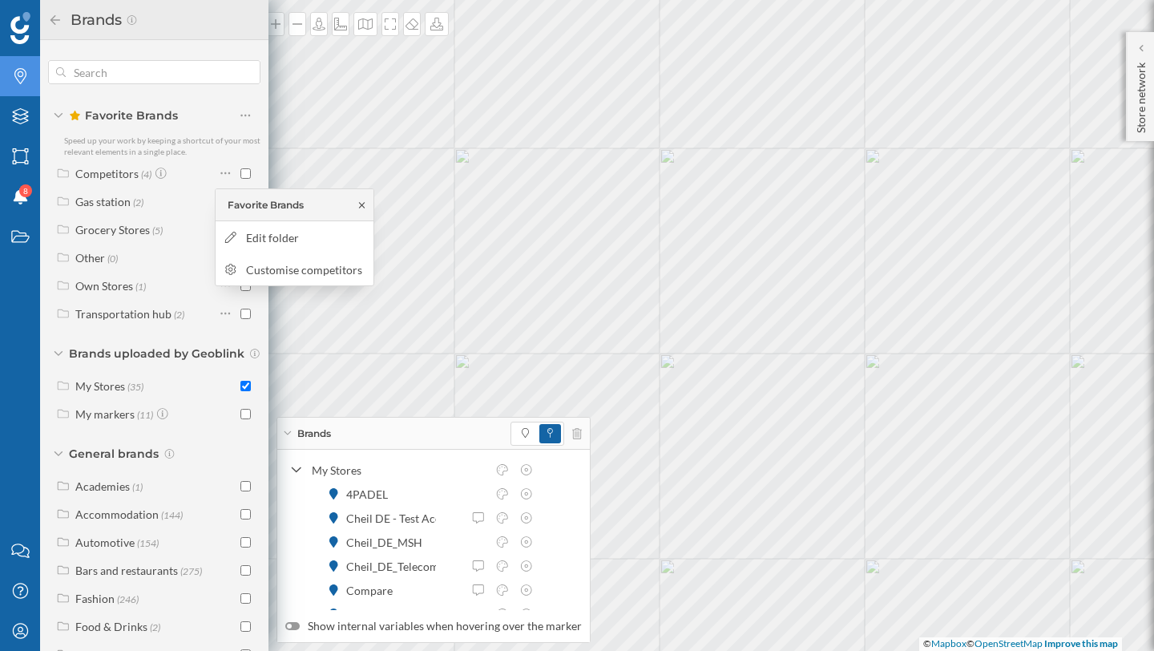
click at [363, 202] on icon at bounding box center [362, 205] width 12 height 10
click at [58, 15] on icon at bounding box center [55, 19] width 14 height 11
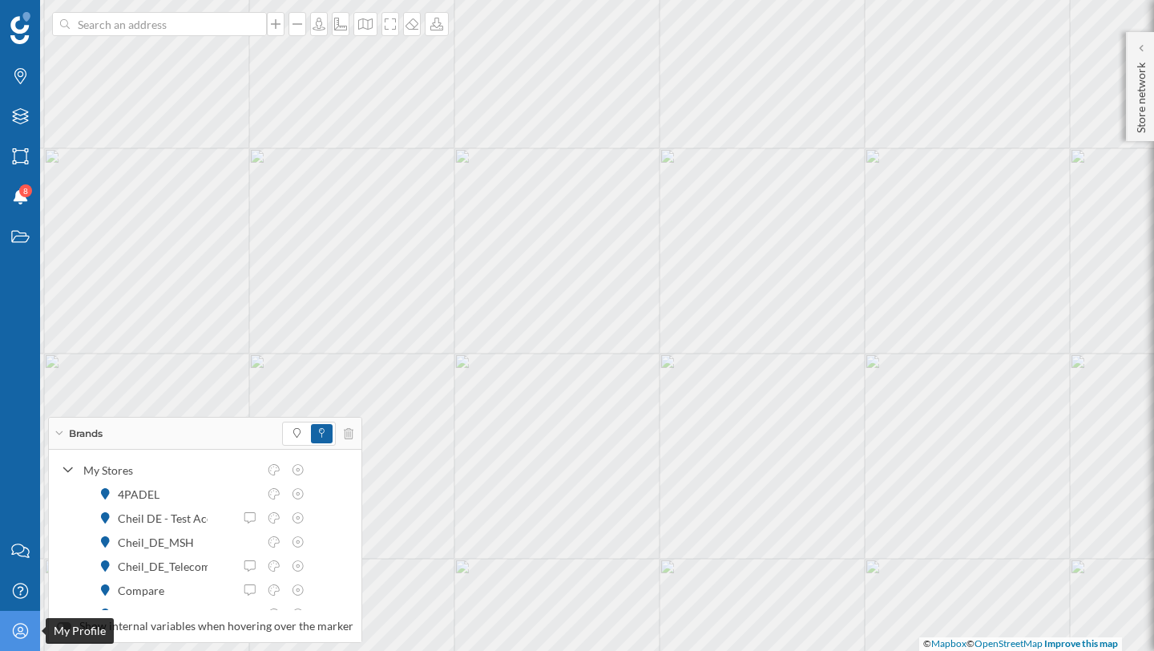
click at [20, 632] on icon "My Profile" at bounding box center [20, 631] width 20 height 16
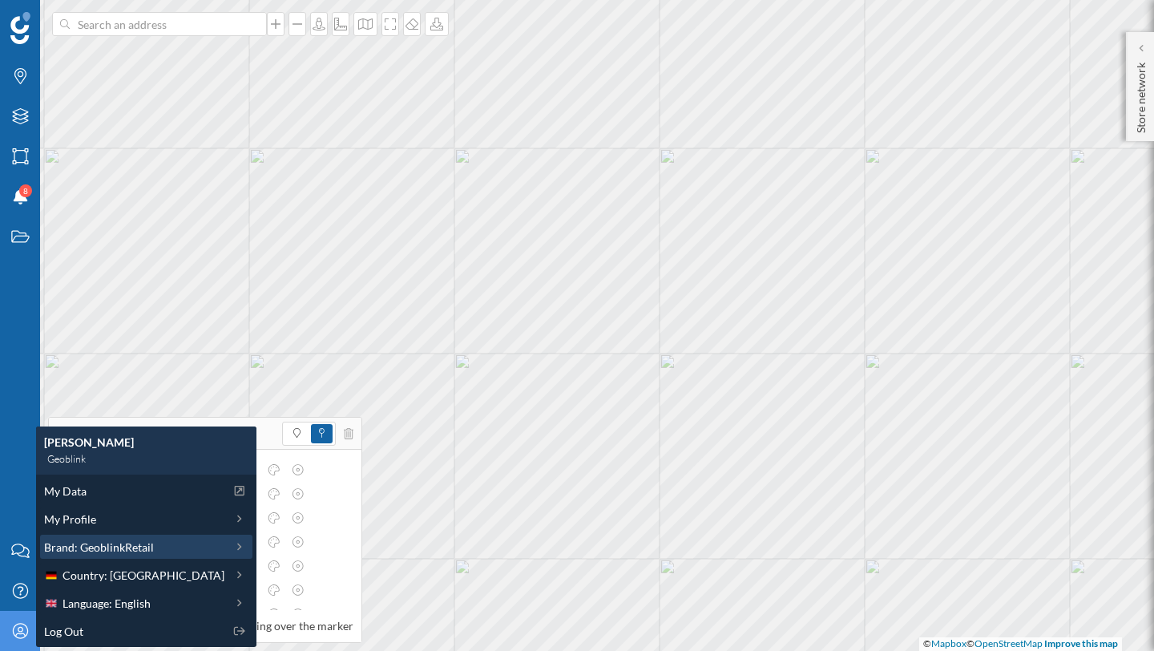
click at [59, 547] on span "Brand: GeoblinkRetail" at bounding box center [99, 547] width 110 height 17
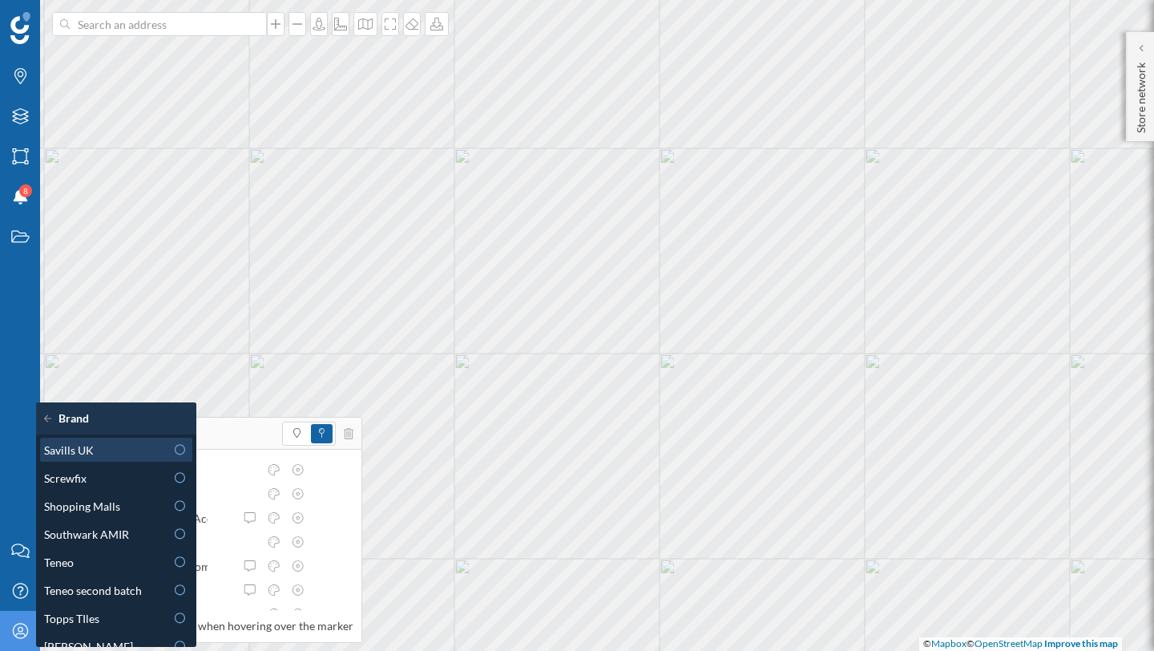
scroll to position [1026, 0]
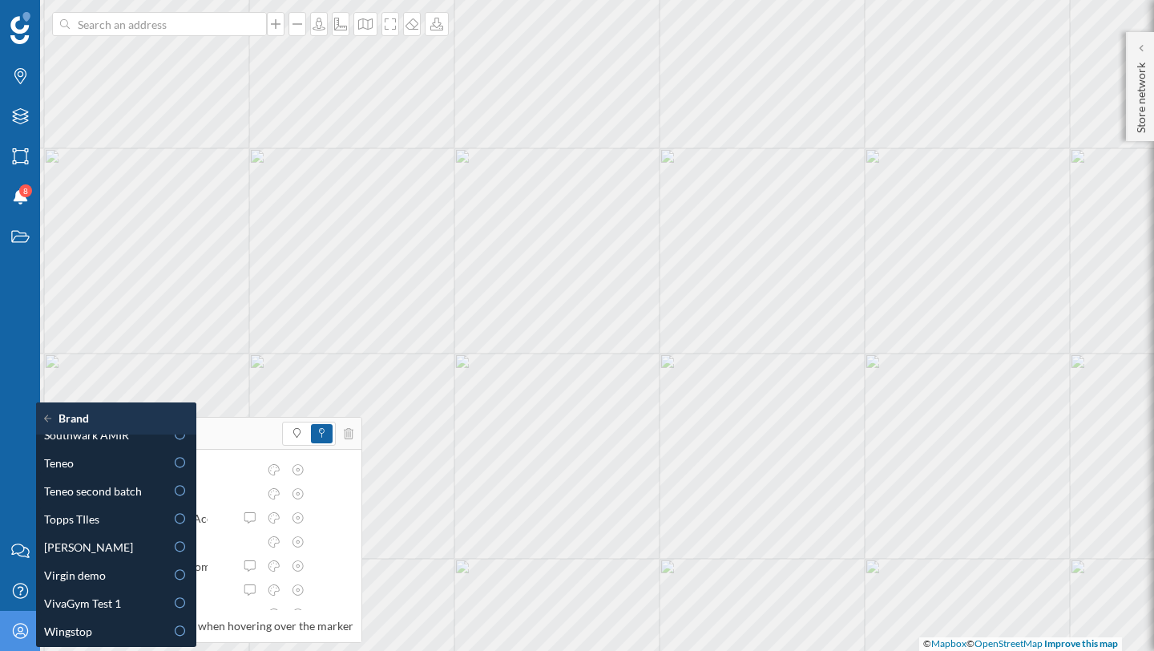
click at [51, 423] on icon at bounding box center [51, 418] width 14 height 11
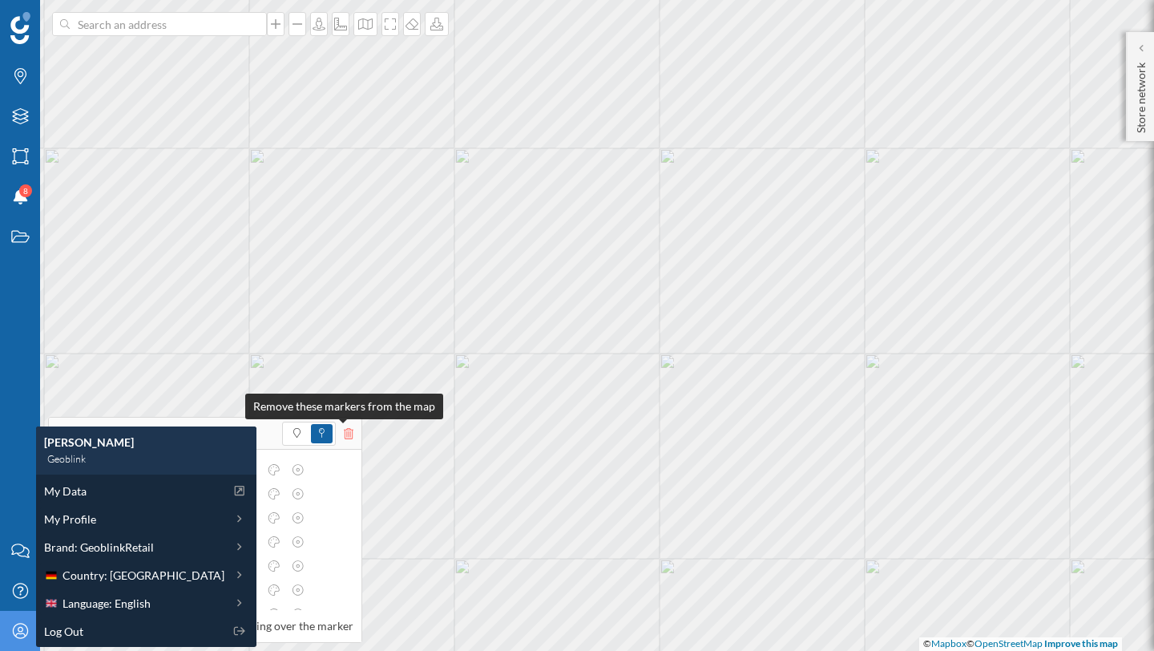
click at [345, 429] on icon at bounding box center [349, 433] width 10 height 11
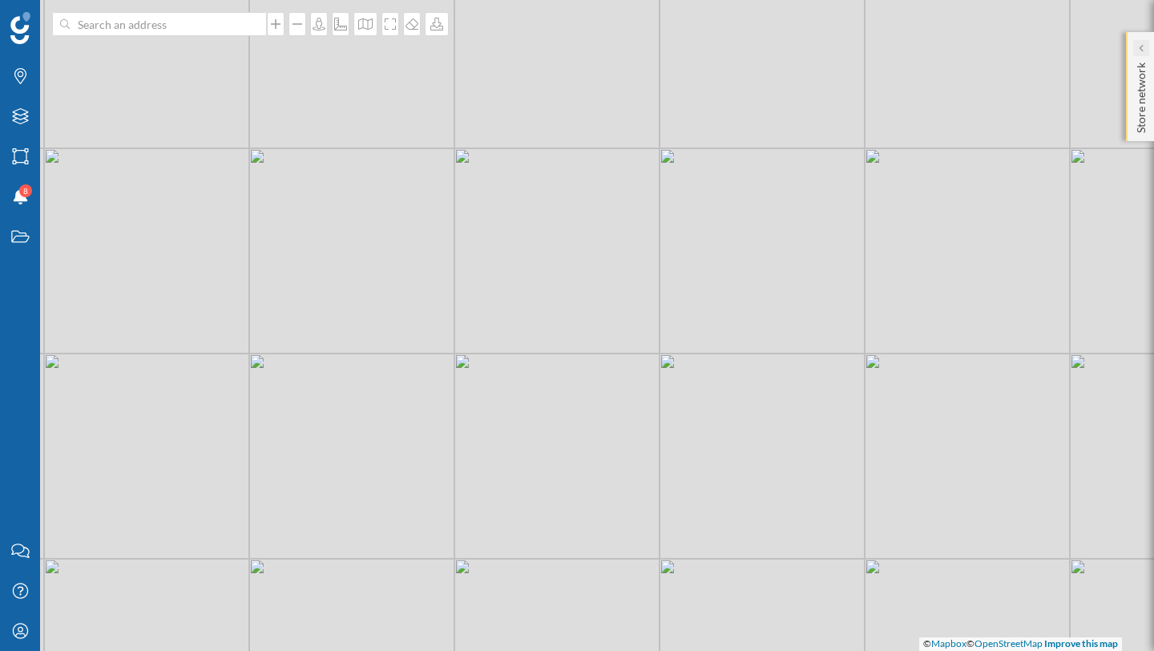
click at [1139, 51] on icon at bounding box center [1140, 48] width 5 height 10
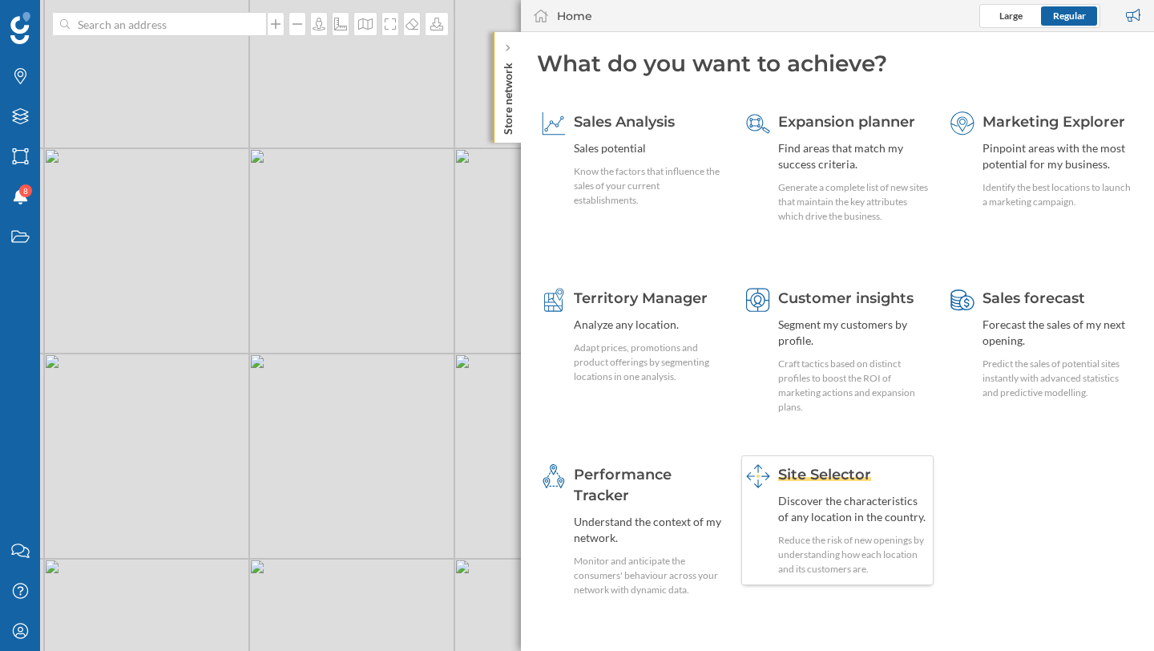
click at [821, 501] on div "Discover the characteristics of any location in the country." at bounding box center [853, 509] width 151 height 32
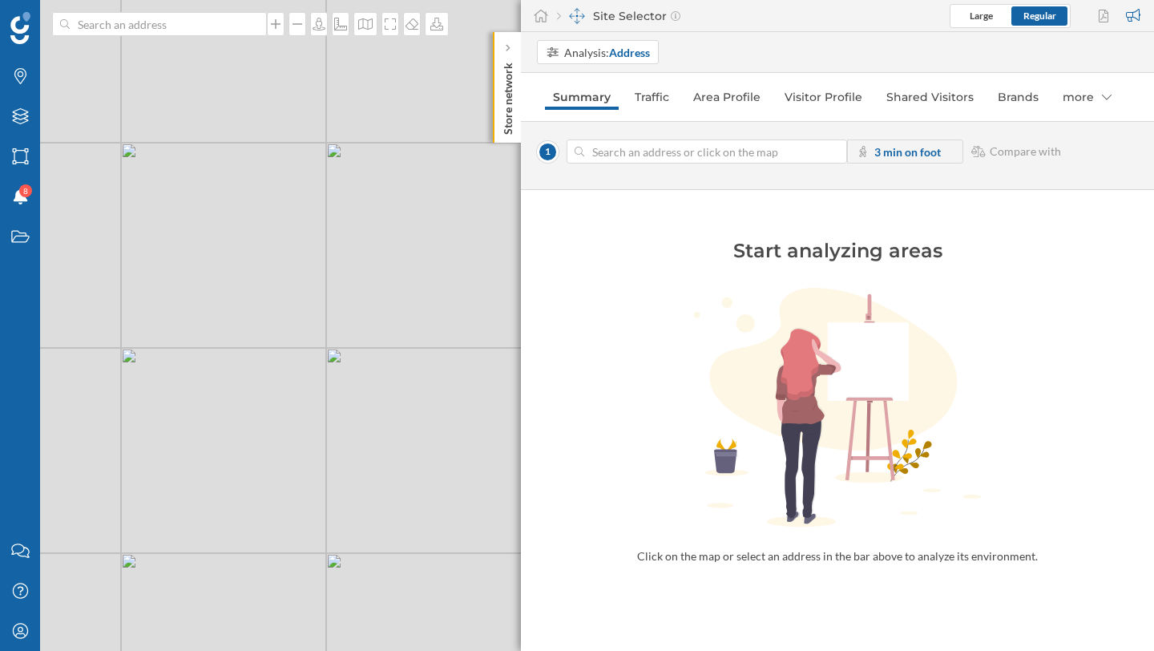
drag, startPoint x: 301, startPoint y: 293, endPoint x: 173, endPoint y: 288, distance: 127.6
click at [172, 288] on div "© Mapbox © OpenStreetMap Improve this map" at bounding box center [577, 325] width 1154 height 651
drag, startPoint x: 398, startPoint y: 253, endPoint x: 227, endPoint y: 418, distance: 236.9
click at [227, 418] on div "© Mapbox © OpenStreetMap Improve this map" at bounding box center [577, 325] width 1154 height 651
drag, startPoint x: 258, startPoint y: 264, endPoint x: 98, endPoint y: 524, distance: 305.8
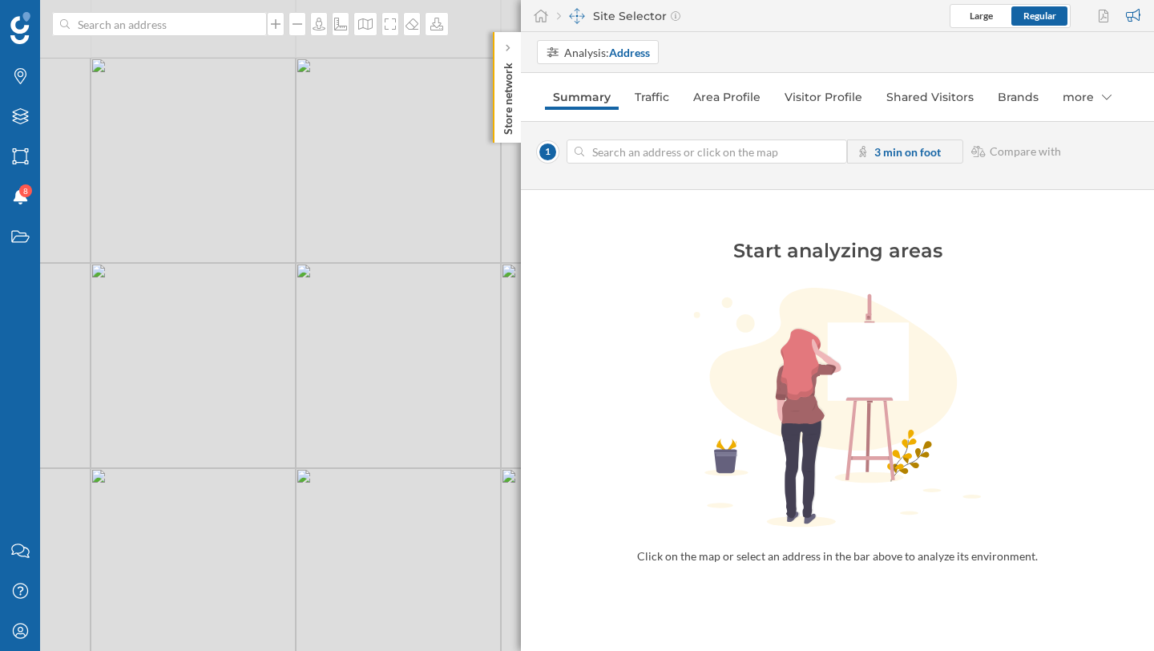
click at [98, 523] on div "© Mapbox © OpenStreetMap Improve this map" at bounding box center [577, 325] width 1154 height 651
drag, startPoint x: 213, startPoint y: 415, endPoint x: 281, endPoint y: 293, distance: 140.3
click at [281, 293] on div "© Mapbox © OpenStreetMap Improve this map" at bounding box center [577, 325] width 1154 height 651
click at [268, 314] on div "© Mapbox © OpenStreetMap Improve this map" at bounding box center [577, 325] width 1154 height 651
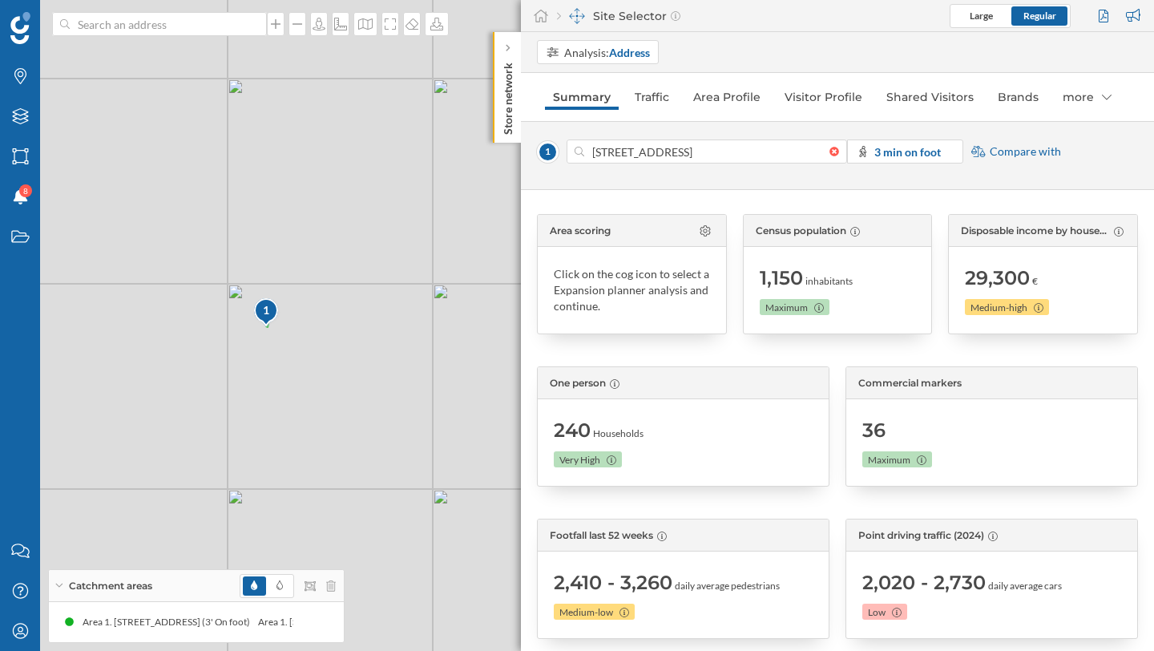
scroll to position [20, 0]
